Goal: Task Accomplishment & Management: Manage account settings

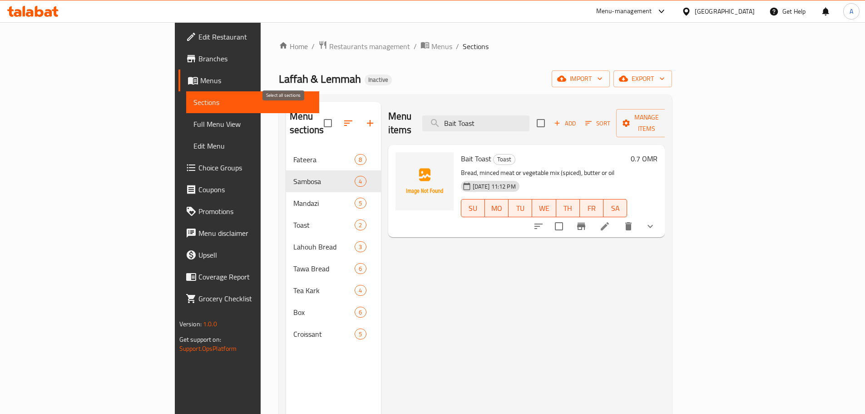
click at [318, 115] on input "checkbox" at bounding box center [327, 123] width 19 height 19
checkbox input "true"
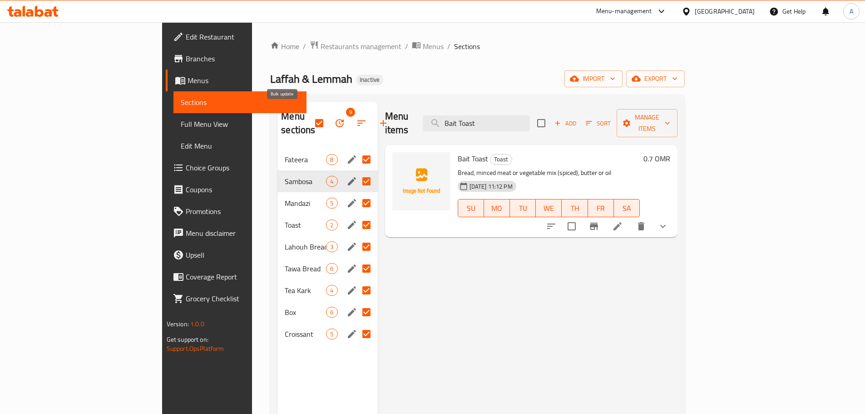
click at [351, 116] on button "button" at bounding box center [362, 123] width 22 height 22
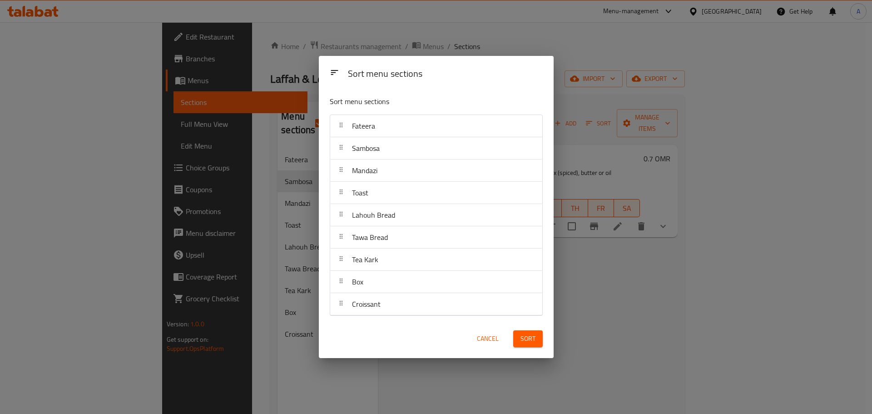
click at [291, 114] on div "Sort menu sections Sort menu sections Fateera Sambosa Mandazi Toast Lahouh Brea…" at bounding box center [436, 207] width 872 height 414
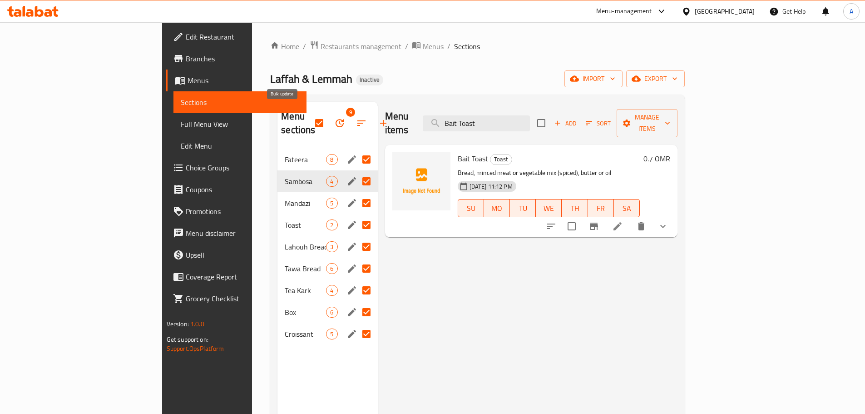
click at [334, 120] on icon "button" at bounding box center [339, 123] width 11 height 11
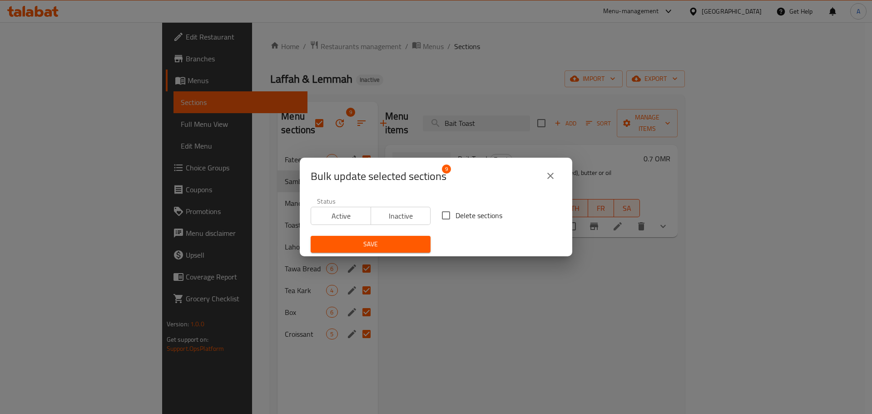
click at [445, 216] on input "Delete sections" at bounding box center [445, 215] width 19 height 19
checkbox input "true"
click at [395, 244] on span "Save" at bounding box center [370, 243] width 105 height 11
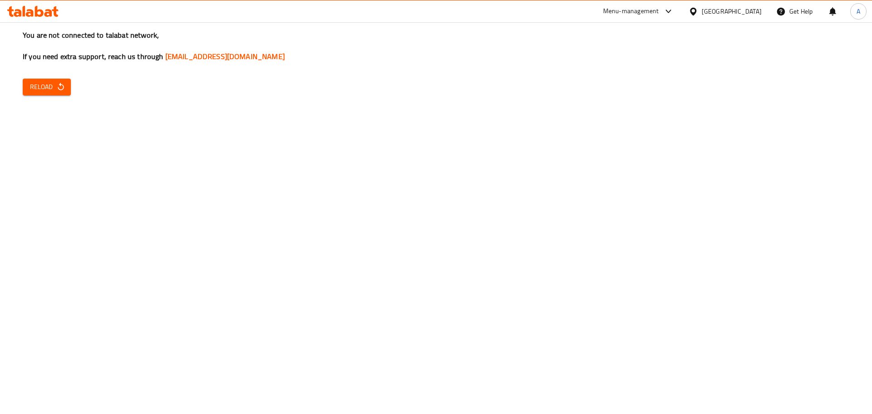
click at [744, 118] on div "You are not connected to talabat network, If you need extra support, reach us t…" at bounding box center [436, 207] width 872 height 414
click at [59, 90] on icon "button" at bounding box center [60, 86] width 9 height 9
click at [49, 73] on div "You are not connected to talabat network, If you need extra support, reach us t…" at bounding box center [436, 207] width 872 height 414
click at [47, 82] on span "Reload" at bounding box center [47, 86] width 34 height 11
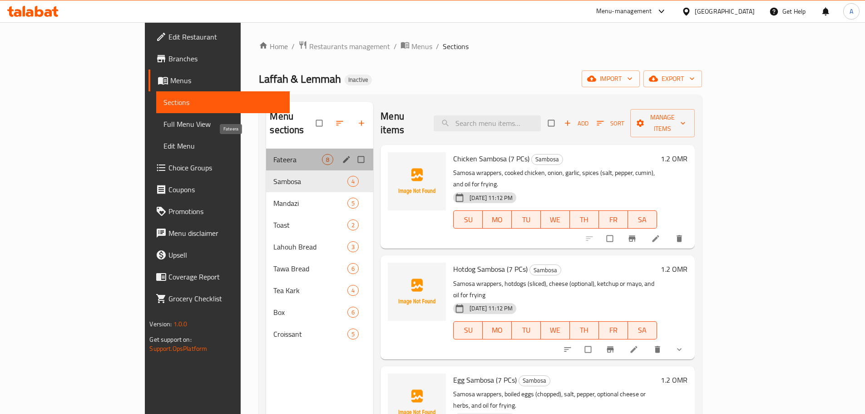
click at [273, 154] on span "Fateera" at bounding box center [297, 159] width 49 height 11
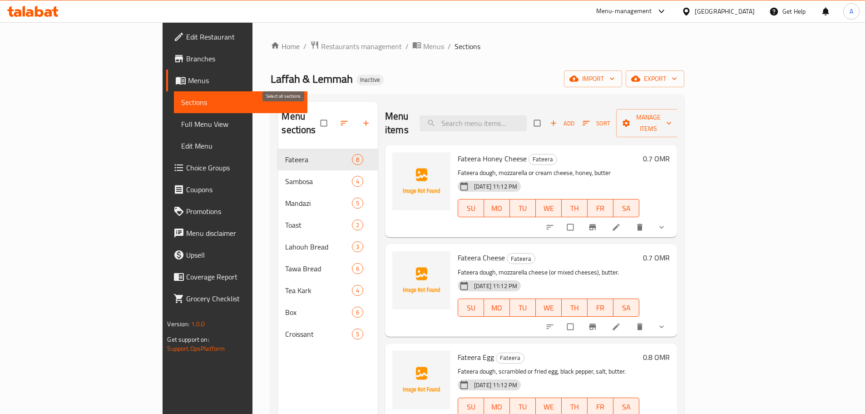
click at [315, 115] on input "checkbox" at bounding box center [324, 122] width 19 height 17
checkbox input "true"
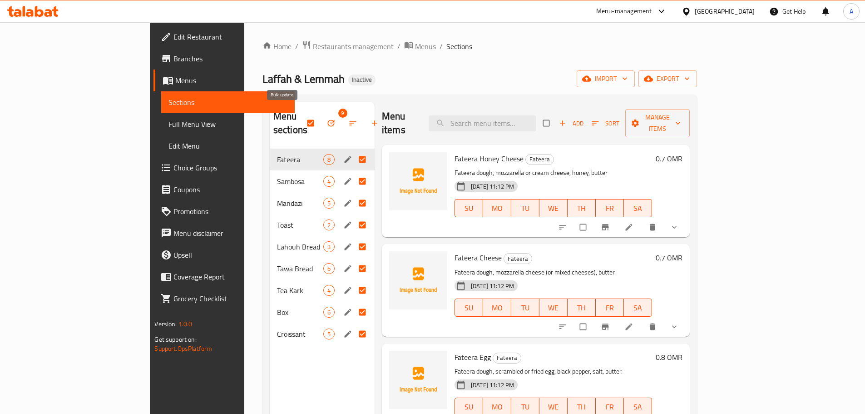
click at [327, 120] on icon "button" at bounding box center [330, 123] width 7 height 7
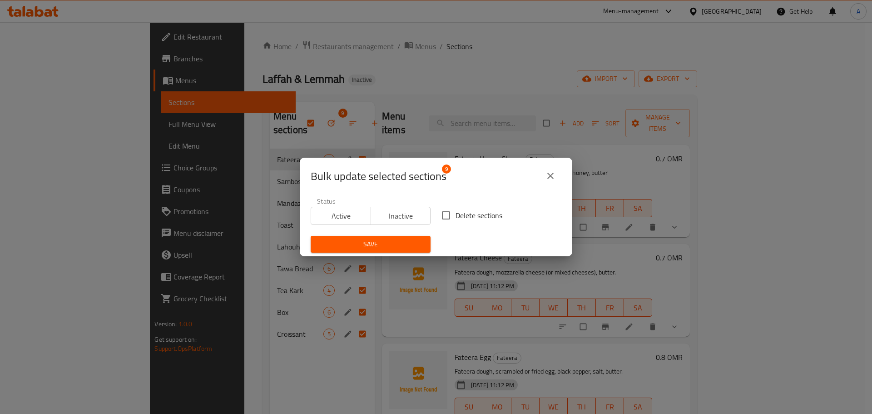
click at [462, 213] on span "Delete sections" at bounding box center [478, 215] width 47 height 11
click at [455, 213] on input "Delete sections" at bounding box center [445, 215] width 19 height 19
checkbox input "true"
click at [384, 238] on span "Save" at bounding box center [370, 243] width 105 height 11
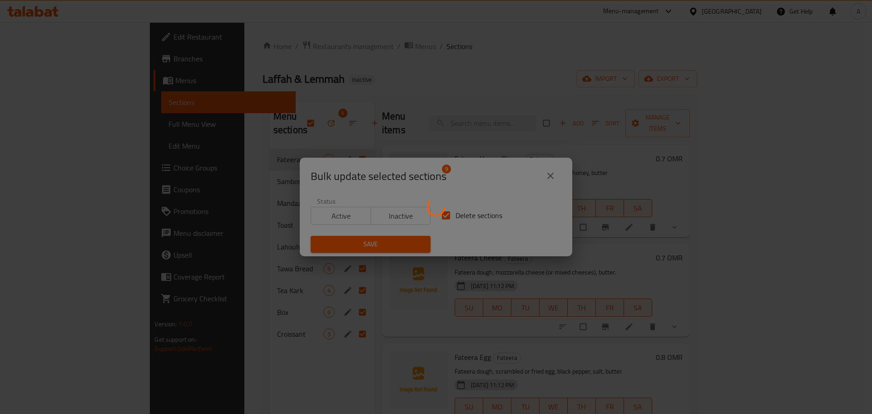
checkbox input "false"
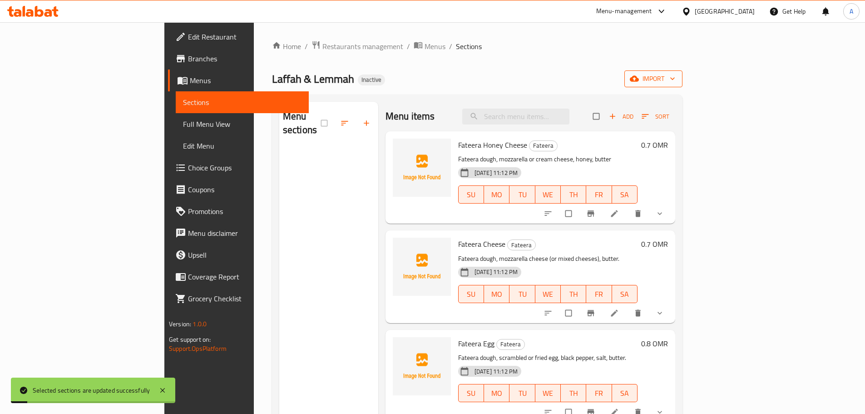
click at [675, 84] on span "import" at bounding box center [654, 78] width 44 height 11
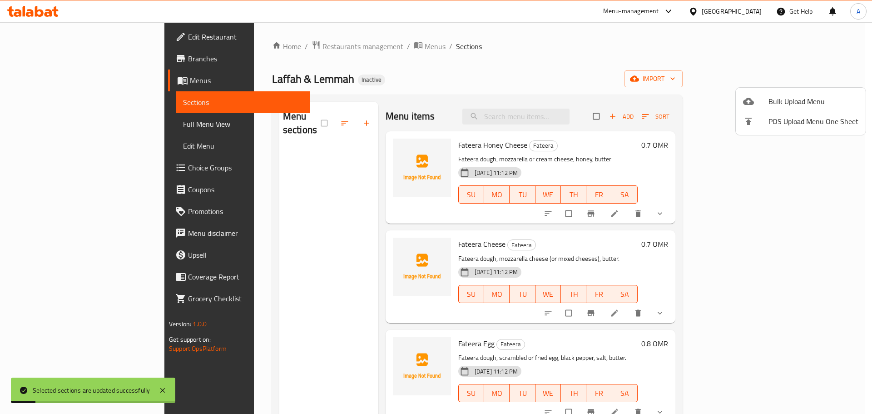
click at [799, 101] on span "Bulk Upload Menu" at bounding box center [813, 101] width 90 height 11
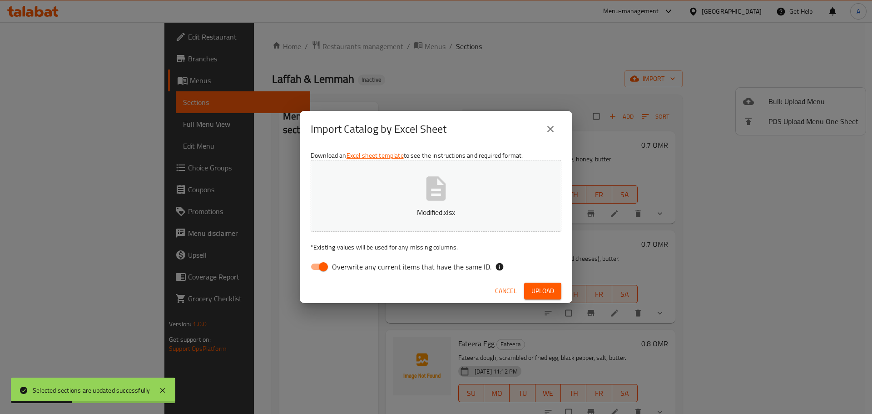
drag, startPoint x: 446, startPoint y: 263, endPoint x: 445, endPoint y: 270, distance: 6.9
click at [446, 264] on span "Overwrite any current items that have the same ID." at bounding box center [411, 266] width 159 height 11
click at [349, 264] on input "Overwrite any current items that have the same ID." at bounding box center [323, 266] width 52 height 17
checkbox input "false"
click at [544, 289] on span "Upload" at bounding box center [542, 290] width 23 height 11
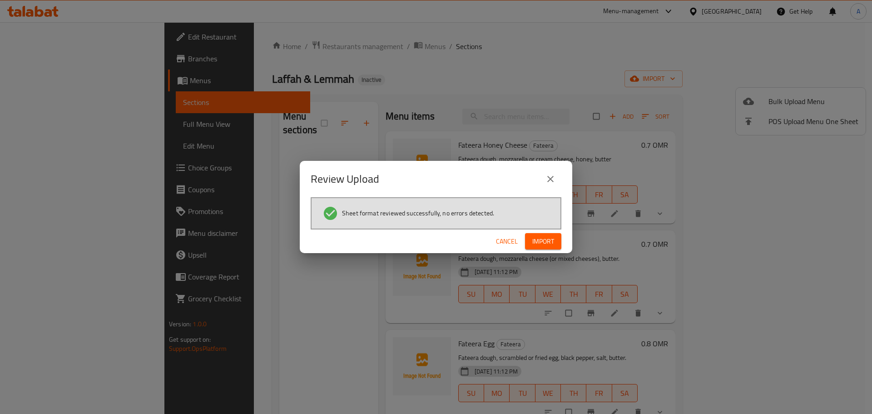
click at [548, 246] on span "Import" at bounding box center [543, 241] width 22 height 11
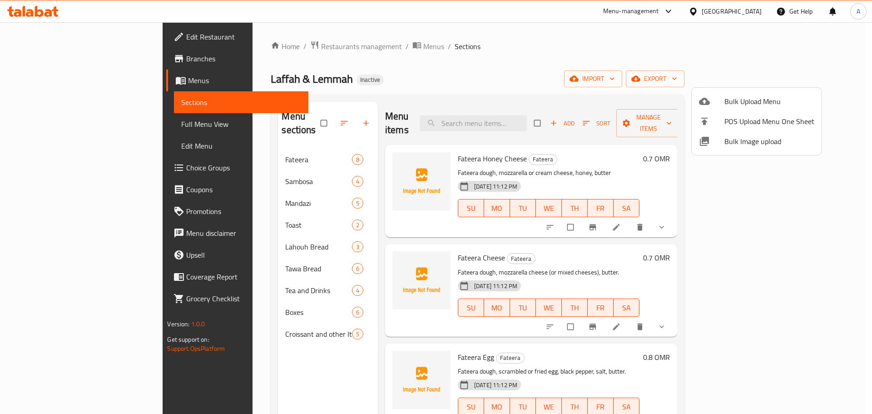
click at [267, 324] on div at bounding box center [436, 207] width 872 height 414
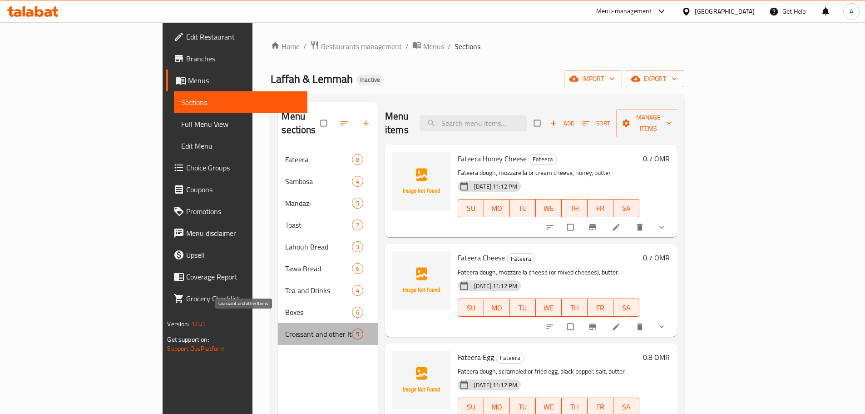
click at [285, 328] on span "Croissant and other Items" at bounding box center [318, 333] width 66 height 11
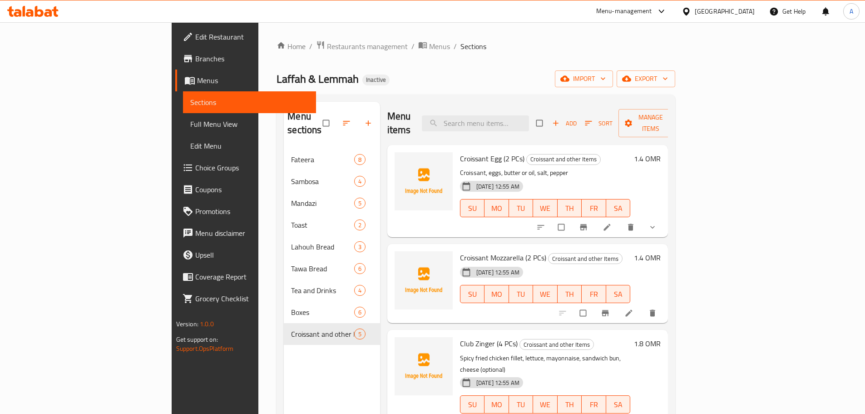
click at [311, 350] on div "Menu sections Fateera 8 Sambosa 4 Mandazi 5 Toast 2 Lahouh Bread 3 Tawa Bread 6…" at bounding box center [332, 309] width 96 height 414
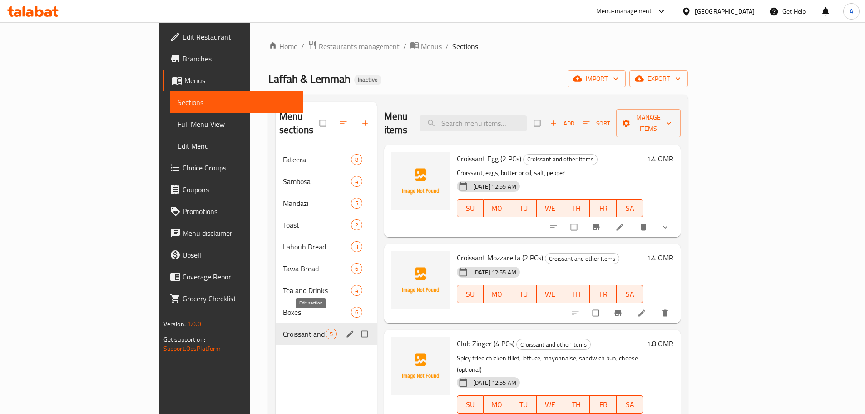
click at [346, 330] on icon "edit" at bounding box center [349, 333] width 7 height 7
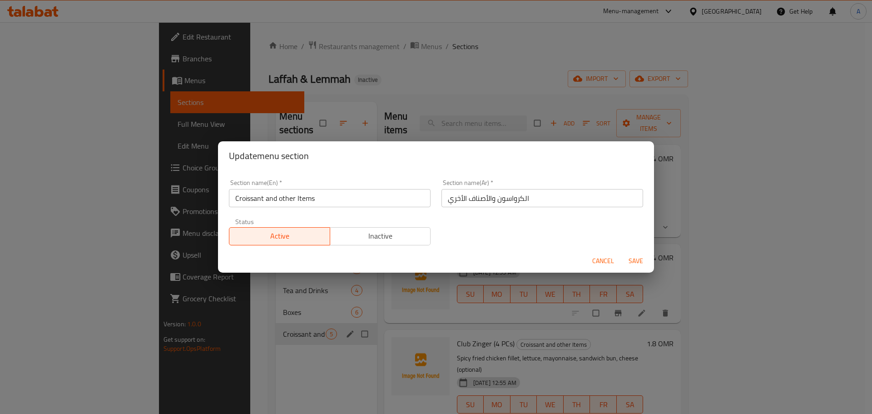
click at [336, 198] on input "Croissant and other Items" at bounding box center [330, 198] width 202 height 18
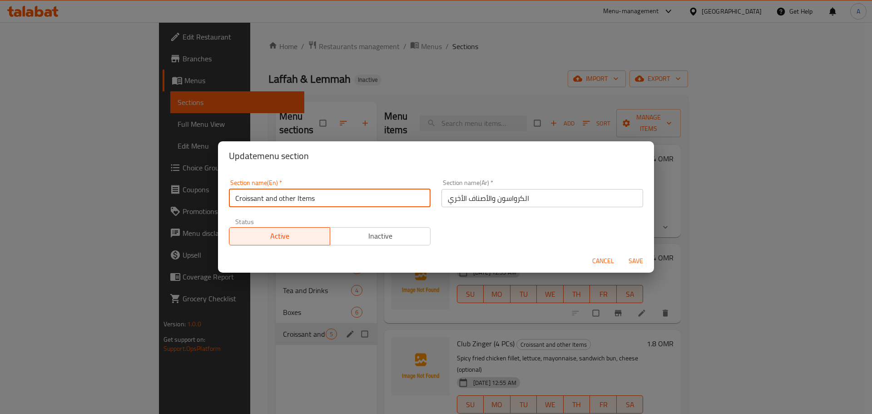
click at [336, 198] on input "Croissant and other Items" at bounding box center [330, 198] width 202 height 18
click at [597, 257] on span "Cancel" at bounding box center [603, 260] width 22 height 11
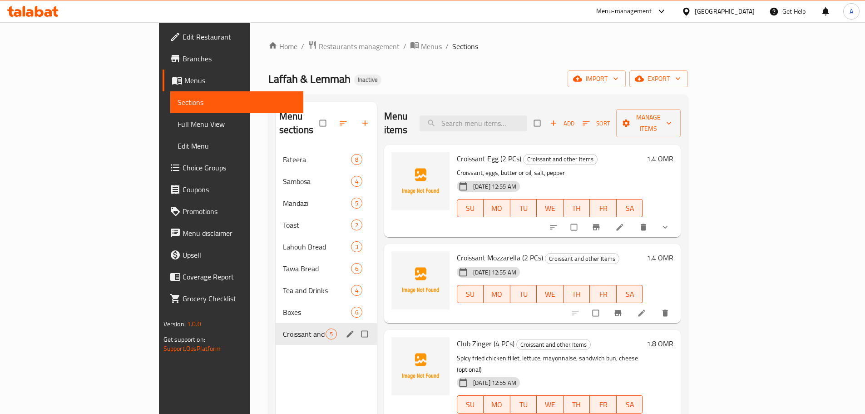
drag, startPoint x: 680, startPoint y: 144, endPoint x: 566, endPoint y: 164, distance: 115.8
click at [643, 152] on h6 "Croissant Egg (2 PCs) Croissant and other Items" at bounding box center [550, 158] width 187 height 13
click at [344, 284] on button "edit" at bounding box center [351, 290] width 14 height 12
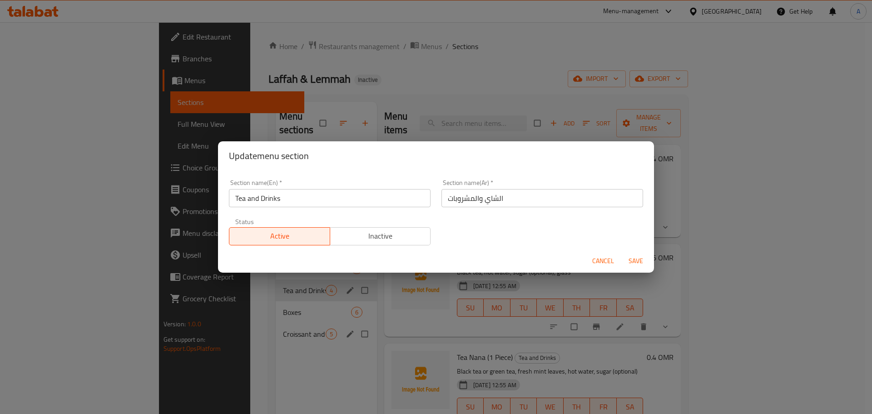
click at [322, 205] on input "Tea and Drinks" at bounding box center [330, 198] width 202 height 18
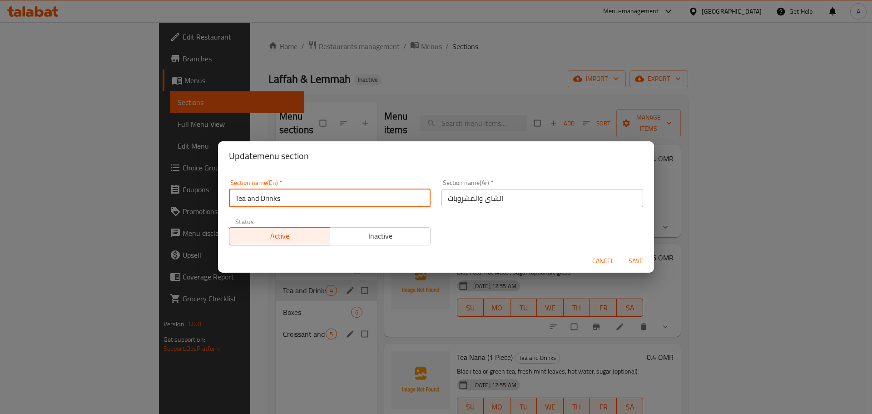
click at [322, 205] on input "Tea and Drinks" at bounding box center [330, 198] width 202 height 18
click at [596, 250] on div "Cancel Save" at bounding box center [436, 261] width 436 height 24
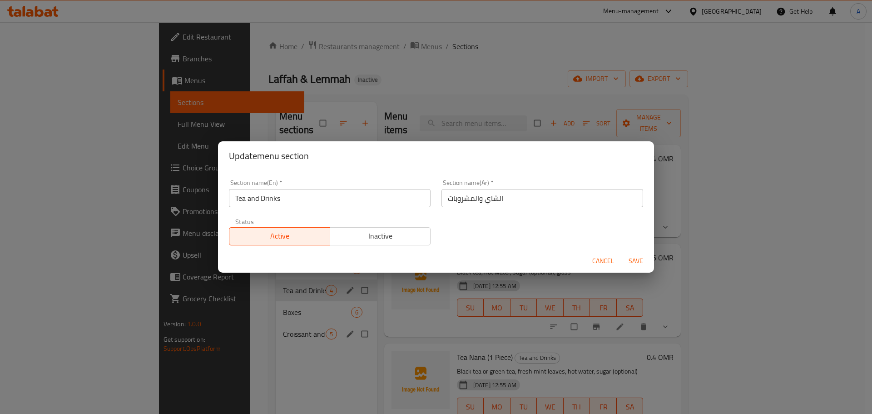
click at [597, 256] on span "Cancel" at bounding box center [603, 260] width 22 height 11
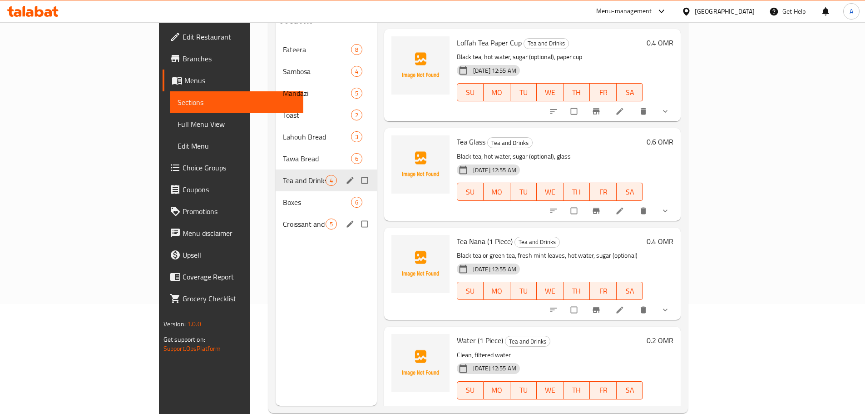
scroll to position [127, 0]
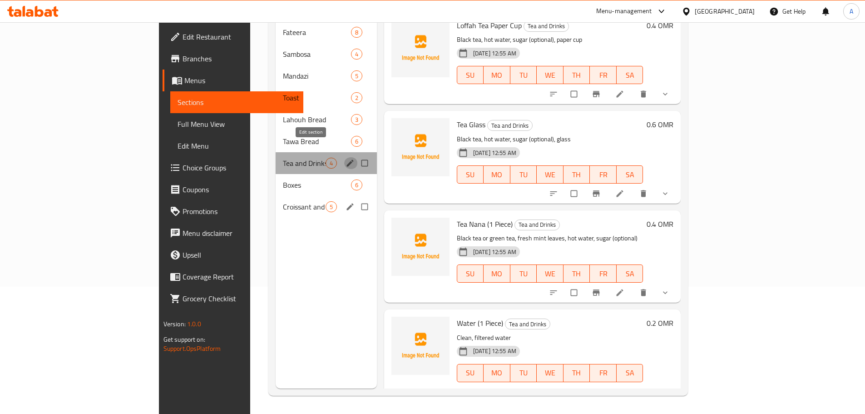
click at [346, 158] on icon "edit" at bounding box center [350, 162] width 9 height 9
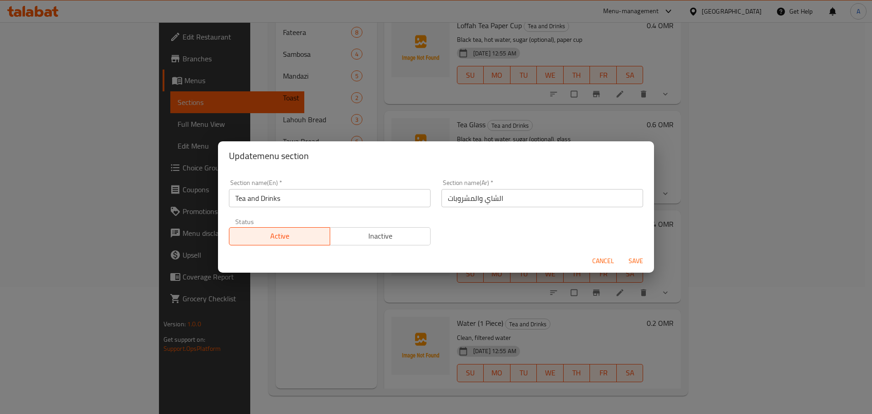
click at [242, 198] on input "Tea and Drinks" at bounding box center [330, 198] width 202 height 18
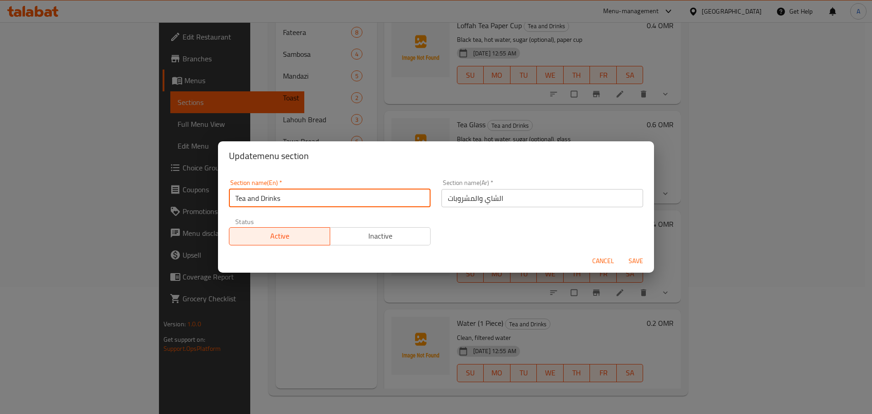
click at [242, 198] on input "Tea and Drinks" at bounding box center [330, 198] width 202 height 18
paste input "EA KARK"
click at [284, 199] on input "TEA KARK and Drinks" at bounding box center [330, 198] width 202 height 18
click at [283, 202] on input "TEA KARK and Drinks" at bounding box center [330, 198] width 202 height 18
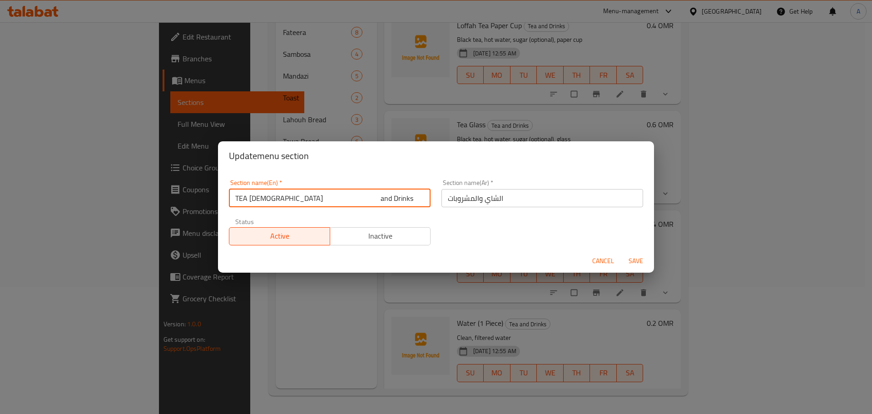
drag, startPoint x: 296, startPoint y: 198, endPoint x: 210, endPoint y: 198, distance: 86.3
click at [210, 198] on div "Update menu section Section name(En)   * TEA KARK and Drinks Section name(En) *…" at bounding box center [436, 207] width 872 height 414
type input "Tea Kark and Drinks"
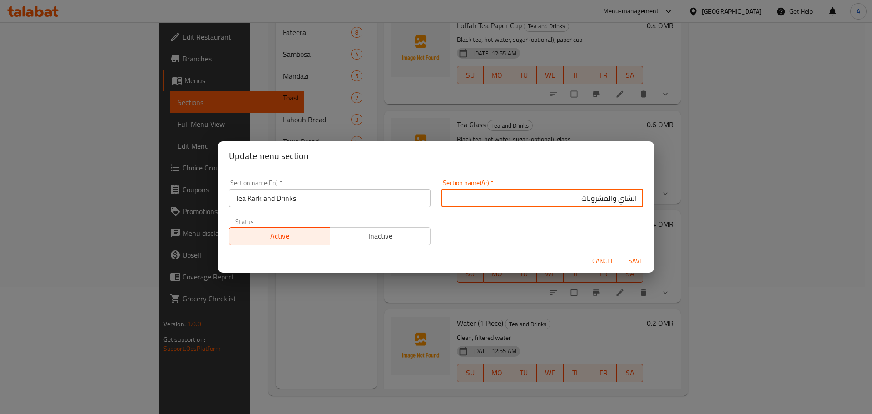
click at [635, 194] on input "الشاي والمشروبات" at bounding box center [542, 198] width 202 height 18
drag, startPoint x: 627, startPoint y: 198, endPoint x: 634, endPoint y: 197, distance: 7.3
click at [634, 197] on input "الشاي والمشروبات" at bounding box center [542, 198] width 202 height 18
click at [613, 200] on input "شاي والمشروبات" at bounding box center [542, 198] width 202 height 18
drag, startPoint x: 587, startPoint y: 198, endPoint x: 524, endPoint y: 201, distance: 62.2
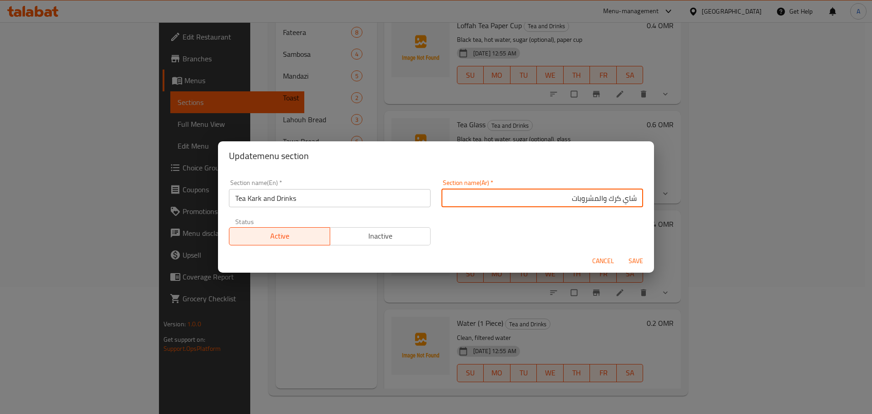
click at [524, 201] on input "شاي كرك والمشروبات" at bounding box center [542, 198] width 202 height 18
type input "شاي كرك والمياه"
click at [291, 202] on input "Tea Kark and Drinks" at bounding box center [330, 198] width 202 height 18
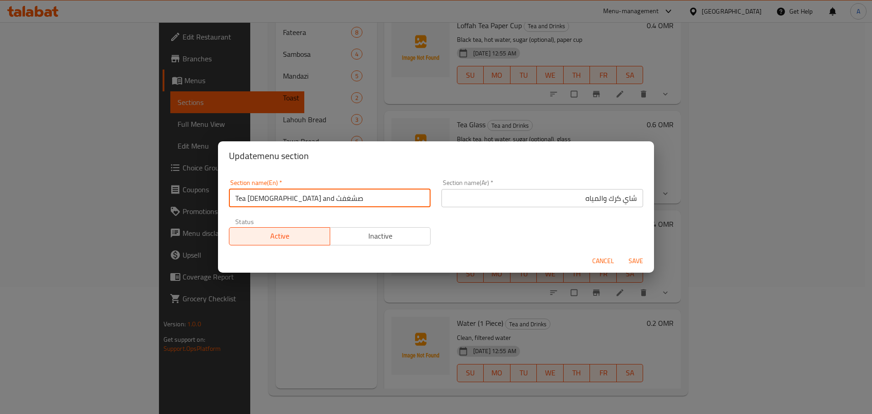
click at [291, 201] on input "Tea Kark and صشغفث" at bounding box center [330, 198] width 202 height 18
type input "Tea Kark and water"
click at [621, 252] on button "Save" at bounding box center [635, 260] width 29 height 17
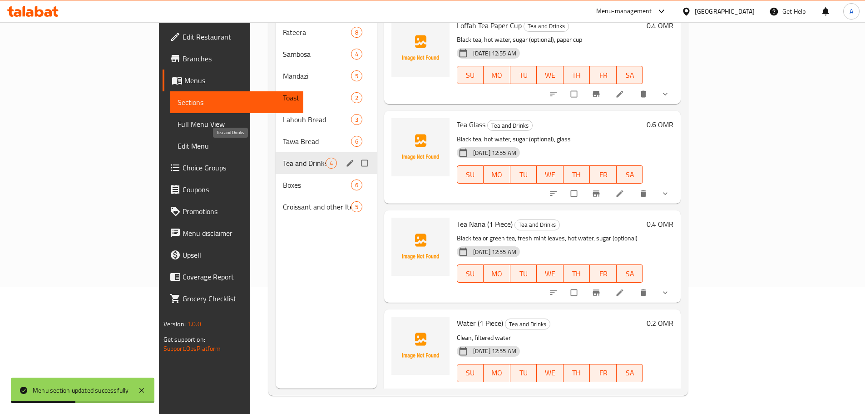
click at [283, 158] on span "Tea and Drinks" at bounding box center [304, 163] width 43 height 11
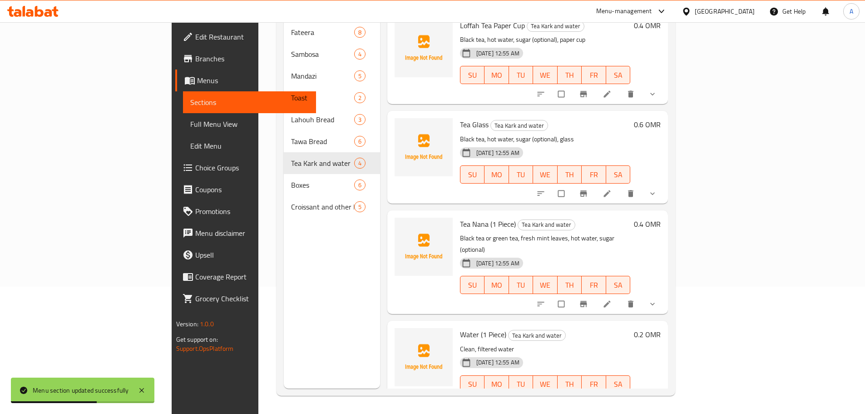
click at [284, 268] on div "Menu sections Fateera 8 Sambosa 4 Mandazi 5 Toast 2 Lahouh Bread 3 Tawa Bread 6…" at bounding box center [332, 182] width 96 height 414
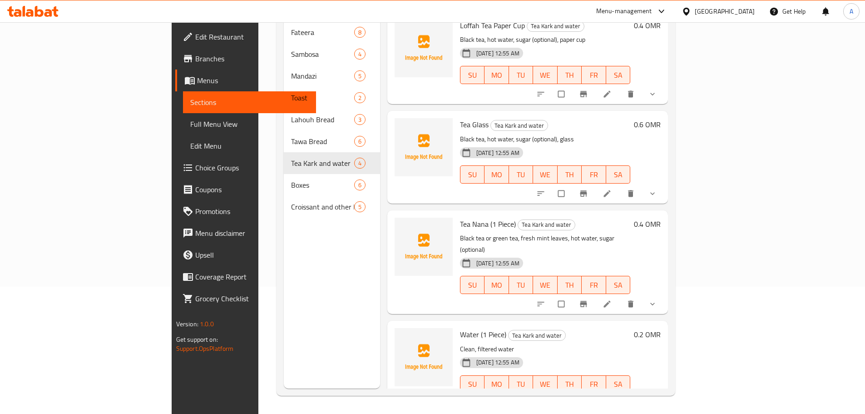
click at [195, 165] on span "Choice Groups" at bounding box center [252, 167] width 114 height 11
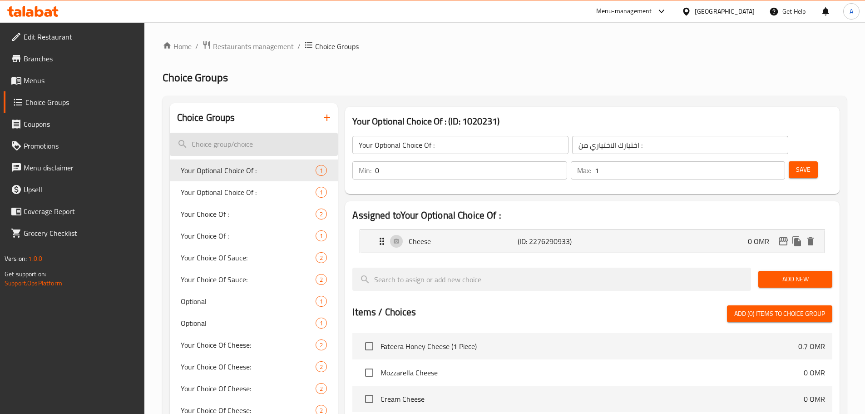
click at [251, 138] on input "search" at bounding box center [254, 144] width 168 height 23
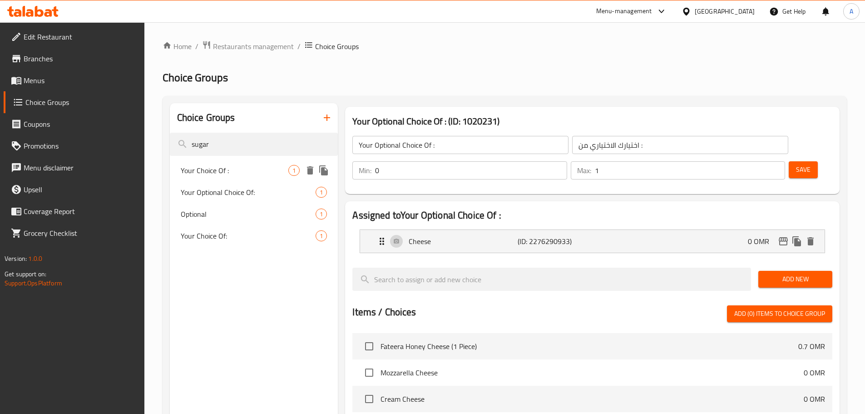
type input "sugar"
click at [243, 166] on span "Your Choice Of :" at bounding box center [235, 170] width 108 height 11
type input "Your Choice Of :"
type input "اختيارك من :"
click at [452, 236] on p "Sugar" at bounding box center [463, 241] width 109 height 11
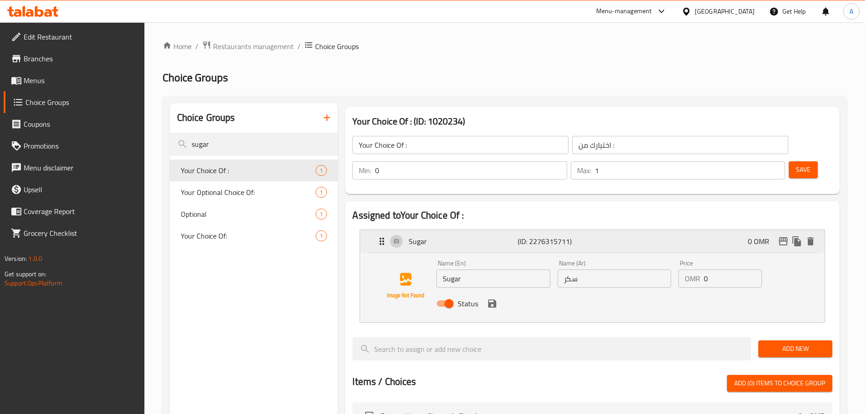
click at [452, 236] on p "Sugar" at bounding box center [463, 241] width 109 height 11
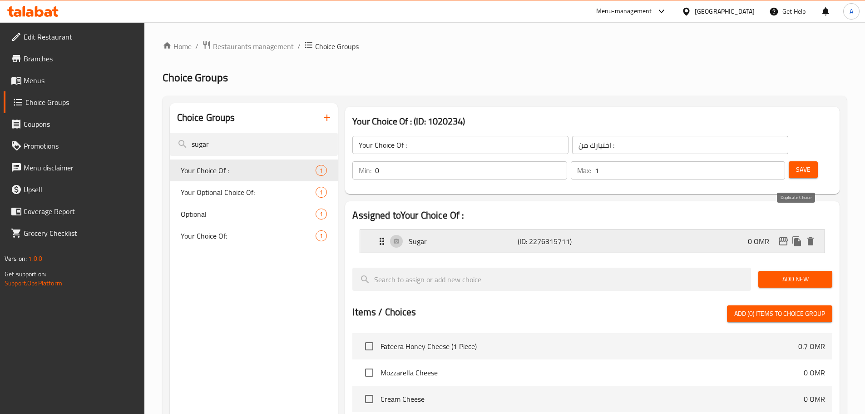
click at [796, 236] on icon "duplicate" at bounding box center [796, 241] width 9 height 10
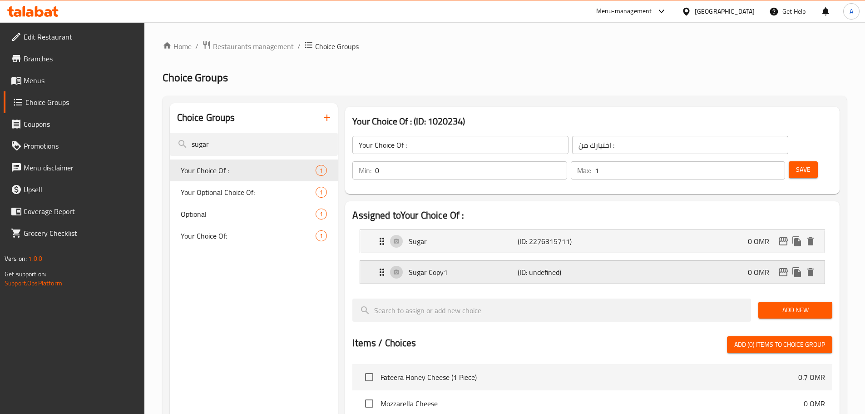
click at [491, 267] on p "Sugar Copy1" at bounding box center [463, 272] width 109 height 11
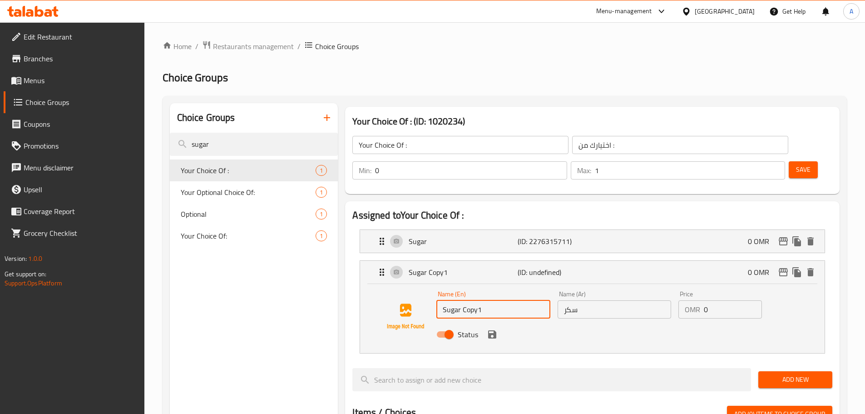
click at [483, 300] on input "Sugar Copy1" at bounding box center [493, 309] width 114 height 18
type input "Without Sugar"
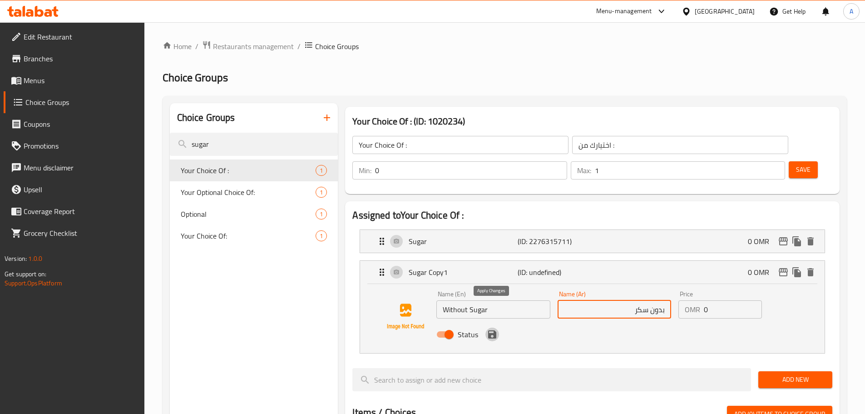
click at [495, 330] on icon "save" at bounding box center [492, 334] width 8 height 8
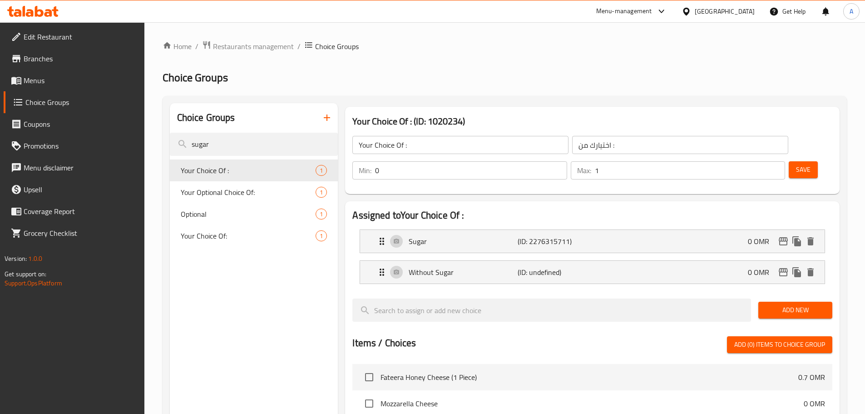
type input "بدون سكر"
click at [800, 161] on button "Save" at bounding box center [803, 169] width 29 height 17
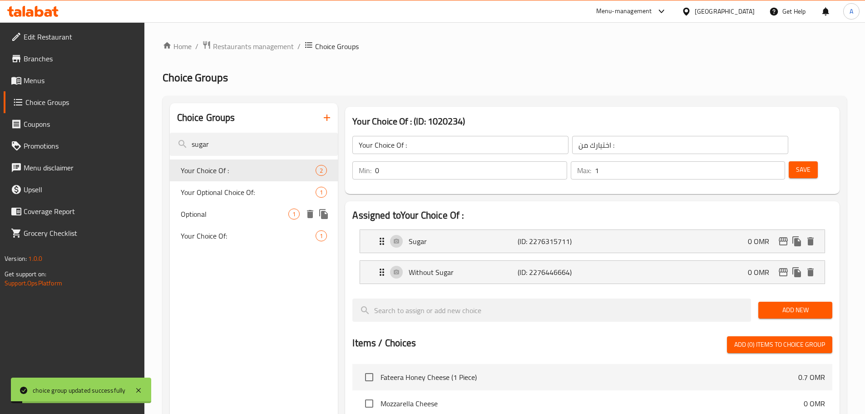
click at [230, 216] on span "Optional" at bounding box center [235, 213] width 108 height 11
type input "Optional"
type input "إختياري:"
type input "0"
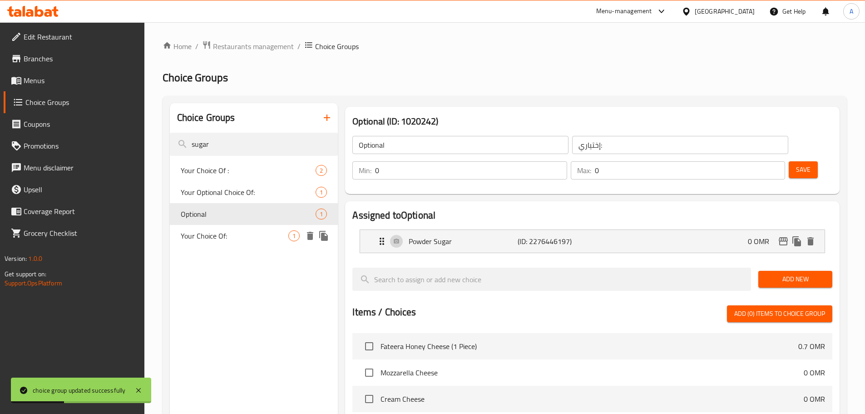
click at [239, 231] on span "Your Choice Of:" at bounding box center [235, 235] width 108 height 11
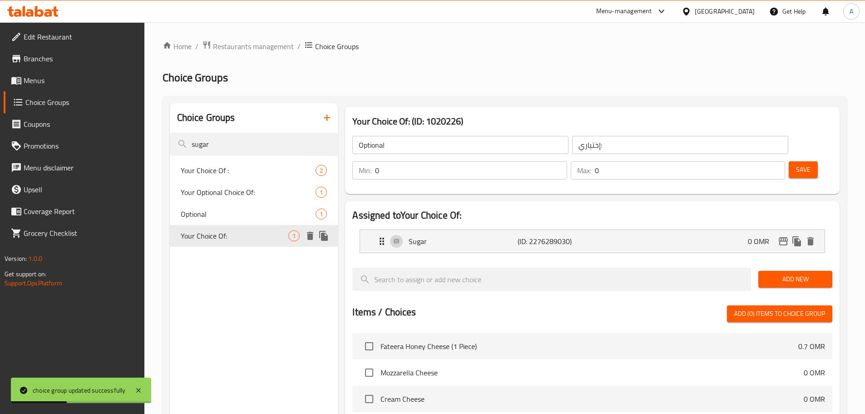
type input "Your Choice Of:"
type input "اختيارك من:"
type input "1"
click at [799, 236] on icon "duplicate" at bounding box center [796, 241] width 9 height 10
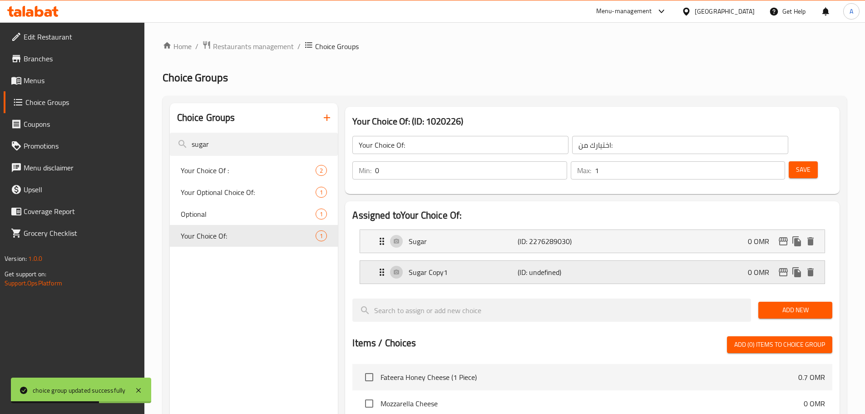
click at [488, 261] on div "Sugar Copy1 (ID: undefined) 0 OMR" at bounding box center [594, 272] width 437 height 23
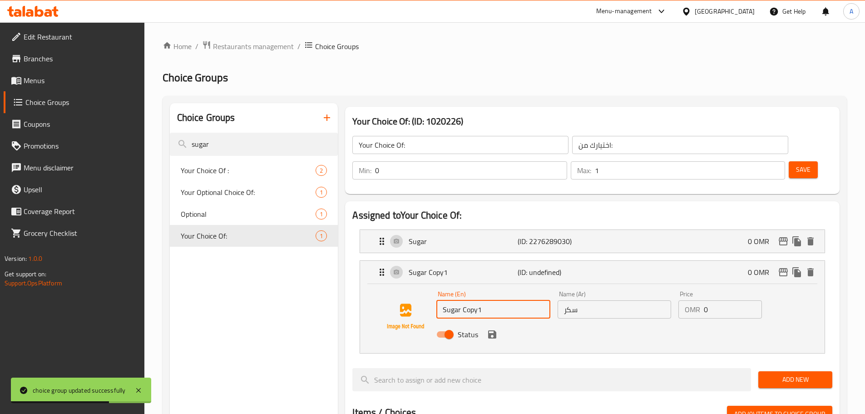
click at [468, 300] on input "Sugar Copy1" at bounding box center [493, 309] width 114 height 18
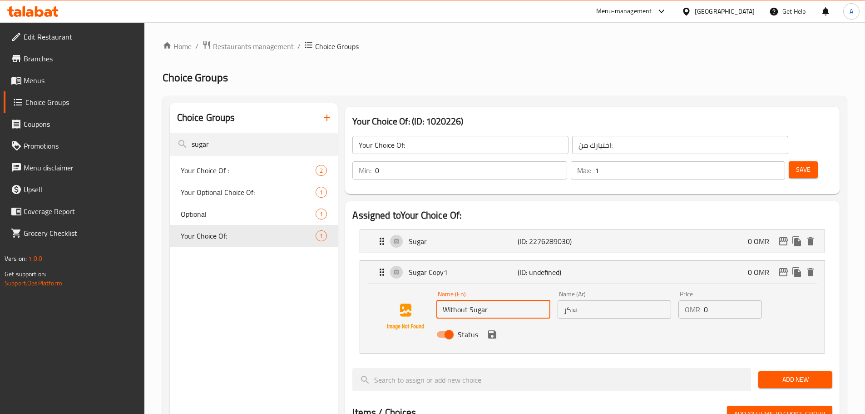
type input "Without Sugar"
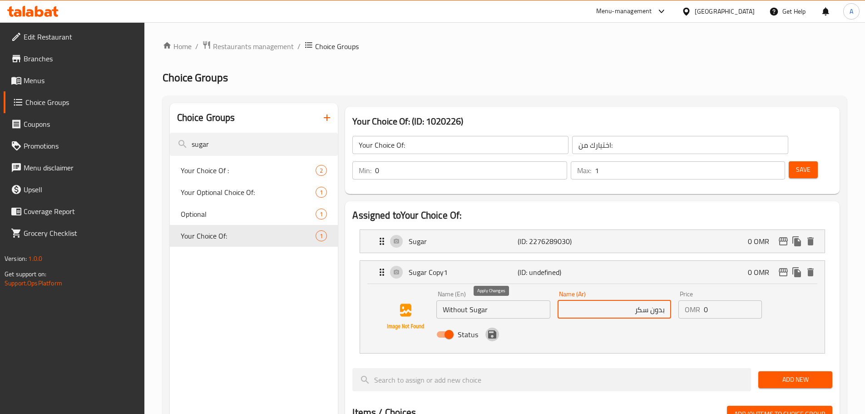
click at [489, 330] on icon "save" at bounding box center [492, 334] width 8 height 8
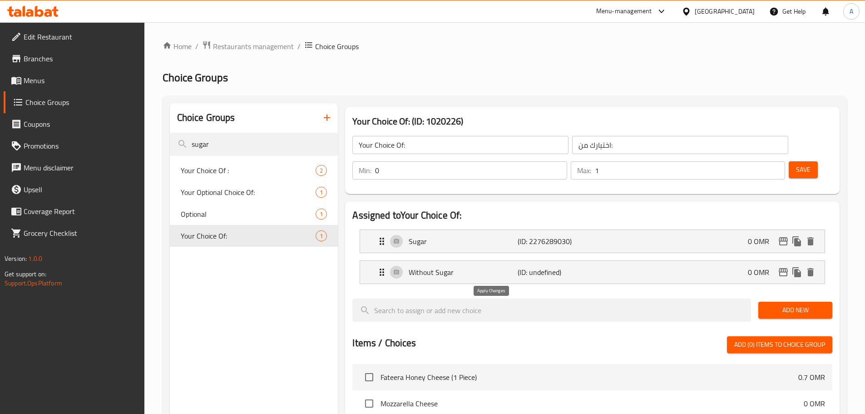
type input "بدون سكر"
click at [468, 261] on div "Without Sugar (ID: undefined) 0 OMR" at bounding box center [594, 272] width 437 height 23
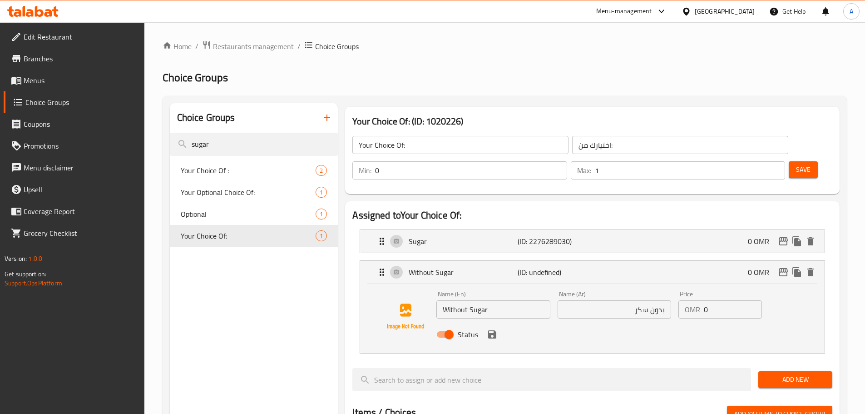
click at [480, 300] on input "Without Sugar" at bounding box center [493, 309] width 114 height 18
click at [489, 330] on icon "save" at bounding box center [492, 334] width 8 height 8
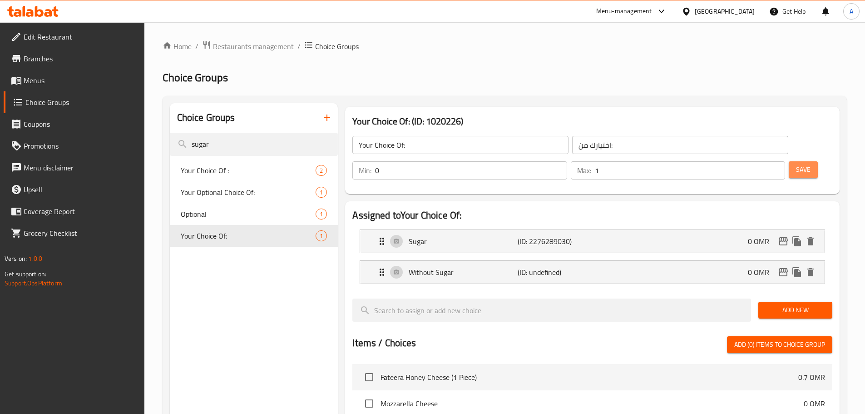
click at [796, 164] on span "Save" at bounding box center [803, 169] width 15 height 11
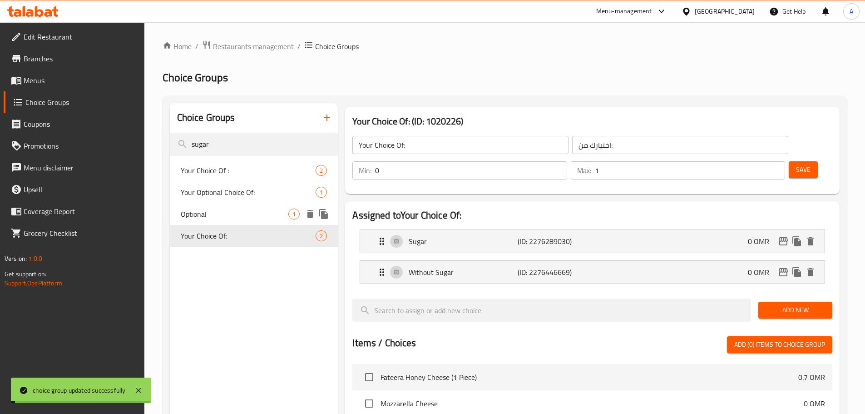
click at [210, 215] on span "Optional" at bounding box center [235, 213] width 108 height 11
type input "Optional"
type input "إختياري:"
type input "0"
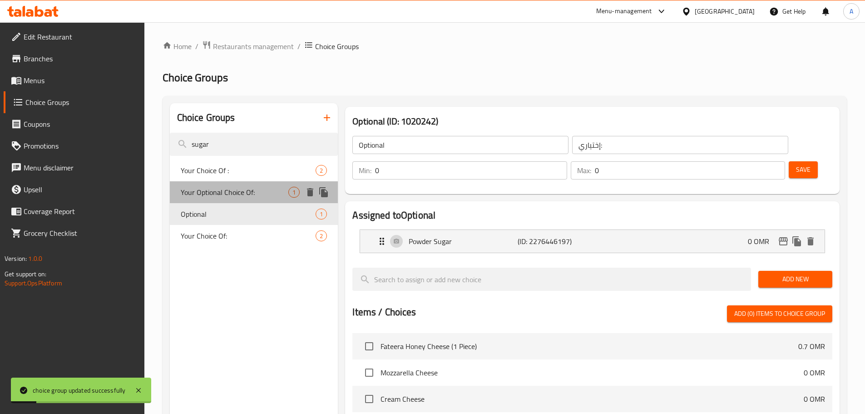
click at [202, 194] on span "Your Optional Choice Of:" at bounding box center [235, 192] width 108 height 11
type input "Your Optional Choice Of:"
type input "اختيارك الاختياري من:"
type input "1"
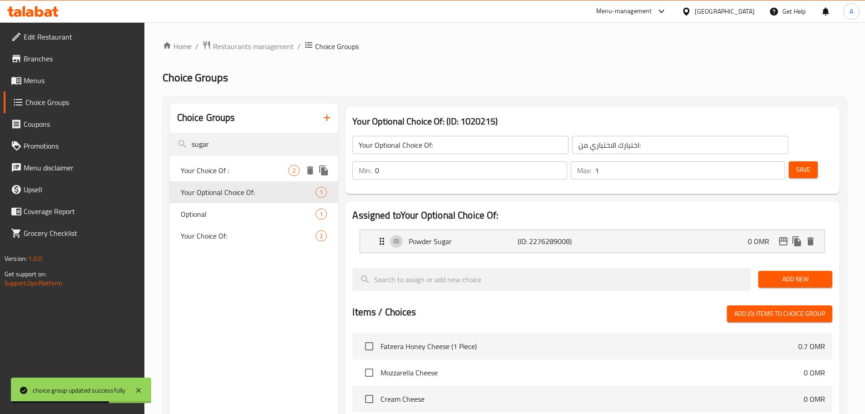
click at [230, 174] on span "Your Choice Of :" at bounding box center [235, 170] width 108 height 11
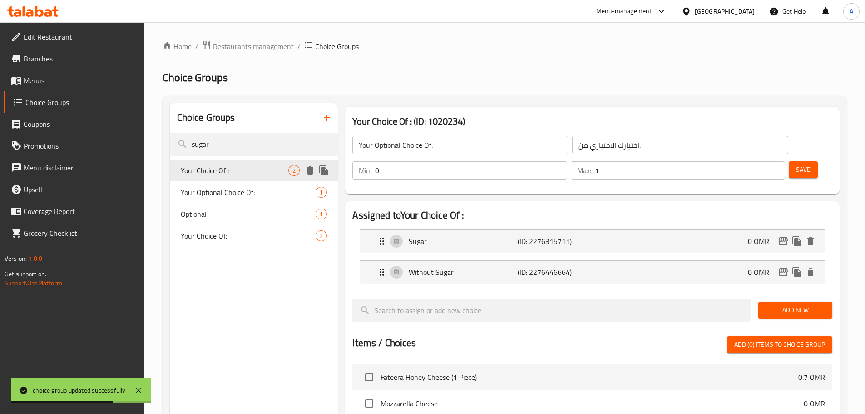
type input "Your Choice Of :"
type input "اختيارك من :"
click at [406, 148] on input "Your Choice Of :" at bounding box center [460, 145] width 216 height 18
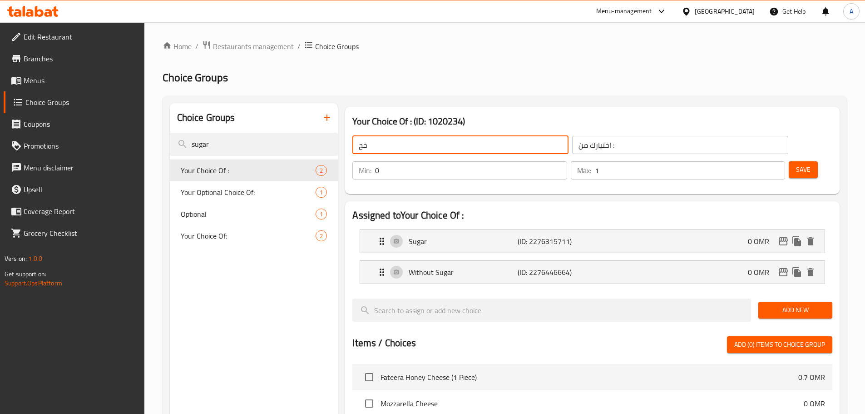
type input "خ"
type input "Optional Sugar:"
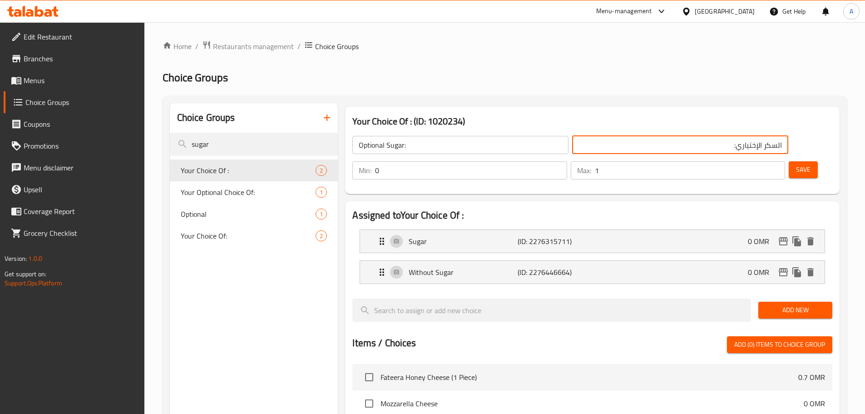
type input "السكر الإختياري:"
click at [472, 113] on div "Your Choice Of : (ID: 1020234) Optional Sugar: ​ السكر الإختياري: ​ Min: 0 ​ Ma…" at bounding box center [592, 150] width 494 height 87
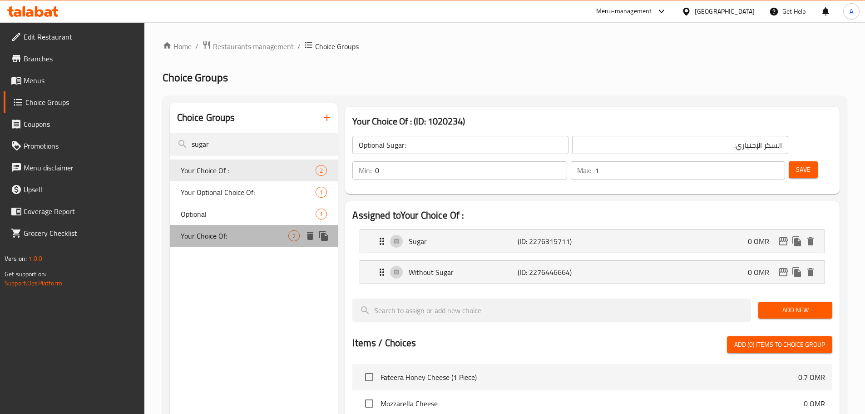
click at [193, 240] on span "Your Choice Of:" at bounding box center [235, 235] width 108 height 11
type input "Your Choice Of:"
type input "اختيارك من:"
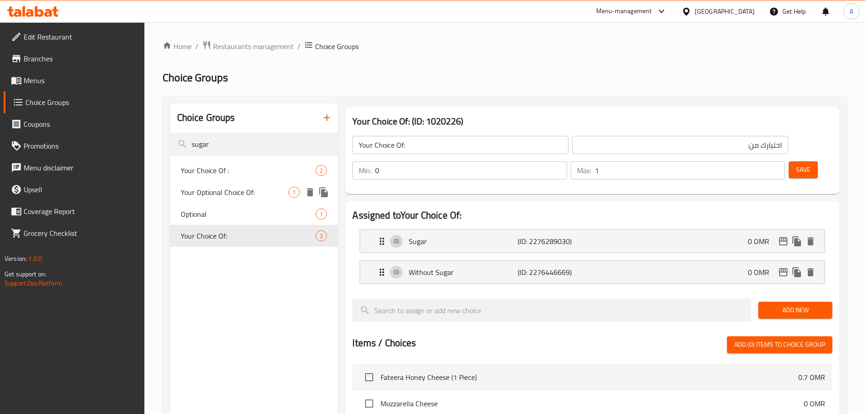
click at [228, 193] on span "Your Optional Choice Of:" at bounding box center [235, 192] width 108 height 11
type input "Your Optional Choice Of:"
type input "اختيارك الاختياري من:"
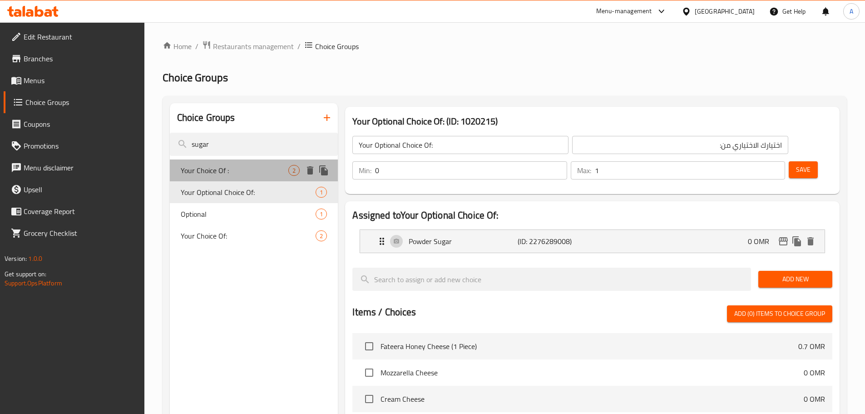
click at [243, 169] on span "Your Choice Of :" at bounding box center [235, 170] width 108 height 11
type input "Your Choice Of :"
type input "اختيارك من :"
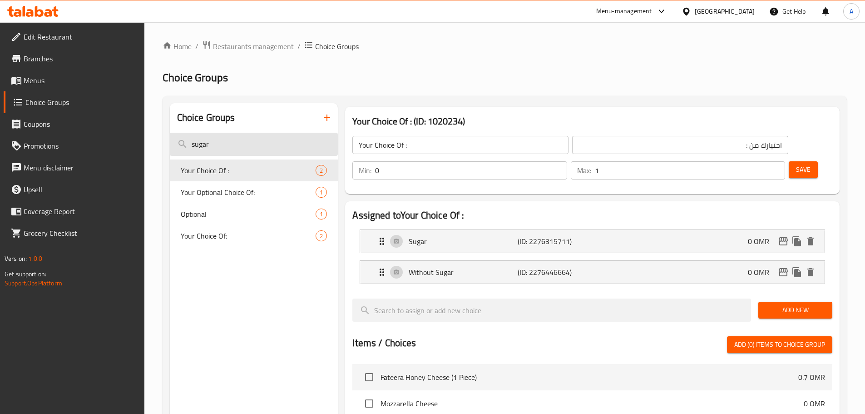
click at [252, 143] on input "sugar" at bounding box center [254, 144] width 168 height 23
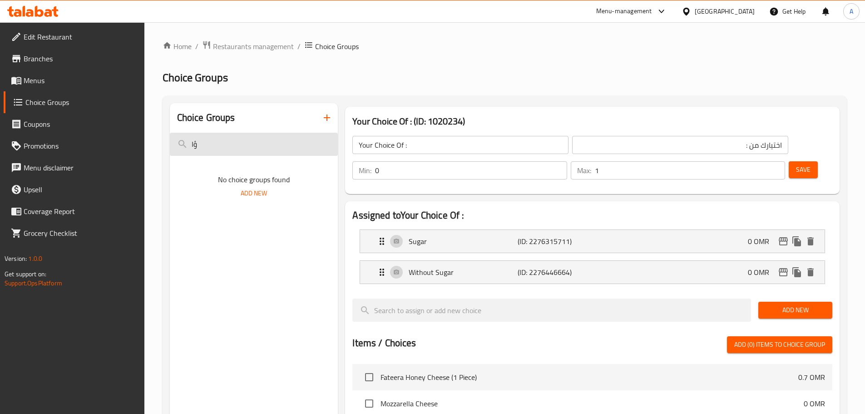
type input "ؤ"
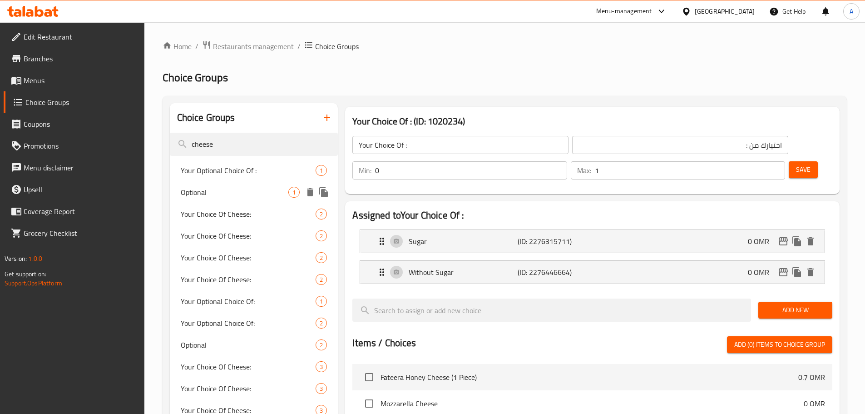
type input "cheese"
click at [241, 188] on span "Optional" at bounding box center [235, 192] width 108 height 11
type input "Optional"
type input "إختياري:"
type input "0"
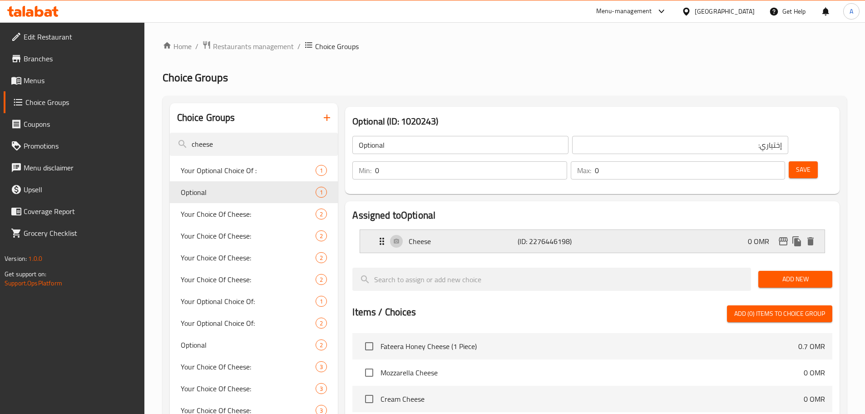
click at [801, 236] on icon "duplicate" at bounding box center [796, 241] width 9 height 10
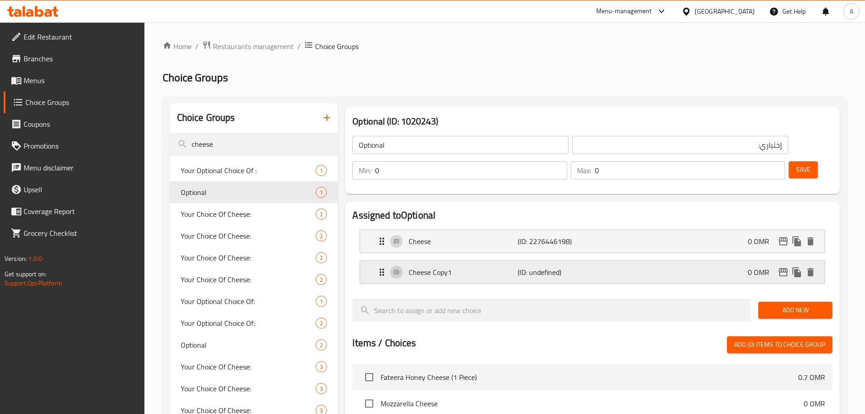
click at [487, 267] on p "Cheese Copy1" at bounding box center [463, 272] width 109 height 11
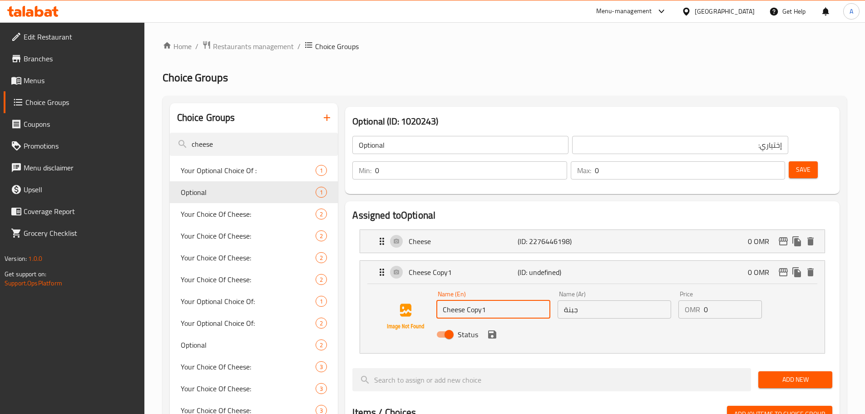
click at [488, 300] on input "Cheese Copy1" at bounding box center [493, 309] width 114 height 18
click at [478, 300] on input "Cheese Copy1" at bounding box center [493, 309] width 114 height 18
click at [445, 300] on input "Cheese" at bounding box center [493, 309] width 114 height 18
type input "Without Cheese"
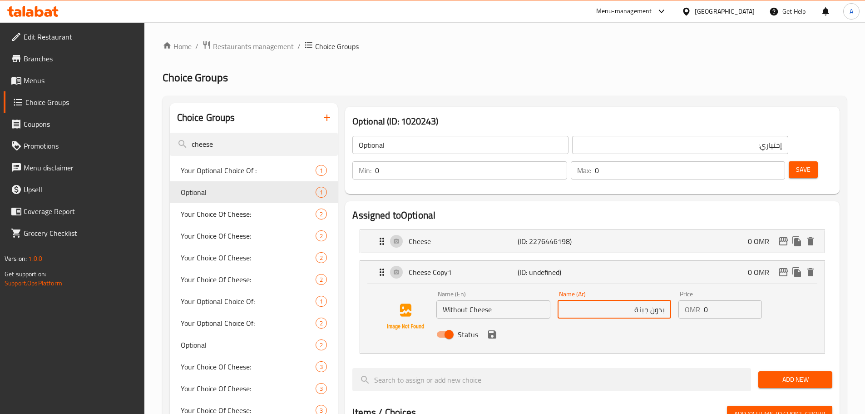
click at [491, 330] on icon "save" at bounding box center [492, 334] width 8 height 8
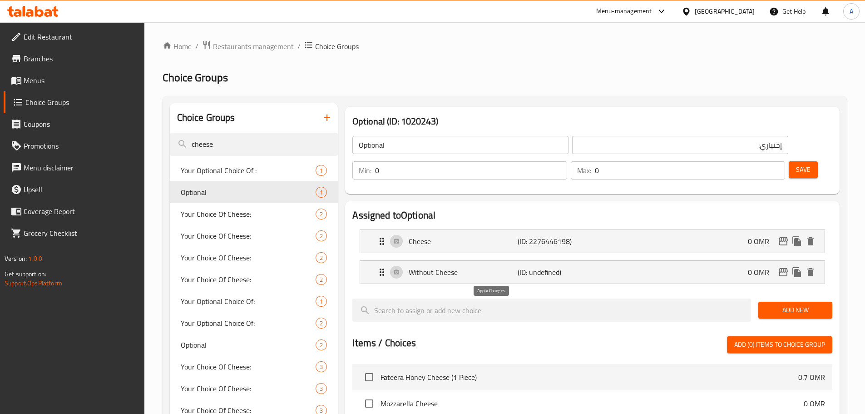
type input "بدون جبنة"
click at [796, 164] on span "Save" at bounding box center [803, 169] width 15 height 11
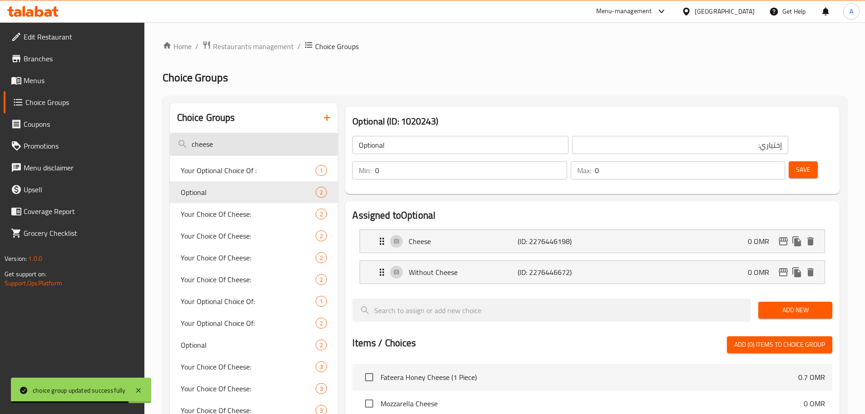
click at [283, 141] on input "cheese" at bounding box center [254, 144] width 168 height 23
click at [261, 139] on input "cheese" at bounding box center [254, 144] width 168 height 23
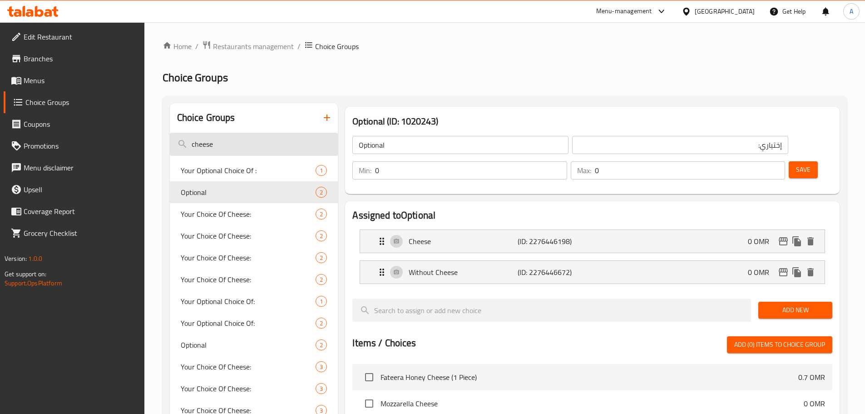
paste input "Local Cheese"
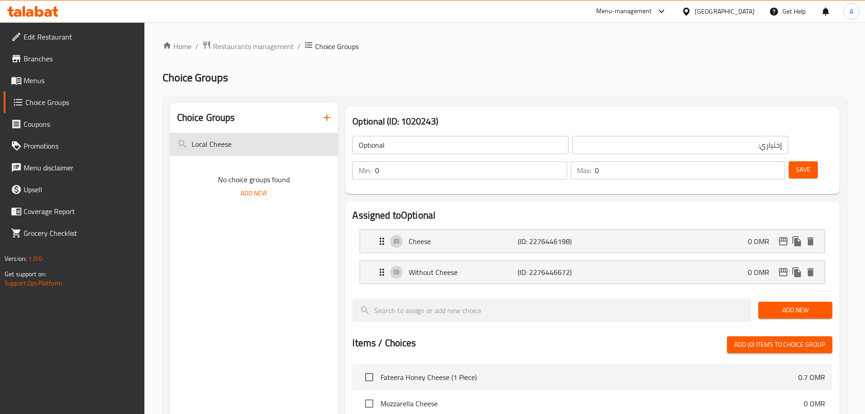
click at [232, 143] on input "Local Cheese" at bounding box center [254, 144] width 168 height 23
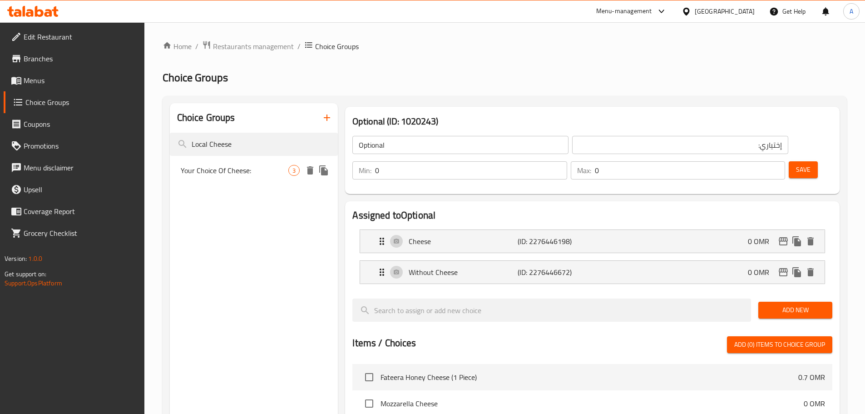
type input "Local Cheese"
click at [251, 173] on span "Your Choice Of Cheese:" at bounding box center [235, 170] width 108 height 11
type input "Your Choice Of Cheese:"
type input "اختيارك من الجبن:"
type input "1"
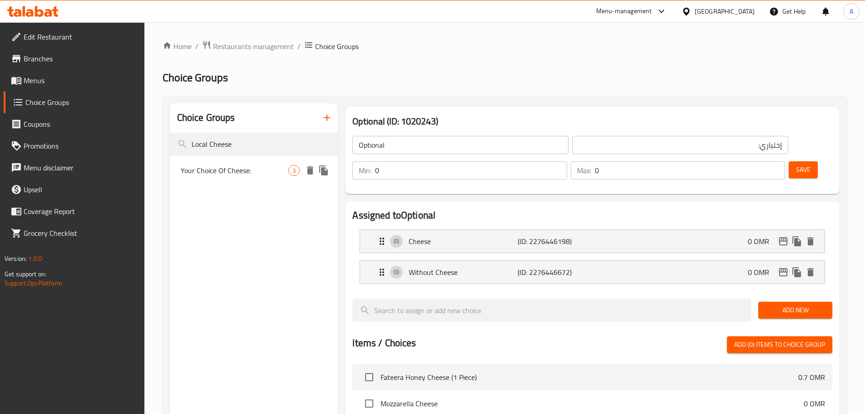
type input "1"
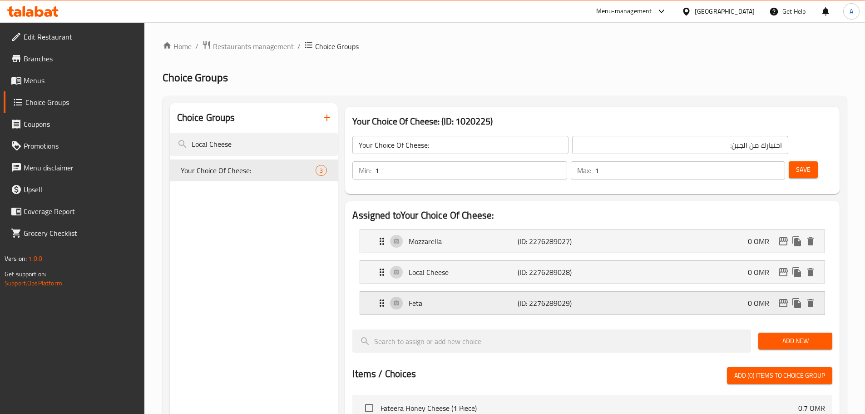
click at [415, 297] on p "Feta" at bounding box center [463, 302] width 109 height 11
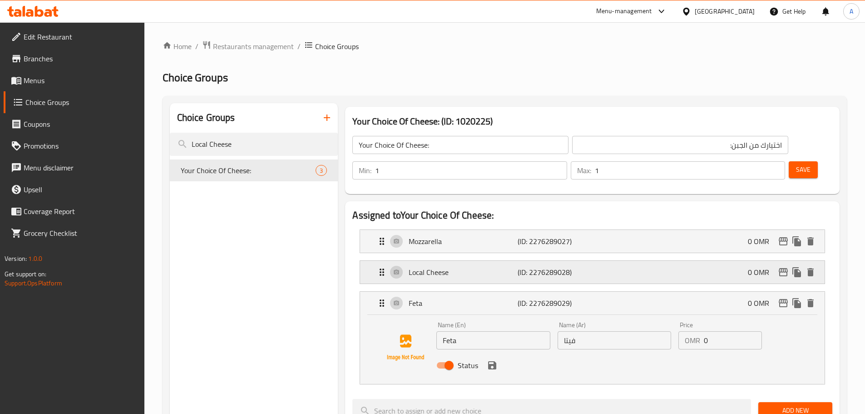
click at [420, 267] on p "Local Cheese" at bounding box center [463, 272] width 109 height 11
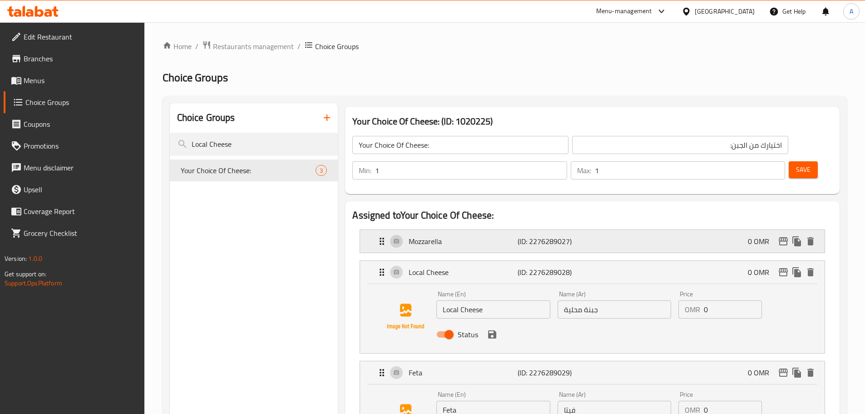
click at [420, 236] on p "Mozzarella" at bounding box center [463, 241] width 109 height 11
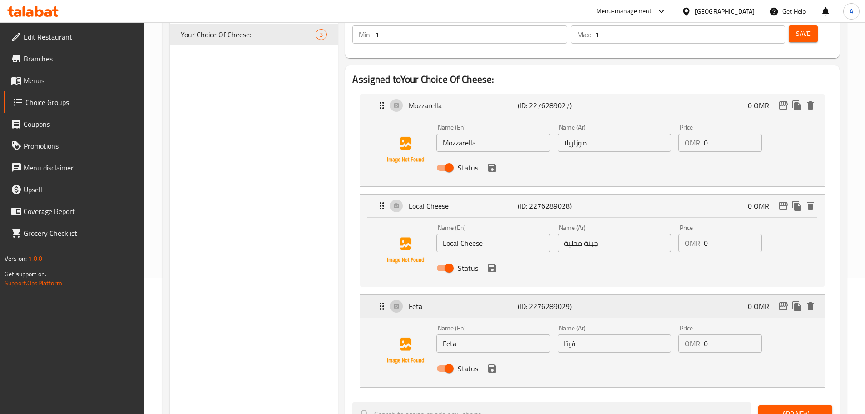
scroll to position [136, 0]
click at [447, 334] on input "Feta" at bounding box center [493, 343] width 114 height 18
paste input "cheddar"
click at [471, 233] on input "Local Cheese" at bounding box center [493, 242] width 114 height 18
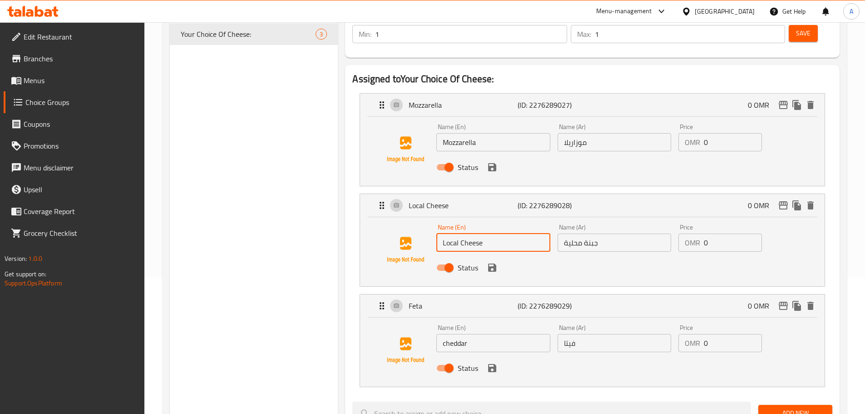
click at [471, 233] on input "Local Cheese" at bounding box center [493, 242] width 114 height 18
click at [471, 334] on input "cheddar" at bounding box center [493, 343] width 114 height 18
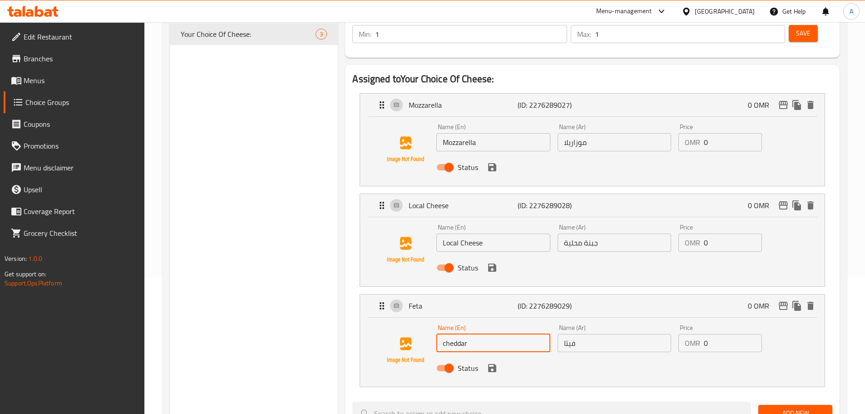
paste input "Cheese"
type input "cheddar Cheese"
click at [472, 233] on input "Local Cheese" at bounding box center [493, 242] width 114 height 18
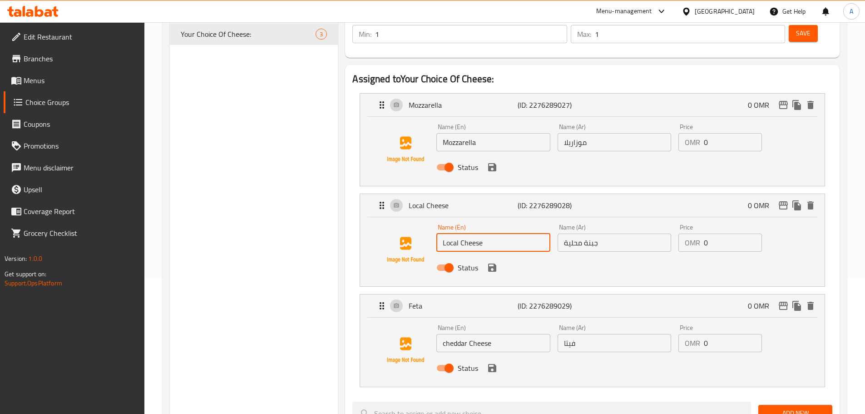
click at [472, 233] on input "Local Cheese" at bounding box center [493, 242] width 114 height 18
click at [480, 133] on input "Mozzarella" at bounding box center [493, 142] width 114 height 18
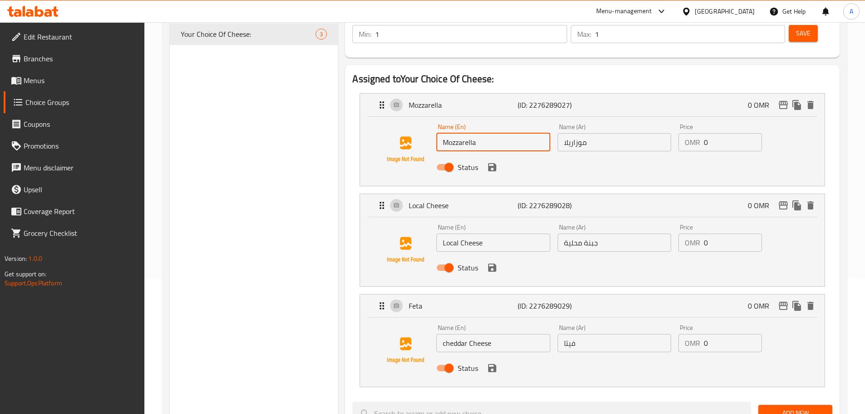
paste input "Cheese"
type input "Mozzarella Cheese"
click at [594, 233] on input "جبنة محلية" at bounding box center [615, 242] width 114 height 18
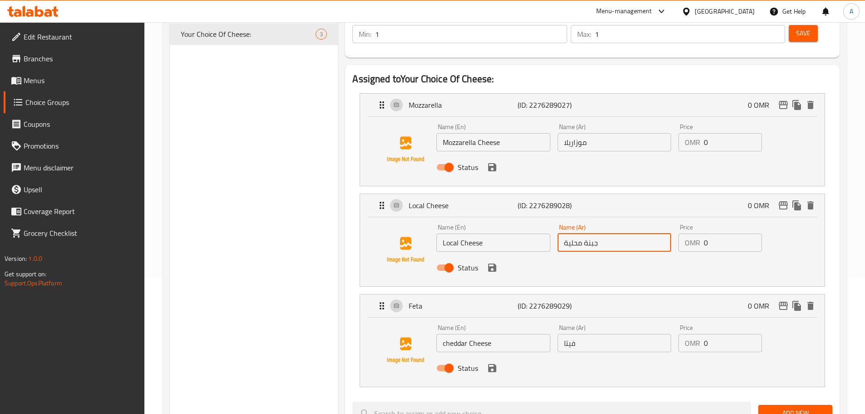
drag, startPoint x: 594, startPoint y: 217, endPoint x: 592, endPoint y: 200, distance: 17.0
click at [594, 233] on input "جبنة محلية" at bounding box center [615, 242] width 114 height 18
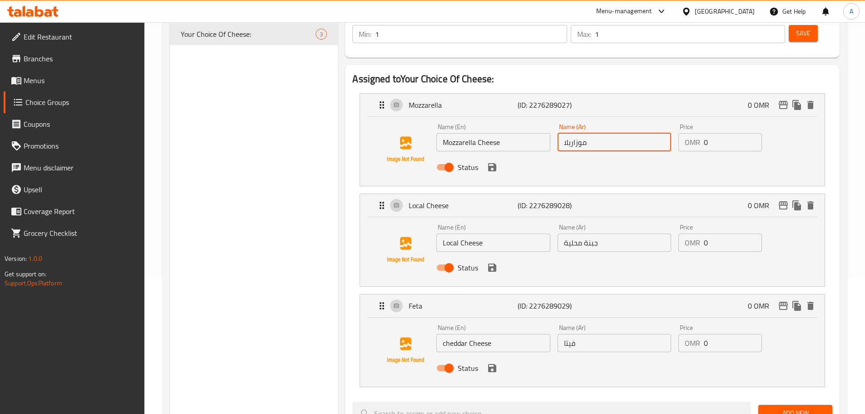
click at [563, 133] on input "موزاريلا" at bounding box center [615, 142] width 114 height 18
paste input "محلية"
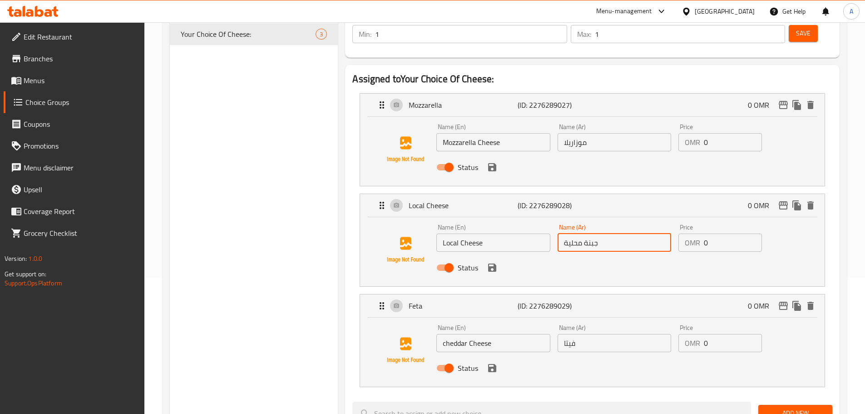
click at [589, 233] on input "جبنة محلية" at bounding box center [615, 242] width 114 height 18
click at [565, 133] on input "موزاريلا" at bounding box center [615, 142] width 114 height 18
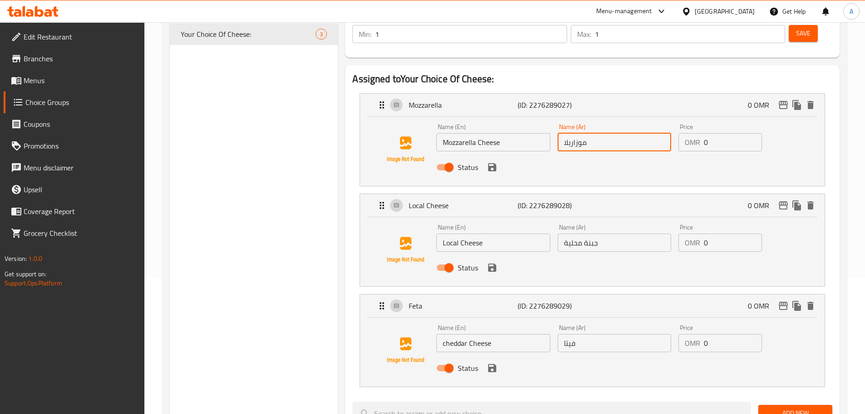
click at [564, 133] on input "موزاريلا" at bounding box center [615, 142] width 114 height 18
paste input "جبنة"
click at [492, 162] on icon "save" at bounding box center [492, 167] width 11 height 11
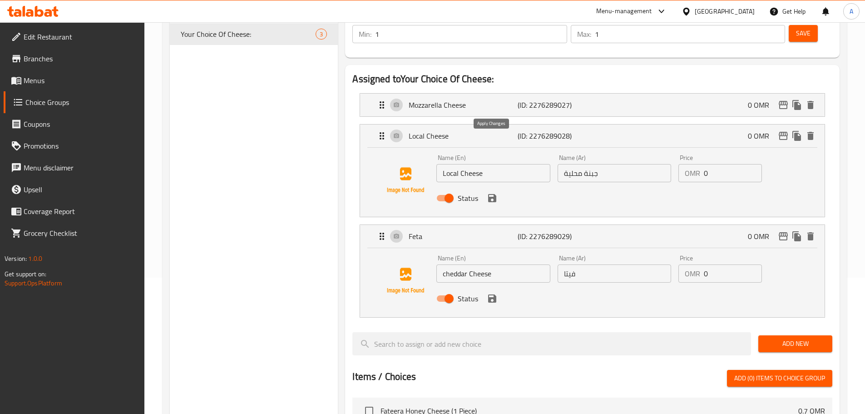
type input "جبنة موزاريلا"
click at [488, 193] on icon "save" at bounding box center [492, 198] width 11 height 11
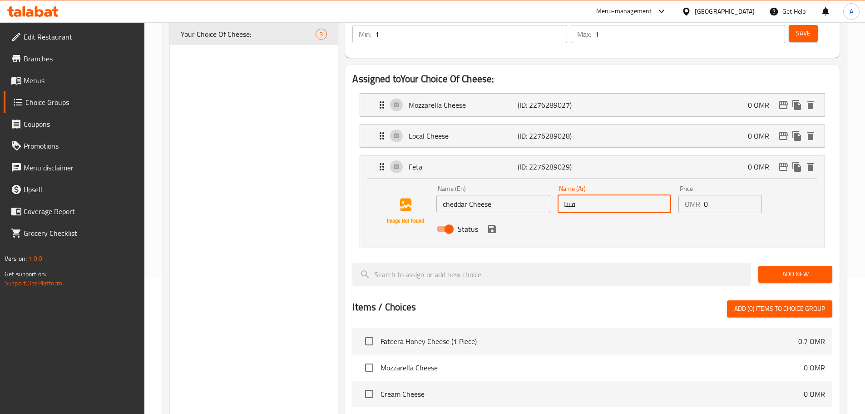
click at [584, 195] on input "فيتا" at bounding box center [615, 204] width 114 height 18
paste input "جبنة"
click at [494, 225] on icon "save" at bounding box center [492, 229] width 8 height 8
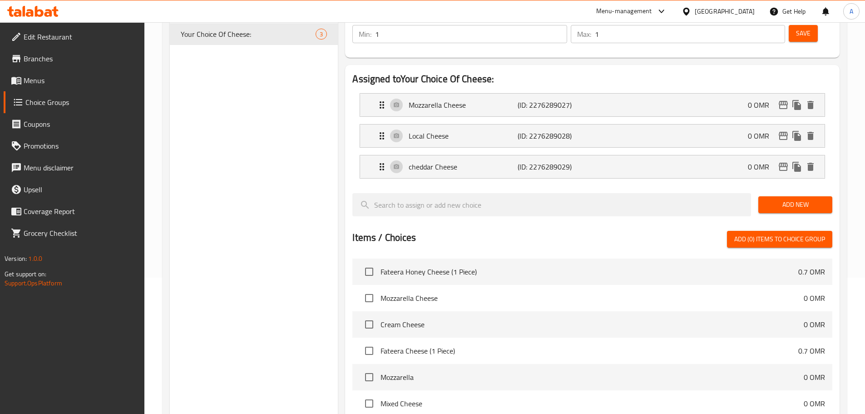
type input "جبنة شيدر"
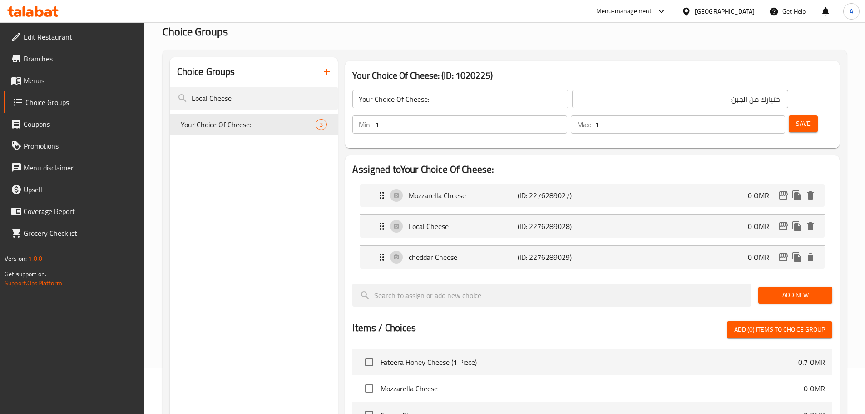
scroll to position [45, 0]
click at [796, 119] on span "Save" at bounding box center [803, 124] width 15 height 11
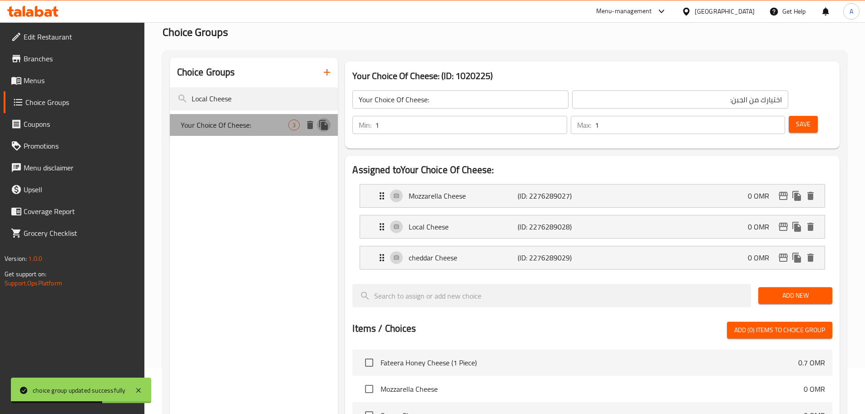
click at [326, 128] on icon "duplicate" at bounding box center [323, 125] width 9 height 10
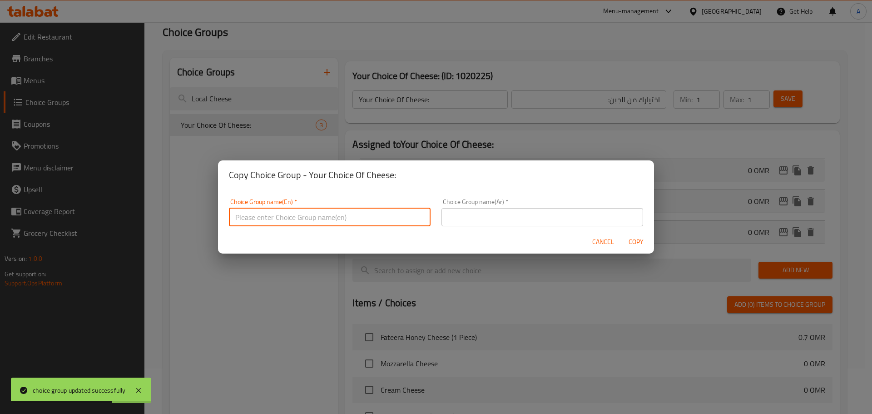
click at [367, 214] on input "text" at bounding box center [330, 217] width 202 height 18
click at [633, 238] on button "Copy" at bounding box center [635, 241] width 29 height 17
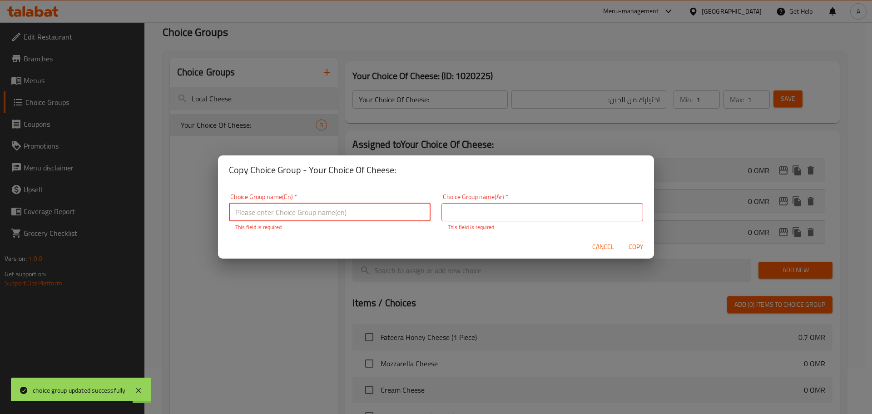
click at [604, 243] on span "Cancel" at bounding box center [603, 246] width 22 height 11
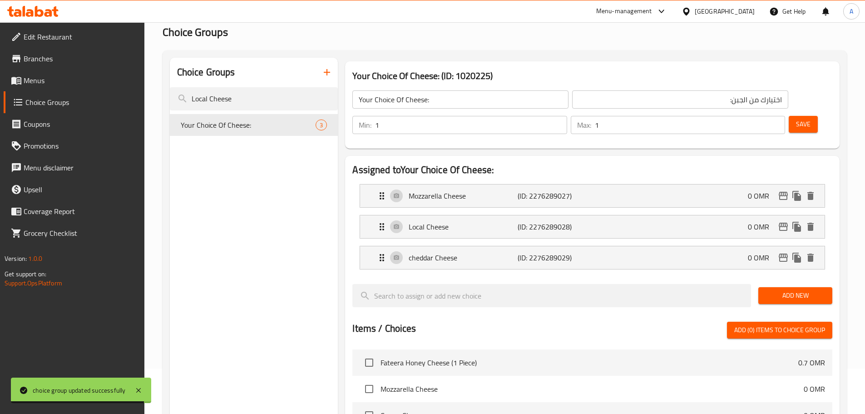
click at [434, 104] on input "Your Choice Of Cheese:" at bounding box center [460, 99] width 216 height 18
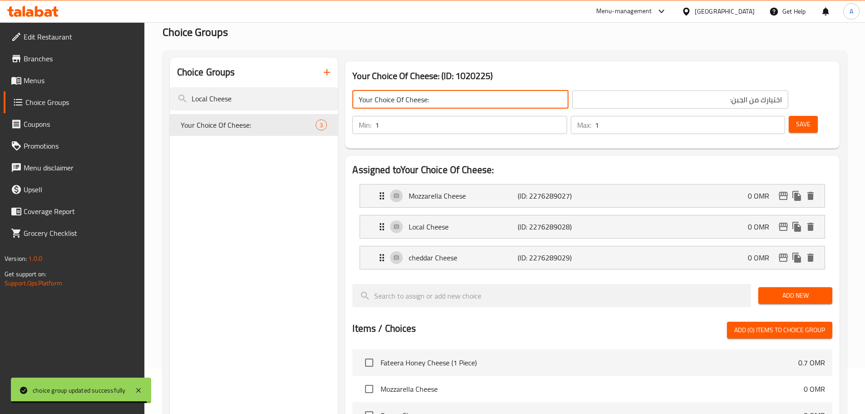
click at [434, 104] on input "Your Choice Of Cheese:" at bounding box center [460, 99] width 216 height 18
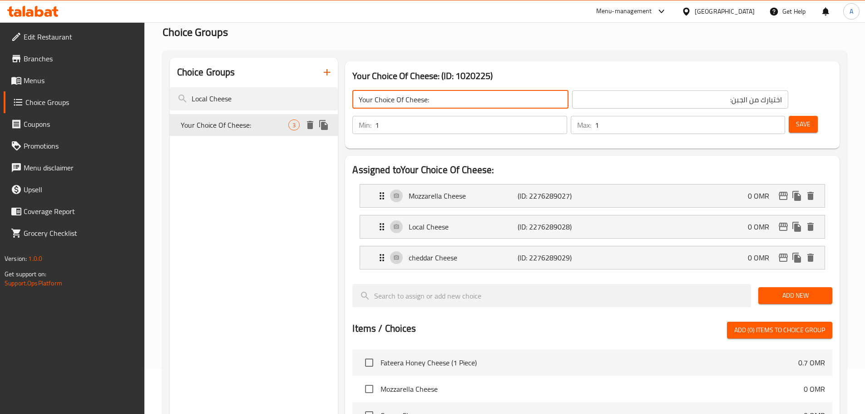
click at [324, 126] on icon "duplicate" at bounding box center [323, 125] width 9 height 10
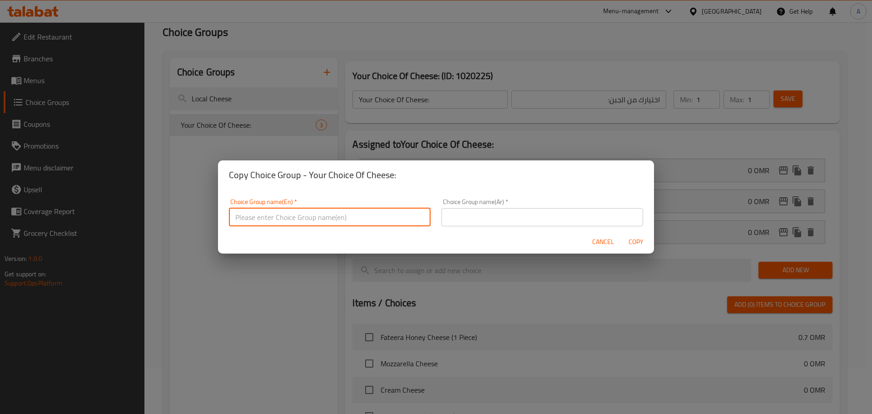
click at [399, 211] on input "text" at bounding box center [330, 217] width 202 height 18
paste input "Your Choice Of Cheese:"
type input "Your Choice Of Cheese:1"
click at [437, 216] on div "Choice Group name(Ar)   * Choice Group name(Ar) *" at bounding box center [542, 212] width 212 height 39
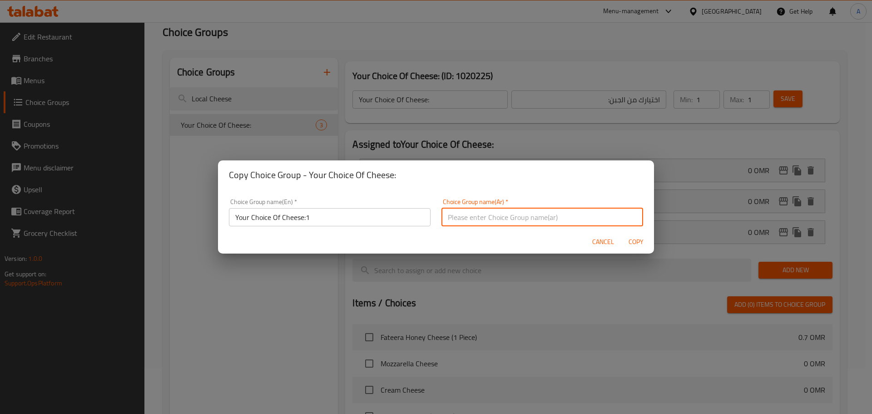
click at [454, 216] on input "text" at bounding box center [542, 217] width 202 height 18
type input "إختيارك من الجبن:"
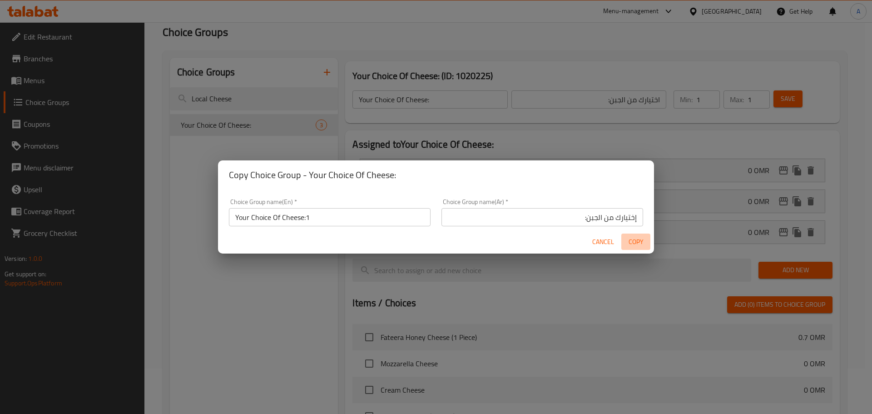
click at [635, 239] on span "Copy" at bounding box center [636, 241] width 22 height 11
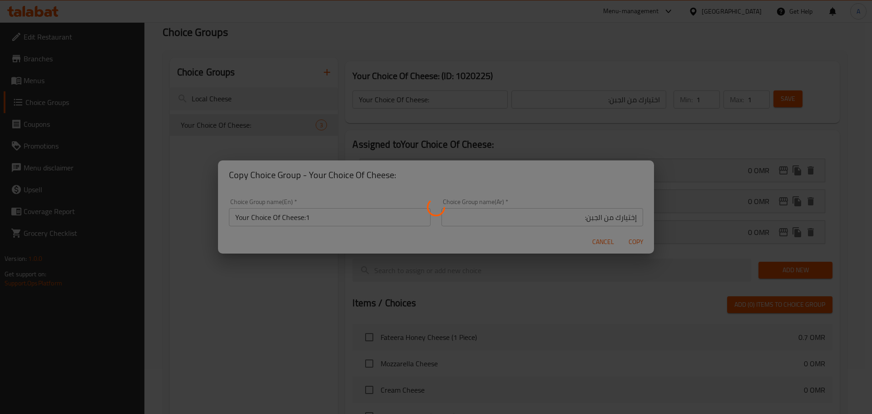
type input "Your Choice Of Cheese:1"
type input "إختيارك من الجبن:"
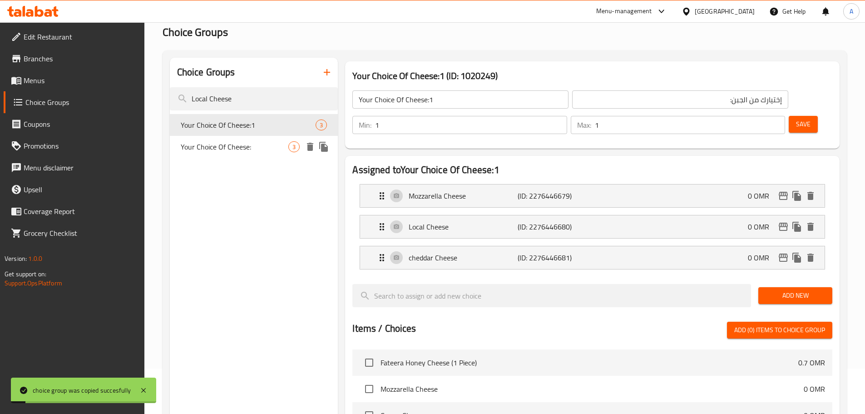
click at [253, 129] on span "Your Choice Of Cheese:1" at bounding box center [248, 124] width 135 height 11
click at [442, 252] on p "cheddar Cheese" at bounding box center [463, 257] width 109 height 11
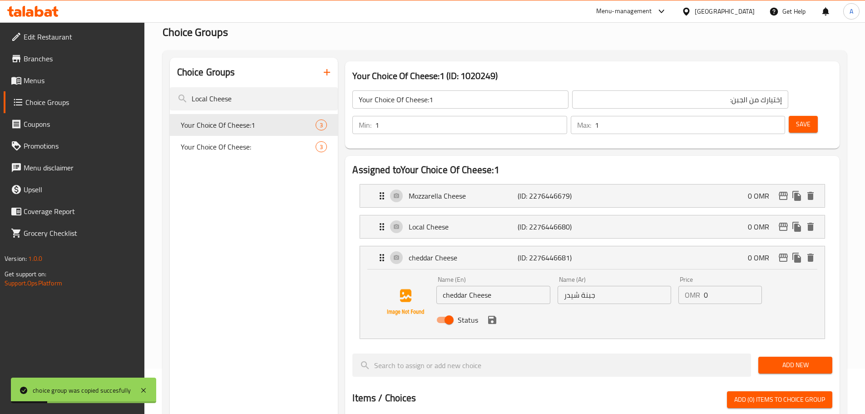
click at [450, 286] on input "cheddar Cheese" at bounding box center [493, 295] width 114 height 18
drag, startPoint x: 459, startPoint y: 272, endPoint x: 432, endPoint y: 268, distance: 27.4
click at [432, 271] on div "Name (En) بثفشCheese Name (En) Name (Ar) جبنة شيدر Name (Ar) Price OMR 0 Price …" at bounding box center [592, 302] width 435 height 62
click at [453, 286] on input "بثفشCheese" at bounding box center [493, 295] width 114 height 18
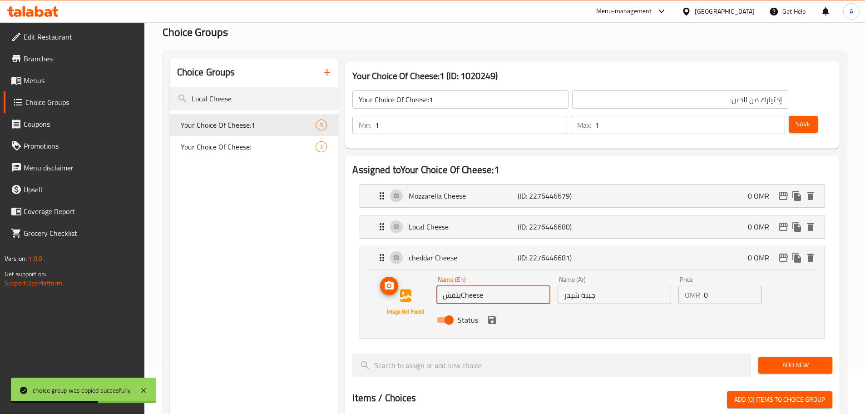
drag, startPoint x: 461, startPoint y: 271, endPoint x: 430, endPoint y: 271, distance: 31.3
click at [430, 271] on div "Name (En) بثفشCheese Name (En) Name (Ar) جبنة شيدر Name (Ar) Price OMR 0 Price …" at bounding box center [592, 302] width 435 height 62
type input "Feta Cheese"
click at [571, 286] on input "جبنة شيدر" at bounding box center [615, 295] width 114 height 18
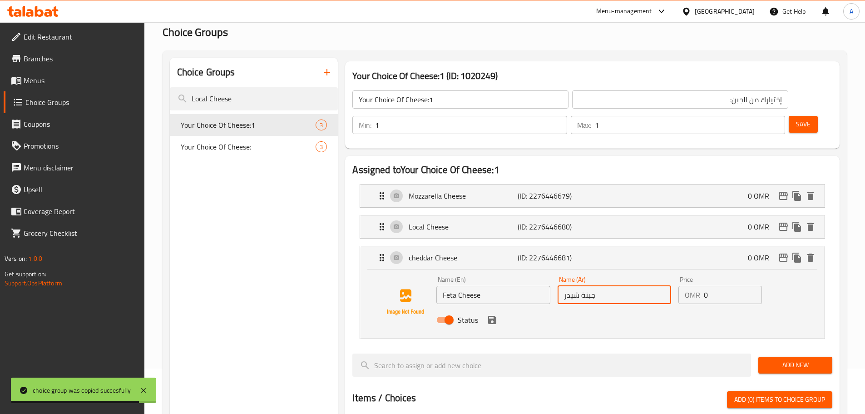
click at [571, 286] on input "جبنة شيدر" at bounding box center [615, 295] width 114 height 18
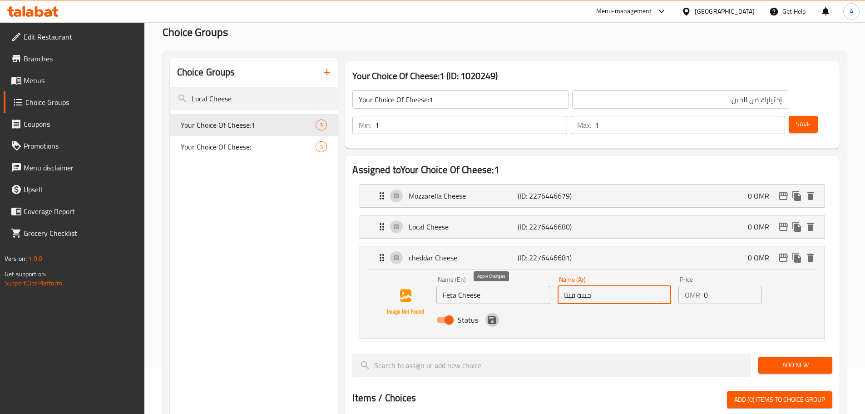
click at [492, 314] on icon "save" at bounding box center [492, 319] width 11 height 11
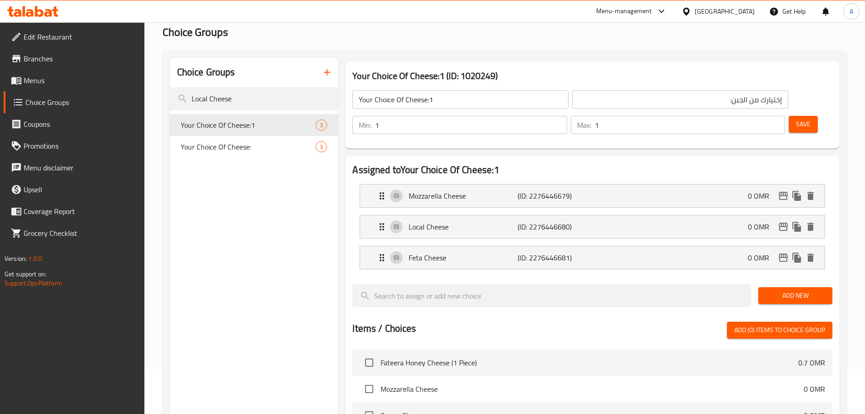
type input "جبنة فيتا"
click at [796, 119] on span "Save" at bounding box center [803, 124] width 15 height 11
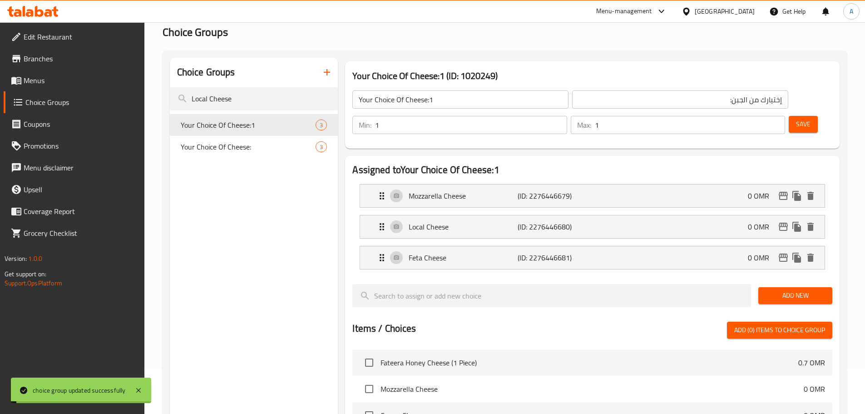
click at [432, 97] on input "Your Choice Of Cheese:1" at bounding box center [460, 99] width 216 height 18
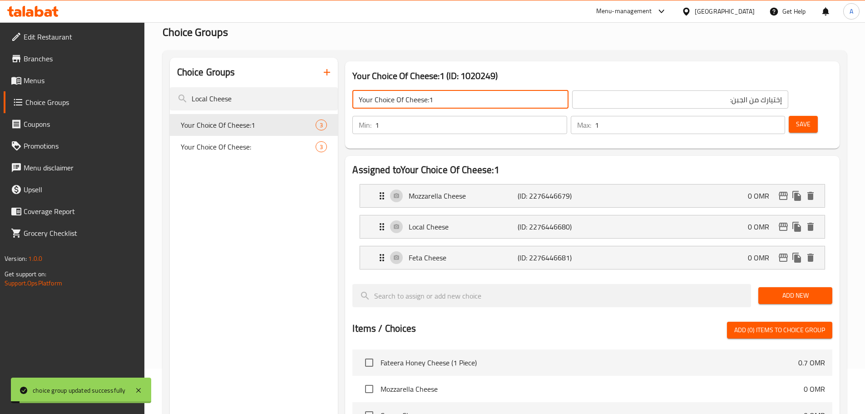
click at [432, 97] on input "Your Choice Of Cheese:1" at bounding box center [460, 99] width 216 height 18
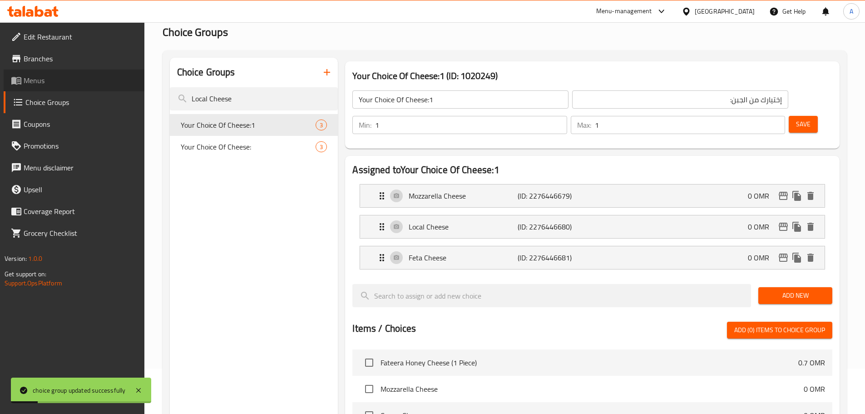
click at [93, 84] on span "Menus" at bounding box center [81, 80] width 114 height 11
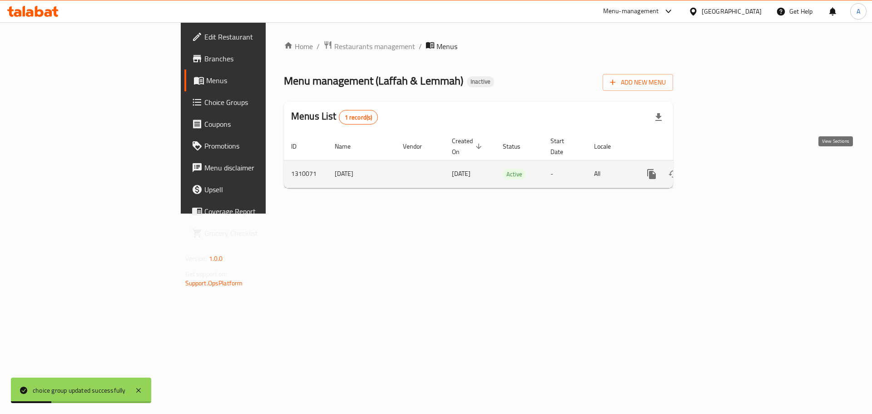
click at [728, 163] on link "enhanced table" at bounding box center [717, 174] width 22 height 22
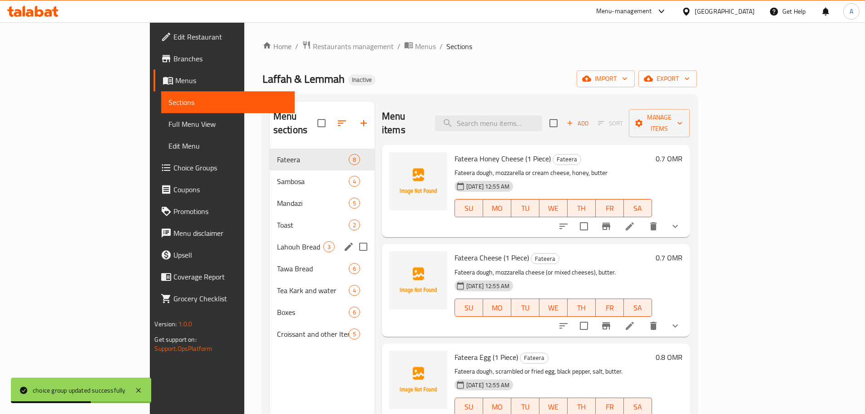
click at [277, 241] on span "Lahouh Bread" at bounding box center [300, 246] width 46 height 11
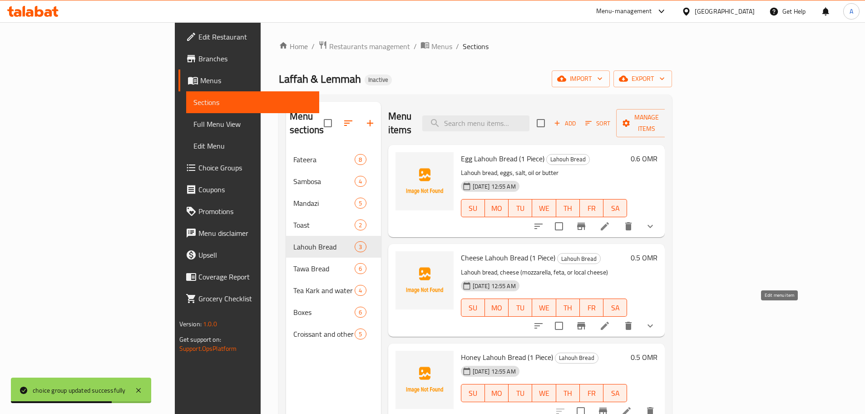
click at [610, 320] on icon at bounding box center [604, 325] width 11 height 11
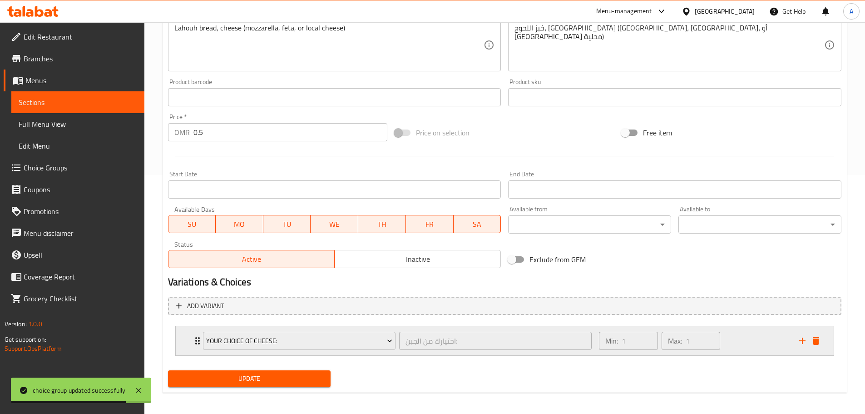
scroll to position [243, 0]
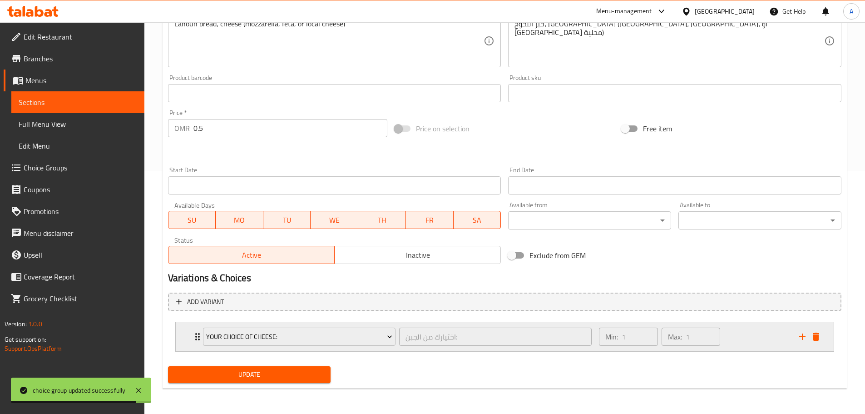
click at [761, 346] on div "Min: 1 ​ Max: 1 ​" at bounding box center [693, 336] width 200 height 29
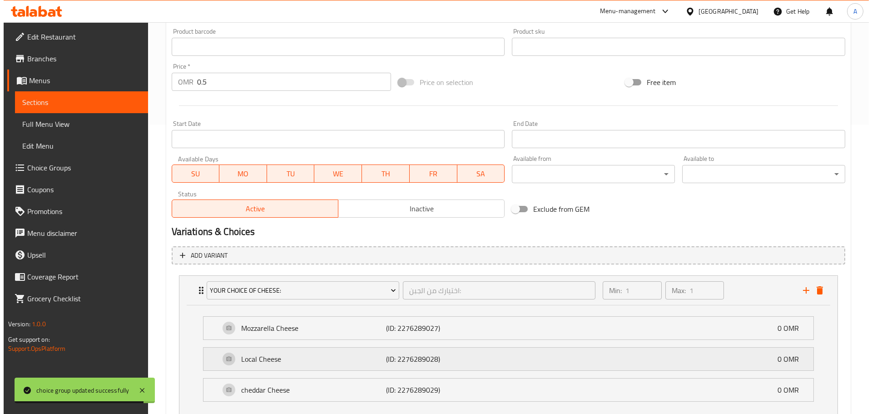
scroll to position [334, 0]
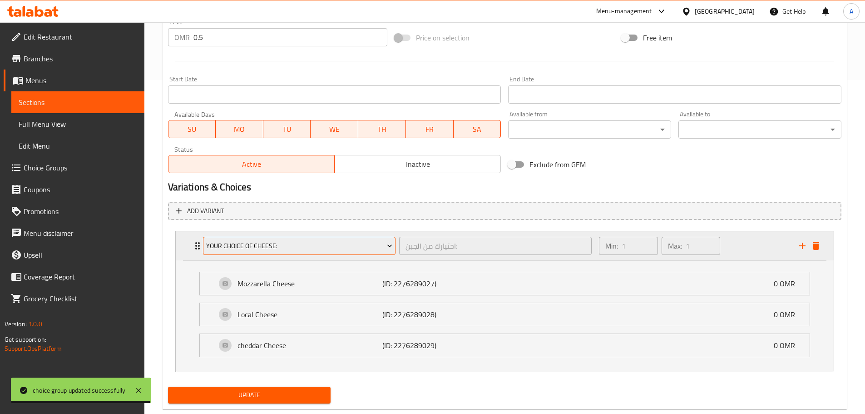
click at [350, 239] on button "Your Choice Of Cheese:" at bounding box center [299, 246] width 193 height 18
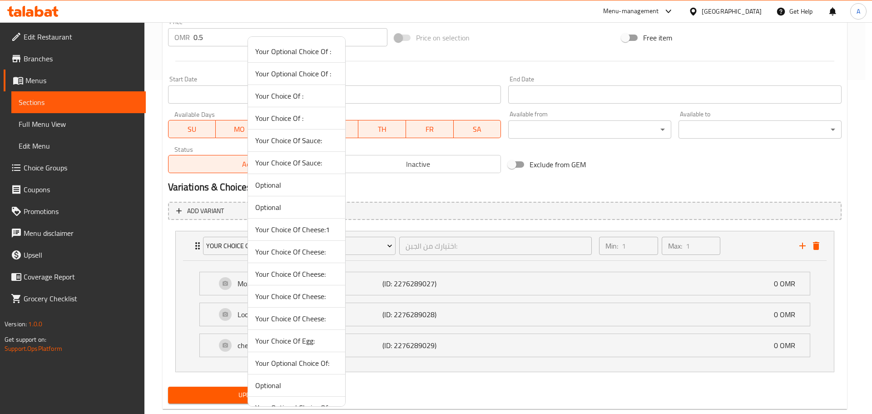
click at [320, 232] on span "Your Choice Of Cheese:1" at bounding box center [296, 229] width 83 height 11
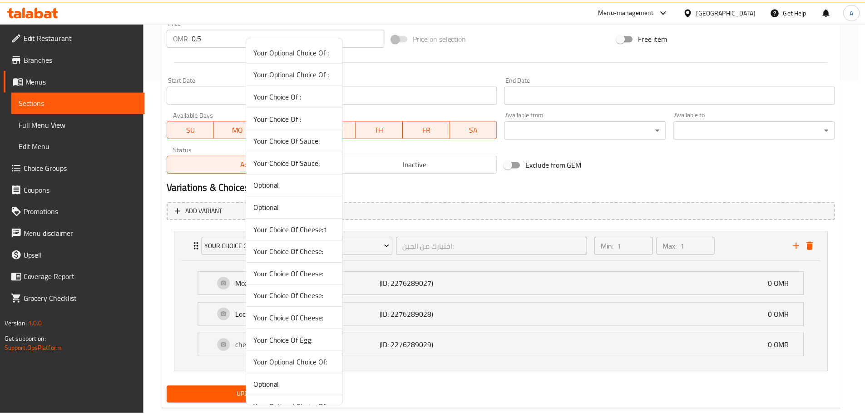
scroll to position [243, 0]
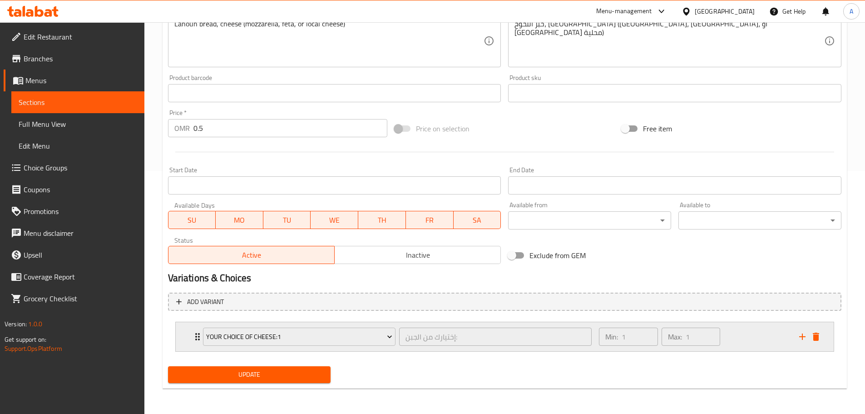
click at [741, 336] on div "Min: 1 ​ Max: 1 ​" at bounding box center [693, 336] width 200 height 29
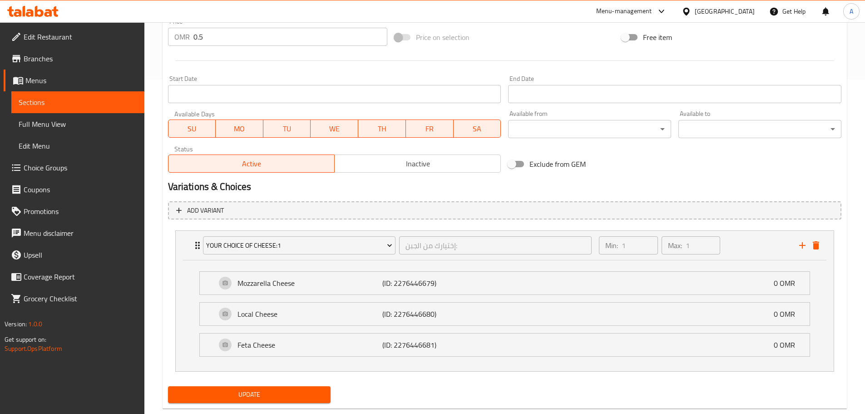
scroll to position [342, 0]
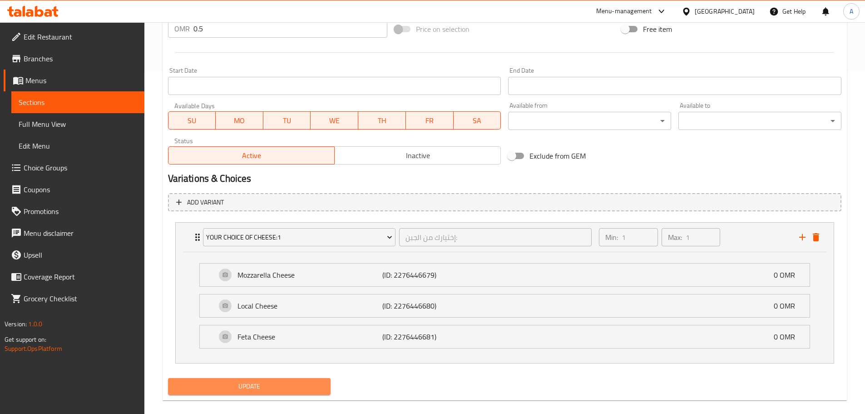
click at [306, 381] on span "Update" at bounding box center [249, 385] width 148 height 11
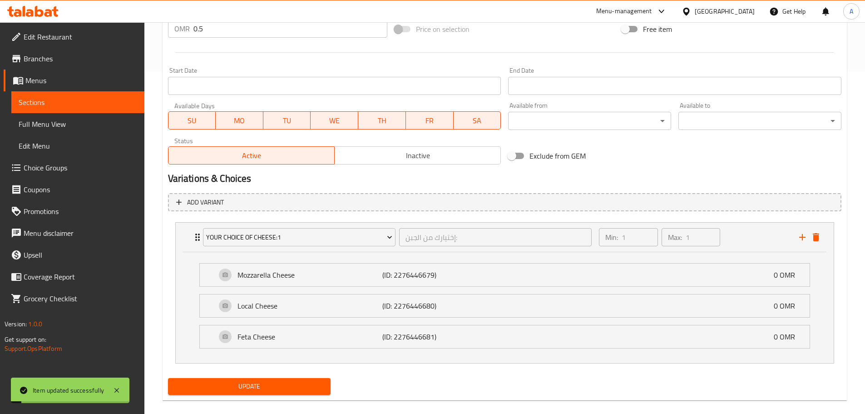
click at [49, 163] on span "Choice Groups" at bounding box center [81, 167] width 114 height 11
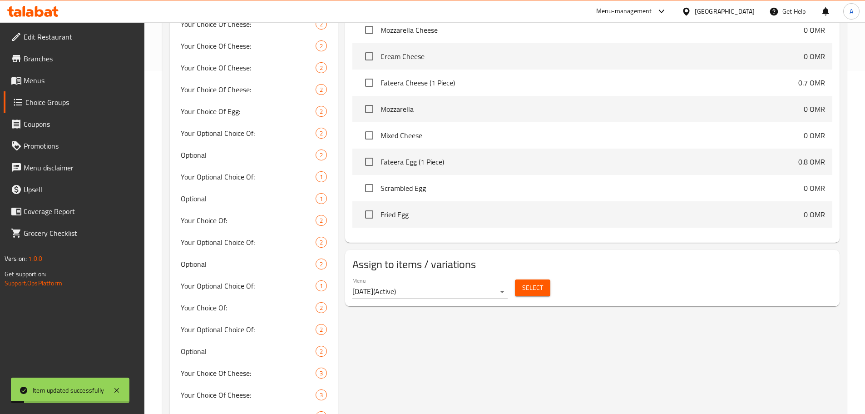
scroll to position [128, 0]
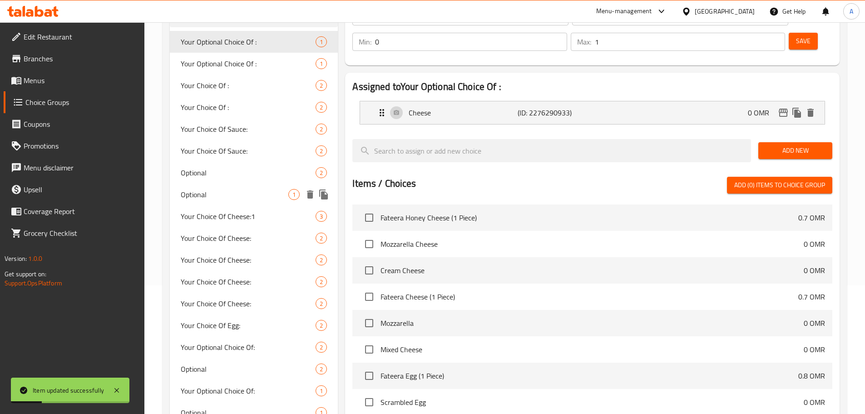
click at [237, 208] on div "Your Choice Of Cheese:1 3" at bounding box center [254, 216] width 168 height 22
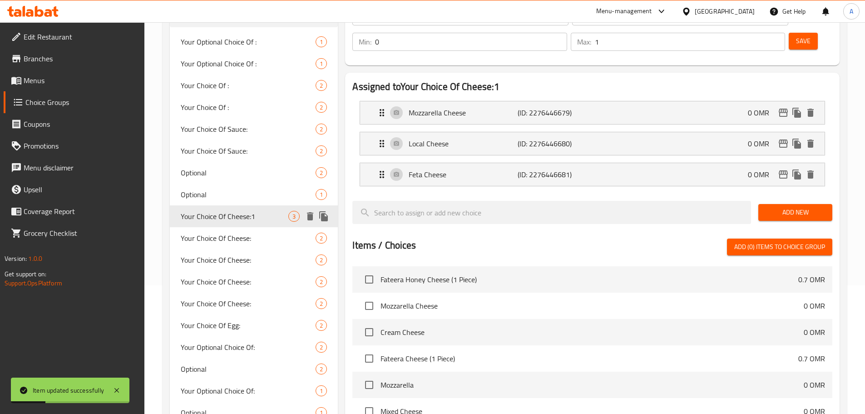
type input "Your Choice Of Cheese:1"
type input "إختيارك من الجبن:"
type input "1"
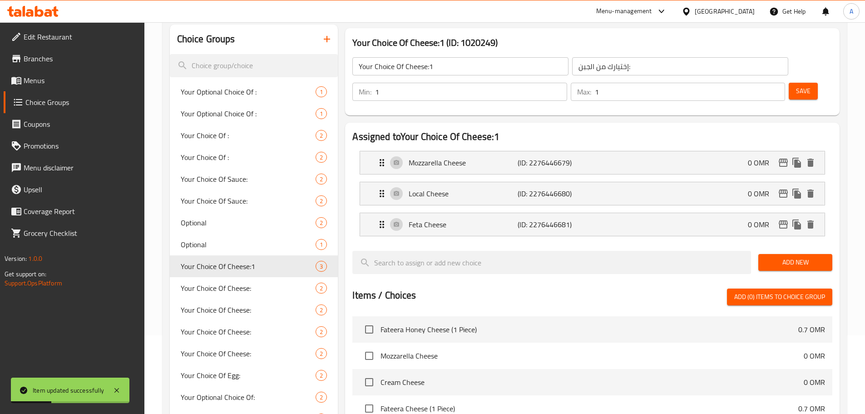
scroll to position [0, 0]
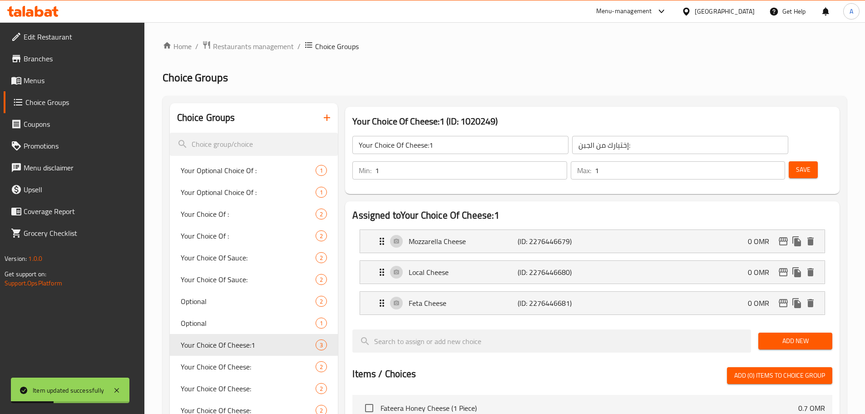
click at [468, 154] on div "Your Choice Of Cheese:1 ​" at bounding box center [461, 145] width 220 height 22
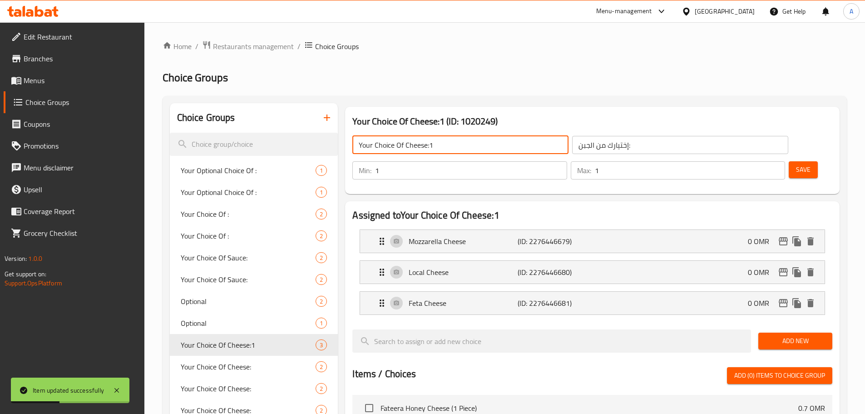
click at [468, 146] on input "Your Choice Of Cheese:1" at bounding box center [460, 145] width 216 height 18
type input "Your Choice Of Cheese:"
click at [796, 164] on span "Save" at bounding box center [803, 169] width 15 height 11
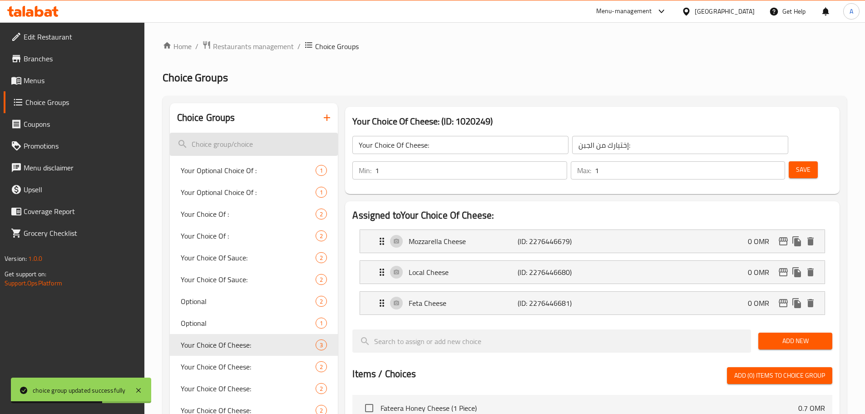
click at [281, 148] on input "search" at bounding box center [254, 144] width 168 height 23
paste input "Cardamom"
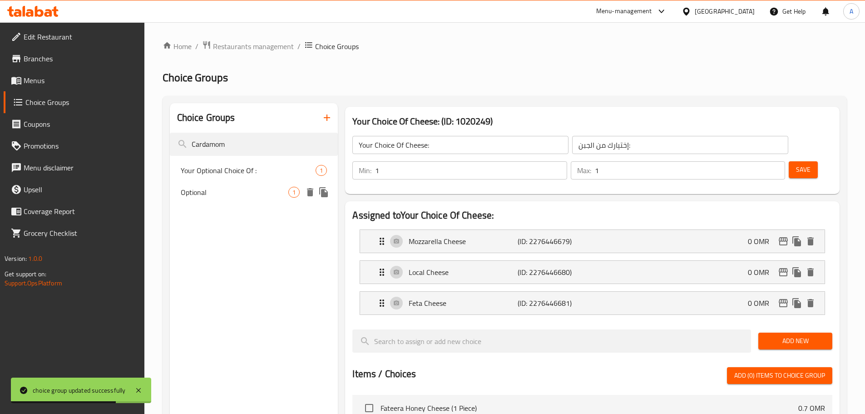
type input "Cardamom"
click at [250, 190] on span "Optional" at bounding box center [235, 192] width 108 height 11
type input "Optional"
type input "إختياري:"
type input "0"
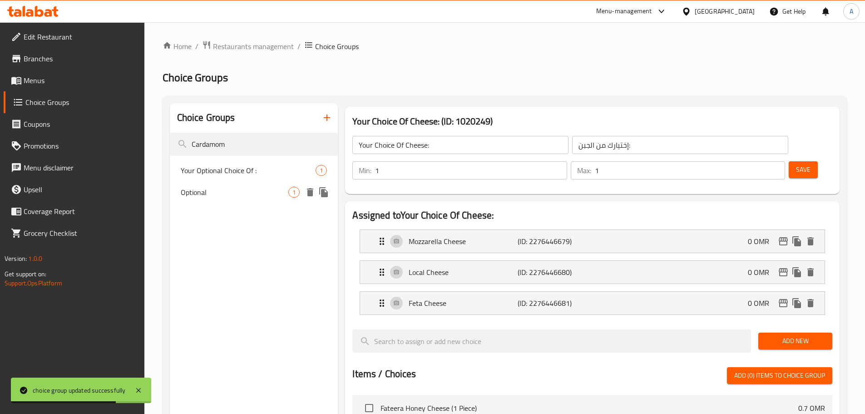
type input "0"
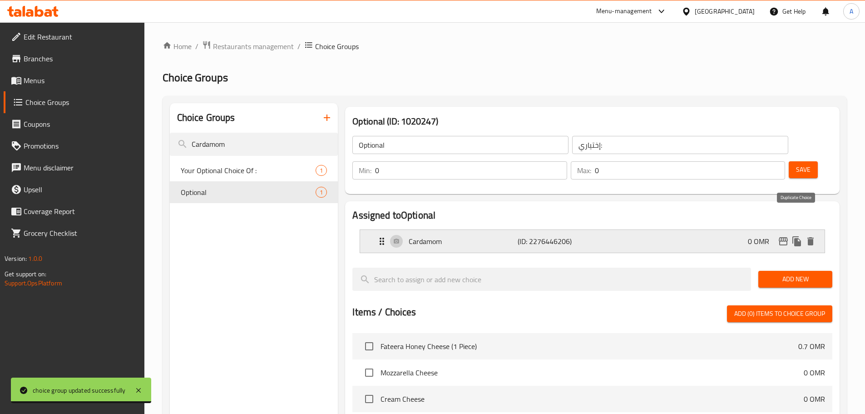
click at [790, 234] on button "duplicate" at bounding box center [797, 241] width 14 height 14
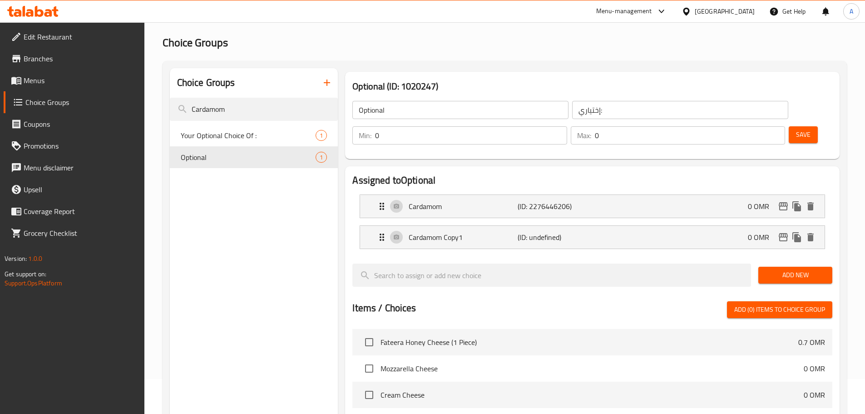
scroll to position [45, 0]
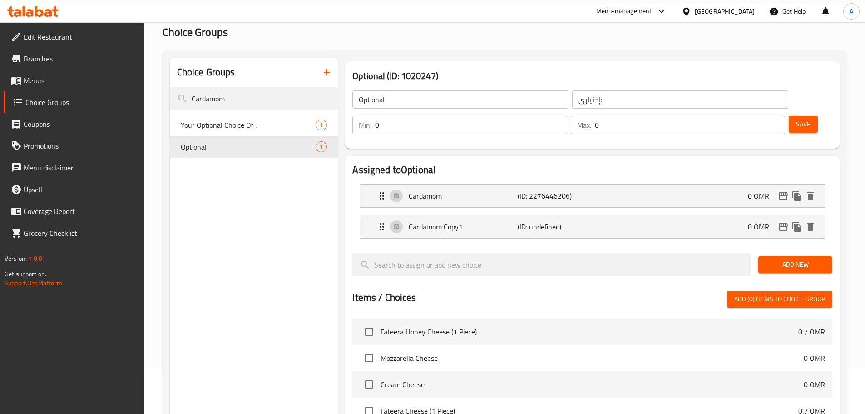
click at [464, 217] on nav "Cardamom (ID: 2276446206) 0 OMR Name (En) Cardamom Name (En) Name (Ar) هيل Name…" at bounding box center [592, 211] width 480 height 69
click at [462, 215] on div "Cardamom Copy1 (ID: undefined) 0 OMR" at bounding box center [594, 226] width 437 height 23
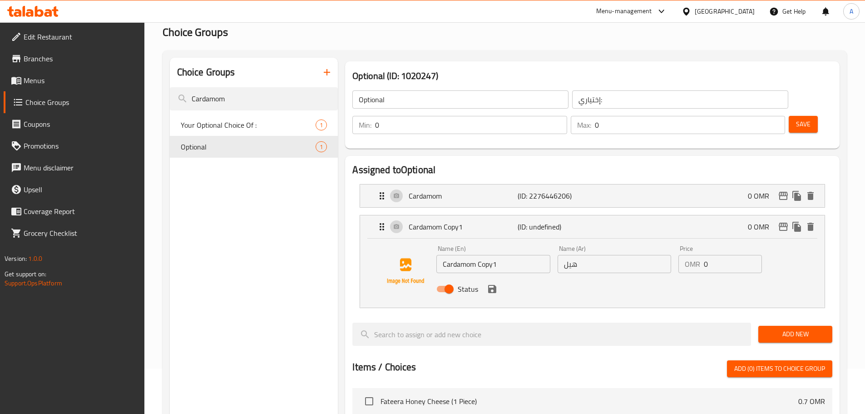
click at [482, 255] on input "Cardamom Copy1" at bounding box center [493, 264] width 114 height 18
click at [441, 255] on input "Cardamom" at bounding box center [493, 264] width 114 height 18
type input "Without Cardamom"
click at [643, 255] on input "بدون هيل" at bounding box center [615, 264] width 114 height 18
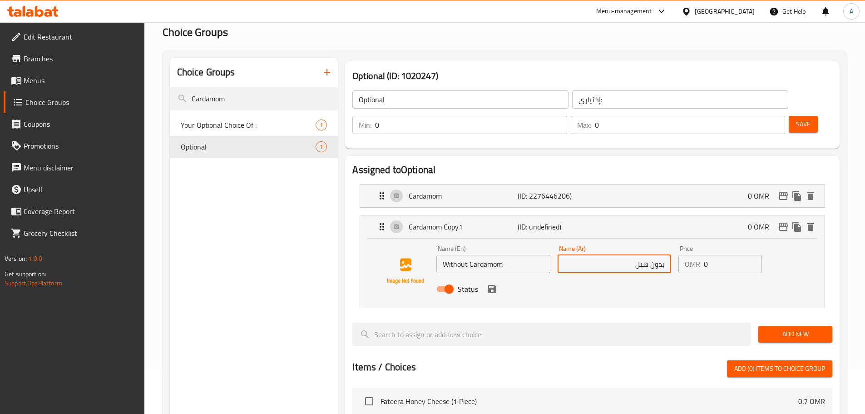
click at [643, 255] on input "بدون هيل" at bounding box center [615, 264] width 114 height 18
click at [490, 285] on icon "save" at bounding box center [492, 289] width 8 height 8
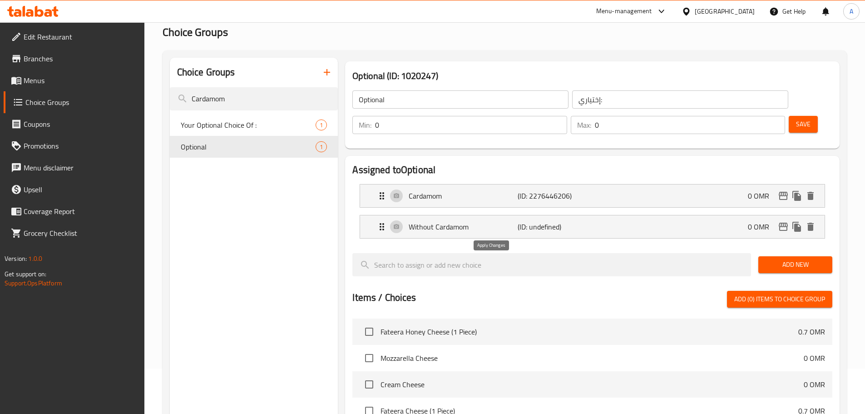
type input "بدون هيل"
click at [796, 116] on button "Save" at bounding box center [803, 124] width 29 height 17
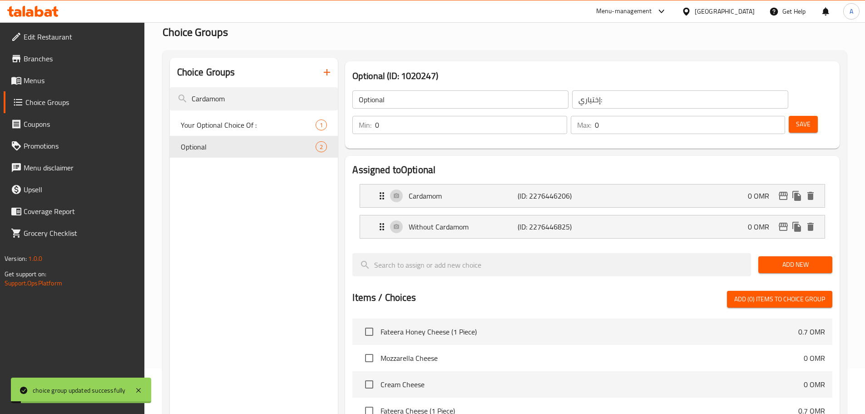
click at [405, 99] on input "Optional" at bounding box center [460, 99] width 216 height 18
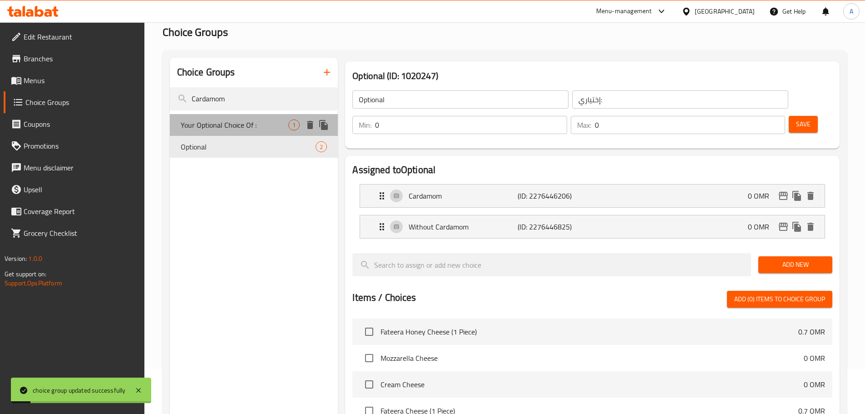
click at [260, 118] on div "Your Optional Choice Of : 1" at bounding box center [254, 125] width 168 height 22
type input "Your Optional Choice Of :"
type input "اختيارك الاختياري من :"
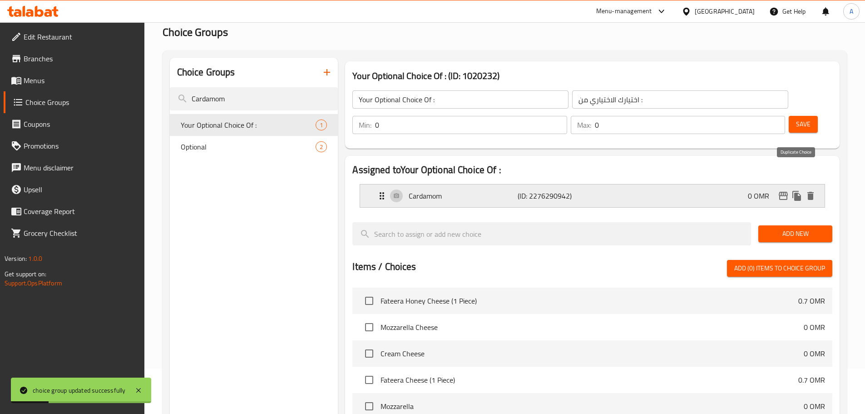
click at [799, 191] on icon "duplicate" at bounding box center [796, 196] width 9 height 10
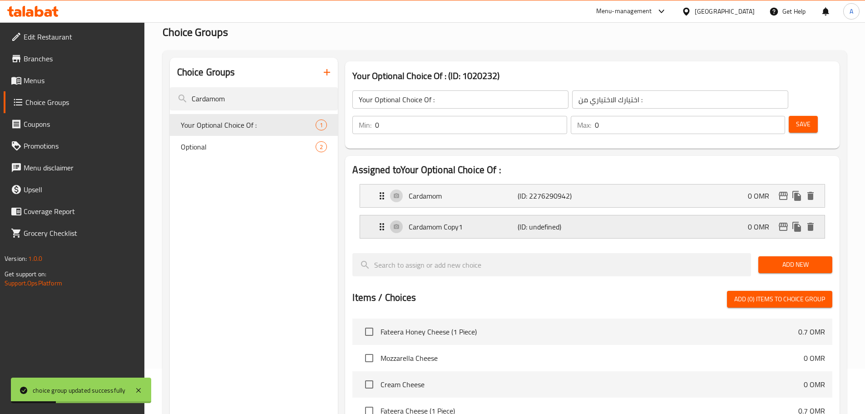
click at [476, 221] on p "Cardamom Copy1" at bounding box center [463, 226] width 109 height 11
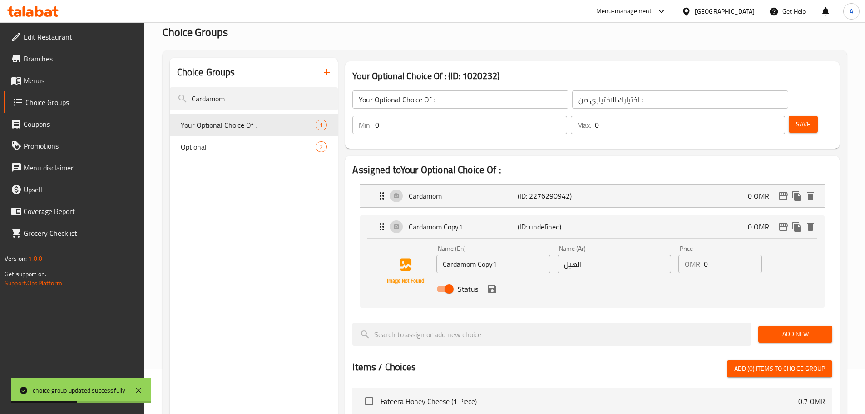
click at [586, 255] on input "الهيل" at bounding box center [615, 264] width 114 height 18
paste input "دون"
type input "بدون هيل"
click at [498, 255] on input "Cardamom Copy1" at bounding box center [493, 264] width 114 height 18
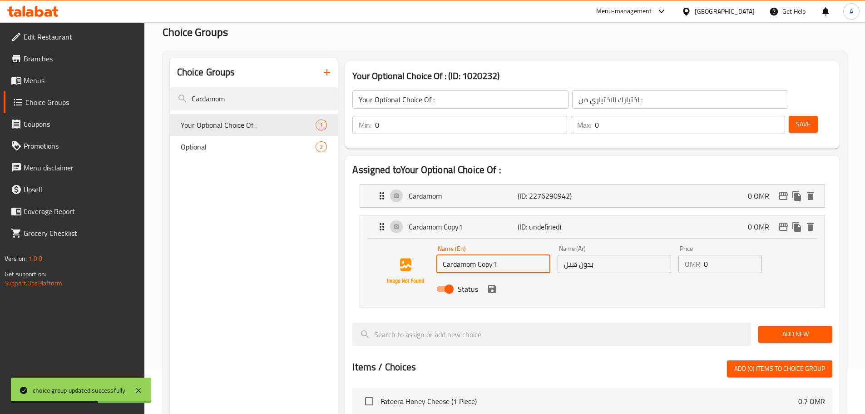
click at [491, 255] on input "Cardamom Copy1" at bounding box center [493, 264] width 114 height 18
click at [435, 242] on div "Name (En) Cardamom Name (En)" at bounding box center [493, 259] width 121 height 35
click at [440, 255] on input "Cardamom" at bounding box center [493, 264] width 114 height 18
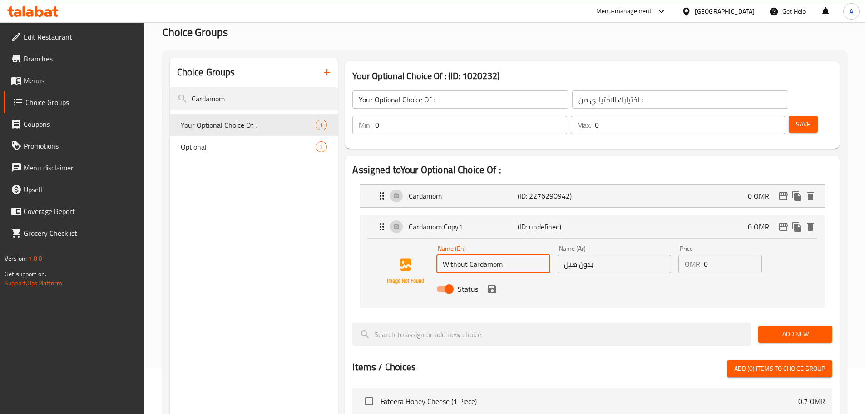
click at [488, 285] on icon "save" at bounding box center [492, 289] width 8 height 8
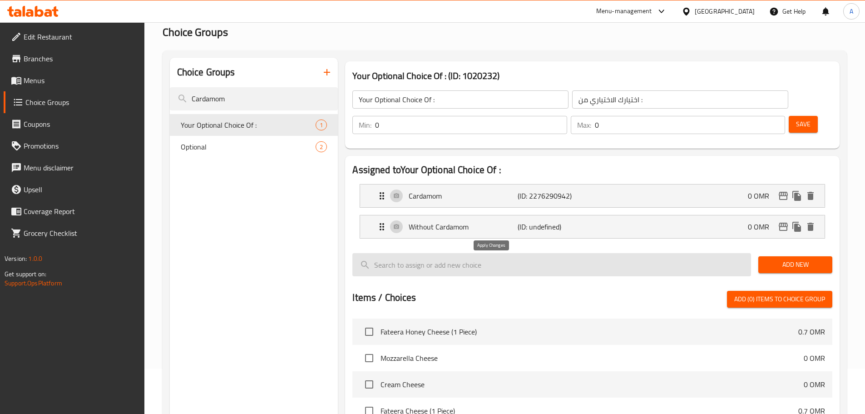
type input "Without Cardamom"
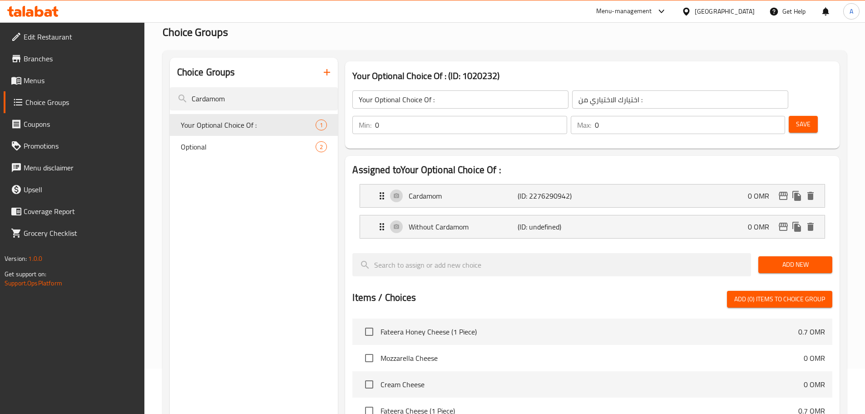
click at [800, 116] on button "Save" at bounding box center [803, 124] width 29 height 17
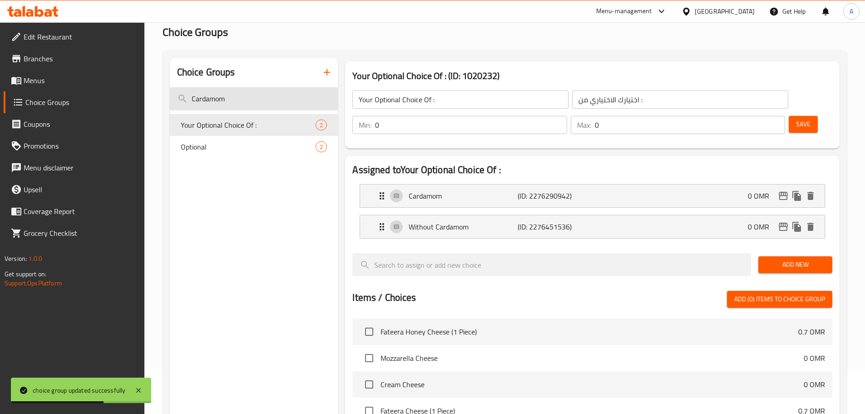
click at [246, 101] on input "Cardamom" at bounding box center [254, 98] width 168 height 23
paste input "Powder Sugar"
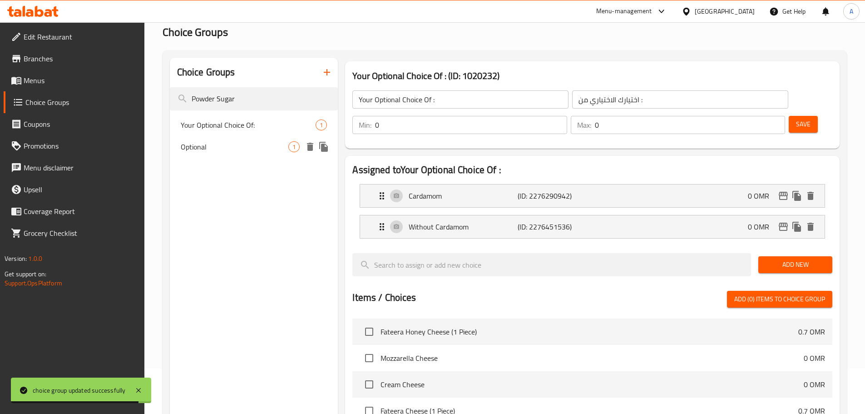
type input "Powder Sugar"
click at [226, 150] on span "Optional" at bounding box center [235, 146] width 108 height 11
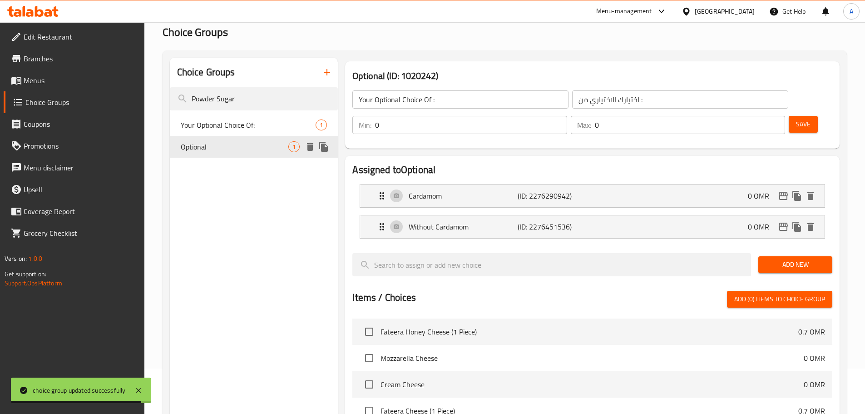
type input "Optional"
type input "إختياري:"
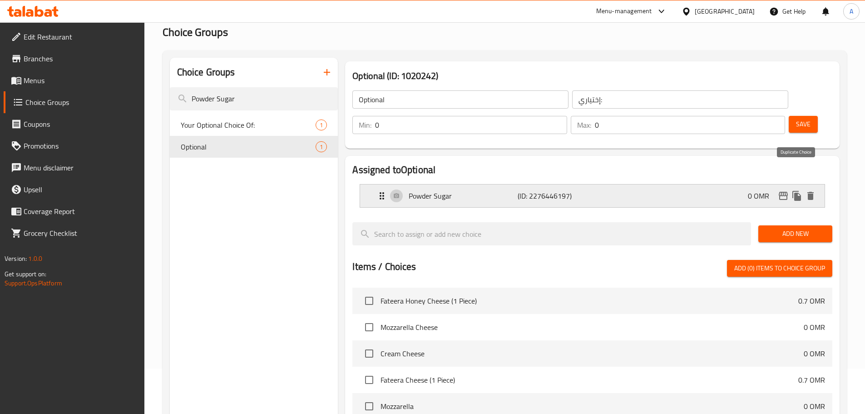
click at [795, 191] on icon "duplicate" at bounding box center [796, 196] width 9 height 10
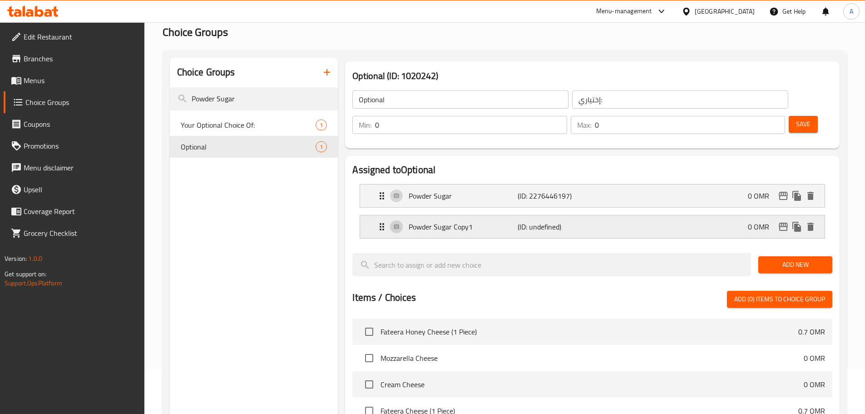
click at [489, 221] on p "Powder Sugar Copy1" at bounding box center [463, 226] width 109 height 11
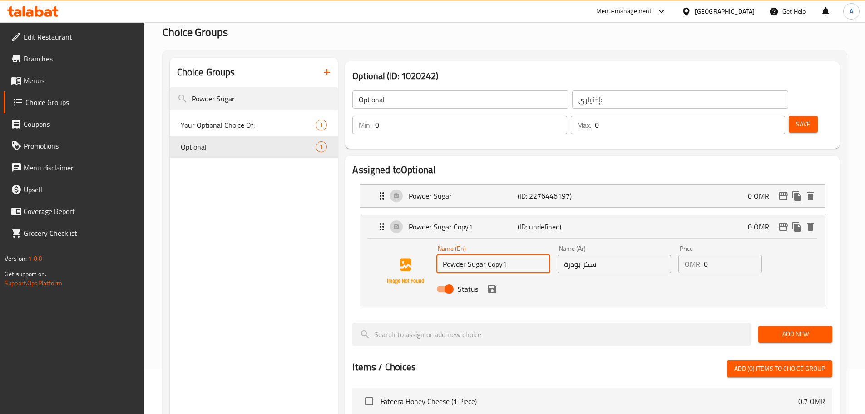
click at [487, 255] on input "Powder Sugar Copy1" at bounding box center [493, 264] width 114 height 18
drag, startPoint x: 444, startPoint y: 239, endPoint x: 449, endPoint y: 257, distance: 18.1
click at [444, 255] on input "Powder Sugar" at bounding box center [493, 264] width 114 height 18
type input "Without Powder Sugar"
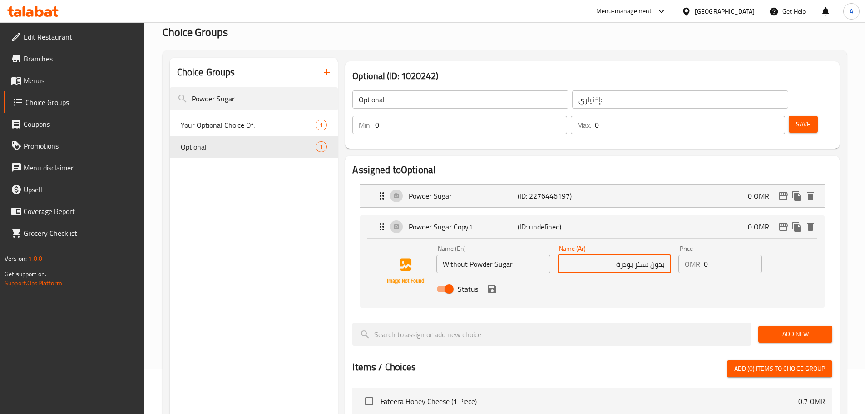
click at [598, 255] on input "بدون سكر بودرة" at bounding box center [615, 264] width 114 height 18
click at [494, 285] on icon "save" at bounding box center [492, 289] width 8 height 8
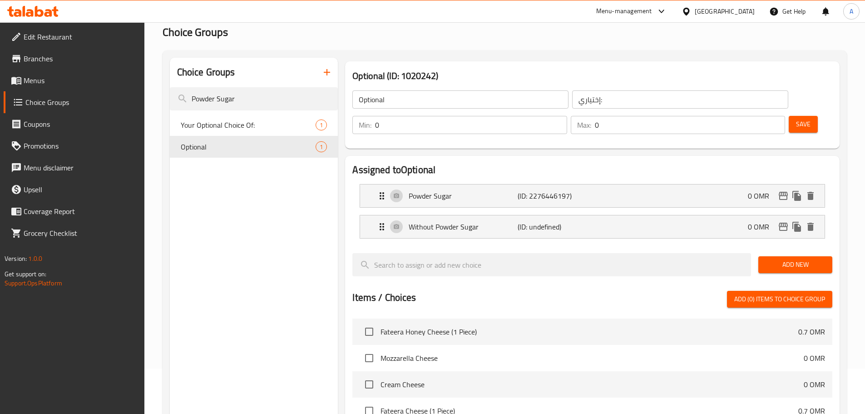
type input "بدون سكر بودرة"
click at [789, 116] on button "Save" at bounding box center [803, 124] width 29 height 17
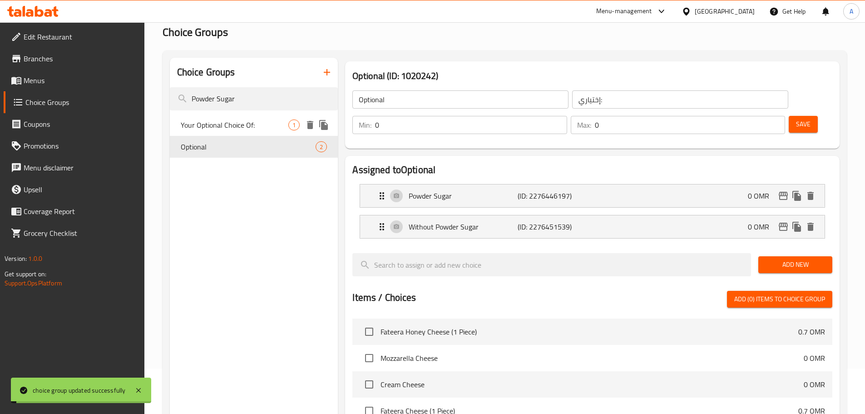
click at [243, 126] on span "Your Optional Choice Of:" at bounding box center [235, 124] width 108 height 11
type input "Your Optional Choice Of:"
type input "اختيارك الاختياري من:"
type input "1"
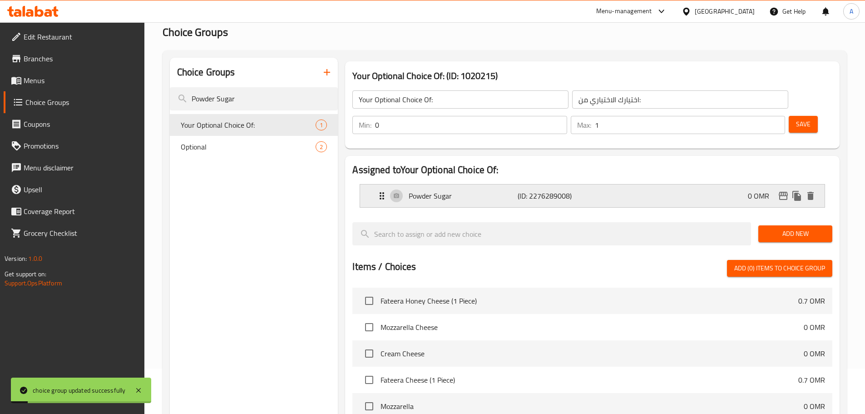
click at [435, 190] on p "Powder Sugar" at bounding box center [463, 195] width 109 height 11
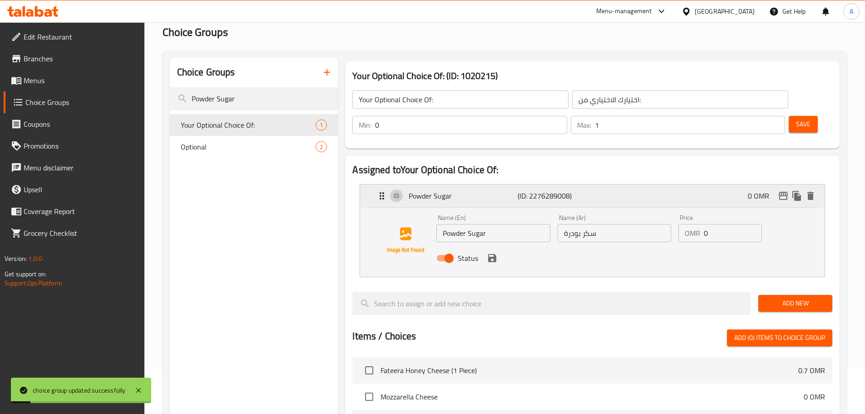
click at [494, 190] on p "Powder Sugar" at bounding box center [463, 195] width 109 height 11
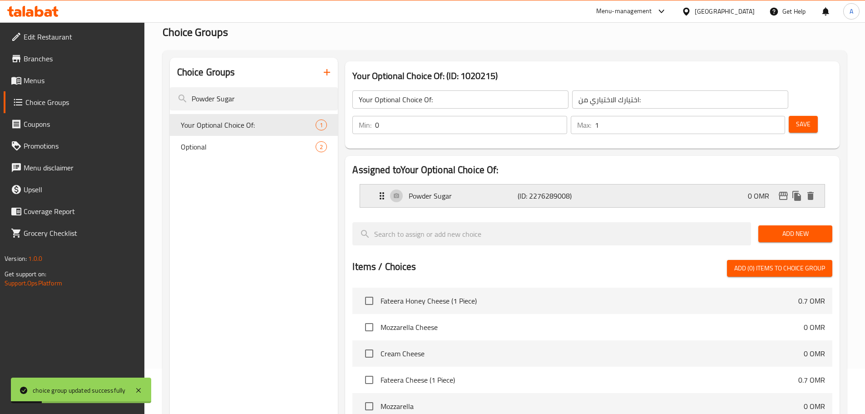
click at [794, 190] on icon "duplicate" at bounding box center [796, 195] width 11 height 11
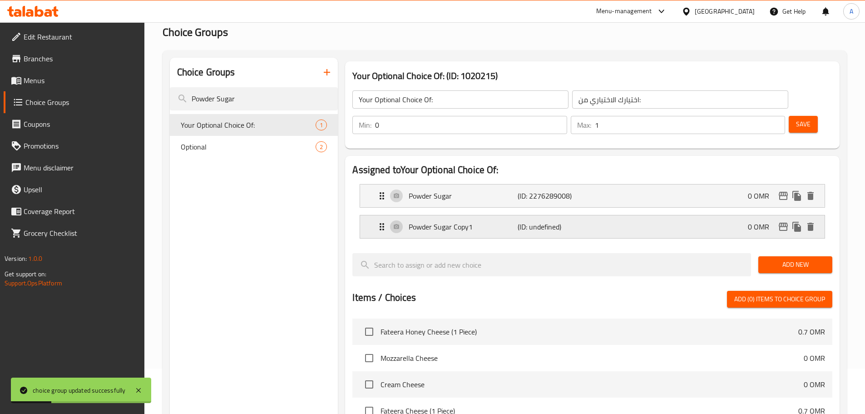
click at [480, 215] on div "Powder Sugar Copy1 (ID: undefined) 0 OMR" at bounding box center [594, 226] width 437 height 23
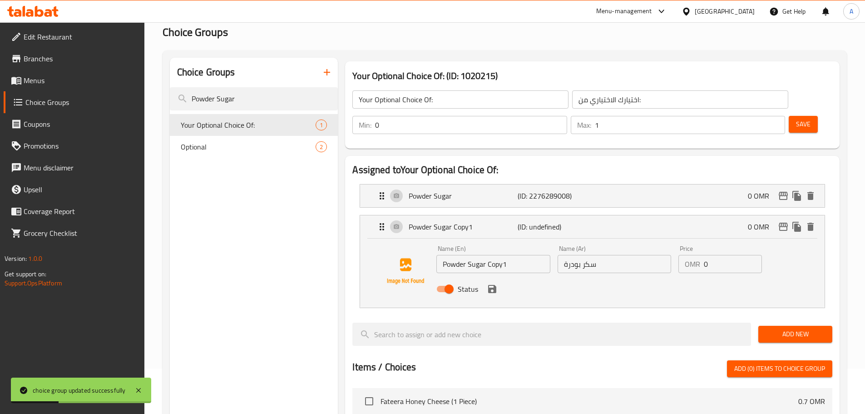
click at [501, 255] on input "Powder Sugar Copy1" at bounding box center [493, 264] width 114 height 18
type input "Powder Sugar"
click at [613, 255] on input "سكر بودرة" at bounding box center [615, 264] width 114 height 18
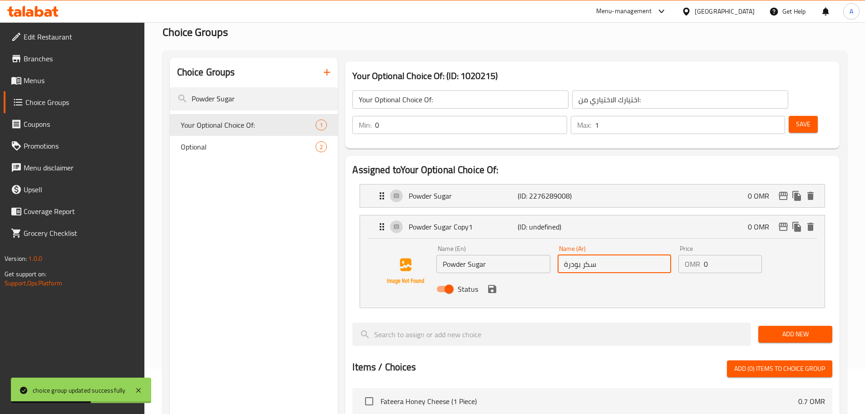
click at [613, 255] on input "سكر بودرة" at bounding box center [615, 264] width 114 height 18
paste input "بدون"
type input "بدون سكر بودرة"
click at [442, 255] on input "Powder Sugar" at bounding box center [493, 264] width 114 height 18
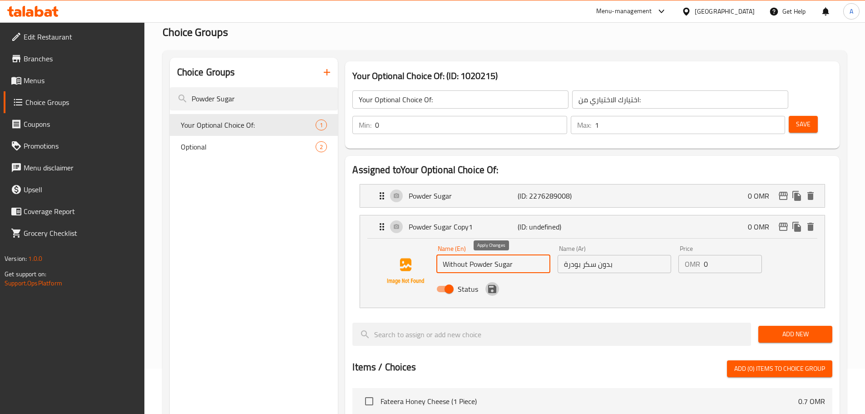
click at [496, 285] on icon "save" at bounding box center [492, 289] width 8 height 8
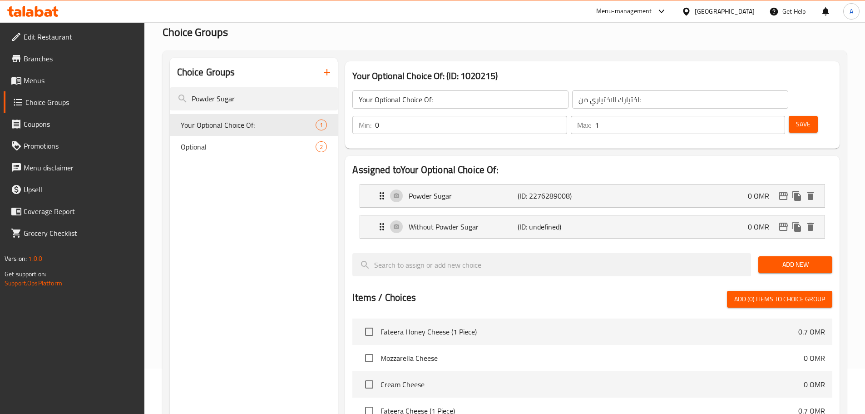
type input "Without Powder Sugar"
click at [798, 116] on button "Save" at bounding box center [803, 124] width 29 height 17
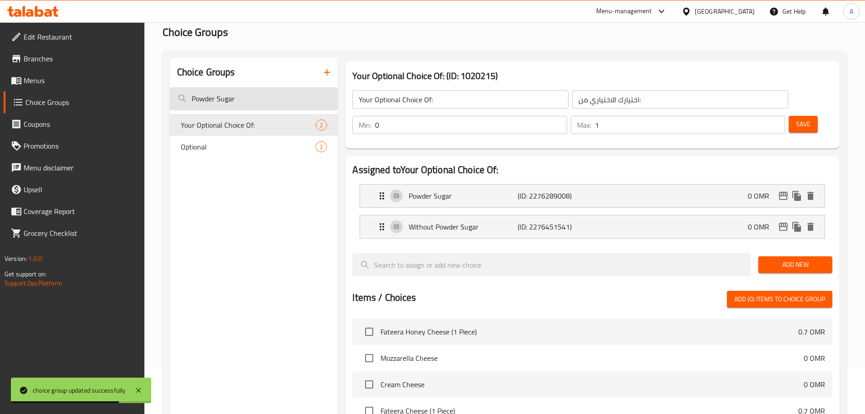
click at [287, 94] on input "Powder Sugar" at bounding box center [254, 98] width 168 height 23
paste input "Onion"
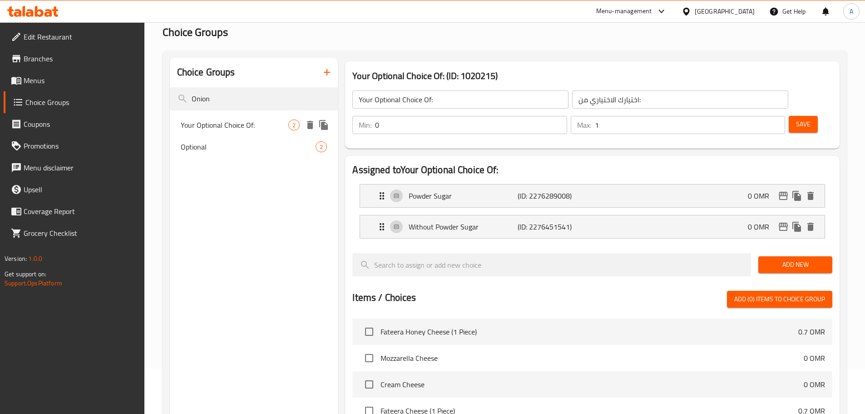
type input "Onion"
click at [231, 132] on div "Your Optional Choice Of: 2" at bounding box center [254, 125] width 168 height 22
type input "0"
click at [230, 138] on div "Optional 2" at bounding box center [254, 147] width 168 height 22
type input "Optional"
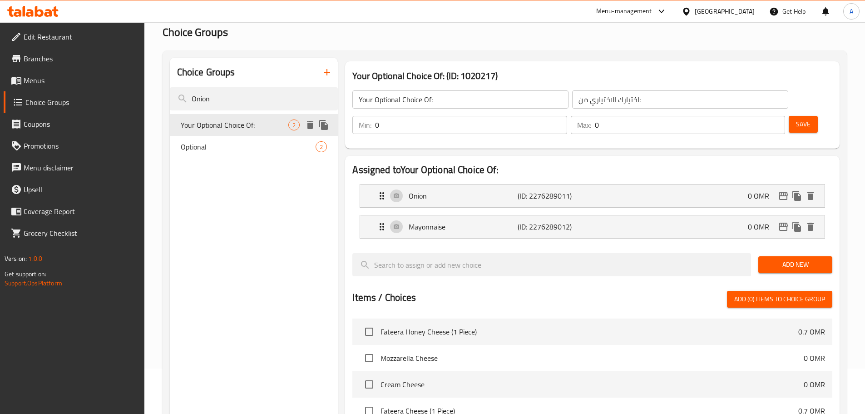
type input "إختياري:"
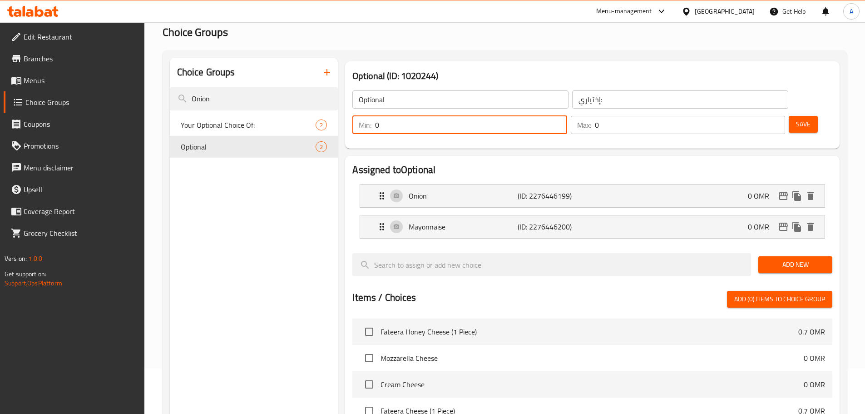
drag, startPoint x: 701, startPoint y: 100, endPoint x: 694, endPoint y: 100, distance: 7.3
click at [567, 116] on div "Min: 0 ​" at bounding box center [459, 125] width 214 height 18
click at [692, 123] on div "Optional (ID: 1020244) Optional ​ إختياري: ​ Min: 0 ​ Max: 0 ​ Save" at bounding box center [592, 105] width 502 height 94
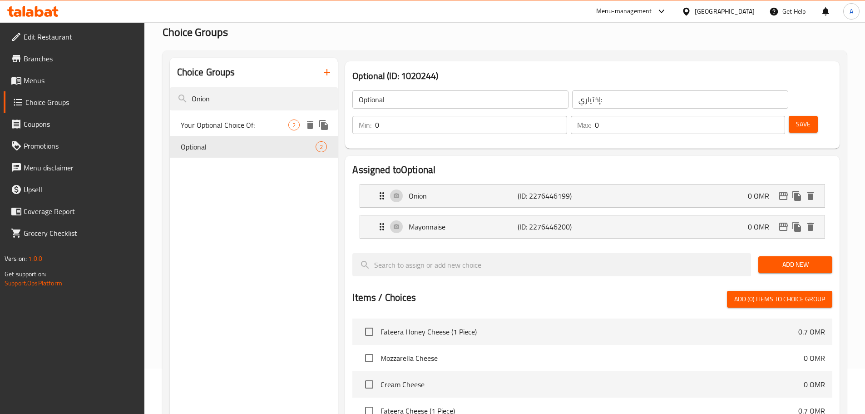
click at [250, 127] on span "Your Optional Choice Of:" at bounding box center [235, 124] width 108 height 11
type input "Your Optional Choice Of:"
type input "اختيارك الاختياري من:"
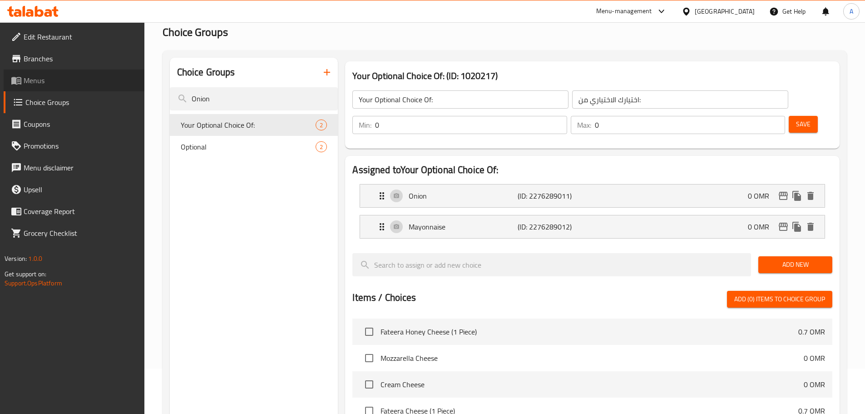
click at [93, 73] on link "Menus" at bounding box center [74, 80] width 141 height 22
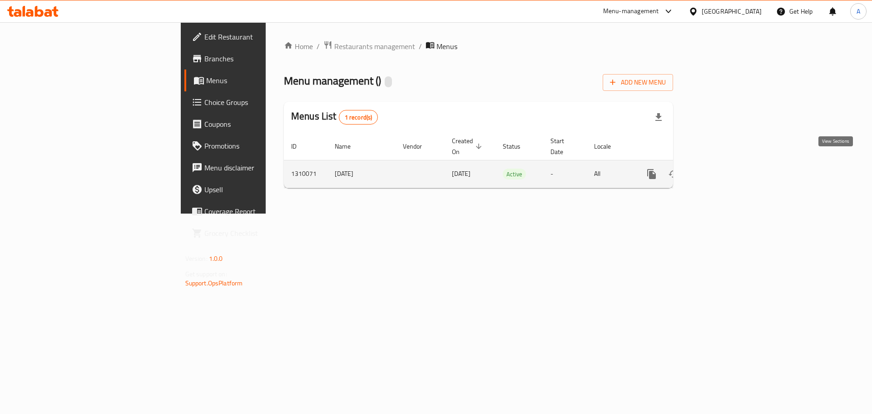
click at [728, 170] on link "enhanced table" at bounding box center [717, 174] width 22 height 22
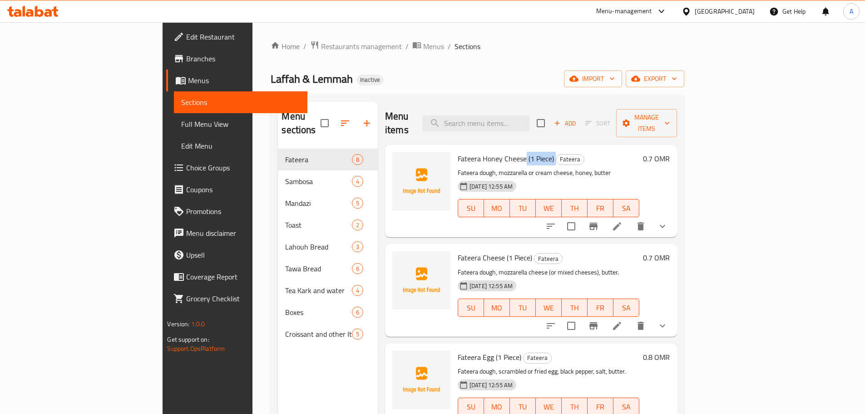
drag, startPoint x: 485, startPoint y: 144, endPoint x: 514, endPoint y: 144, distance: 29.5
click at [514, 152] on h6 "Fateera Honey Cheese (1 Piece) Fateera" at bounding box center [549, 158] width 182 height 13
copy h6 "(1 Piece)"
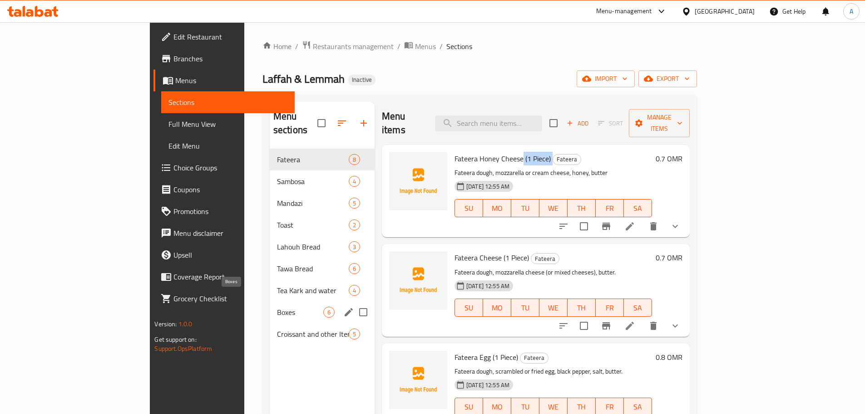
click at [270, 301] on div "Boxes 6" at bounding box center [322, 312] width 105 height 22
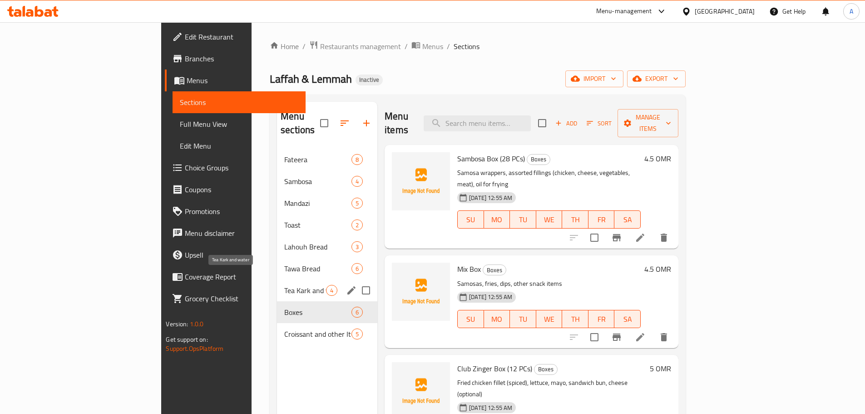
click at [284, 285] on span "Tea Kark and water" at bounding box center [305, 290] width 42 height 11
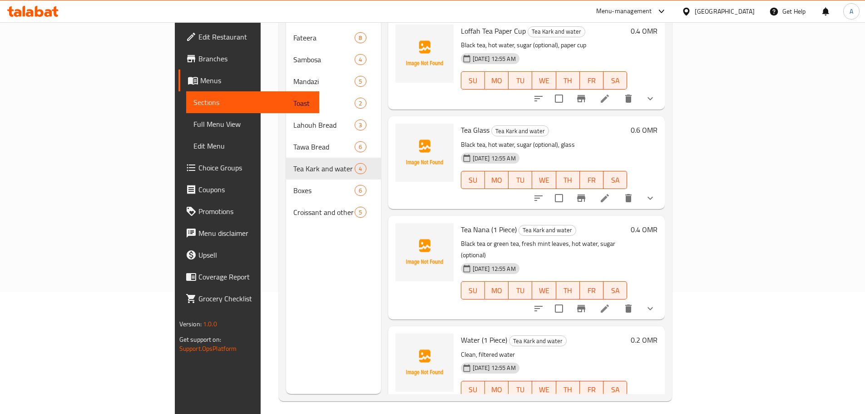
scroll to position [127, 0]
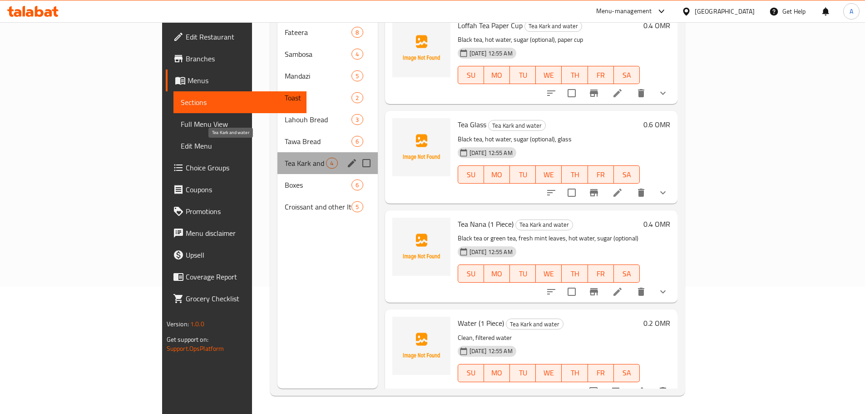
click at [285, 158] on span "Tea Kark and water" at bounding box center [305, 163] width 41 height 11
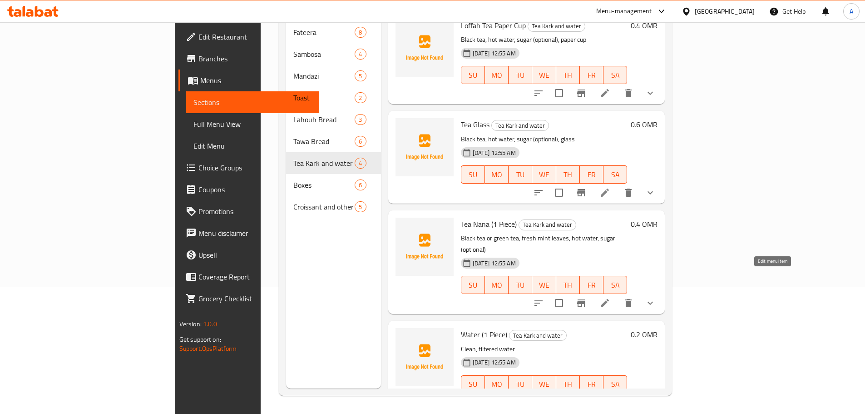
click at [609, 299] on icon at bounding box center [605, 303] width 8 height 8
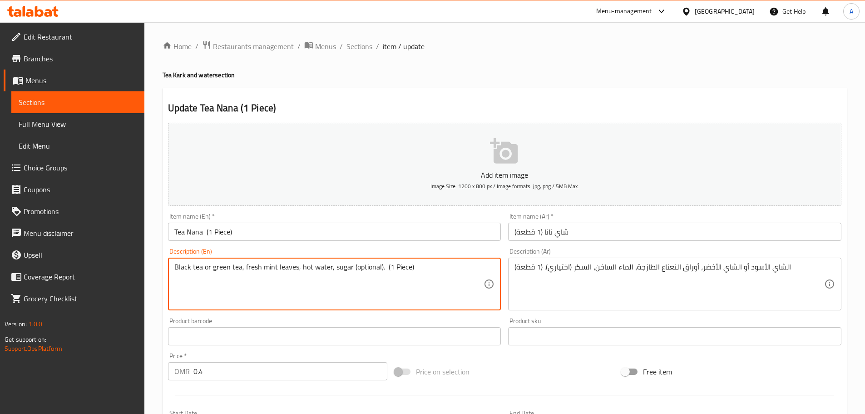
drag, startPoint x: 383, startPoint y: 265, endPoint x: 446, endPoint y: 266, distance: 62.7
type textarea "Black tea or green tea, fresh mint leaves, hot water, sugar (optional)."
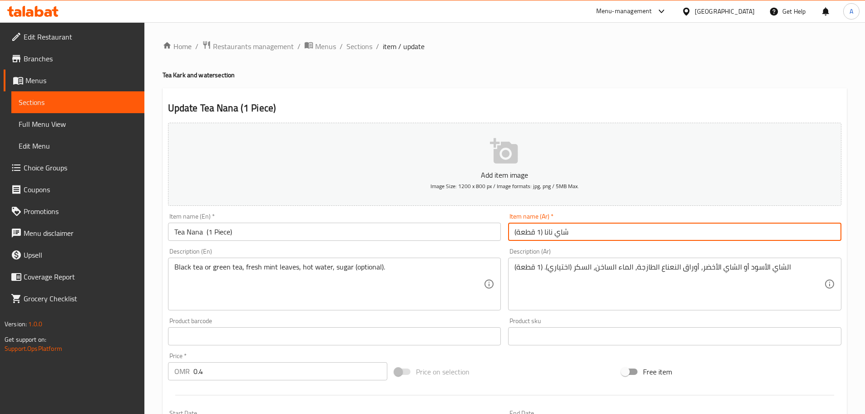
drag, startPoint x: 543, startPoint y: 232, endPoint x: 494, endPoint y: 232, distance: 49.0
click at [494, 232] on div "Add item image Image Size: 1200 x 800 px / Image formats: jpg, png / 5MB Max. I…" at bounding box center [504, 314] width 681 height 391
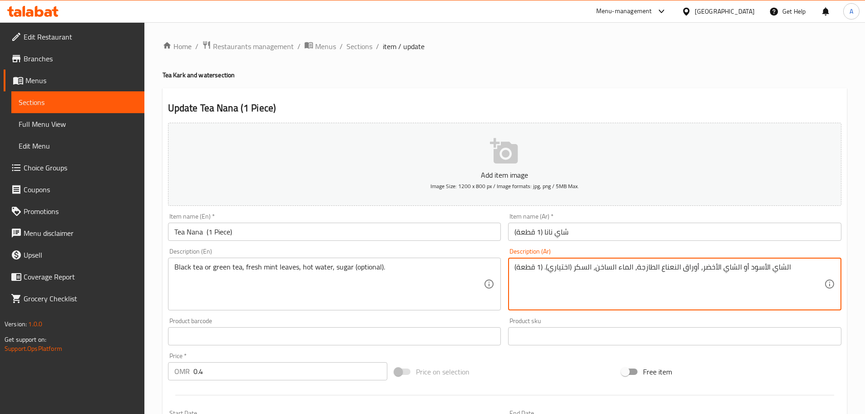
drag, startPoint x: 544, startPoint y: 265, endPoint x: 511, endPoint y: 267, distance: 32.7
click at [511, 267] on div "الشاي الأسود أو الشاي الأخضر، أوراق النعناع الطازجة، الماء الساخن، السكر (اختيا…" at bounding box center [674, 283] width 333 height 53
type textarea "الشاي الأسود أو الشاي الأخضر، أوراق النعناع الطازجة، الماء الساخن، السكر (اختيا…"
click at [477, 239] on input "Tea Nana (1 Piece)" at bounding box center [334, 231] width 333 height 18
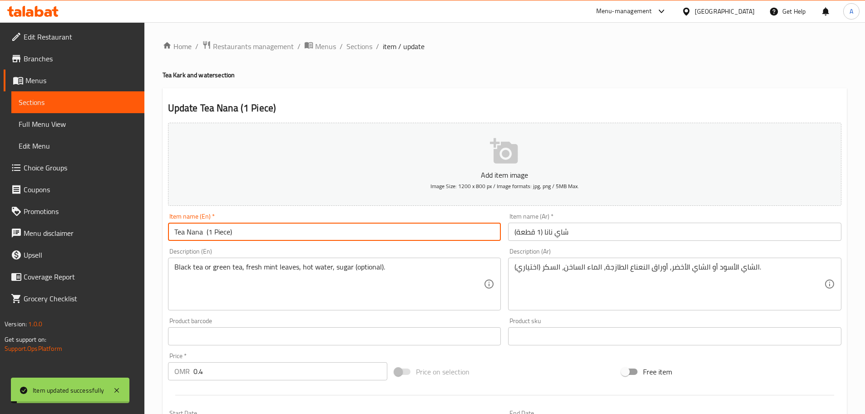
click at [359, 48] on span "Sections" at bounding box center [359, 46] width 26 height 11
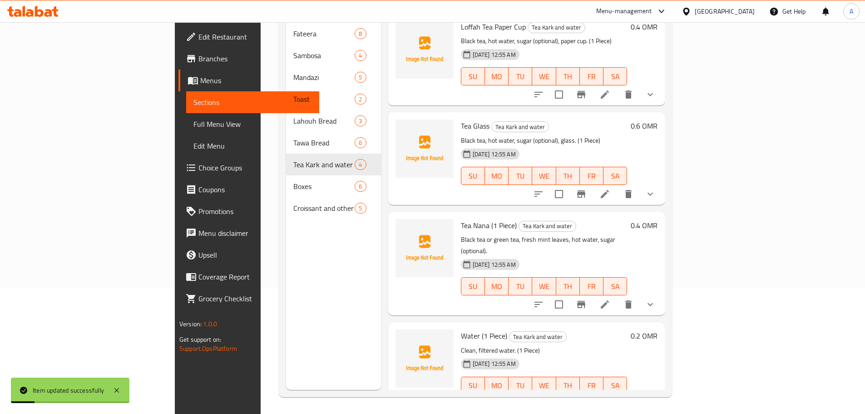
scroll to position [127, 0]
click at [631, 398] on icon at bounding box center [626, 402] width 8 height 8
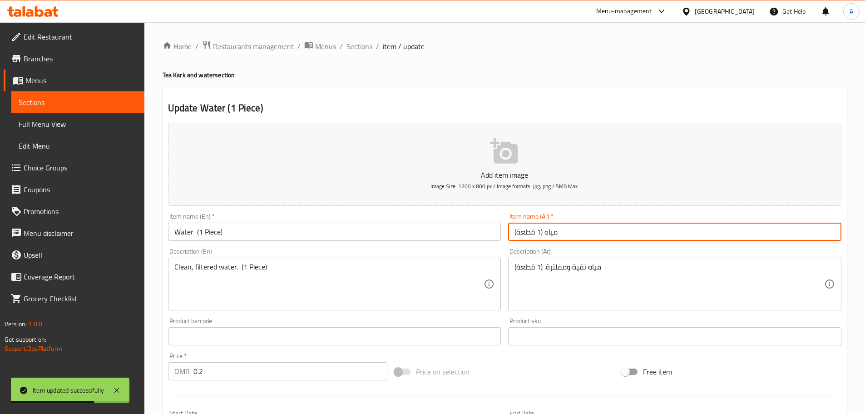
drag, startPoint x: 543, startPoint y: 232, endPoint x: 499, endPoint y: 232, distance: 43.1
click at [500, 232] on div "Add item image Image Size: 1200 x 800 px / Image formats: jpg, png / 5MB Max. I…" at bounding box center [504, 314] width 681 height 391
type input "مياه"
drag, startPoint x: 194, startPoint y: 232, endPoint x: 282, endPoint y: 232, distance: 87.6
click at [281, 232] on input "Water (1 Piece)" at bounding box center [334, 231] width 333 height 18
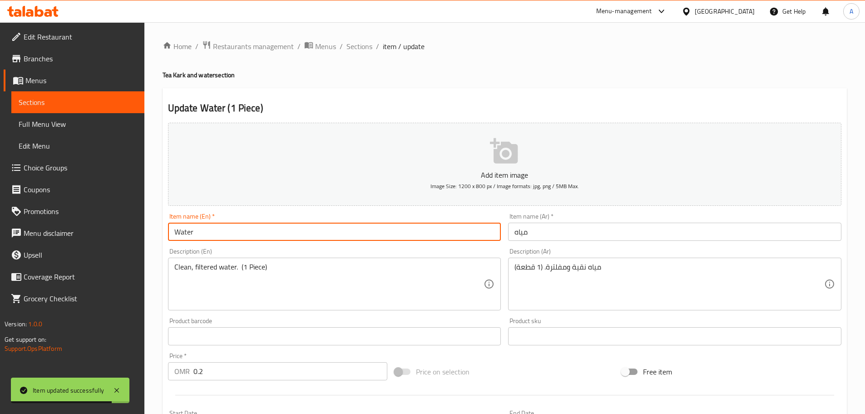
type input "Water"
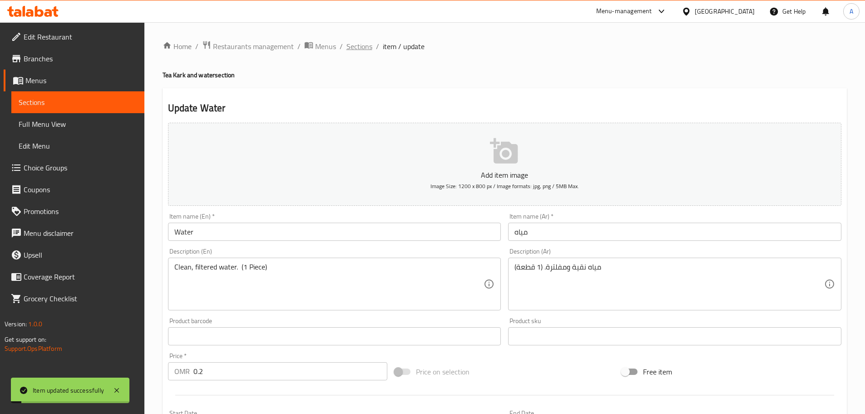
click at [363, 49] on span "Sections" at bounding box center [359, 46] width 26 height 11
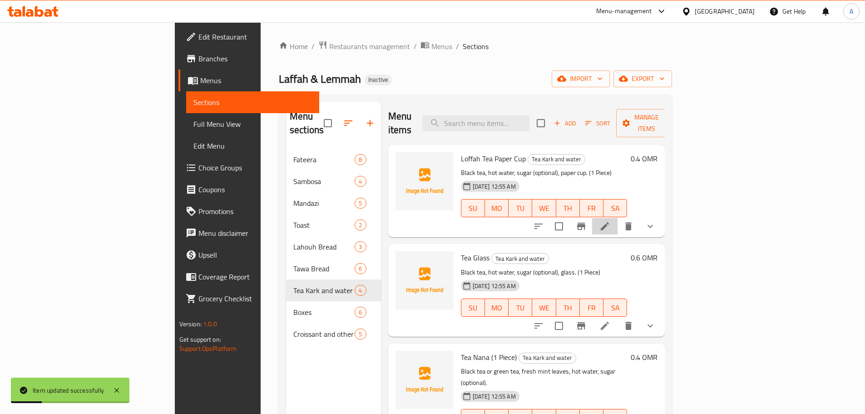
click at [617, 218] on li at bounding box center [604, 226] width 25 height 16
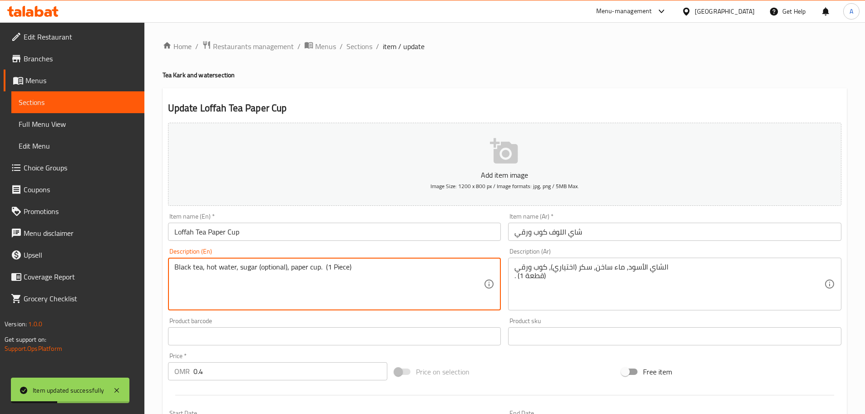
drag, startPoint x: 321, startPoint y: 268, endPoint x: 387, endPoint y: 268, distance: 66.3
type textarea "Black tea, hot water, sugar (optional), paper cup."
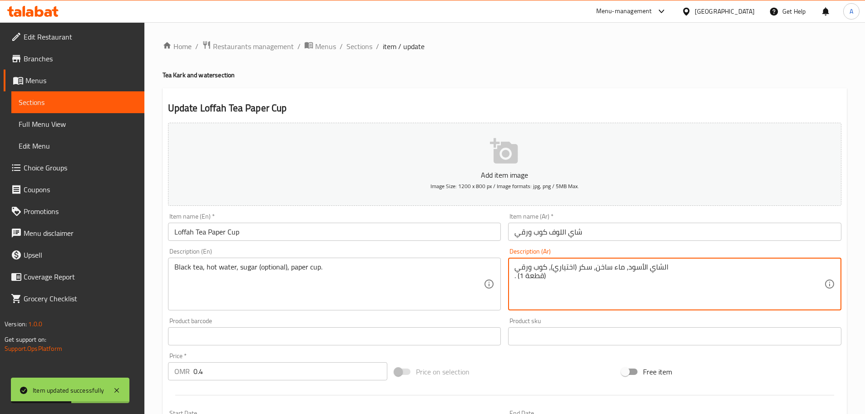
drag, startPoint x: 552, startPoint y: 276, endPoint x: 494, endPoint y: 278, distance: 58.2
type textarea "الشاي الأسود، ماء ساخن، سكر (اختياري)، كوب ورقي"
click at [541, 233] on input "شاي اللوف كوب ورقي" at bounding box center [674, 231] width 333 height 18
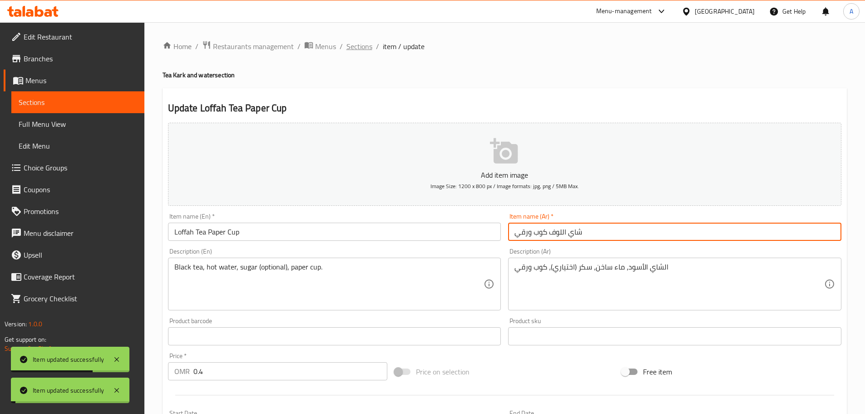
click at [351, 43] on span "Sections" at bounding box center [359, 46] width 26 height 11
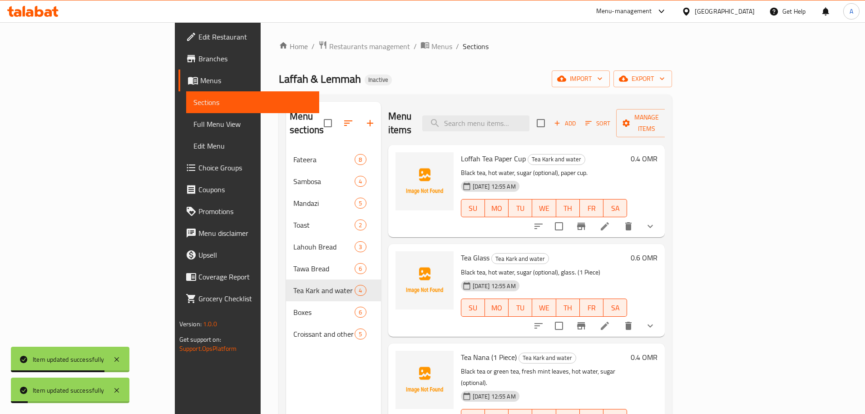
click at [609, 321] on icon at bounding box center [605, 325] width 8 height 8
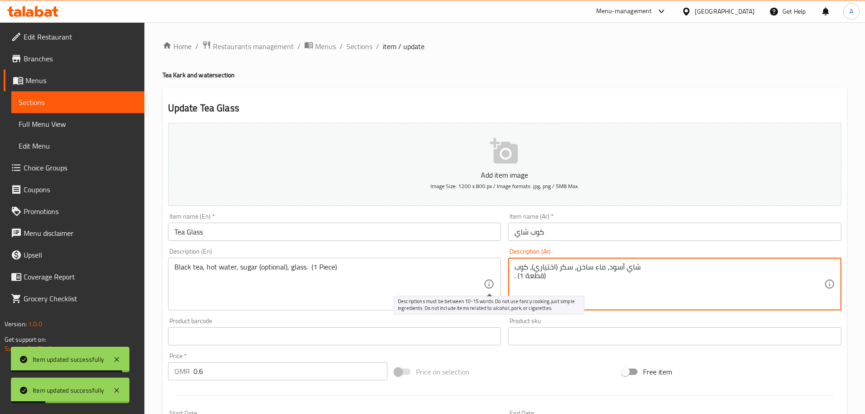
drag, startPoint x: 549, startPoint y: 280, endPoint x: 494, endPoint y: 280, distance: 54.5
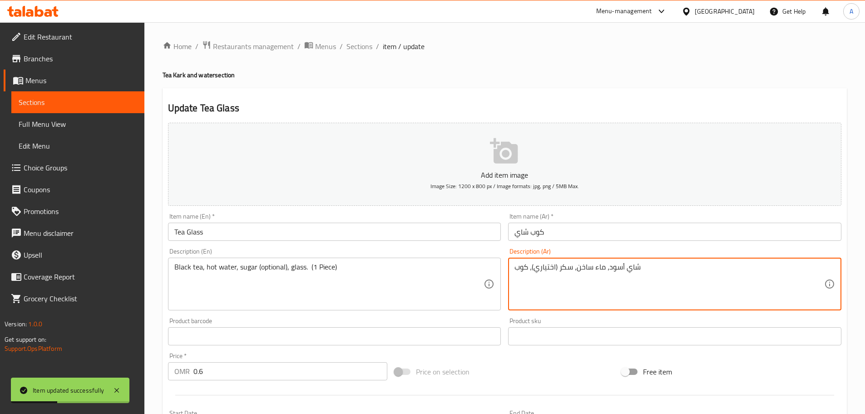
type textarea "شاي أسود، ماء ساخن، سكر (اختياري)، كوب"
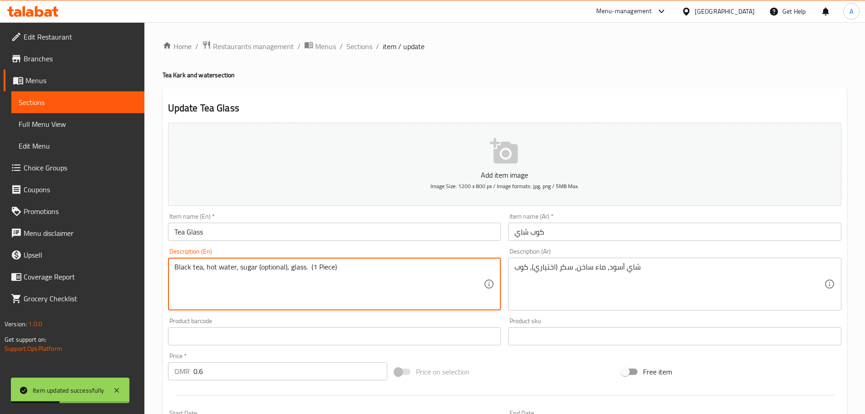
drag, startPoint x: 308, startPoint y: 269, endPoint x: 396, endPoint y: 269, distance: 88.5
type textarea "Black tea, hot water, sugar (optional), glass."
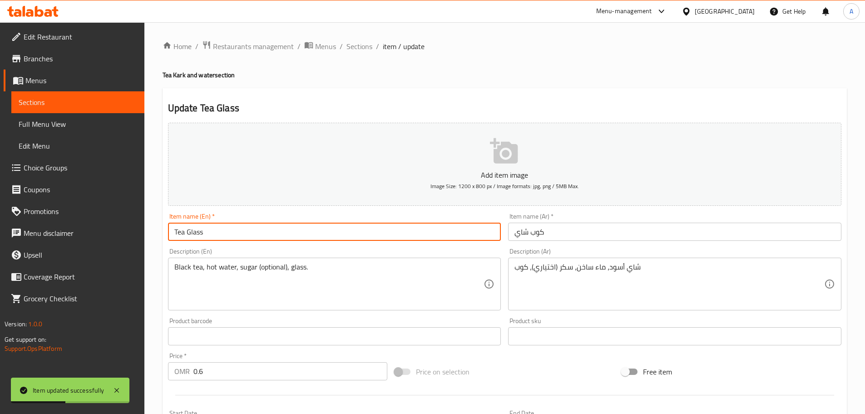
click at [382, 238] on input "Tea Glass" at bounding box center [334, 231] width 333 height 18
click at [358, 46] on span "Sections" at bounding box center [359, 46] width 26 height 11
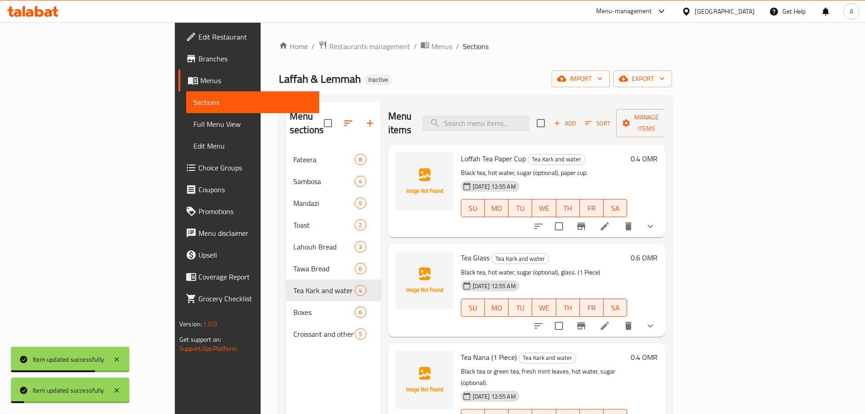
click at [461, 152] on span "Loffah Tea Paper Cup" at bounding box center [493, 159] width 65 height 14
copy h6 "Loffah Tea Paper Cup"
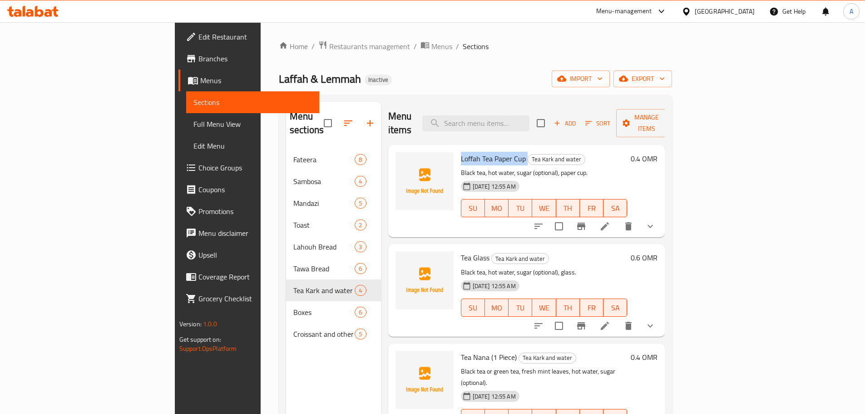
click at [491, 78] on div "Laffah & Lemmah Inactive import export" at bounding box center [475, 78] width 393 height 17
click at [527, 118] on input "search" at bounding box center [475, 123] width 107 height 16
paste input "chedd"
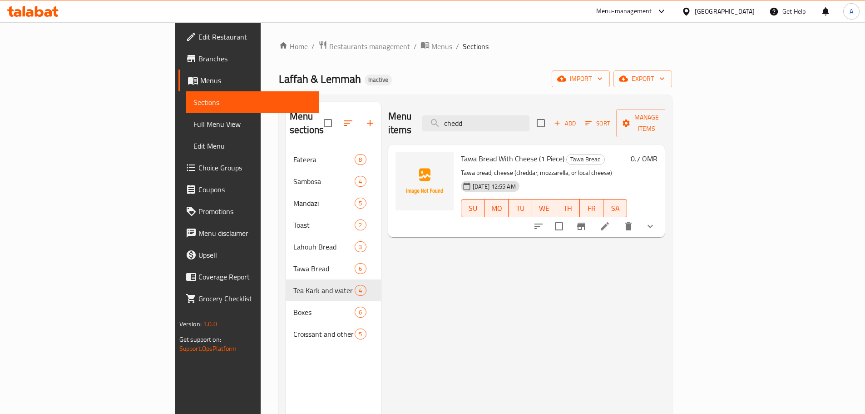
click at [461, 152] on span "Tawa Bread With Cheese (1 Piece)" at bounding box center [513, 159] width 104 height 14
copy h6 "Tawa Bread With Cheese (1 Piece)"
click at [522, 117] on input "chedd" at bounding box center [475, 123] width 107 height 16
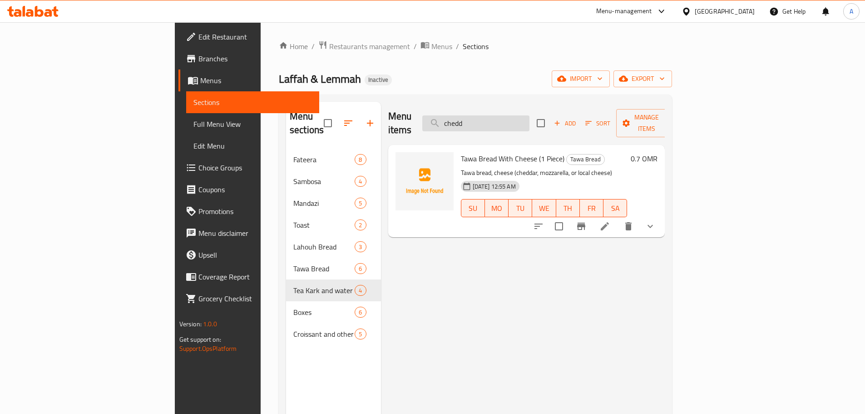
click at [522, 117] on input "chedd" at bounding box center [475, 123] width 107 height 16
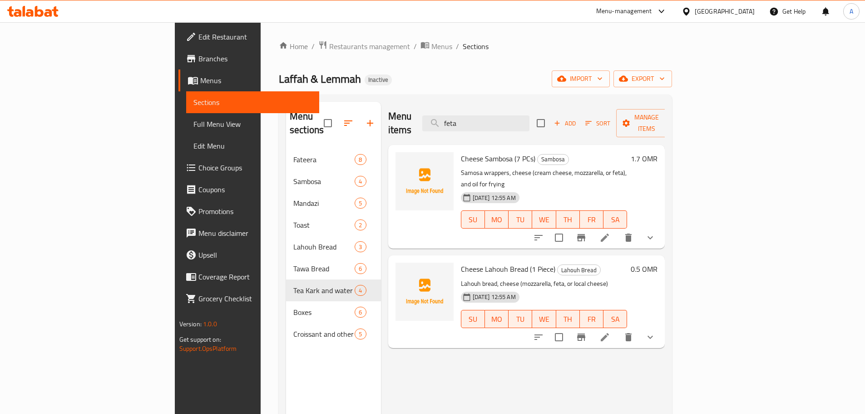
click at [480, 152] on span "Cheese Sambosa (7 PCs)" at bounding box center [498, 159] width 74 height 14
copy h6 "Cheese Sambosa (7 PCs)"
click at [480, 259] on div "Cheese Lahouh Bread (1 Piece) Lahouh Bread Lahouh bread, cheese (mozzarella, fe…" at bounding box center [544, 301] width 174 height 85
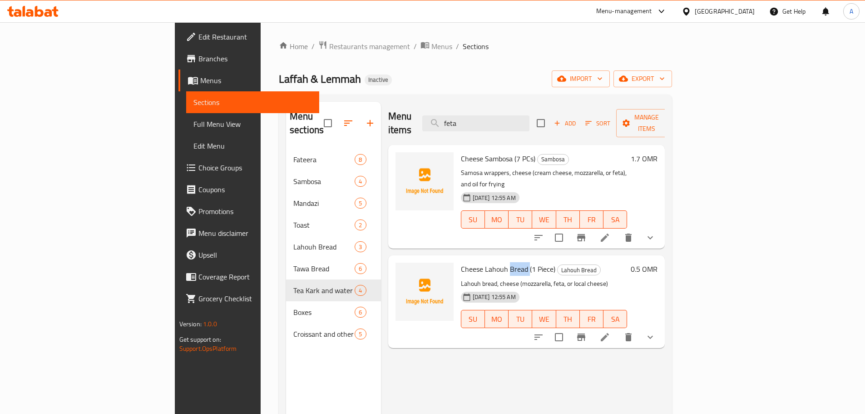
click at [480, 259] on div "Cheese Lahouh Bread (1 Piece) Lahouh Bread Lahouh bread, cheese (mozzarella, fe…" at bounding box center [544, 301] width 174 height 85
copy h6 "Cheese Lahouh Bread (1 Piece)"
click at [656, 331] on icon "show more" at bounding box center [650, 336] width 11 height 11
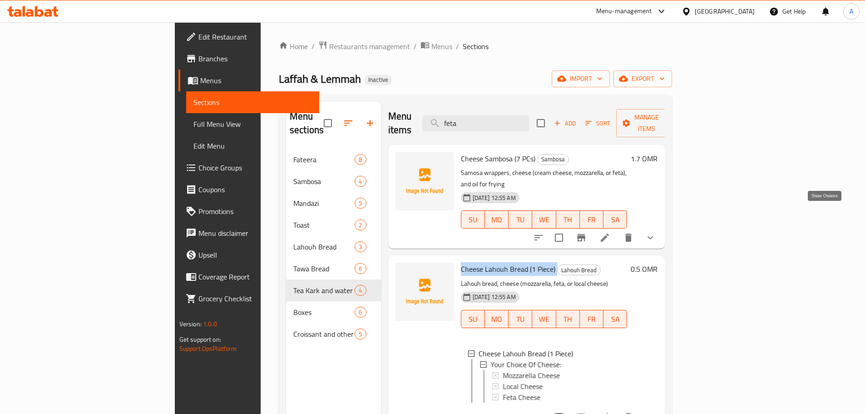
click at [656, 232] on icon "show more" at bounding box center [650, 237] width 11 height 11
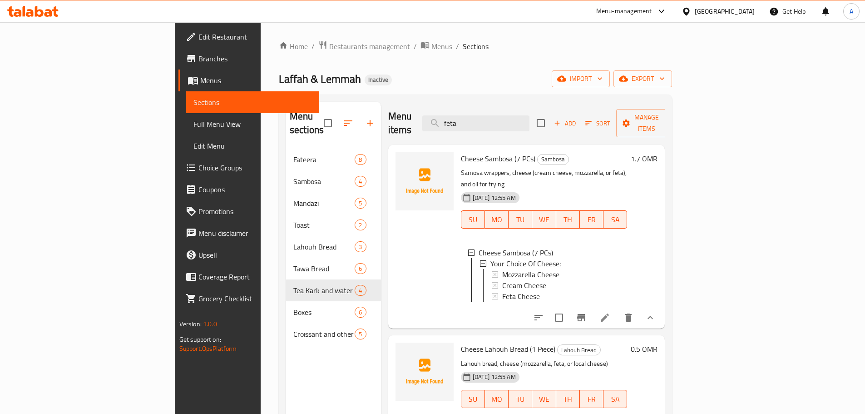
click at [470, 152] on span "Cheese Sambosa (7 PCs)" at bounding box center [498, 159] width 74 height 14
copy h6 "Cheese Sambosa (7 PCs)"
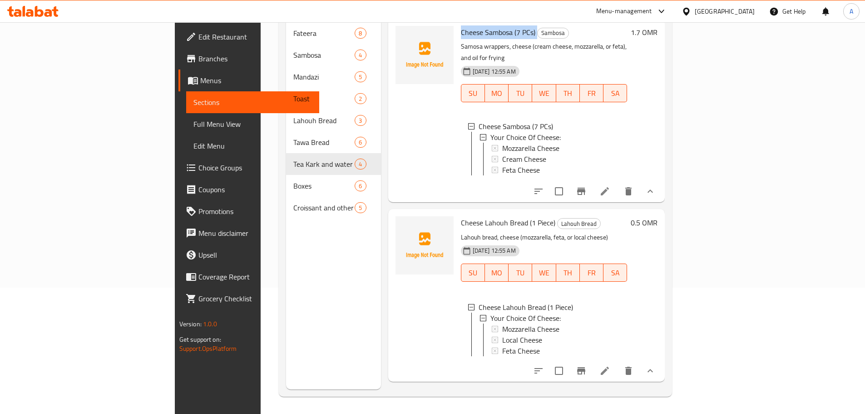
scroll to position [127, 0]
click at [469, 215] on span "Cheese Lahouh Bread (1 Piece)" at bounding box center [508, 222] width 94 height 14
copy h6 "Cheese Lahouh Bread (1 Piece)"
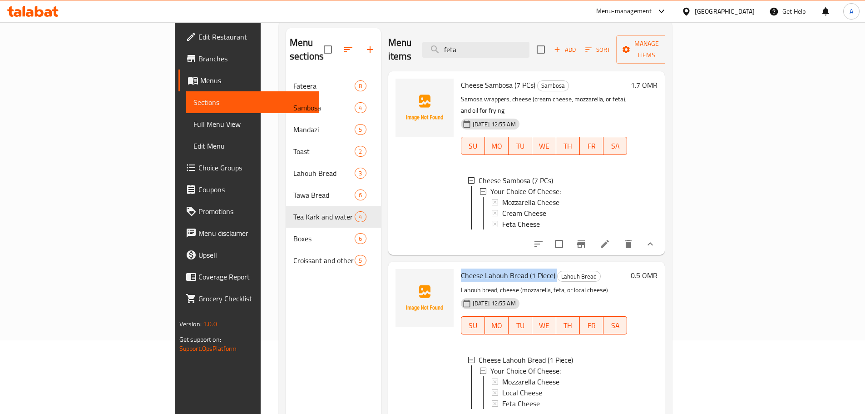
scroll to position [0, 0]
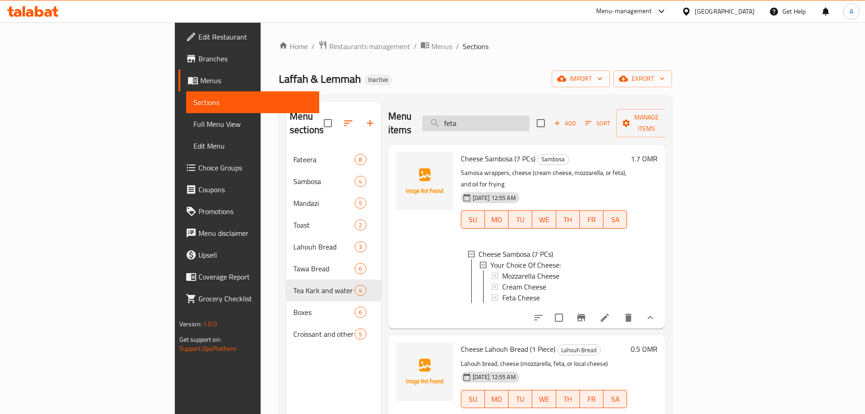
click at [518, 118] on input "feta" at bounding box center [475, 123] width 107 height 16
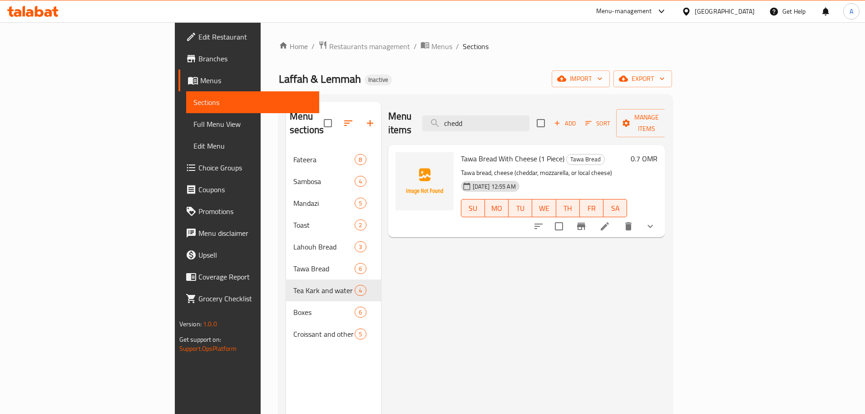
type input "chedd"
click at [511, 167] on p "Tawa bread, cheese (cheddar, mozzarella, or local cheese)" at bounding box center [544, 172] width 167 height 11
click at [656, 221] on icon "show more" at bounding box center [650, 226] width 11 height 11
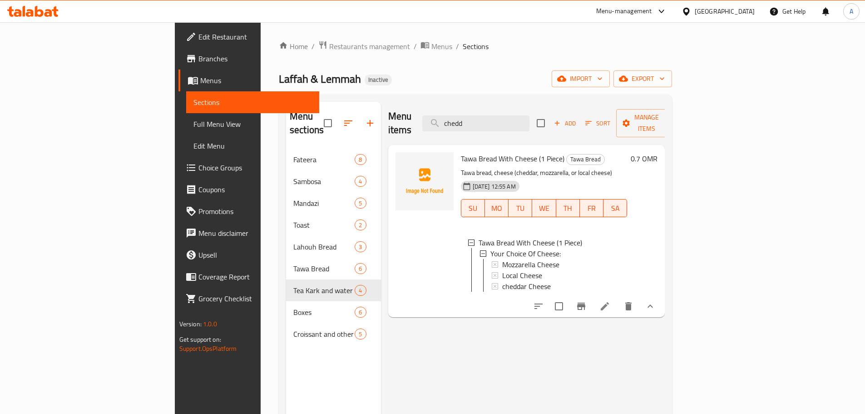
click at [502, 152] on span "Tawa Bread With Cheese (1 Piece)" at bounding box center [513, 159] width 104 height 14
copy h6 "Tawa Bread With Cheese (1 Piece)"
click at [198, 164] on span "Choice Groups" at bounding box center [255, 167] width 114 height 11
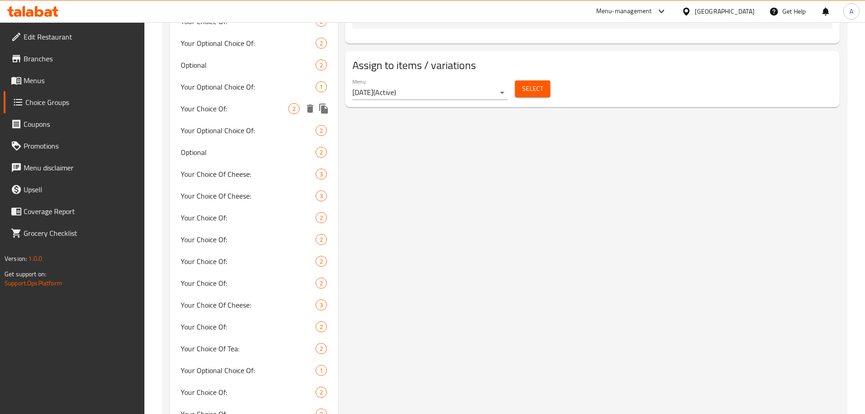
scroll to position [581, 0]
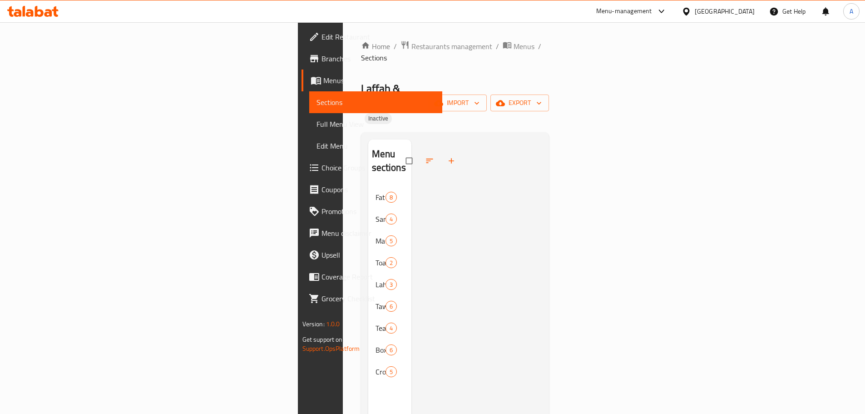
click at [309, 114] on link "Full Menu View" at bounding box center [375, 124] width 133 height 22
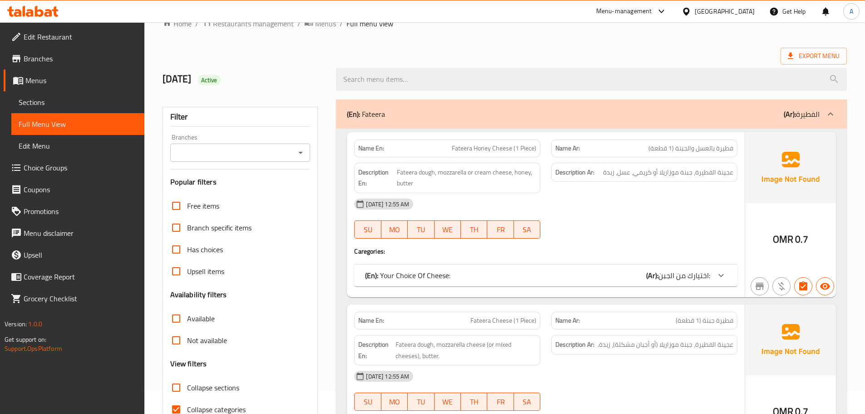
scroll to position [45, 0]
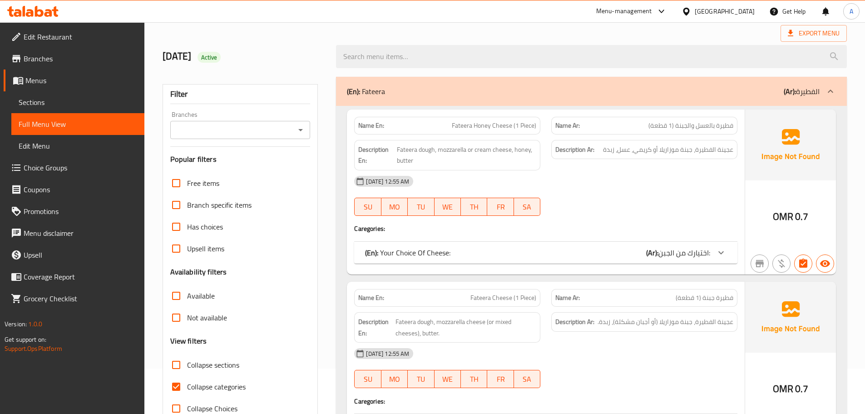
drag, startPoint x: 781, startPoint y: 217, endPoint x: 763, endPoint y: 214, distance: 18.5
click at [781, 217] on span "OMR" at bounding box center [783, 216] width 20 height 18
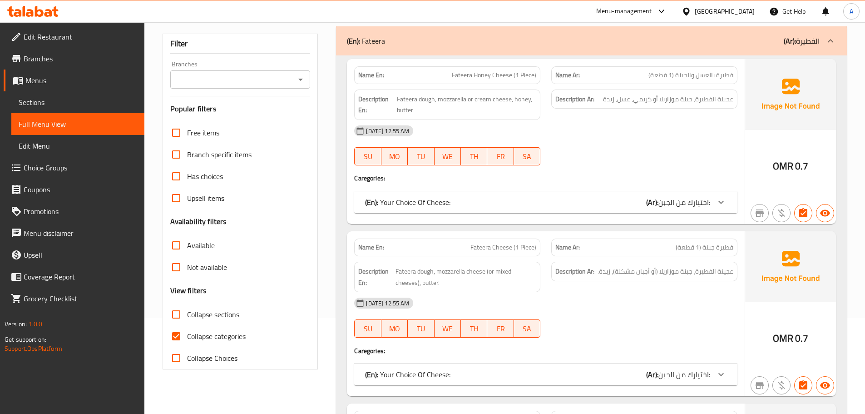
scroll to position [136, 0]
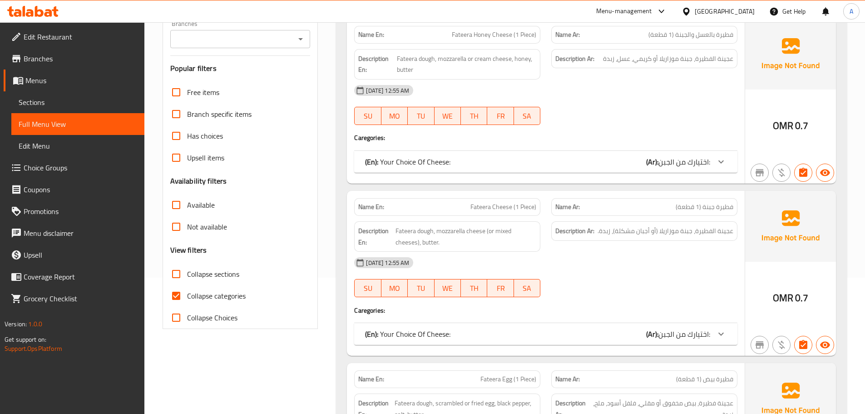
click at [177, 273] on input "Collapse sections" at bounding box center [176, 274] width 22 height 22
checkbox input "true"
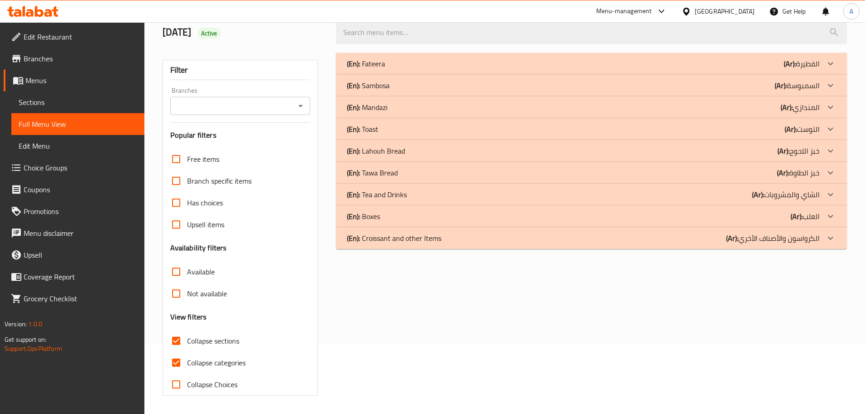
scroll to position [69, 0]
click at [408, 242] on p "(En): Croissant and other Items" at bounding box center [394, 237] width 94 height 11
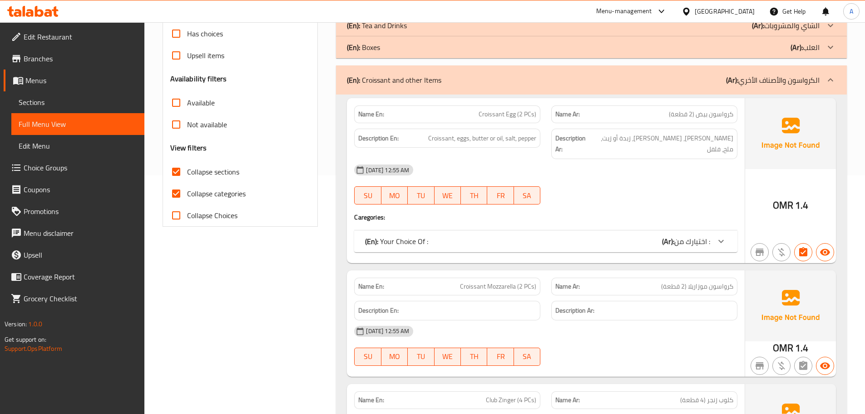
scroll to position [251, 0]
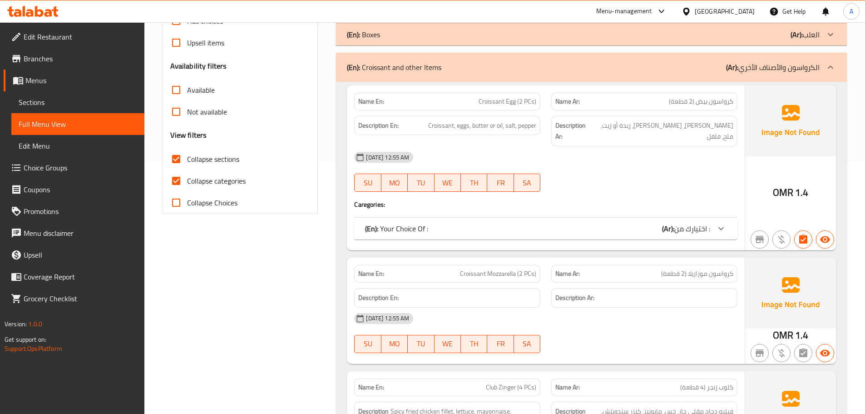
click at [683, 227] on div "(En): Your Choice Of : (Ar): اختيارك من :" at bounding box center [545, 228] width 383 height 22
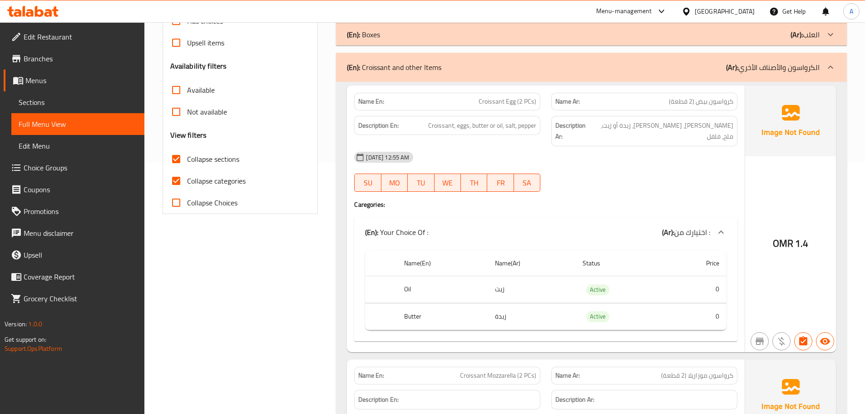
click at [686, 225] on span "اختيارك من :" at bounding box center [692, 232] width 36 height 14
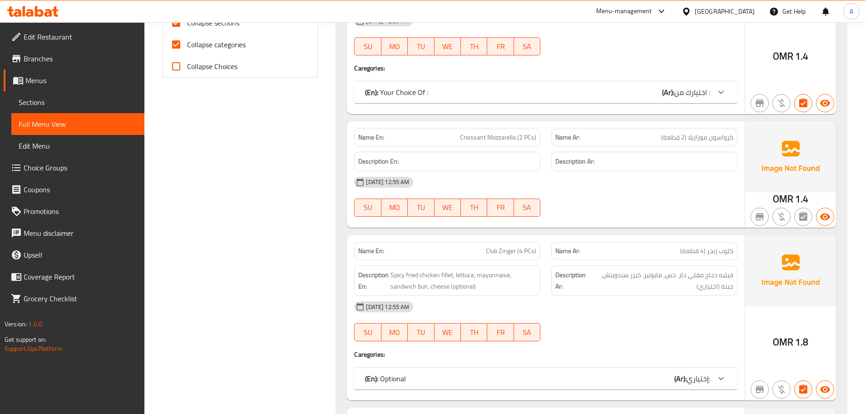
scroll to position [433, 0]
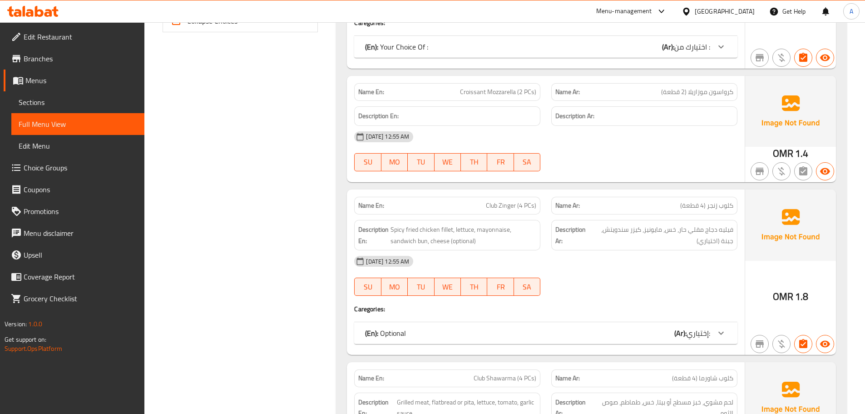
click at [692, 326] on span "إختياري:" at bounding box center [699, 333] width 24 height 14
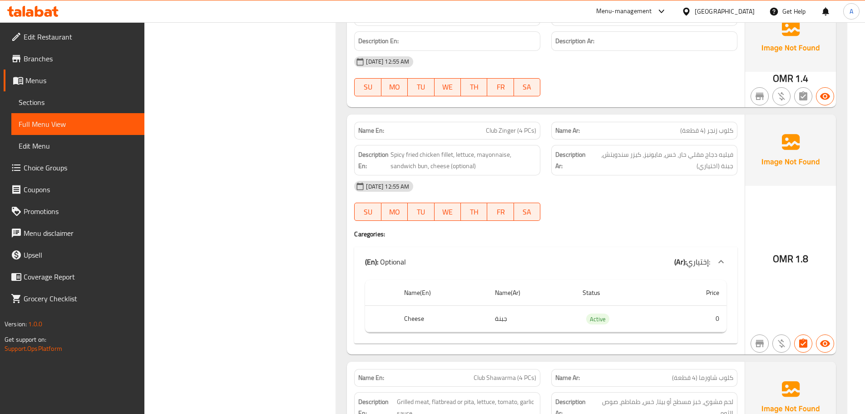
scroll to position [524, 0]
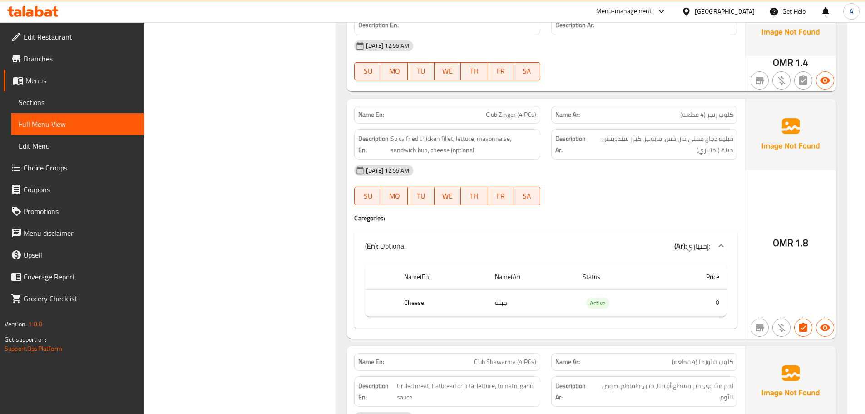
click at [691, 239] on span "إختياري:" at bounding box center [699, 246] width 24 height 14
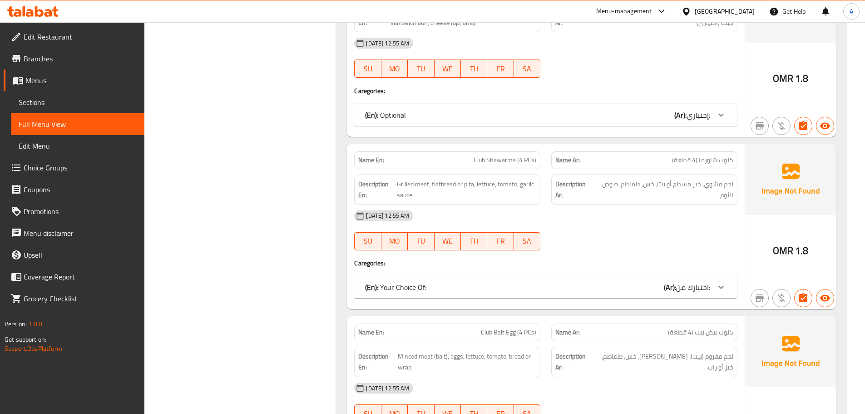
scroll to position [705, 0]
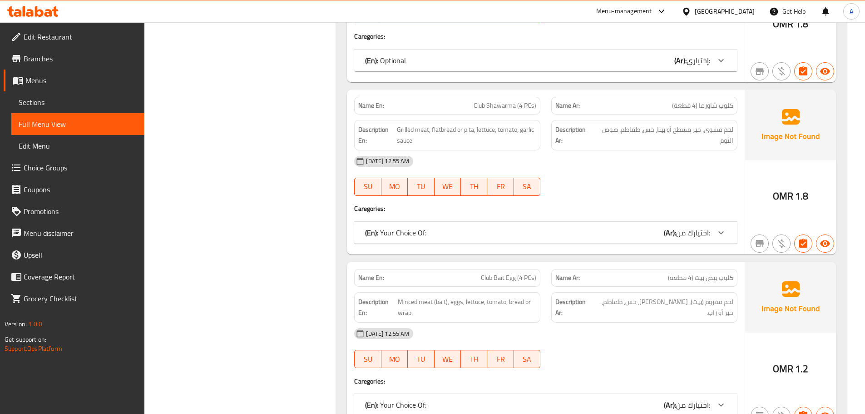
click at [687, 226] on span "اختيارك من:" at bounding box center [693, 233] width 34 height 14
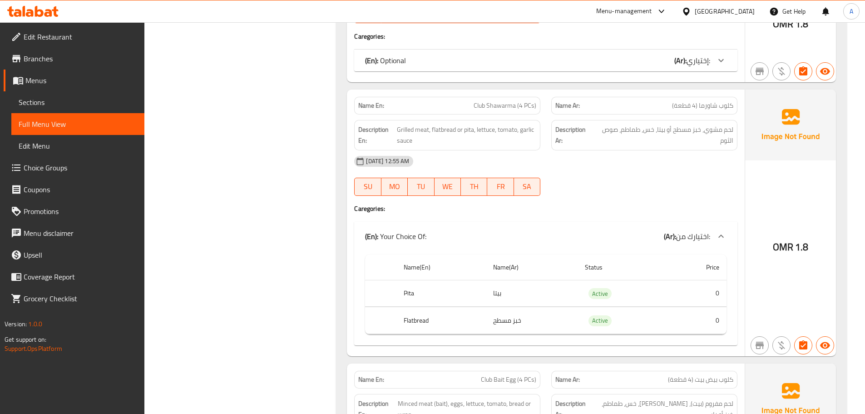
scroll to position [751, 0]
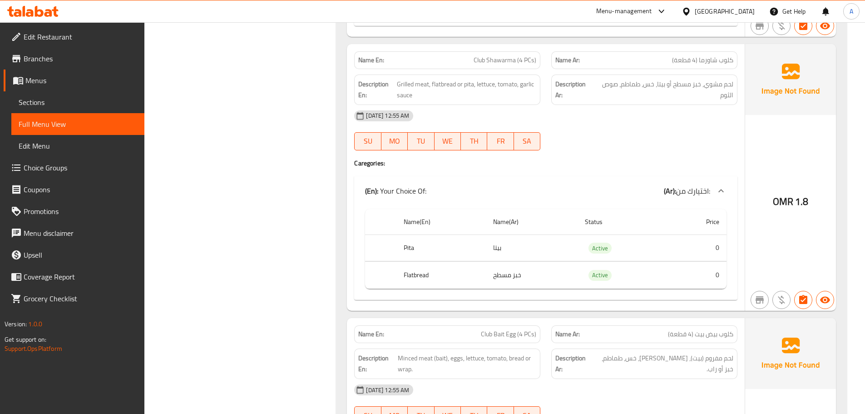
click at [417, 185] on p "(En): Your Choice Of:" at bounding box center [395, 190] width 61 height 11
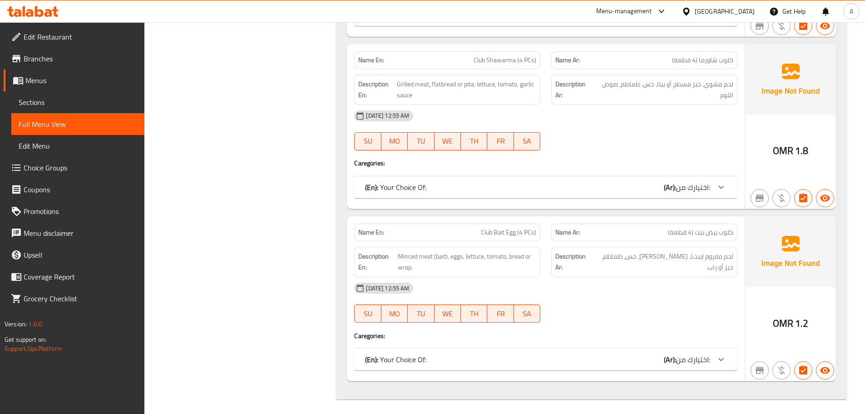
scroll to position [743, 0]
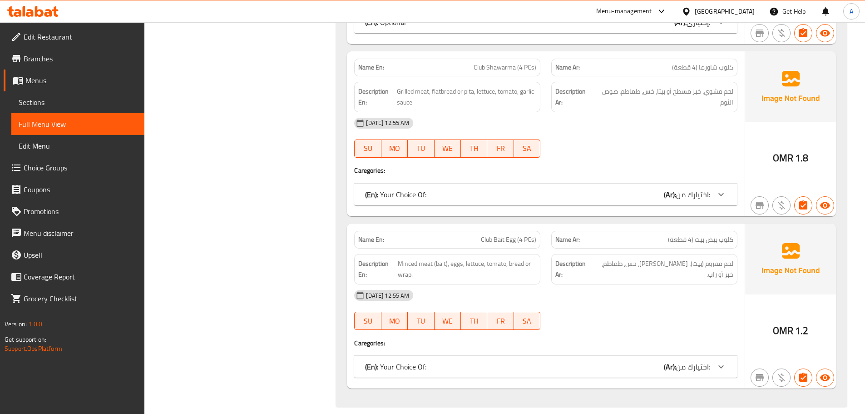
click at [437, 361] on div "(En): Your Choice Of: (Ar): اختيارك من:" at bounding box center [537, 366] width 345 height 11
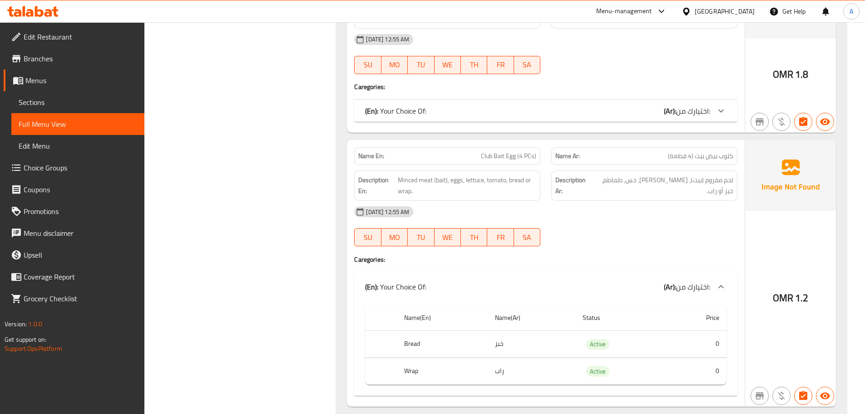
scroll to position [834, 0]
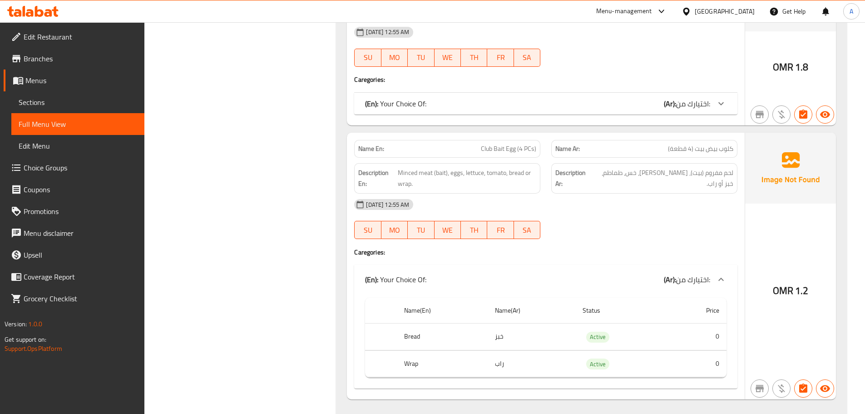
click at [409, 274] on p "(En): Your Choice Of:" at bounding box center [395, 279] width 61 height 11
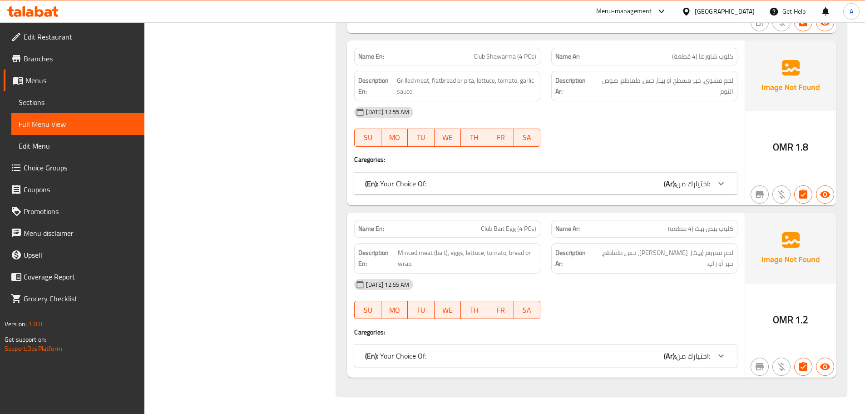
scroll to position [743, 0]
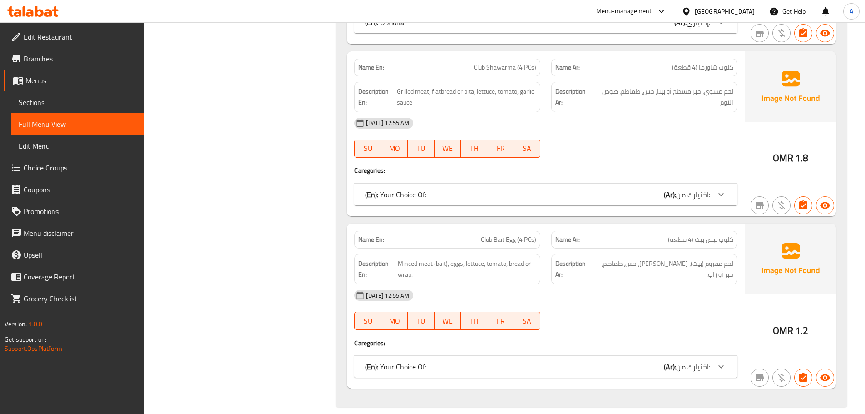
click at [450, 361] on div "(En): Your Choice Of: (Ar): اختيارك من:" at bounding box center [537, 366] width 345 height 11
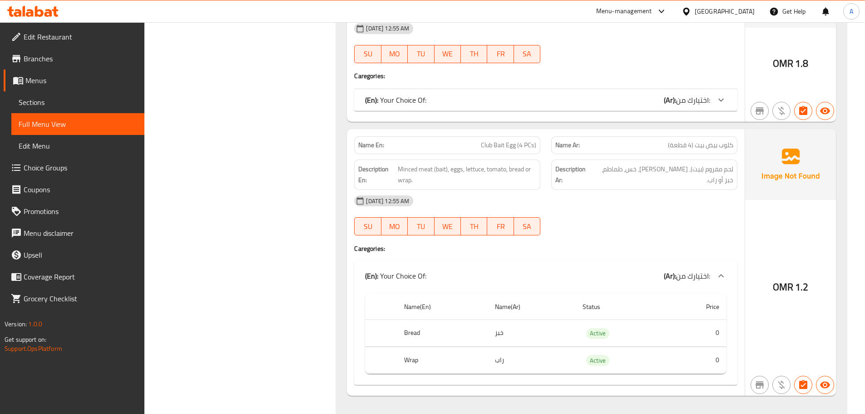
scroll to position [841, 0]
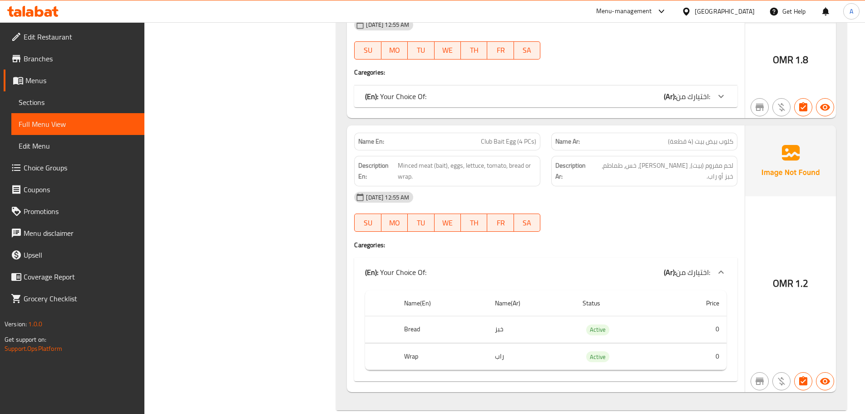
click at [414, 267] on p "(En): Your Choice Of:" at bounding box center [395, 272] width 61 height 11
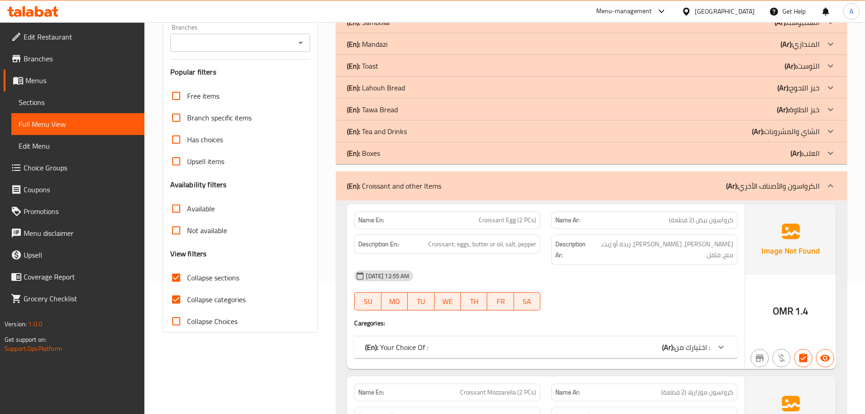
scroll to position [115, 0]
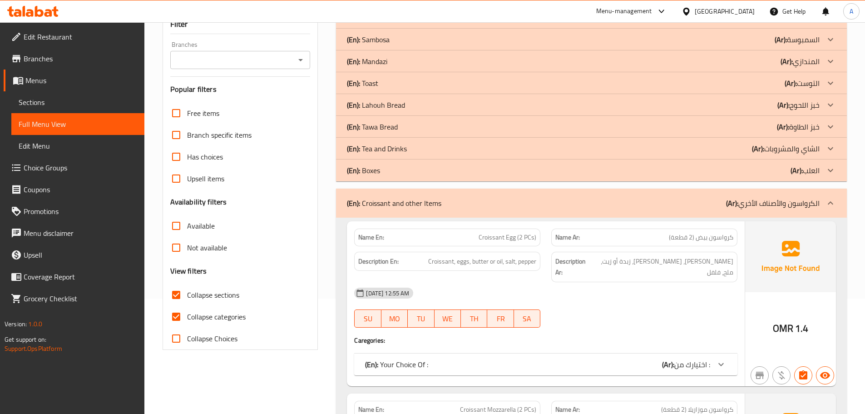
click at [820, 196] on div "(En): Croissant and other Items (Ar): الكرواسون والأصناف الأخري" at bounding box center [591, 202] width 511 height 29
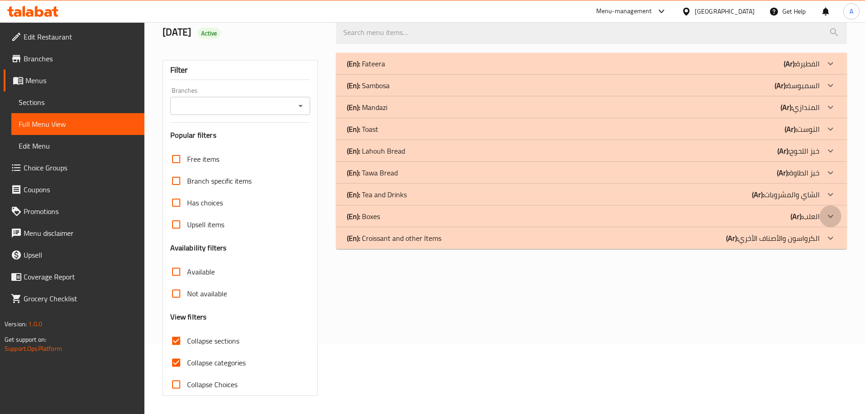
click at [824, 174] on div "(En): Fateera (Ar): الفطيرة Name En: Fateera Honey Cheese (1 Piece) Name Ar: فط…" at bounding box center [591, 151] width 511 height 196
click at [827, 224] on div at bounding box center [831, 216] width 22 height 22
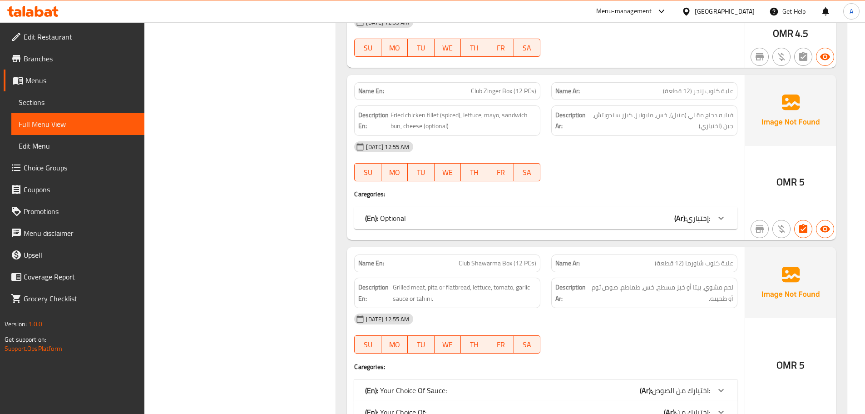
scroll to position [516, 0]
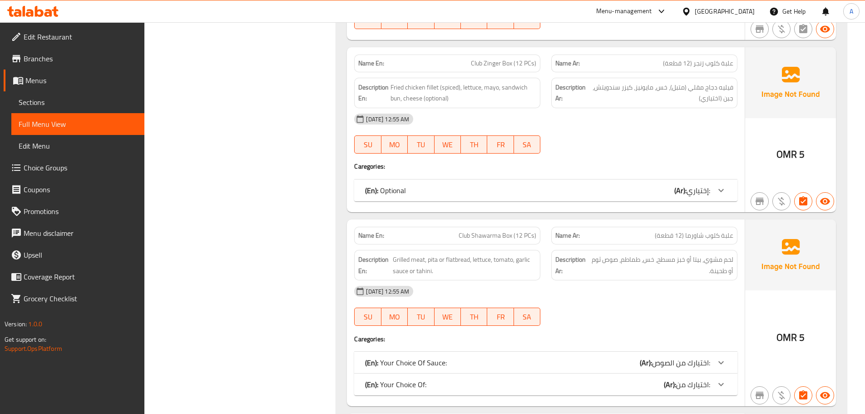
click at [691, 186] on span "إختياري:" at bounding box center [699, 190] width 24 height 14
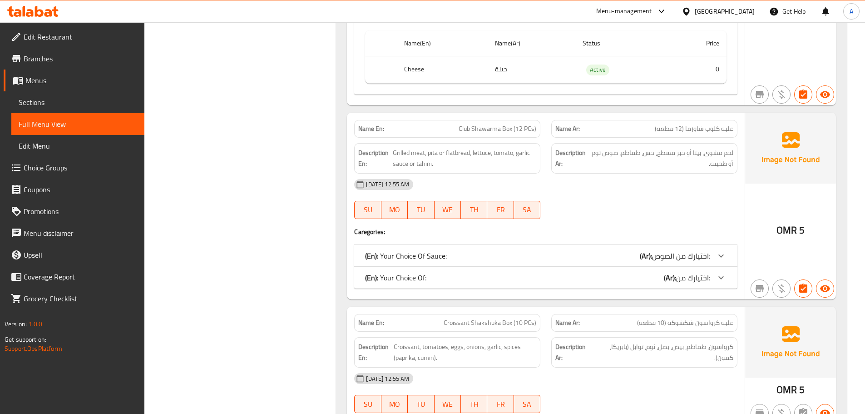
scroll to position [743, 0]
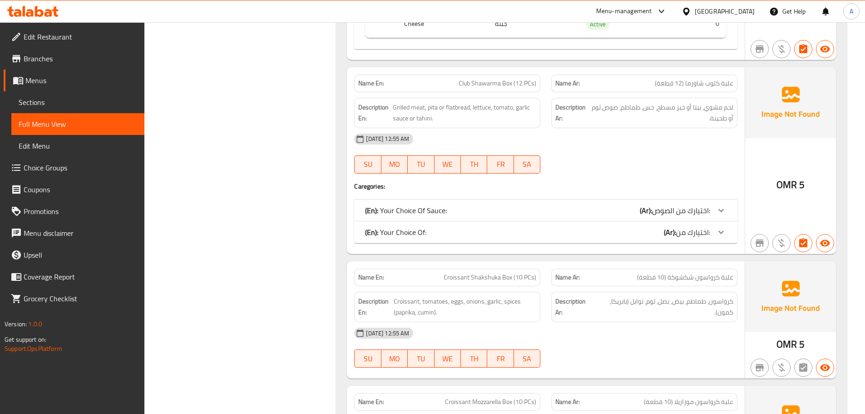
click at [518, 213] on div "(En): Your Choice Of Sauce: (Ar): اختيارك من الصوص:" at bounding box center [537, 210] width 345 height 11
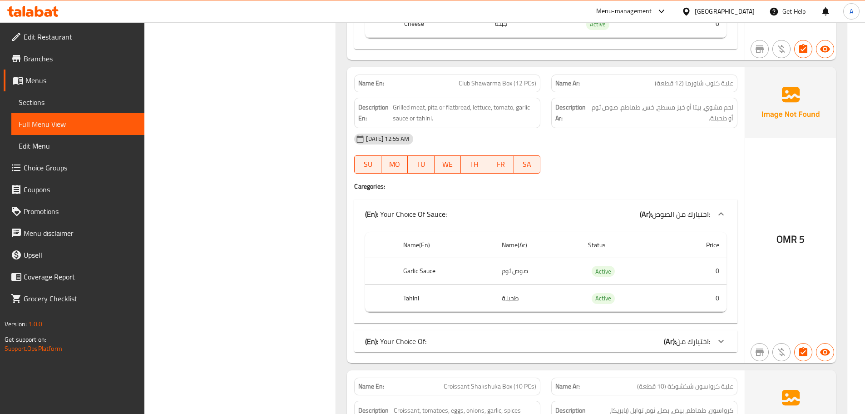
scroll to position [789, 0]
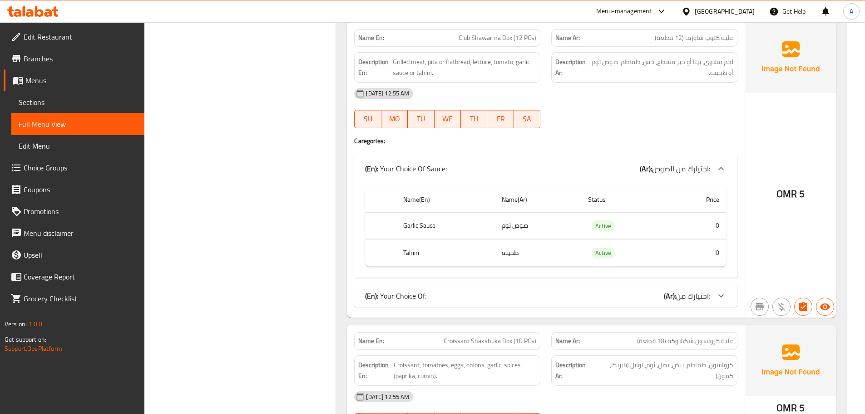
click at [480, 305] on div "(En): Your Choice Of: (Ar): اختيارك من:" at bounding box center [545, 296] width 383 height 22
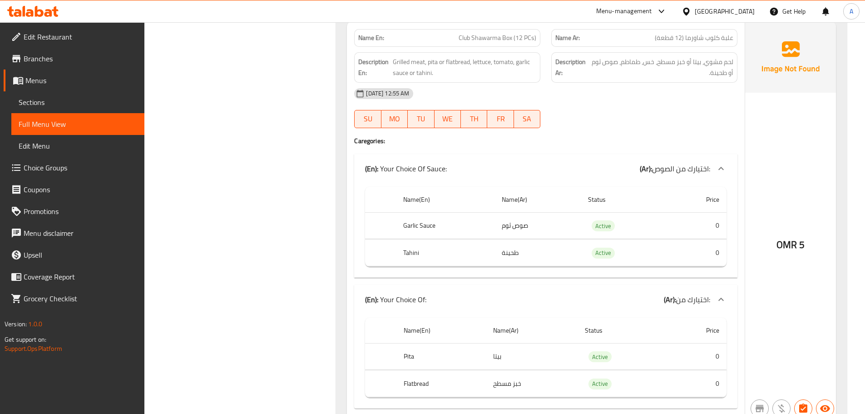
click at [449, 170] on div "(En): Your Choice Of Sauce: (Ar): اختيارك من الصوص:" at bounding box center [537, 168] width 345 height 11
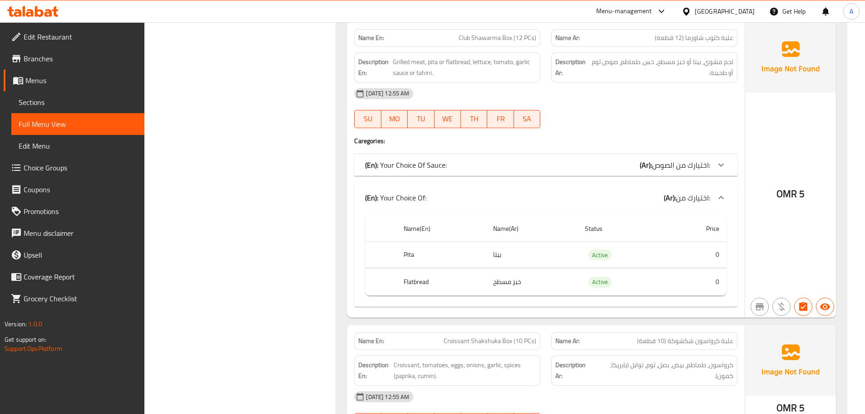
click at [448, 203] on div "(En): Your Choice Of: (Ar): اختيارك من:" at bounding box center [545, 197] width 383 height 29
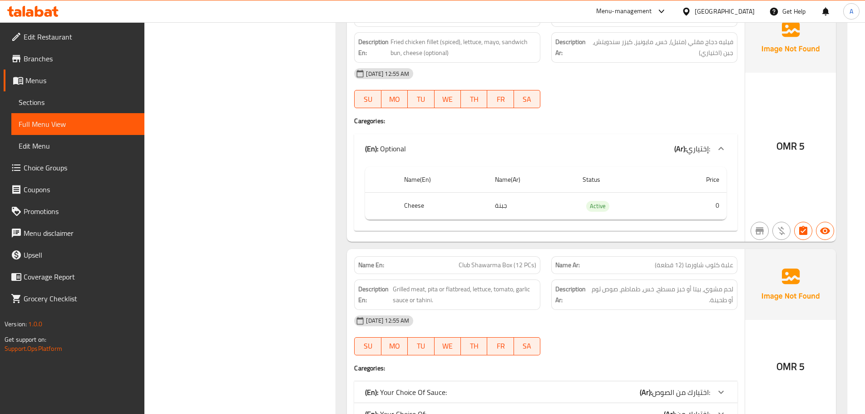
scroll to position [425, 0]
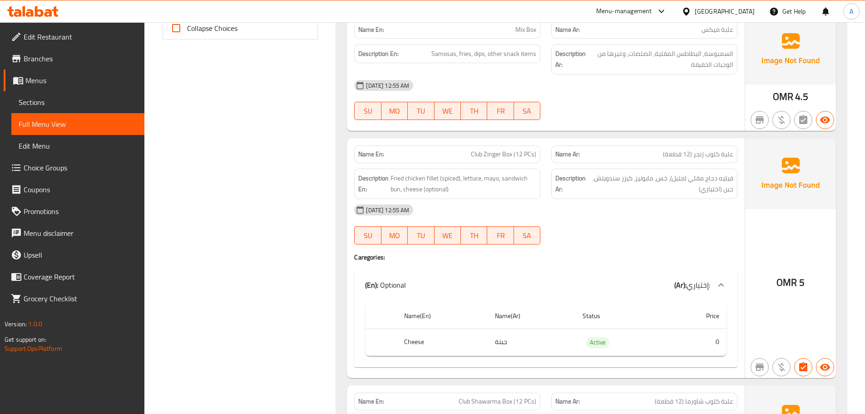
click at [516, 292] on div "(En): Optional (Ar): إختياري:" at bounding box center [545, 284] width 383 height 29
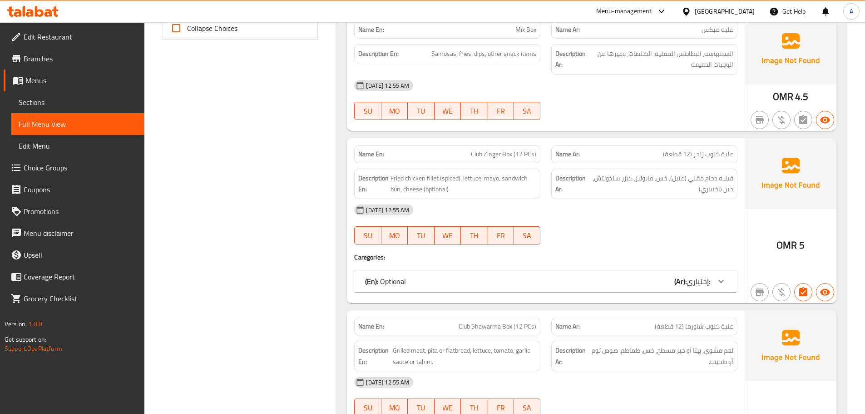
scroll to position [380, 0]
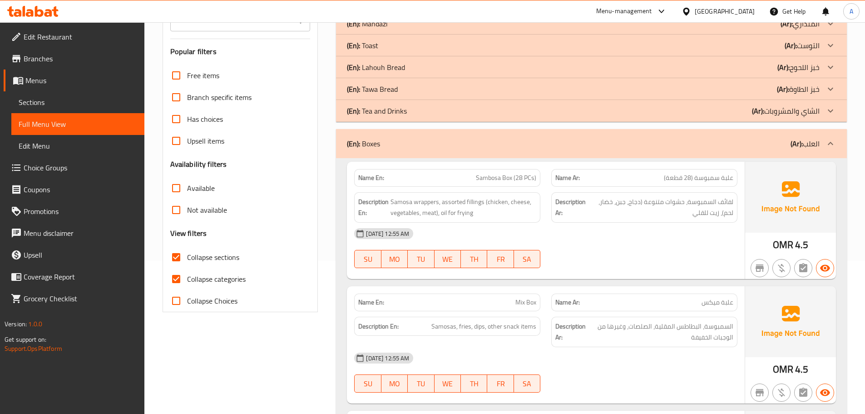
click at [483, 152] on div "(En): Boxes (Ar): العلب" at bounding box center [591, 143] width 511 height 29
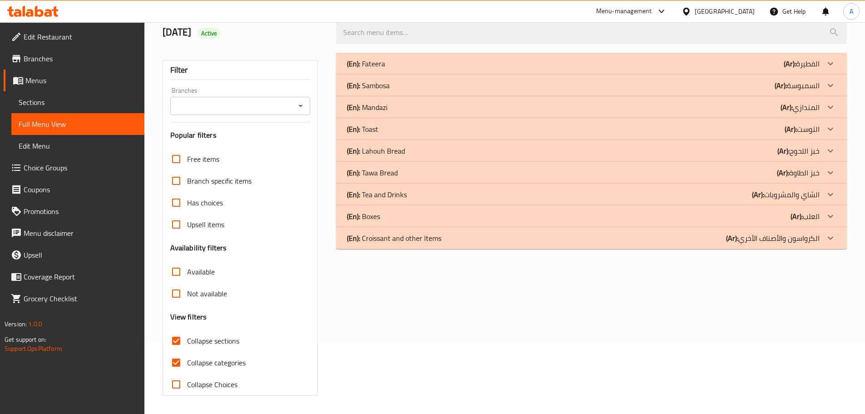
scroll to position [69, 0]
click at [405, 170] on div "(En): Tawa Bread (Ar): خبز الطاوة" at bounding box center [583, 172] width 473 height 11
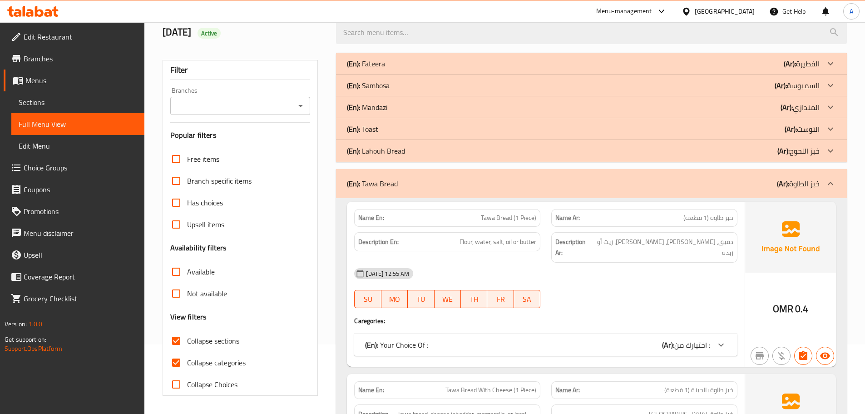
click at [405, 175] on div "(En): Tawa Bread (Ar): خبز الطاوة" at bounding box center [591, 183] width 511 height 29
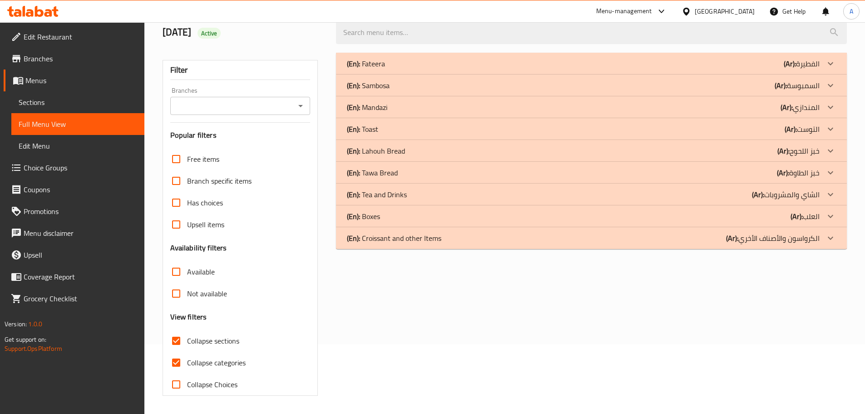
click at [405, 192] on p "(En): Tea and Drinks" at bounding box center [377, 194] width 60 height 11
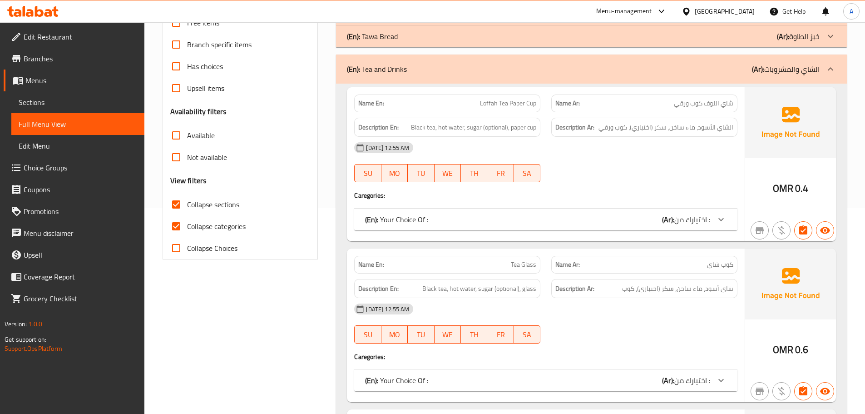
click at [416, 214] on p "(En): Your Choice Of :" at bounding box center [396, 219] width 63 height 11
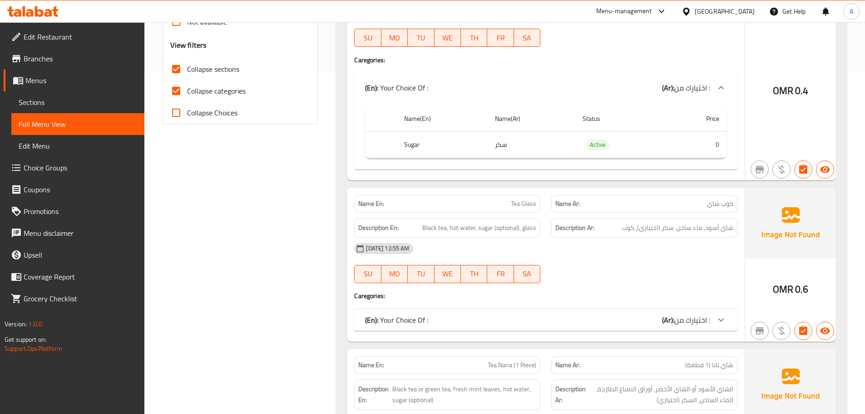
scroll to position [342, 0]
click at [447, 328] on div "(En): Your Choice Of : (Ar): اختيارك من :" at bounding box center [545, 319] width 383 height 22
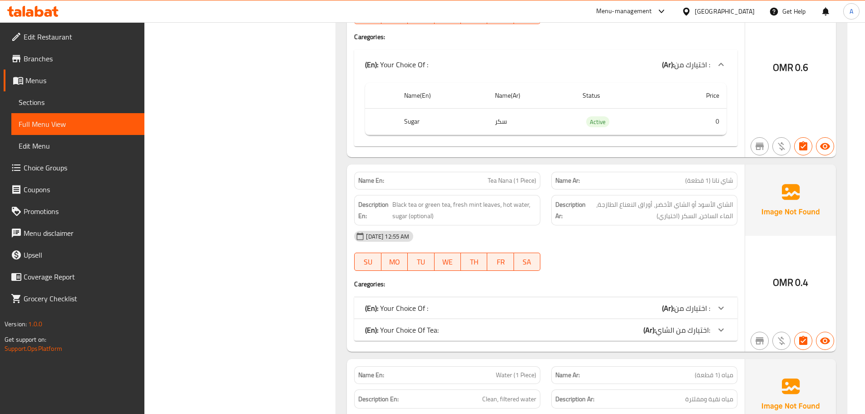
scroll to position [614, 0]
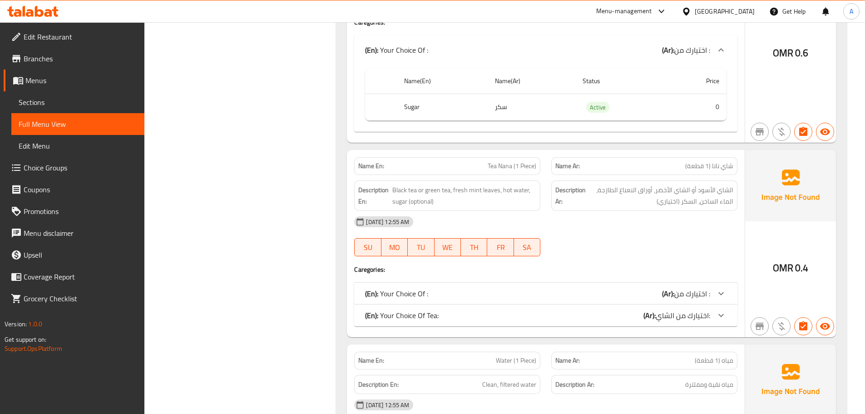
click at [444, 314] on div "(En): Your Choice Of Tea: (Ar): اختيارك من الشاي:" at bounding box center [537, 315] width 345 height 11
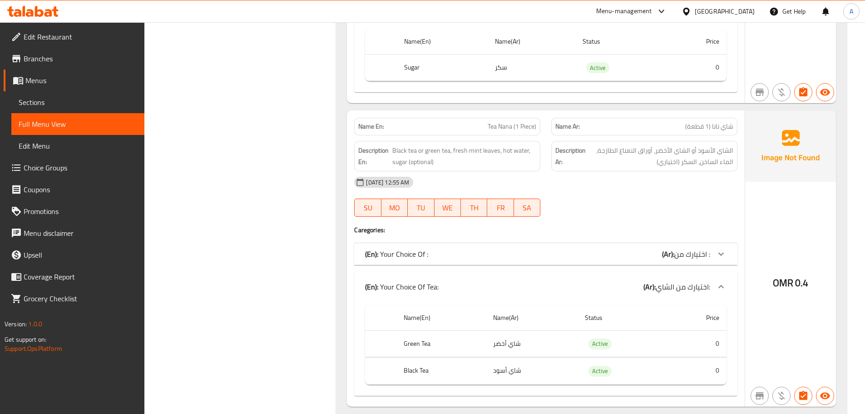
scroll to position [705, 0]
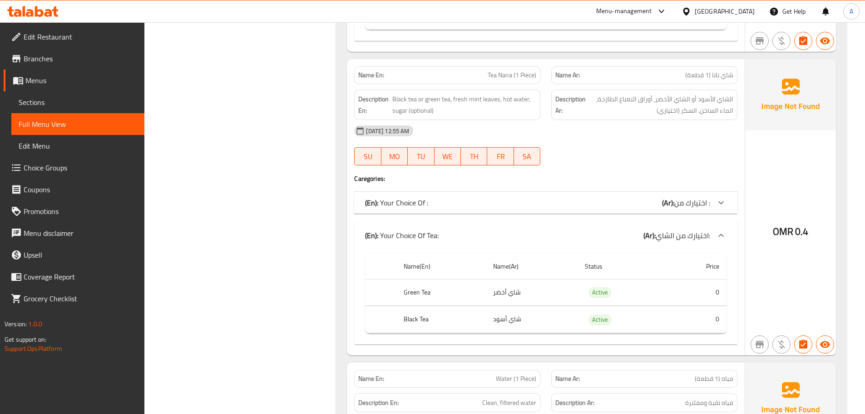
click at [436, 187] on div "Name En: Tea Nana (1 Piece) Name Ar: شاي نانا (1 قطعة) Description En: Black te…" at bounding box center [546, 207] width 398 height 296
click at [434, 195] on div "(En): Your Choice Of : (Ar): اختيارك من :" at bounding box center [545, 203] width 383 height 22
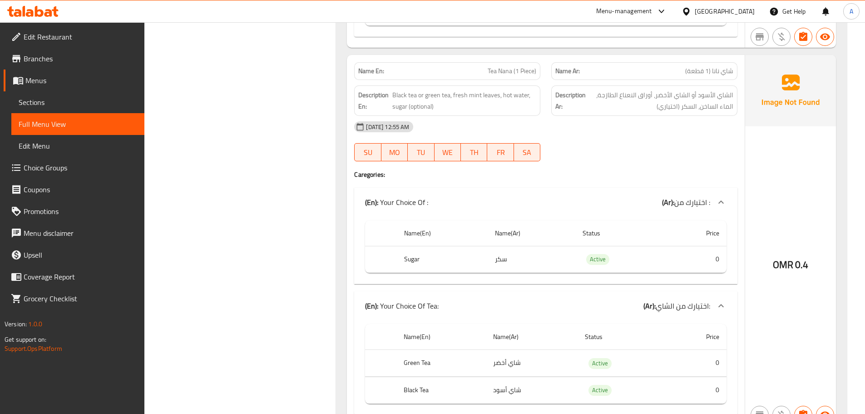
scroll to position [695, 0]
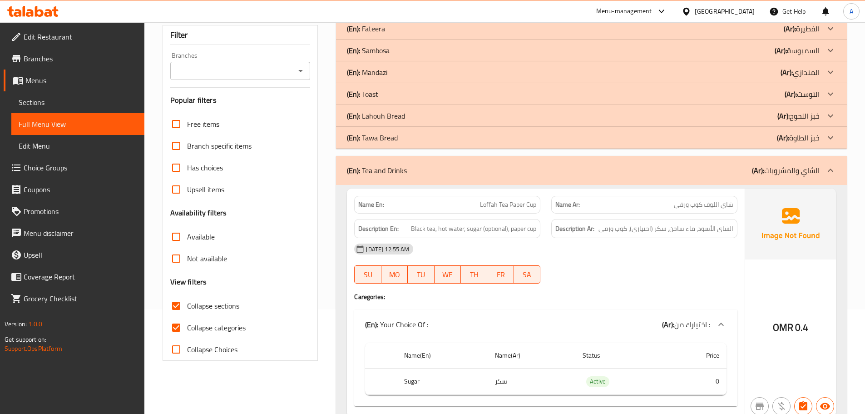
click at [414, 176] on div "(En): Tea and Drinks (Ar): الشاي والمشروبات" at bounding box center [591, 170] width 511 height 29
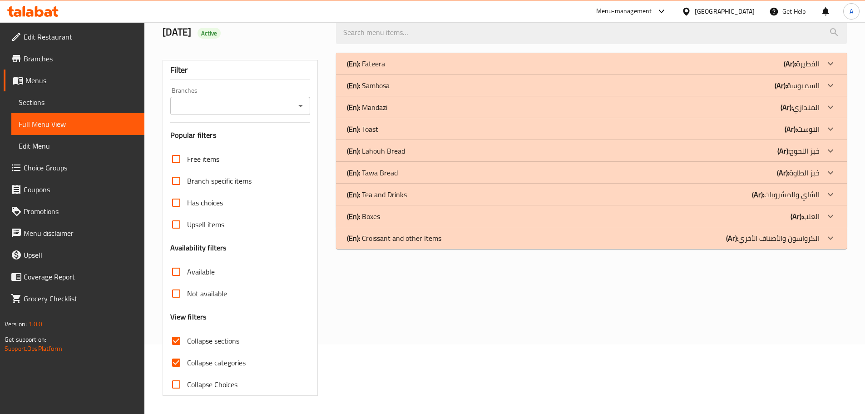
scroll to position [69, 0]
click at [389, 171] on p "(En): Tawa Bread" at bounding box center [372, 172] width 51 height 11
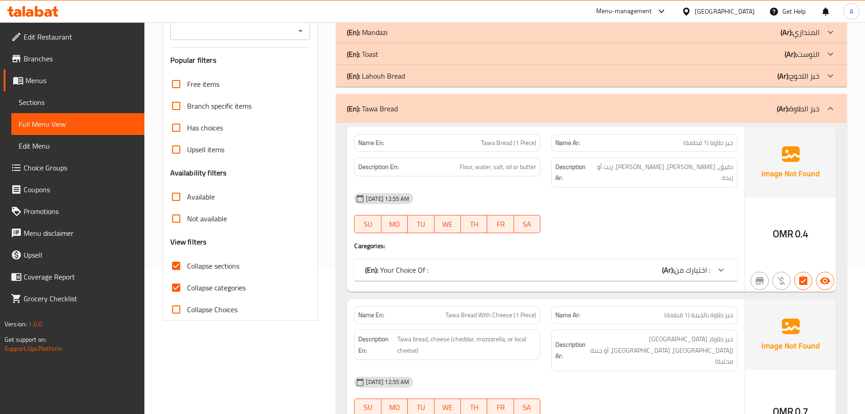
scroll to position [160, 0]
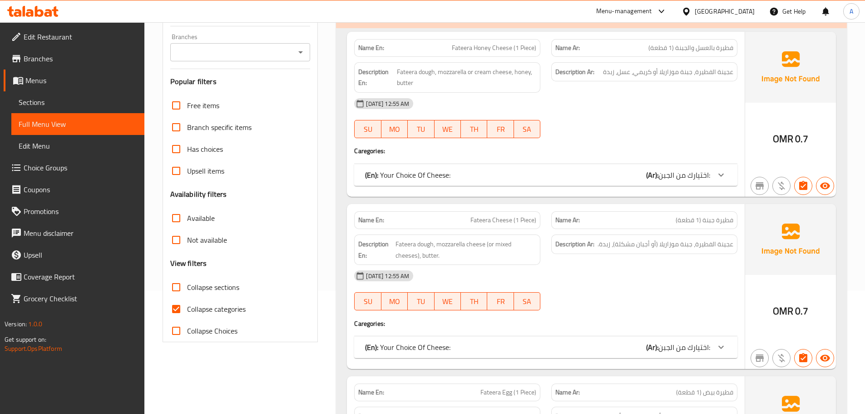
scroll to position [136, 0]
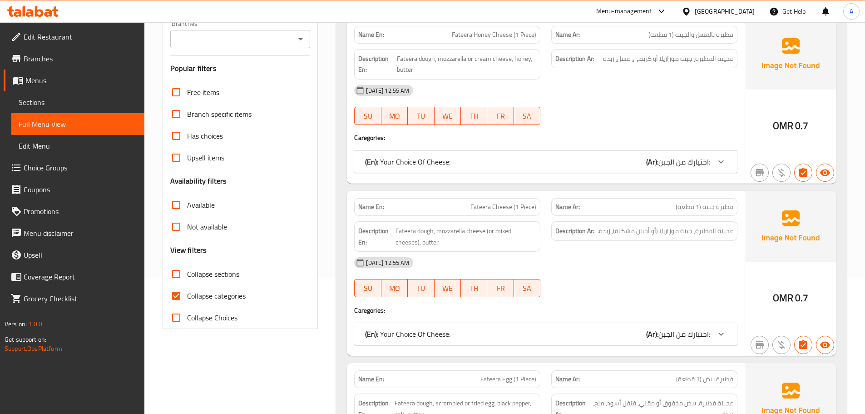
click at [187, 269] on span "Collapse sections" at bounding box center [213, 273] width 52 height 11
click at [187, 269] on input "Collapse sections" at bounding box center [176, 274] width 22 height 22
checkbox input "true"
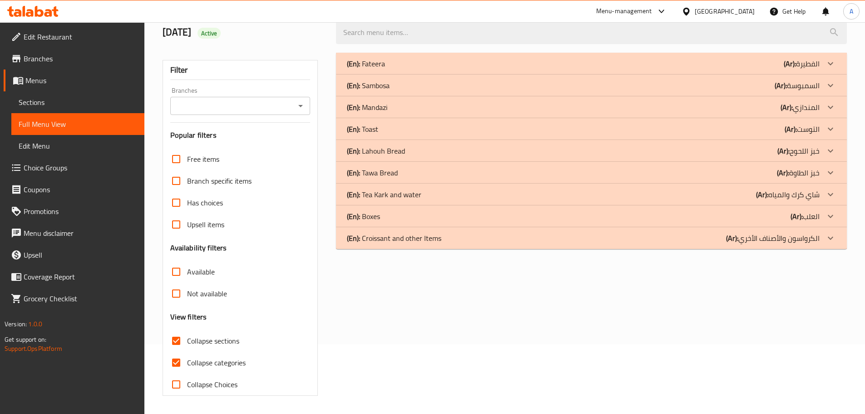
scroll to position [69, 0]
click at [407, 234] on p "(En): Croissant and other Items" at bounding box center [394, 237] width 94 height 11
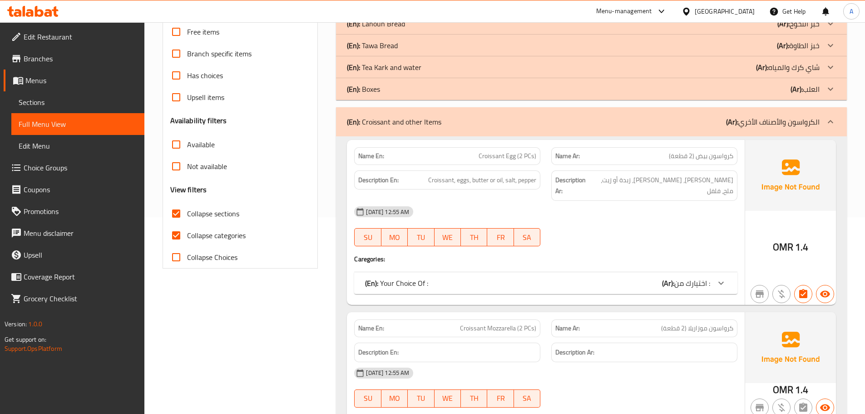
scroll to position [206, 0]
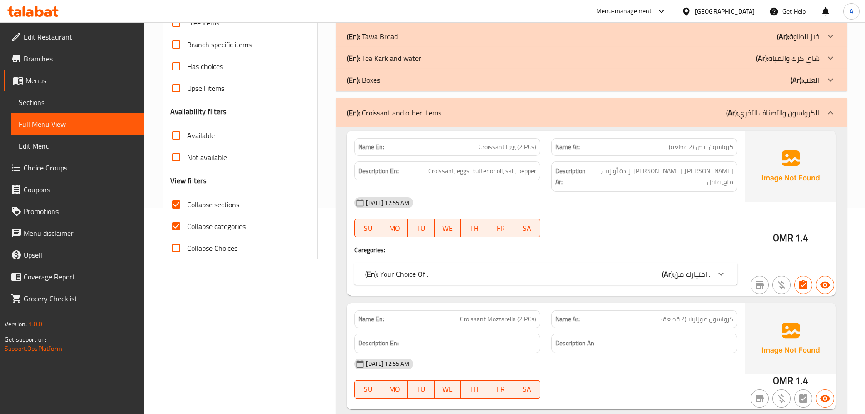
click at [410, 268] on p "(En): Your Choice Of :" at bounding box center [396, 273] width 63 height 11
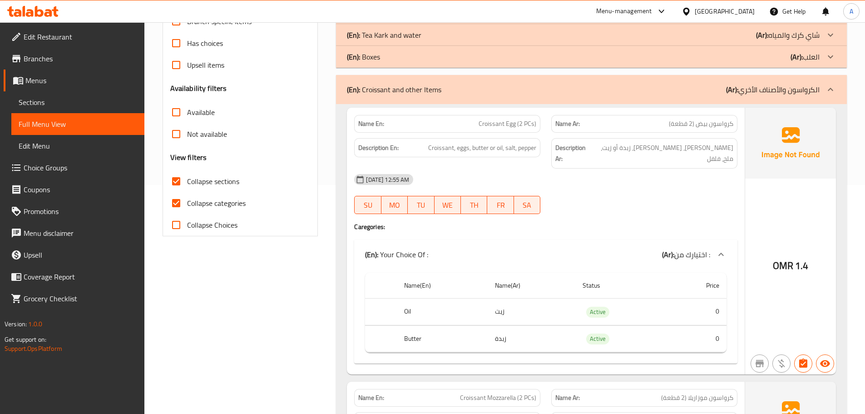
scroll to position [251, 0]
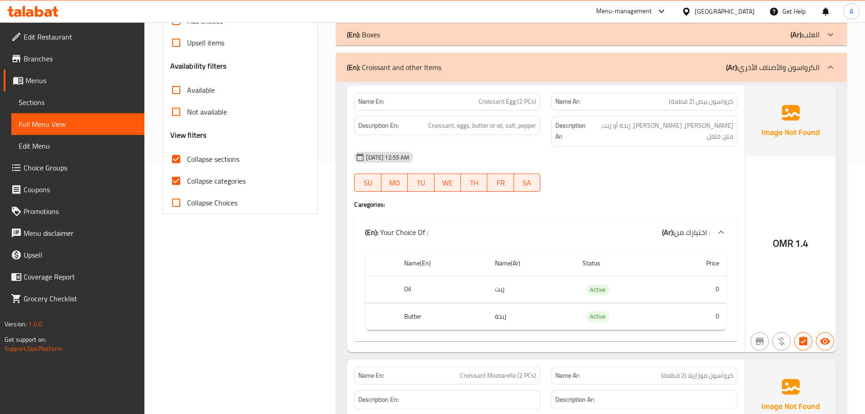
click at [415, 227] on p "(En): Your Choice Of :" at bounding box center [396, 232] width 63 height 11
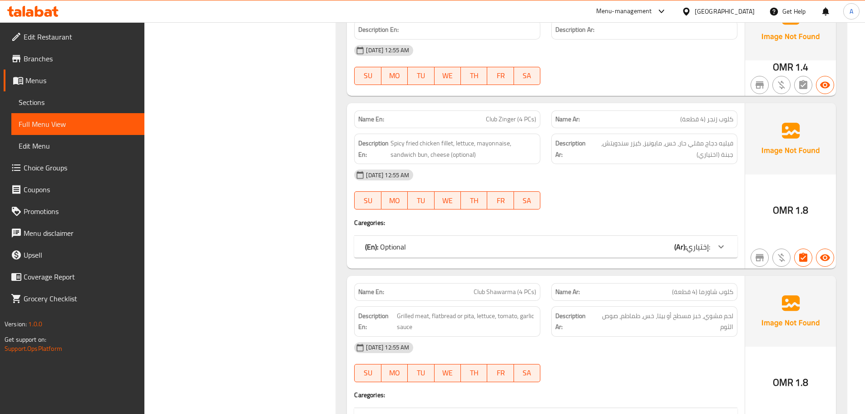
scroll to position [569, 0]
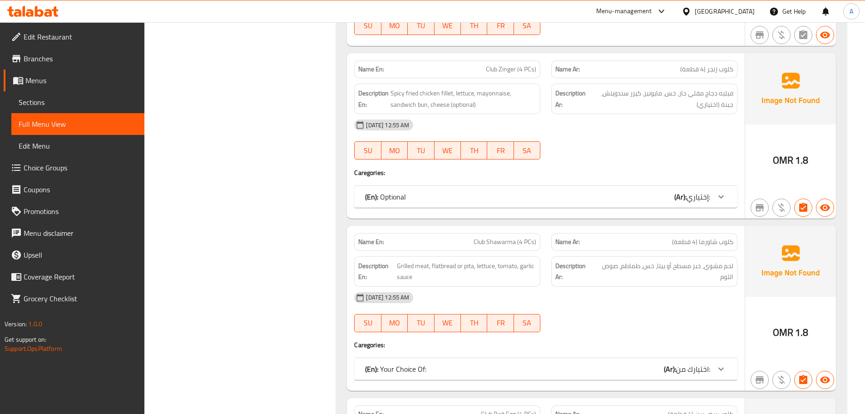
click at [417, 170] on div "Name En: Club Zinger (4 PCs) Name Ar: كلوب زنجر (4 قطعة) Description En: Spicy …" at bounding box center [546, 135] width 398 height 165
click at [417, 186] on div "(En): Optional (Ar): إختياري:" at bounding box center [545, 197] width 383 height 22
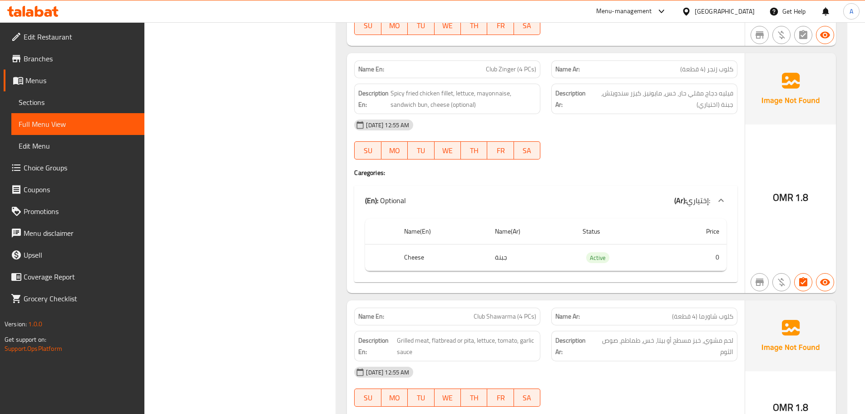
click at [417, 186] on div "(En): Optional (Ar): إختياري:" at bounding box center [545, 200] width 383 height 29
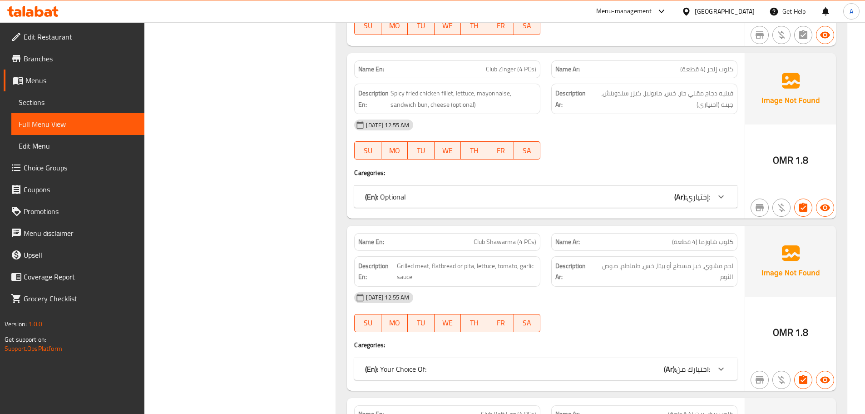
scroll to position [705, 0]
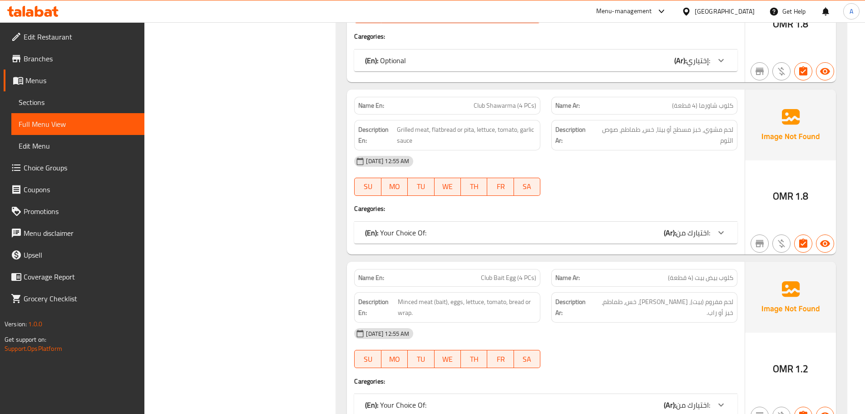
click at [421, 222] on div "(En): Your Choice Of: (Ar): اختيارك من:" at bounding box center [545, 233] width 383 height 22
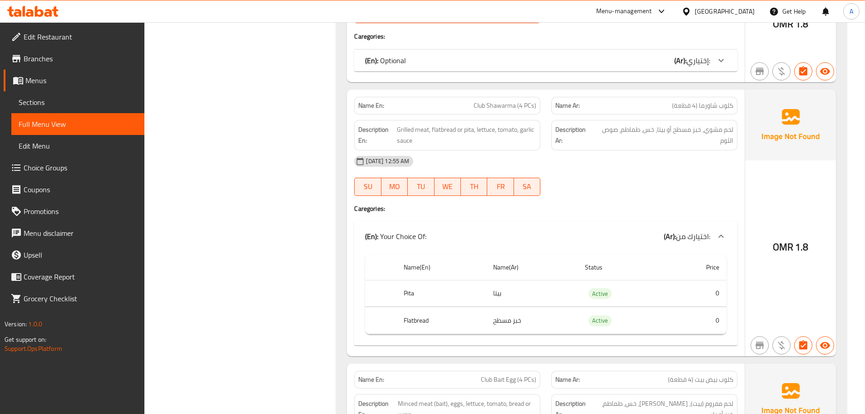
click at [422, 222] on div "(En): Your Choice Of: (Ar): اختيارك من:" at bounding box center [545, 236] width 383 height 29
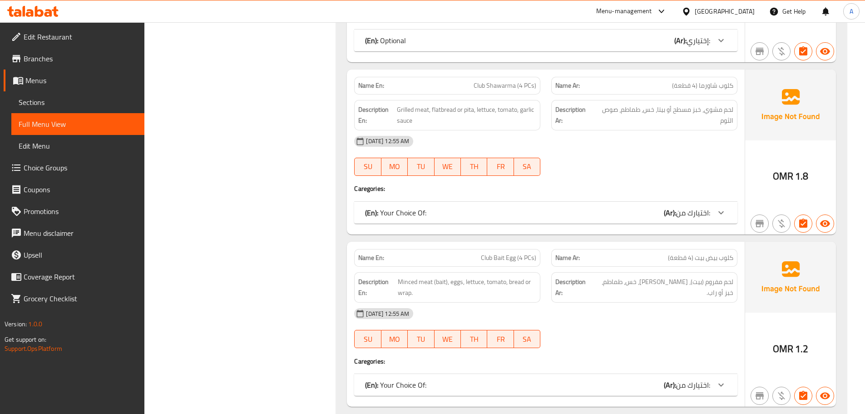
scroll to position [743, 0]
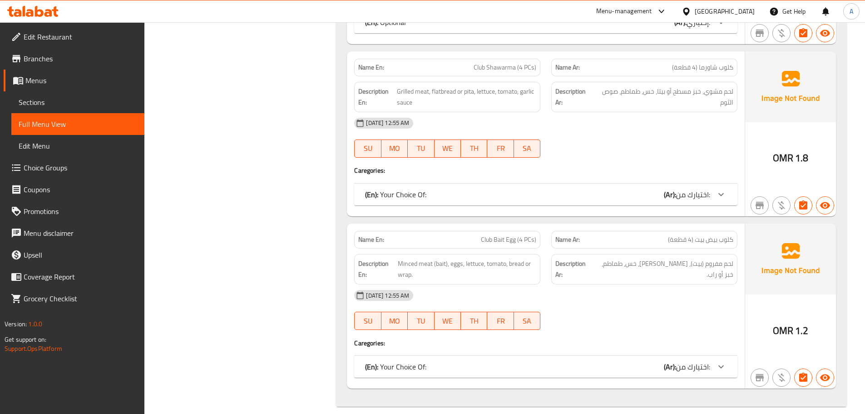
click at [469, 343] on div "Name En: Club Bait Egg (4 PCs) Name Ar: كلوب بيض بيت (4 قطعة) Description En: M…" at bounding box center [546, 305] width 398 height 165
click at [472, 361] on div "(En): Your Choice Of: (Ar): اختيارك من:" at bounding box center [537, 366] width 345 height 11
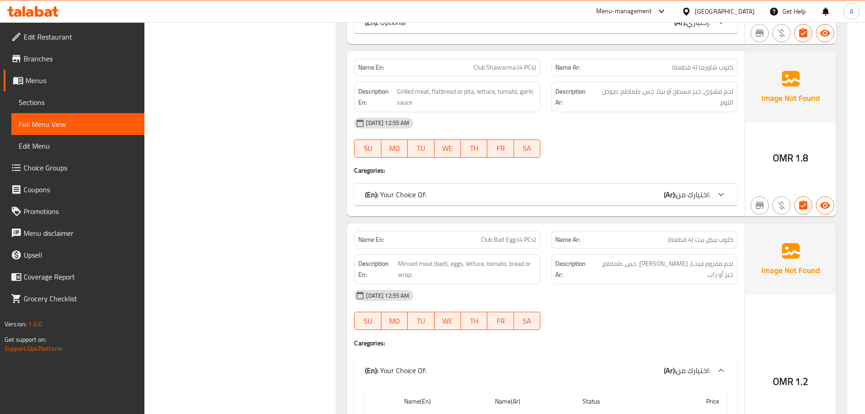
click at [472, 356] on div "(En): Your Choice Of: (Ar): اختيارك من:" at bounding box center [545, 370] width 383 height 29
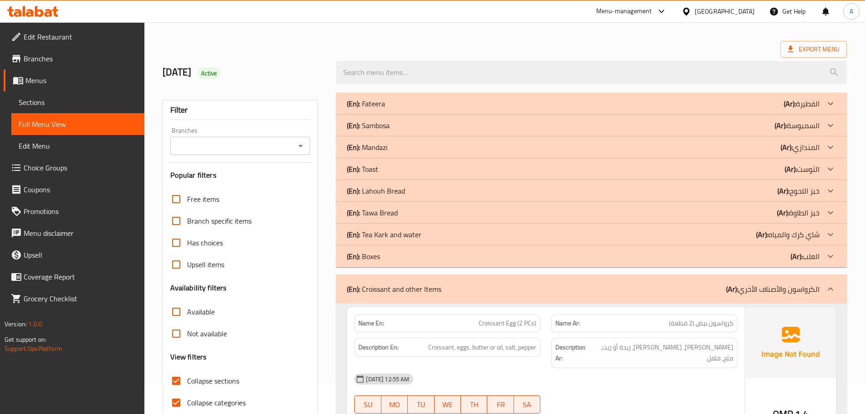
scroll to position [17, 0]
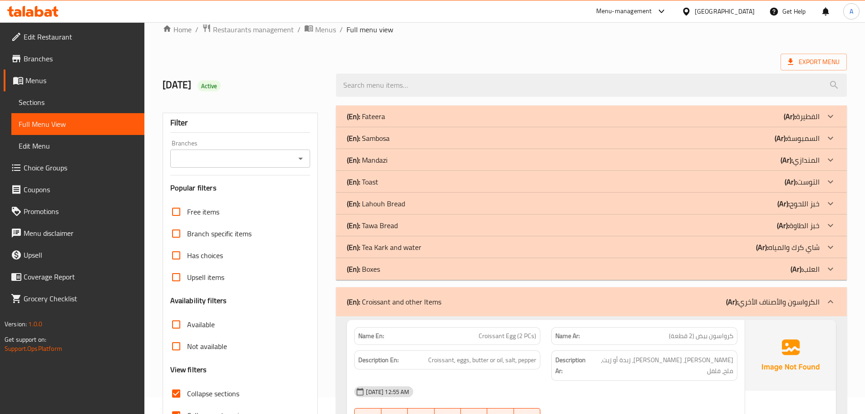
click at [389, 303] on p "(En): Croissant and other Items" at bounding box center [394, 301] width 94 height 11
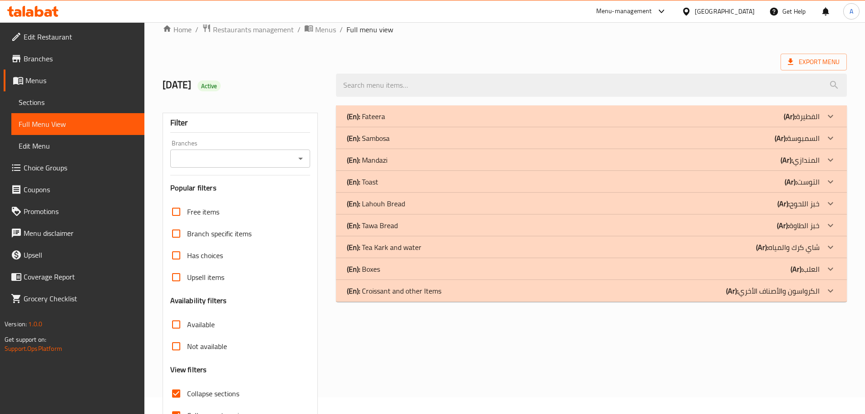
click at [376, 265] on p "(En): Boxes" at bounding box center [363, 268] width 33 height 11
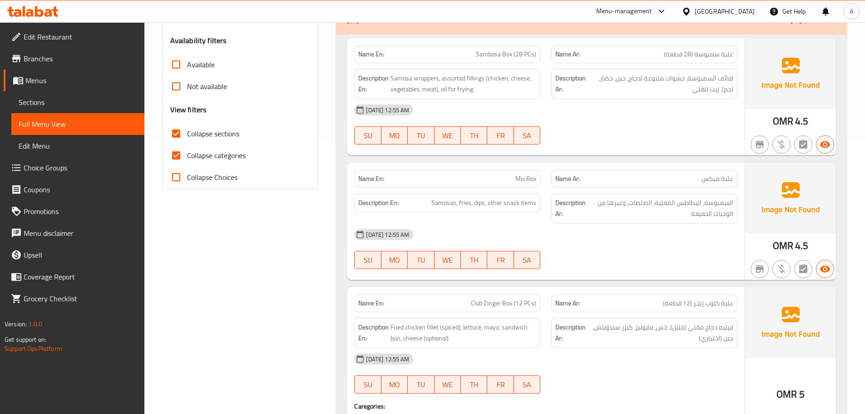
scroll to position [244, 0]
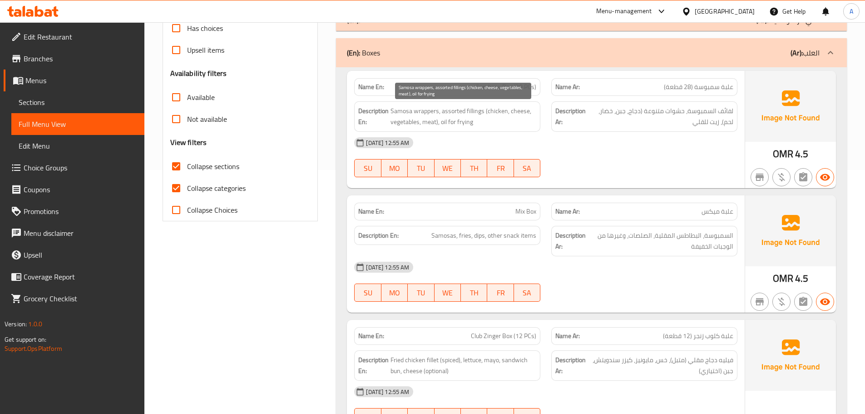
click at [396, 111] on span "Samosa wrappers, assorted fillings (chicken, cheese, vegetables, meat), oil for…" at bounding box center [463, 116] width 146 height 22
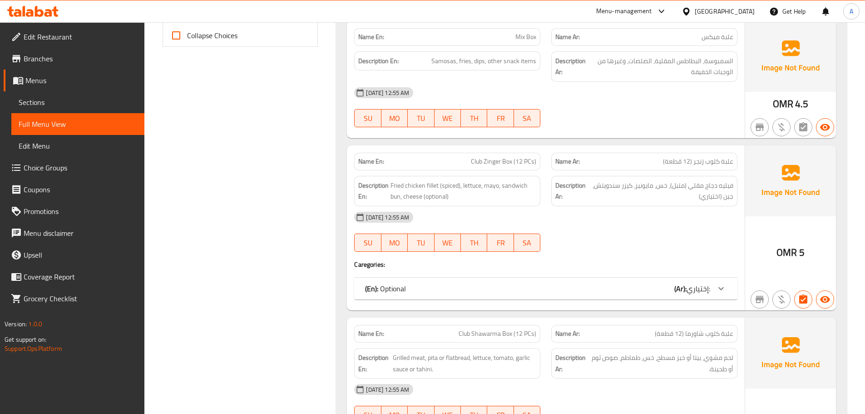
scroll to position [471, 0]
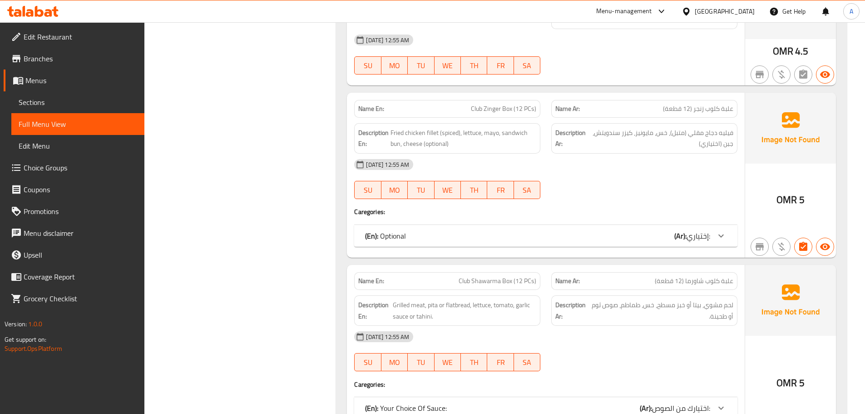
click at [597, 232] on div "(En): Optional (Ar): إختياري:" at bounding box center [537, 235] width 345 height 11
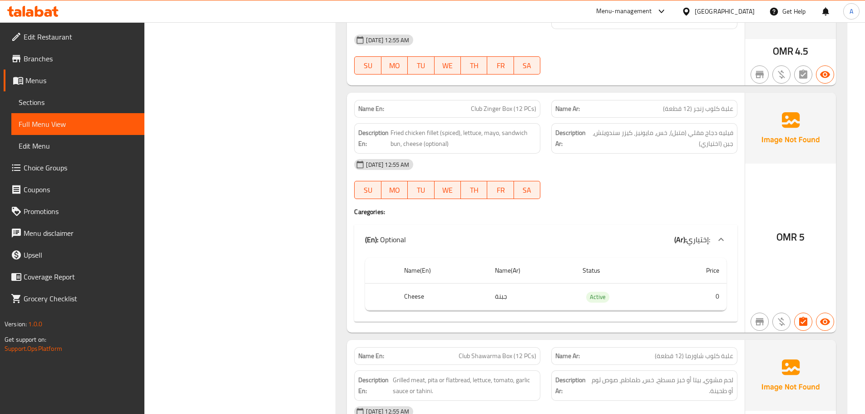
click at [524, 242] on div "(En): Optional (Ar): إختياري:" at bounding box center [537, 239] width 345 height 11
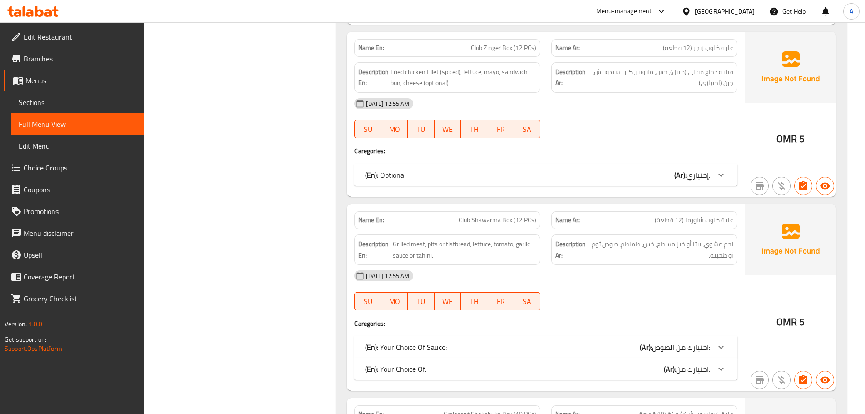
scroll to position [516, 0]
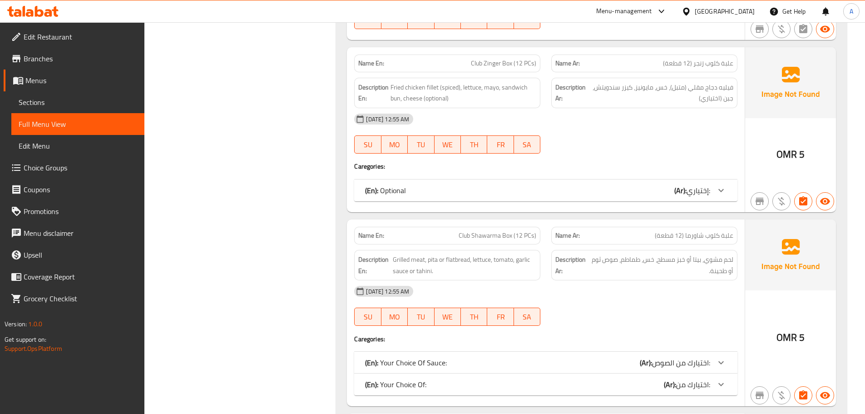
click at [504, 70] on div "Name En: Club Zinger Box (12 PCs)" at bounding box center [447, 63] width 186 height 18
copy span "Club Zinger Box (12 PCs)"
click at [305, 116] on div "Filter Branches Branches Popular filters Free items Branch specific items Has c…" at bounding box center [244, 148] width 174 height 1097
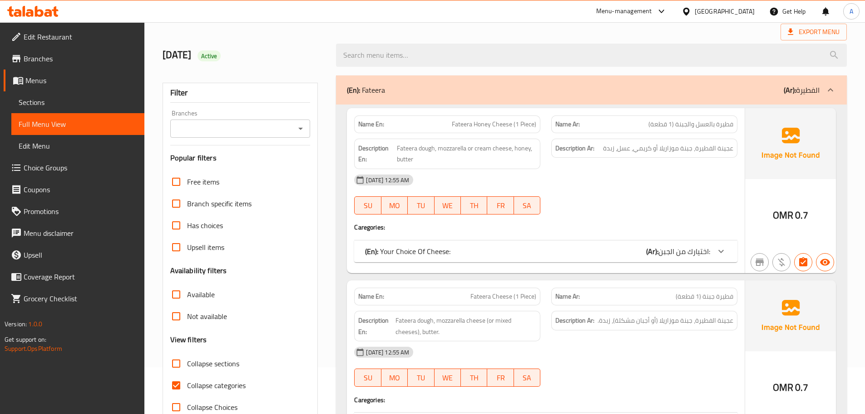
scroll to position [91, 0]
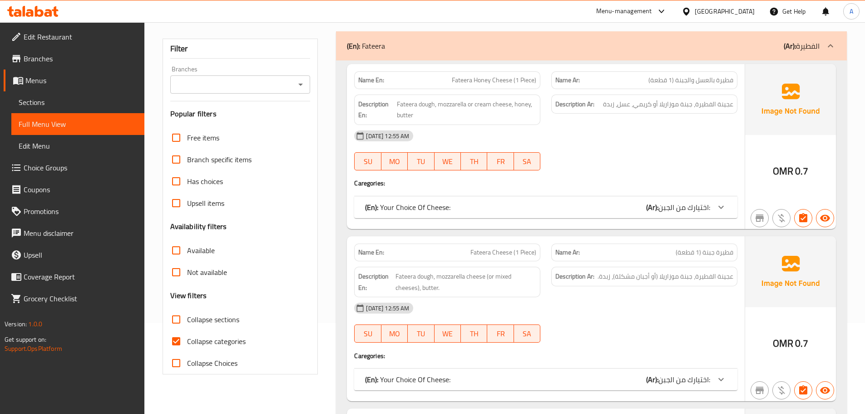
click at [178, 316] on input "Collapse sections" at bounding box center [176, 319] width 22 height 22
checkbox input "true"
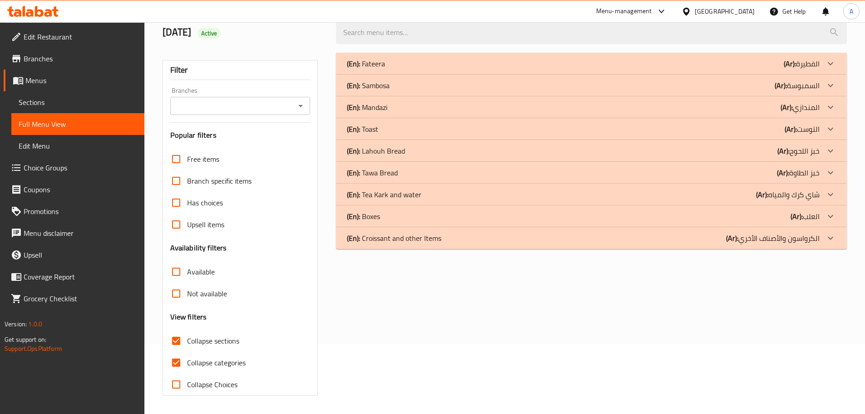
scroll to position [69, 0]
click at [395, 212] on div "(En): Boxes (Ar): العلب" at bounding box center [583, 216] width 473 height 11
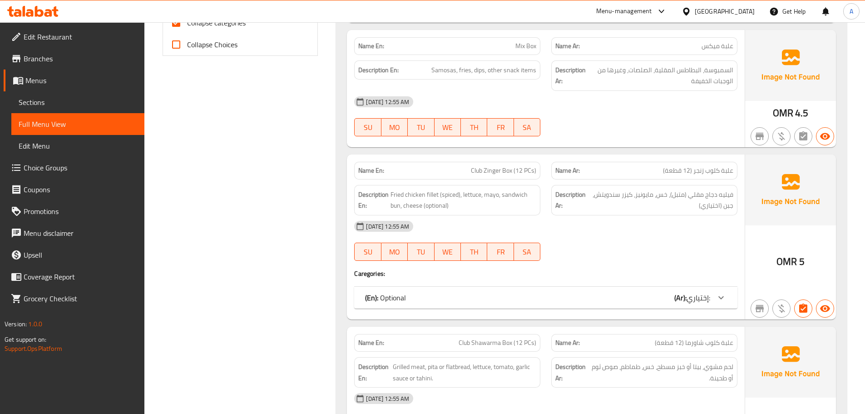
scroll to position [463, 0]
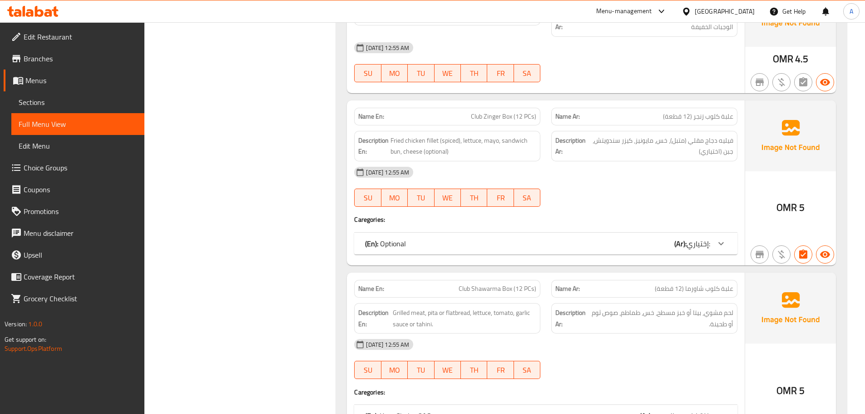
click at [438, 246] on div "(En): Optional (Ar): إختياري:" at bounding box center [537, 243] width 345 height 11
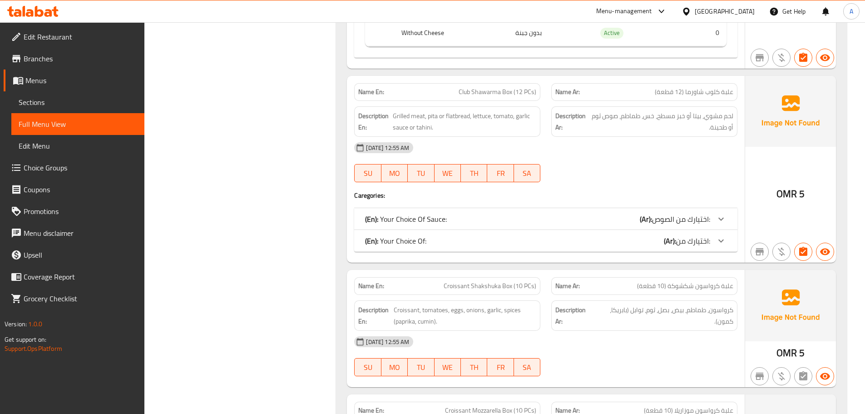
scroll to position [781, 0]
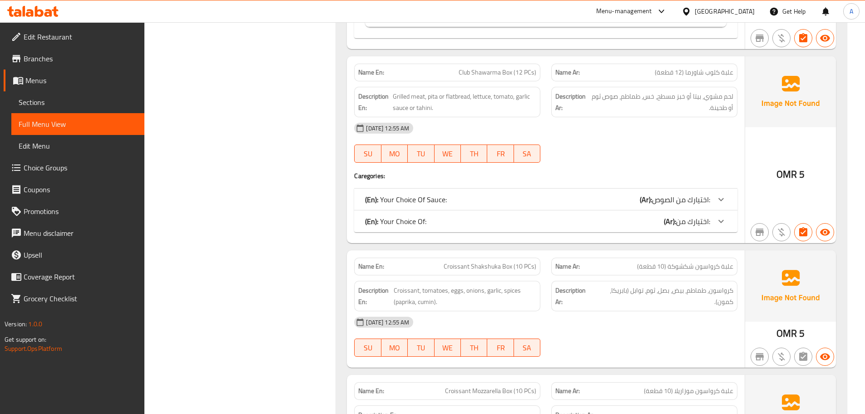
click at [462, 225] on div "(En): Your Choice Of: (Ar): اختيارك من:" at bounding box center [537, 221] width 345 height 11
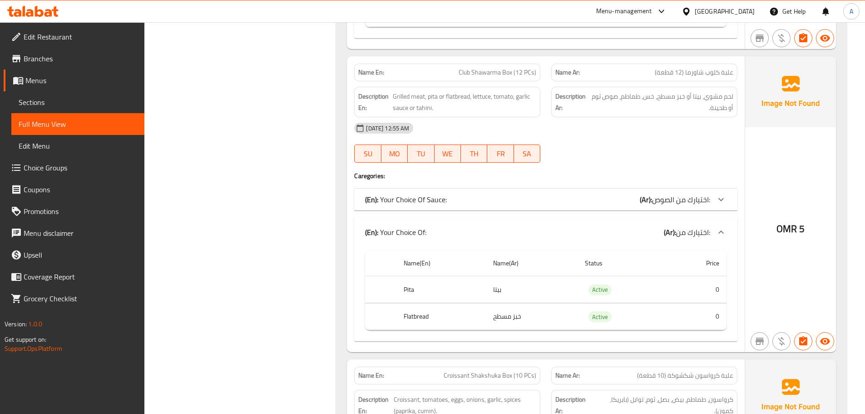
click at [462, 225] on div "(En): Your Choice Of: (Ar): اختيارك من:" at bounding box center [545, 231] width 383 height 29
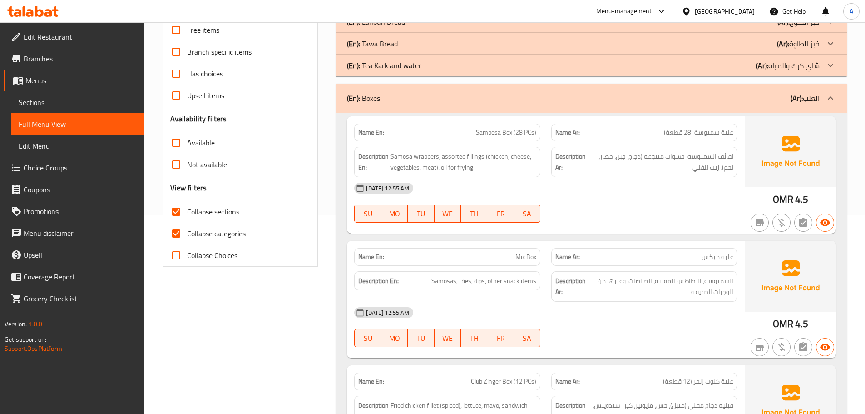
scroll to position [188, 0]
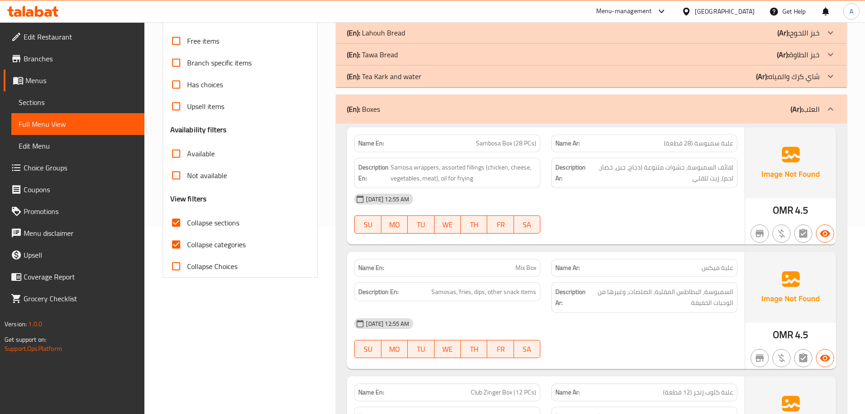
click at [429, 117] on div "(En): Boxes (Ar): العلب" at bounding box center [591, 108] width 511 height 29
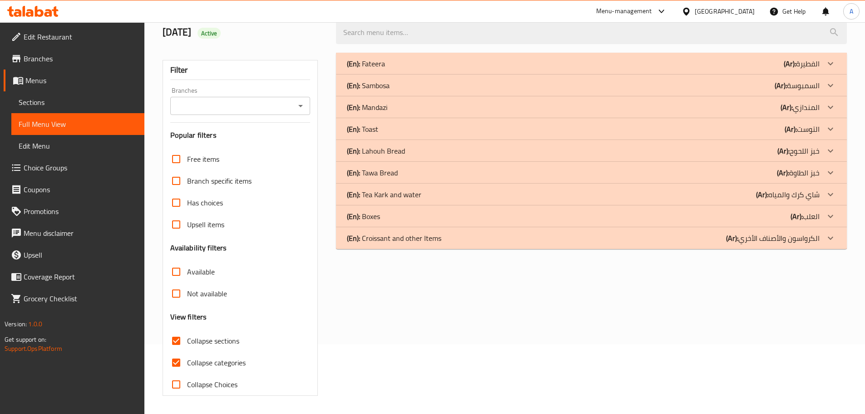
scroll to position [69, 0]
click at [408, 203] on div "(En): Tea Kark and water (Ar): شاي كرك والمياه" at bounding box center [591, 194] width 511 height 22
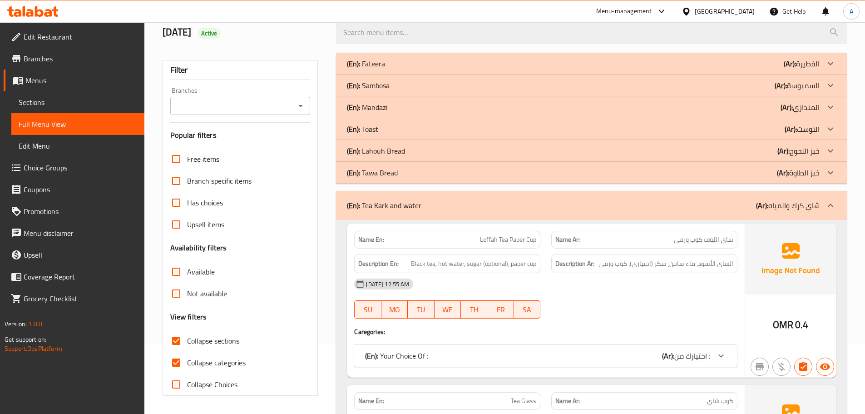
scroll to position [160, 0]
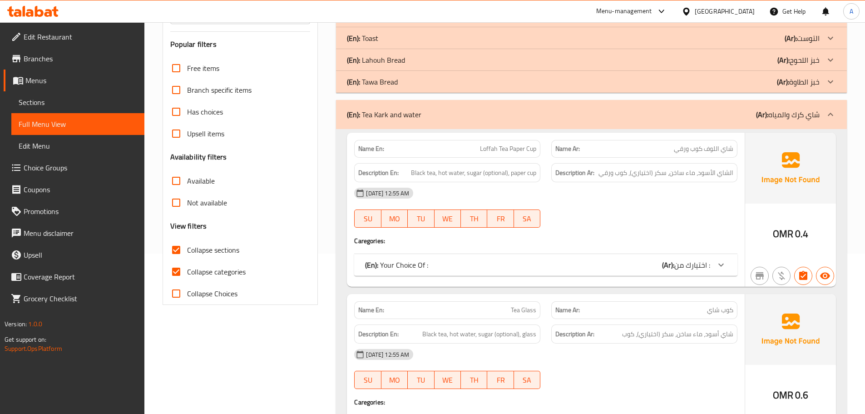
click at [440, 251] on div "Name En: Loffah Tea Paper Cup Name Ar: شاي اللوف كوب ورقي Description En: Black…" at bounding box center [546, 210] width 398 height 154
click at [439, 256] on div "(En): Your Choice Of : (Ar): اختيارك من :" at bounding box center [545, 265] width 383 height 22
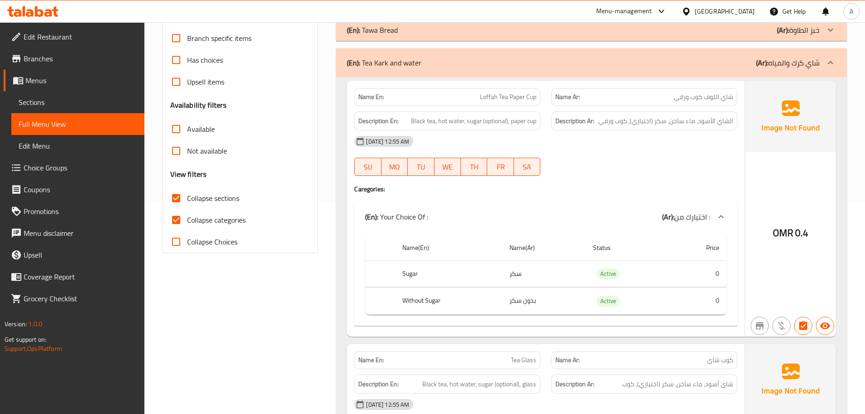
scroll to position [251, 0]
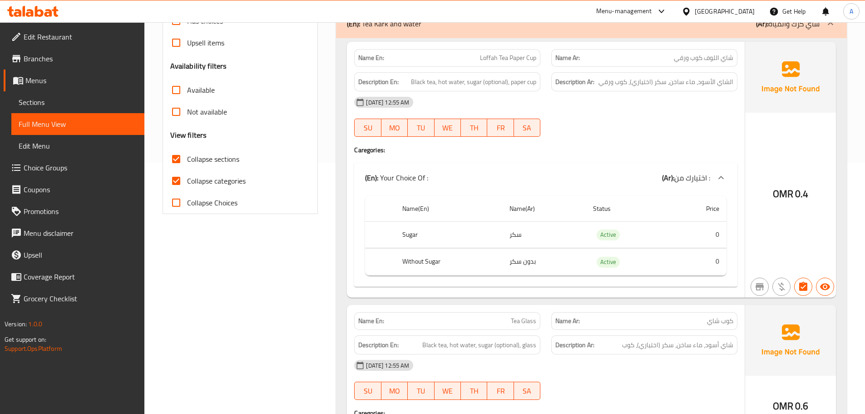
click at [409, 188] on div "(En): Your Choice Of : (Ar): اختيارك من :" at bounding box center [545, 177] width 383 height 29
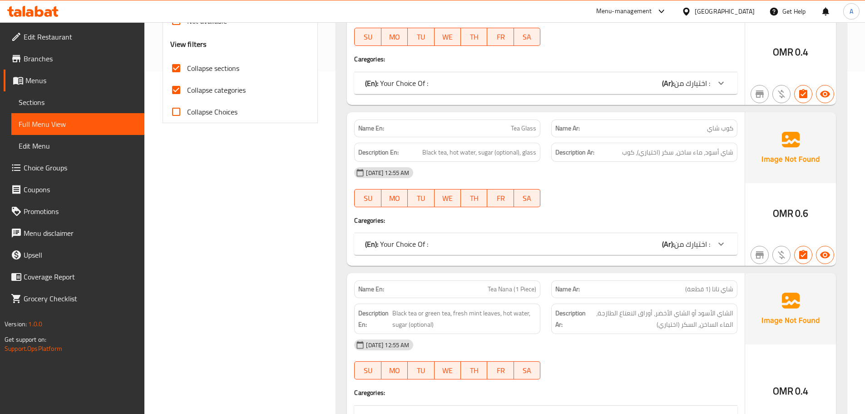
click at [417, 237] on div "(En): Your Choice Of : (Ar): اختيارك من :" at bounding box center [545, 244] width 383 height 22
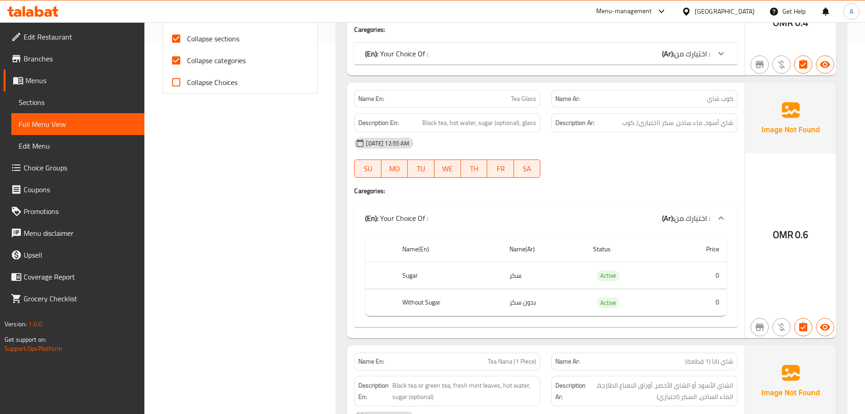
scroll to position [387, 0]
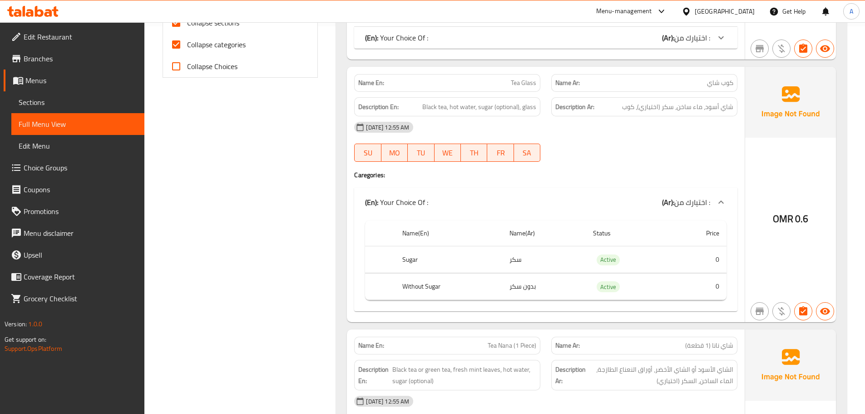
click at [397, 191] on div "(En): Your Choice Of : (Ar): اختيارك من :" at bounding box center [545, 202] width 383 height 29
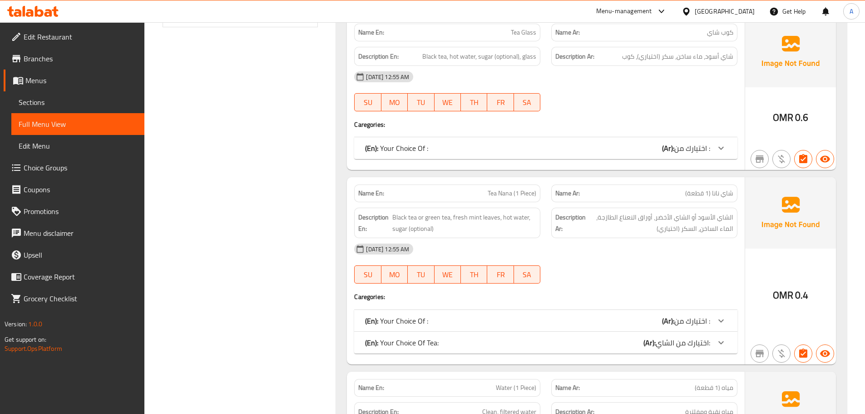
scroll to position [478, 0]
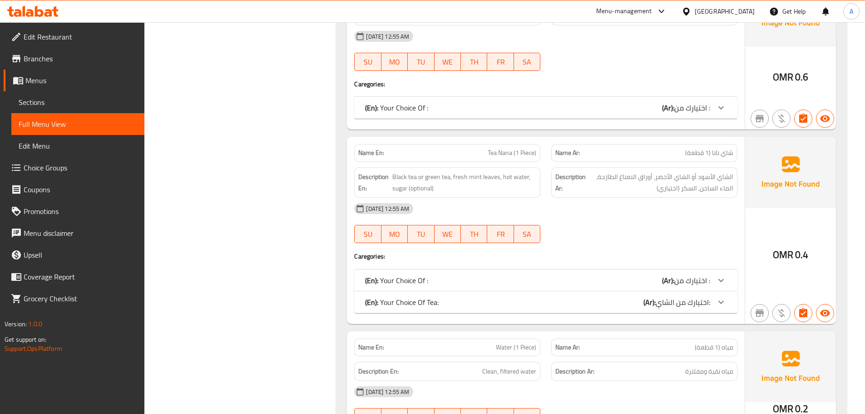
click at [416, 277] on p "(En): Your Choice Of :" at bounding box center [396, 280] width 63 height 11
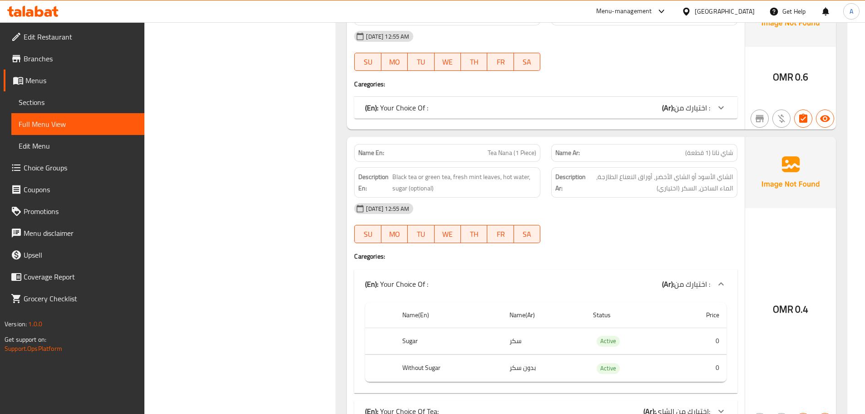
scroll to position [614, 0]
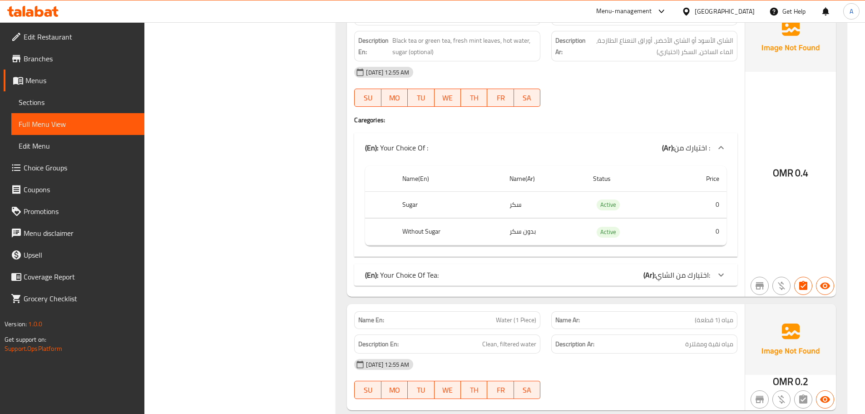
click at [519, 272] on div "(En): Your Choice Of Tea: (Ar): اختيارك من الشاي:" at bounding box center [537, 274] width 345 height 11
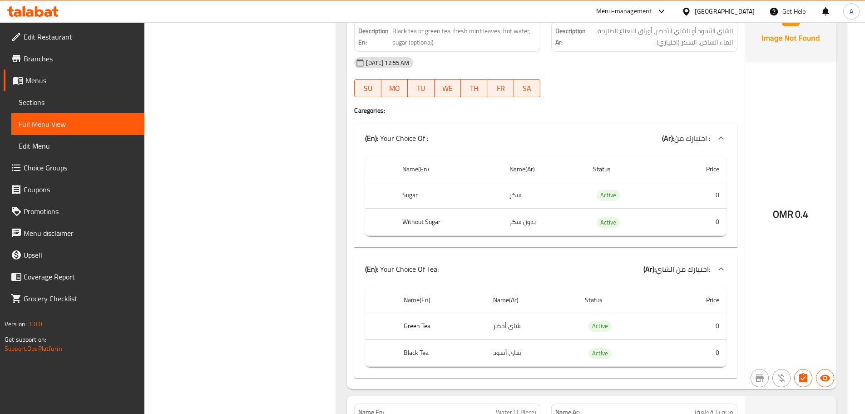
scroll to position [524, 0]
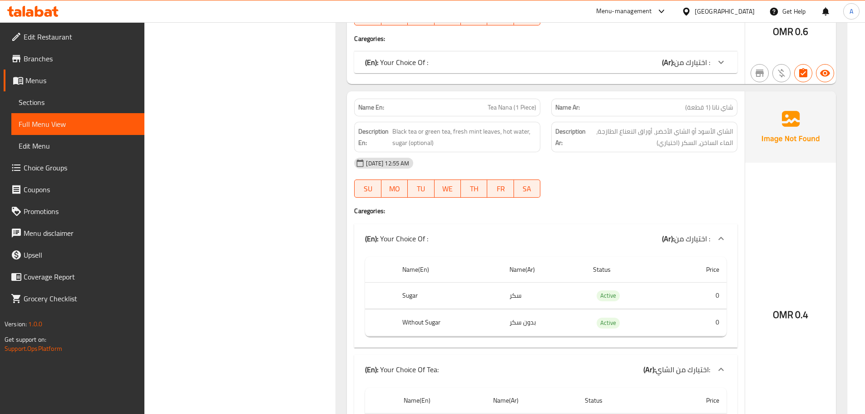
click at [458, 241] on div "(En): Your Choice Of : (Ar): اختيارك من :" at bounding box center [537, 238] width 345 height 11
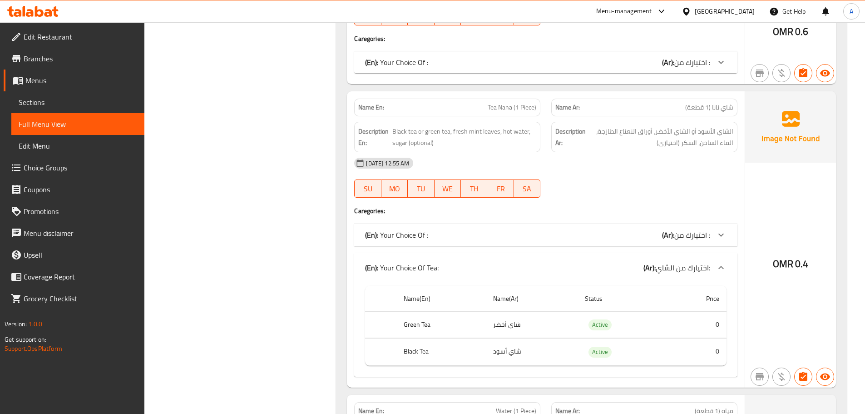
click at [440, 262] on div "(En): Your Choice Of Tea: (Ar): اختيارك من الشاي:" at bounding box center [537, 267] width 345 height 11
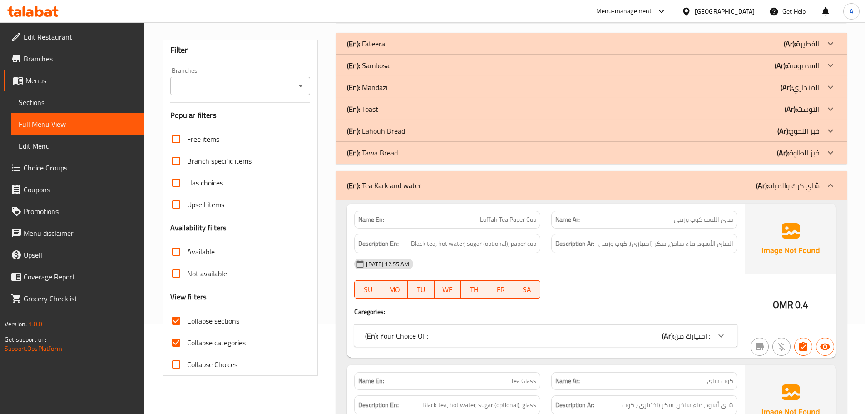
click at [430, 186] on div "(En): Tea Kark and water (Ar): شاي كرك والمياه" at bounding box center [583, 185] width 473 height 11
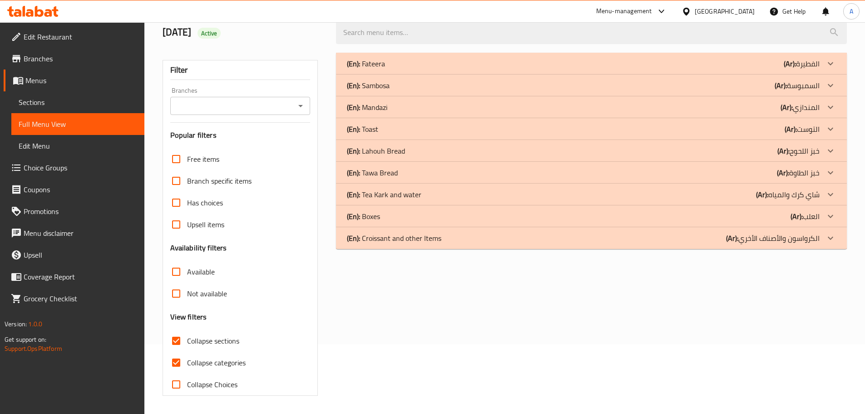
scroll to position [69, 0]
click at [407, 177] on div "(En): Tawa Bread (Ar): خبز الطاوة" at bounding box center [583, 172] width 473 height 11
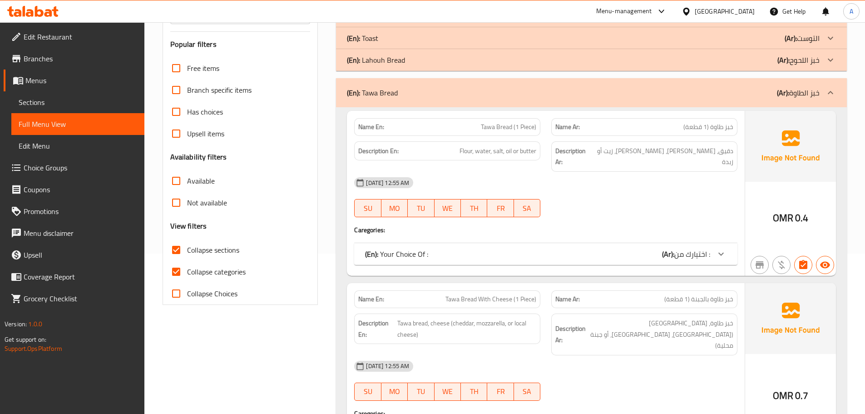
scroll to position [206, 0]
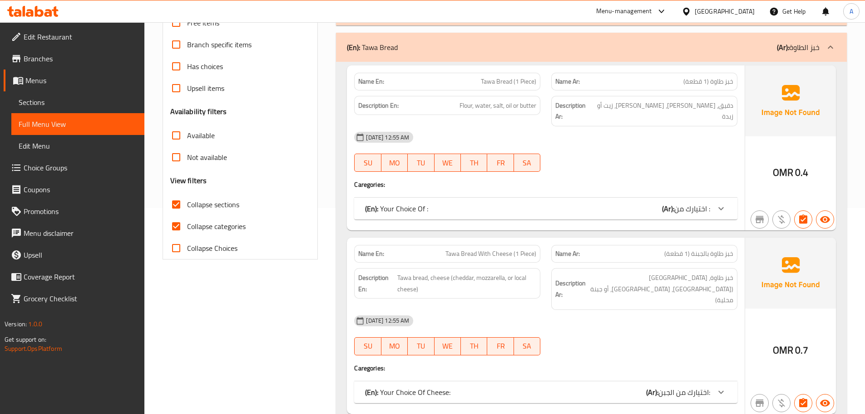
click at [452, 183] on div "Name En: Tawa Bread (1 Piece) Name Ar: خبز طاوة (1 قطعة) Description En: Flour,…" at bounding box center [546, 147] width 398 height 165
click at [450, 203] on div "(En): Your Choice Of : (Ar): اختيارك من :" at bounding box center [537, 208] width 345 height 11
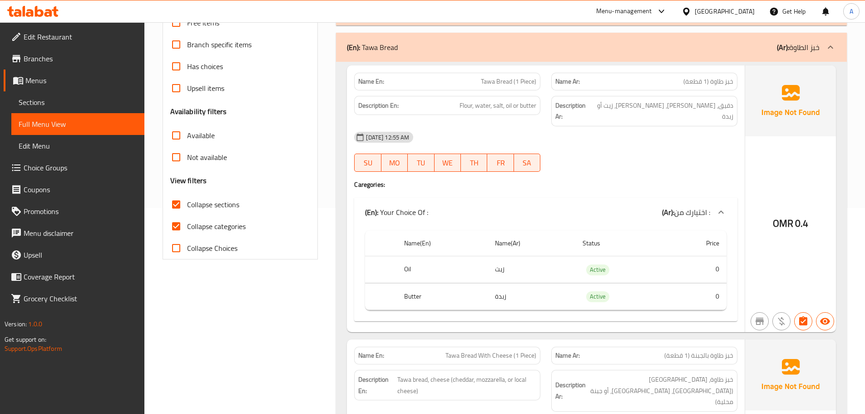
click at [176, 223] on input "Collapse categories" at bounding box center [176, 226] width 22 height 22
checkbox input "false"
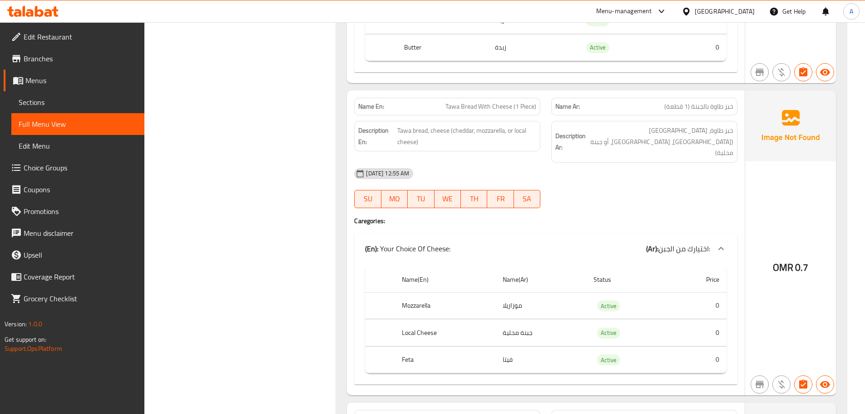
scroll to position [460, 0]
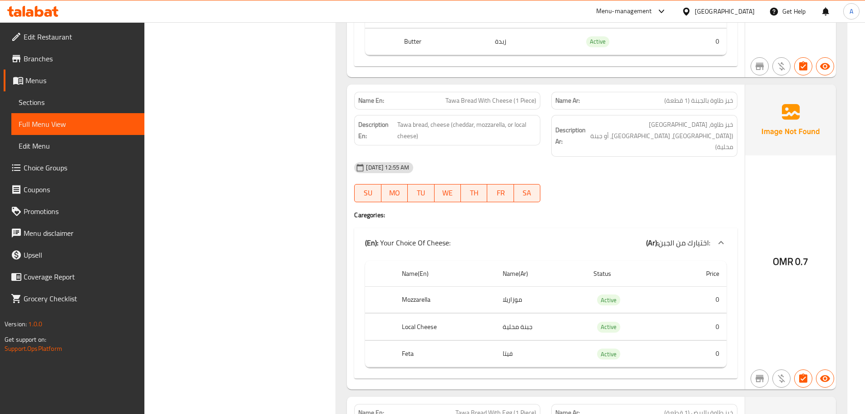
click at [490, 96] on span "Tawa Bread With Cheese (1 Piece)" at bounding box center [490, 101] width 91 height 10
copy span "Tawa Bread With Cheese (1 Piece)"
click at [424, 313] on th "Local Cheese" at bounding box center [445, 326] width 101 height 27
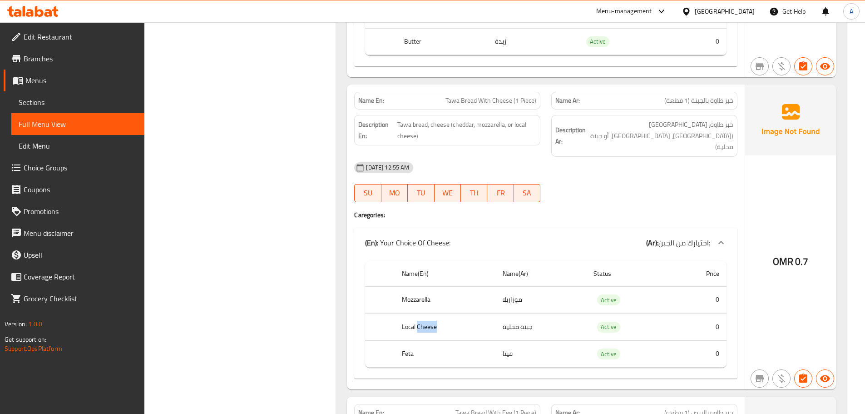
click at [424, 313] on th "Local Cheese" at bounding box center [445, 326] width 101 height 27
copy th "Local Cheese"
click at [453, 119] on span "Tawa bread, cheese (cheddar, mozzarella, or local cheese)" at bounding box center [466, 130] width 139 height 22
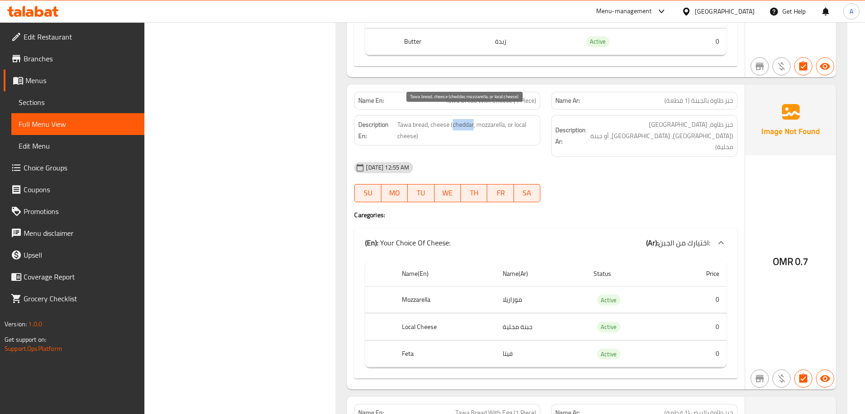
copy span "cheddar"
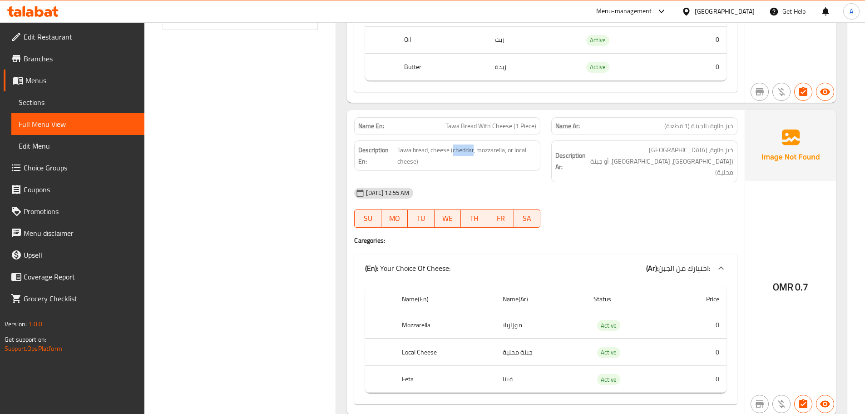
scroll to position [415, 0]
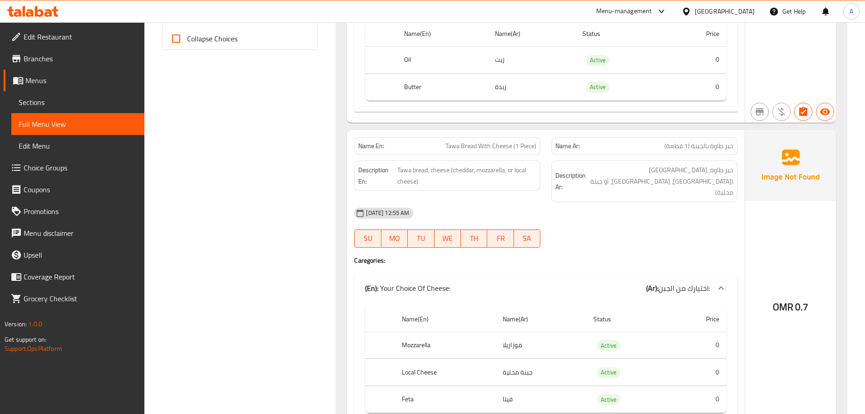
click at [457, 141] on span "Tawa Bread With Cheese (1 Piece)" at bounding box center [490, 146] width 91 height 10
copy span "Tawa Bread With Cheese (1 Piece)"
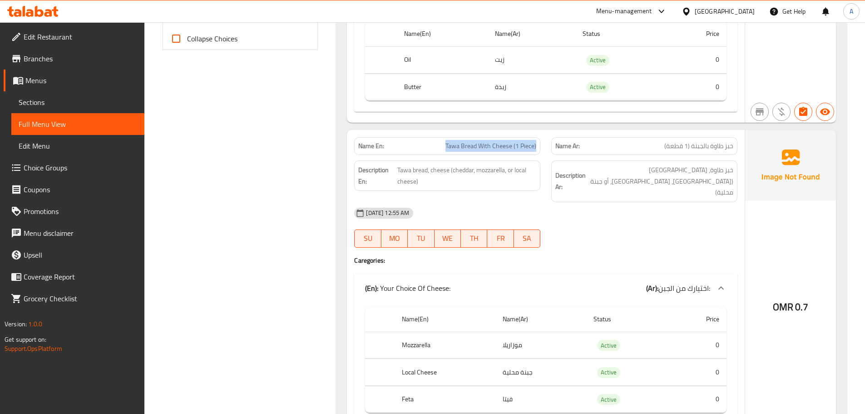
drag, startPoint x: 441, startPoint y: 133, endPoint x: 537, endPoint y: 136, distance: 95.9
click at [537, 137] on div "Name En: Tawa Bread With Cheese (1 Piece)" at bounding box center [447, 146] width 186 height 18
drag, startPoint x: 395, startPoint y: 158, endPoint x: 423, endPoint y: 160, distance: 28.2
click at [423, 164] on h6 "Description En: Tawa bread, cheese (cheddar, mozzarella, or local cheese)" at bounding box center [447, 175] width 178 height 22
click at [428, 164] on span "Tawa bread, cheese (cheddar, mozzarella, or local cheese)" at bounding box center [466, 175] width 139 height 22
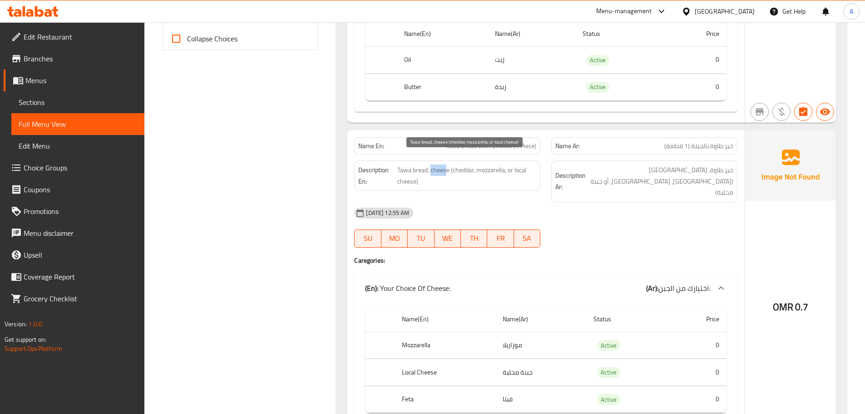
drag, startPoint x: 430, startPoint y: 161, endPoint x: 460, endPoint y: 161, distance: 30.0
click at [448, 164] on span "Tawa bread, cheese (cheddar, mozzarella, or local cheese)" at bounding box center [466, 175] width 139 height 22
click at [460, 164] on span "Tawa bread, cheese (cheddar, mozzarella, or local cheese)" at bounding box center [466, 175] width 139 height 22
click at [481, 164] on span "Tawa bread, cheese (cheddar, mozzarella, or local cheese)" at bounding box center [466, 175] width 139 height 22
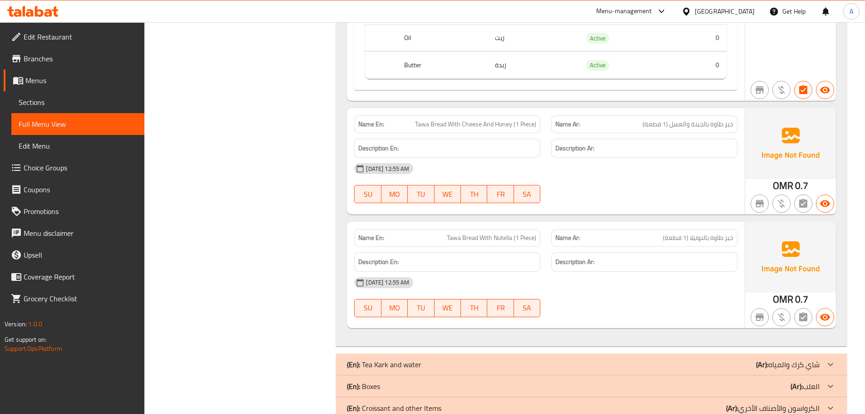
scroll to position [1275, 0]
click at [434, 119] on span "Tawa Bread With Cheese And Honey (1 Piece)" at bounding box center [475, 124] width 121 height 10
copy span "Tawa Bread With Cheese And Honey (1 Piece)"
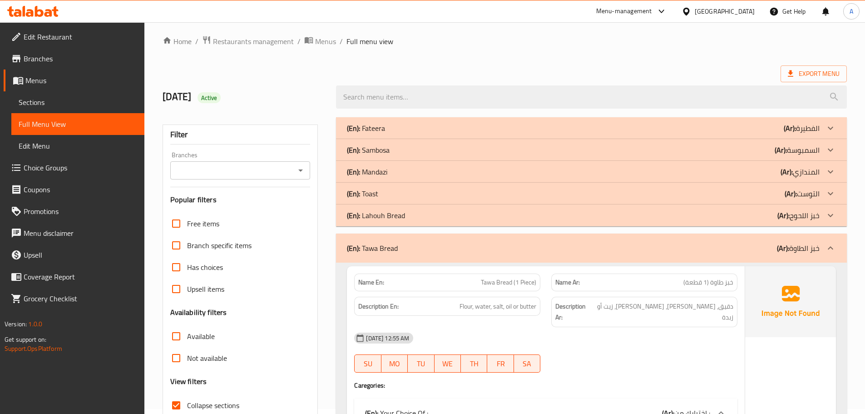
scroll to position [4, 0]
click at [415, 239] on div "(En): Tawa Bread (Ar): خبز الطاوة" at bounding box center [591, 248] width 511 height 29
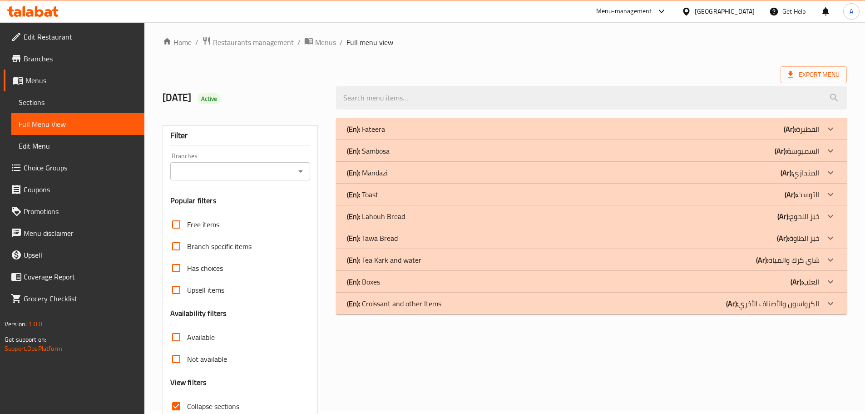
click at [400, 219] on p "(En): Lahouh Bread" at bounding box center [376, 216] width 58 height 11
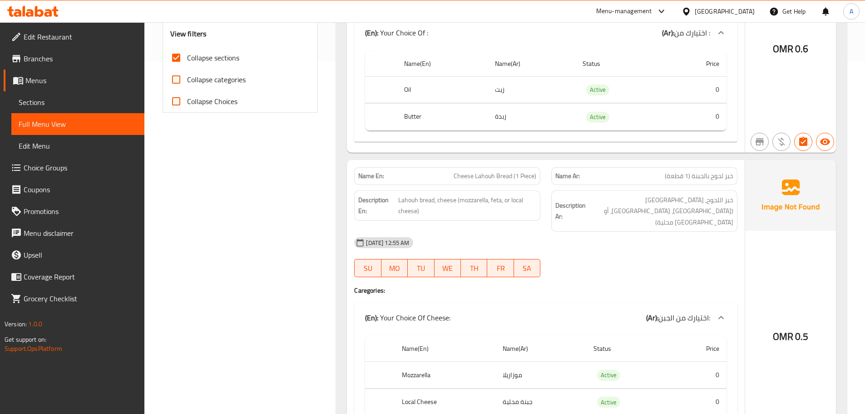
scroll to position [413, 0]
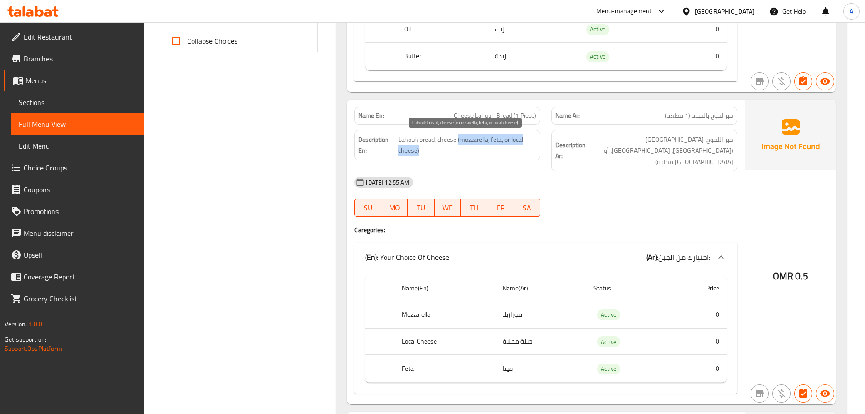
drag, startPoint x: 457, startPoint y: 140, endPoint x: 526, endPoint y: 148, distance: 69.0
click at [526, 148] on span "Lahouh bread, cheese (mozzarella, feta, or local cheese)" at bounding box center [467, 145] width 138 height 22
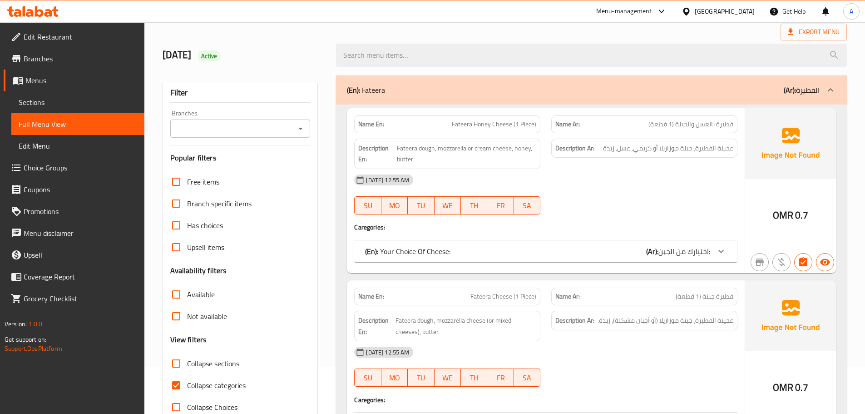
scroll to position [91, 0]
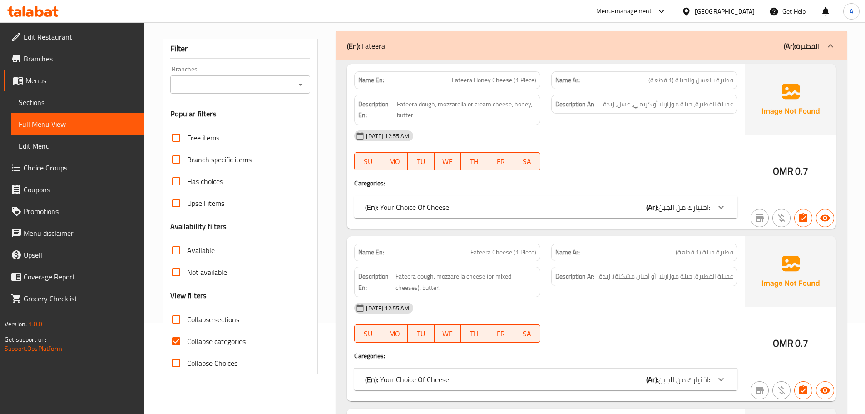
click at [179, 313] on input "Collapse sections" at bounding box center [176, 319] width 22 height 22
checkbox input "true"
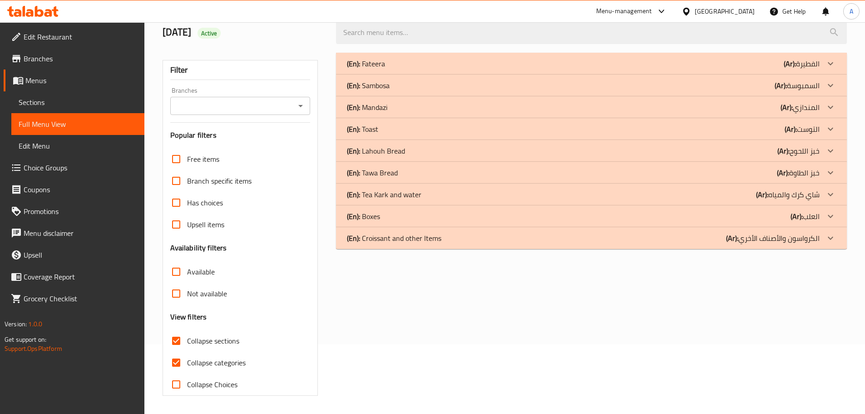
scroll to position [69, 0]
click at [405, 148] on div "(En): Lahouh Bread (Ar): خبز اللحوح" at bounding box center [583, 150] width 473 height 11
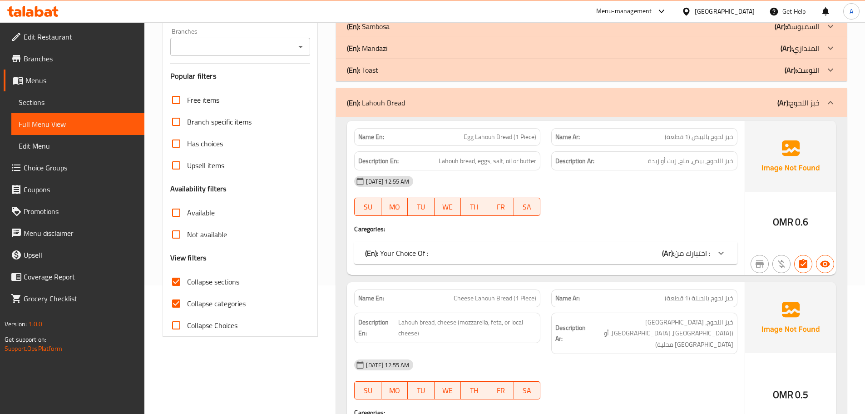
scroll to position [138, 0]
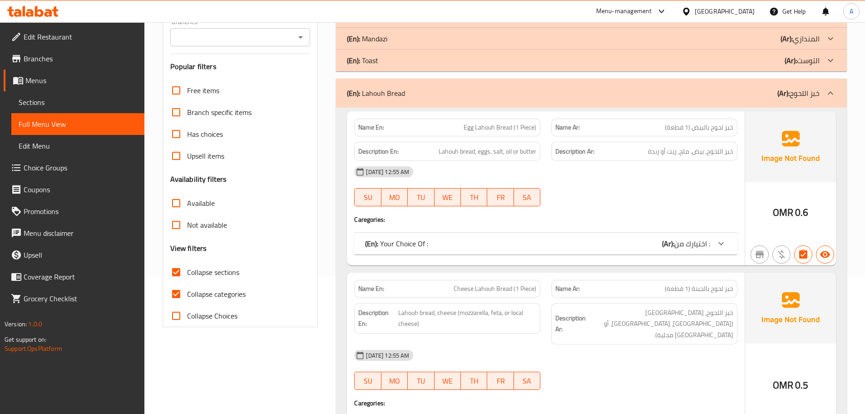
click at [183, 292] on input "Collapse categories" at bounding box center [176, 294] width 22 height 22
checkbox input "false"
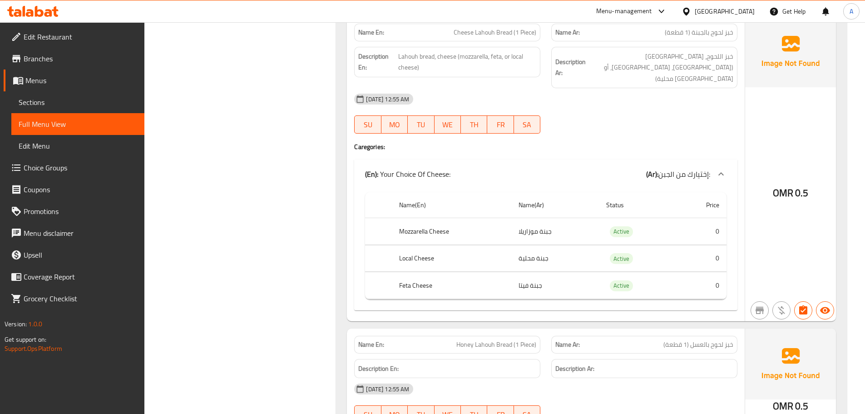
scroll to position [501, 0]
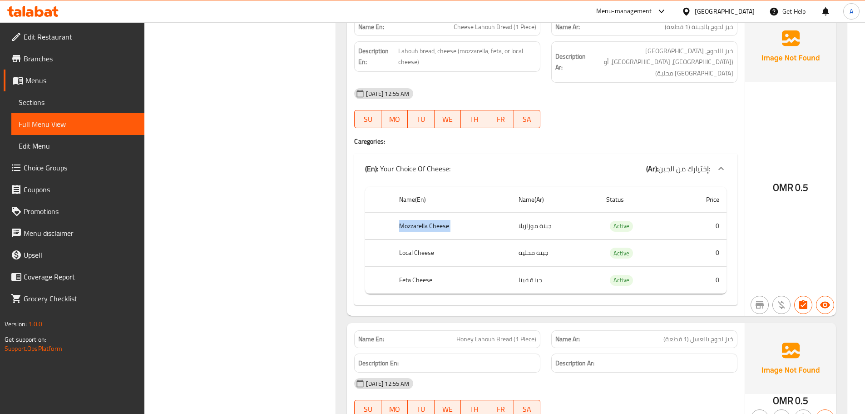
drag, startPoint x: 557, startPoint y: 211, endPoint x: 386, endPoint y: 214, distance: 170.8
click at [386, 214] on tr "Mozzarella Cheese جبنة موزاريلا Active 0" at bounding box center [545, 225] width 361 height 27
click at [298, 214] on div "Filter Branches Branches Popular filters Free items Branch specific items Has c…" at bounding box center [244, 81] width 174 height 932
drag, startPoint x: 391, startPoint y: 239, endPoint x: 569, endPoint y: 243, distance: 178.5
click at [569, 243] on tr "Local Cheese جبنة محلية Active 0" at bounding box center [545, 252] width 361 height 27
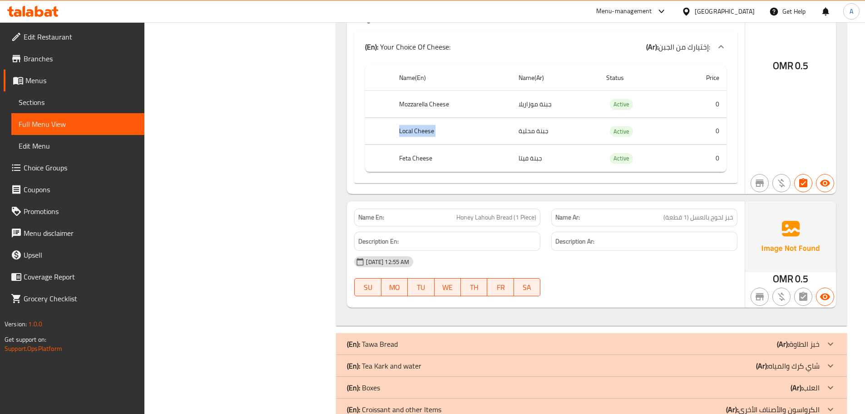
scroll to position [637, 0]
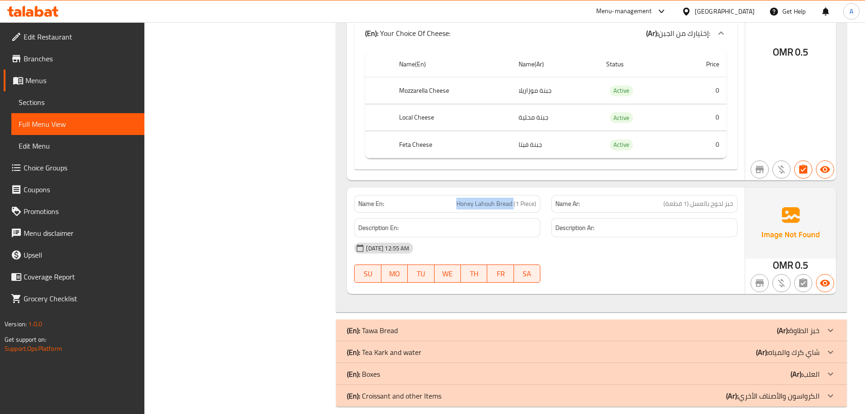
drag, startPoint x: 514, startPoint y: 191, endPoint x: 456, endPoint y: 153, distance: 68.5
click at [451, 195] on div "Name En: Honey Lahouh Bread (1 Piece)" at bounding box center [447, 204] width 186 height 18
copy span "Honey Lahouh Bread"
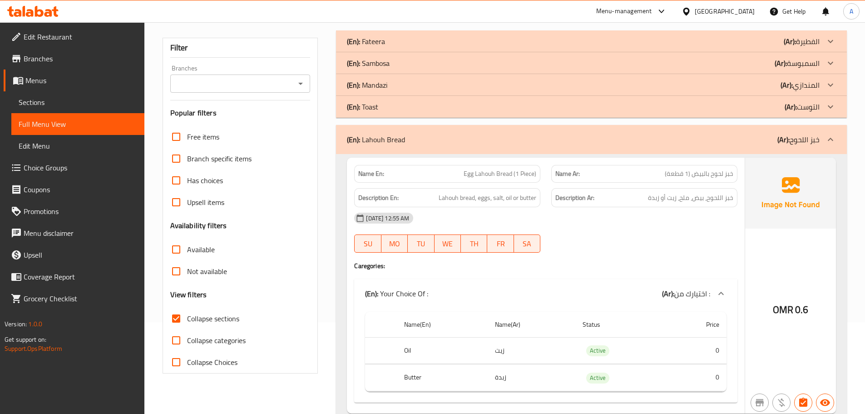
click at [446, 146] on div "(En): Lahouh Bread (Ar): خبز اللحوح" at bounding box center [591, 139] width 511 height 29
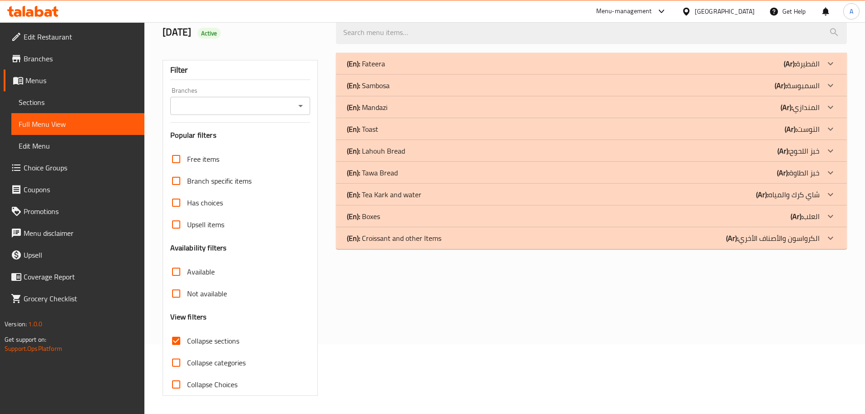
scroll to position [69, 0]
click at [391, 135] on div "(En): Toast (Ar): التوست" at bounding box center [591, 129] width 511 height 22
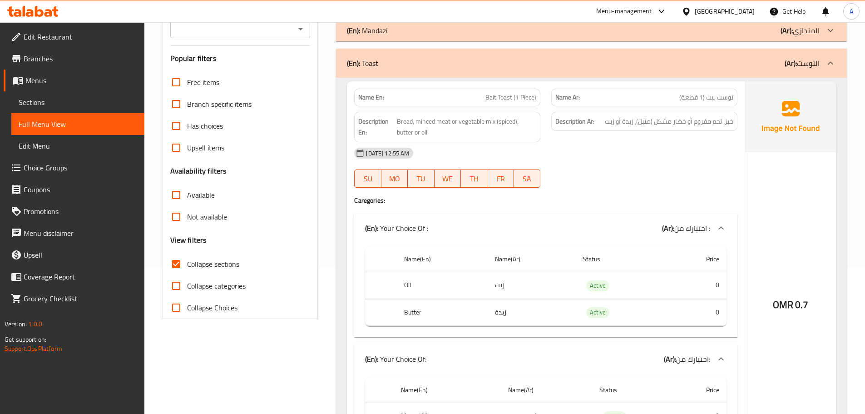
scroll to position [115, 0]
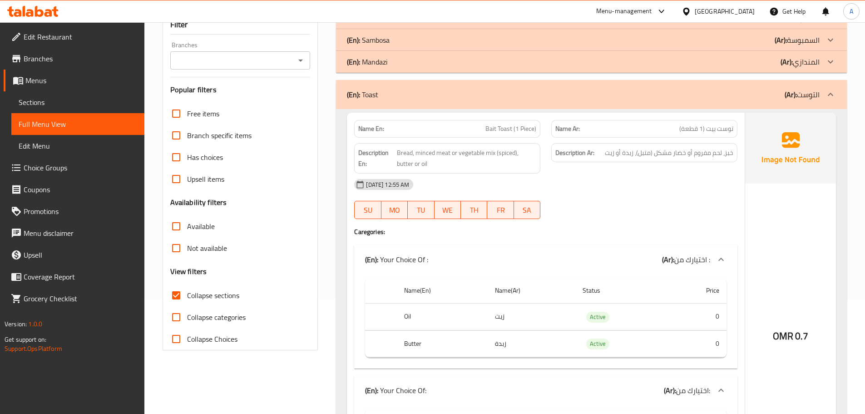
click at [436, 248] on div "(En): Your Choice Of : (Ar): اختيارك من :" at bounding box center [545, 259] width 383 height 29
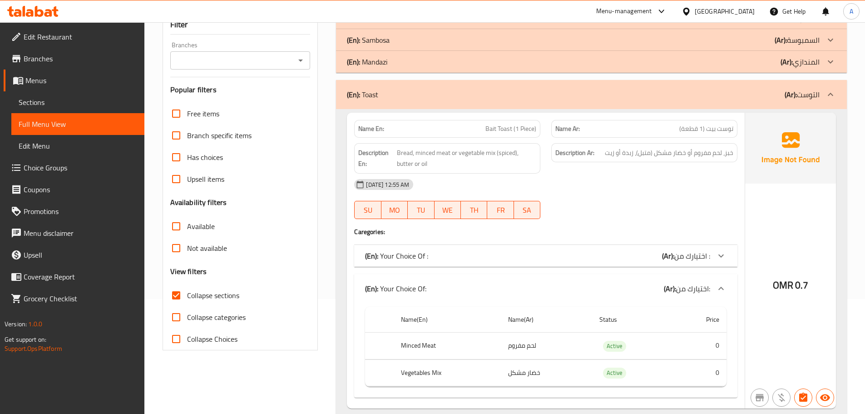
click at [429, 283] on div "(En): Your Choice Of: (Ar): اختيارك من:" at bounding box center [537, 288] width 345 height 11
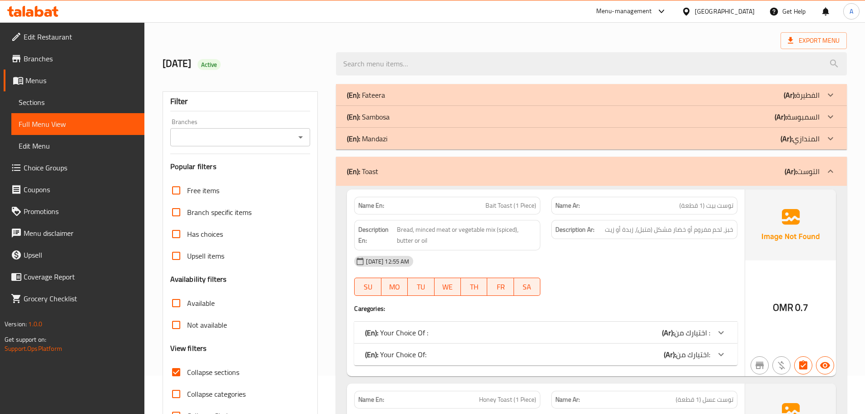
scroll to position [24, 0]
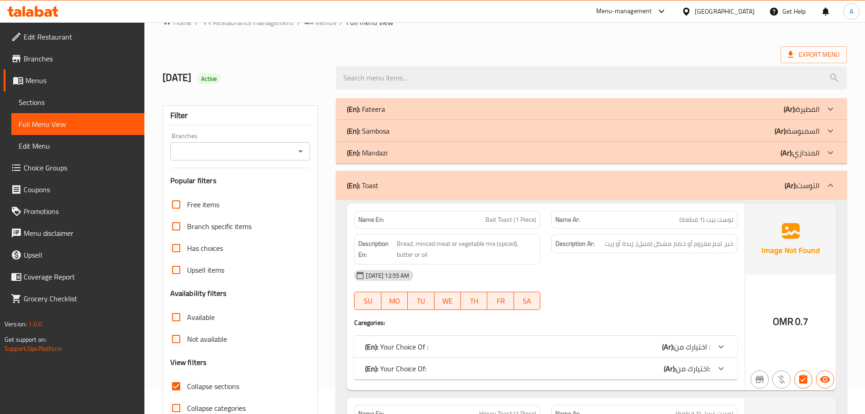
click at [415, 182] on div "(En): Toast (Ar): التوست" at bounding box center [583, 185] width 473 height 11
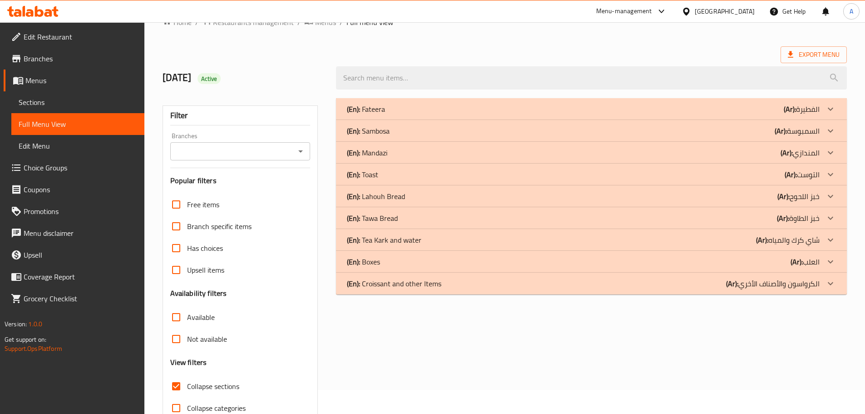
click at [389, 156] on div "(En): [PERSON_NAME] (Ar): المندازي" at bounding box center [583, 152] width 473 height 11
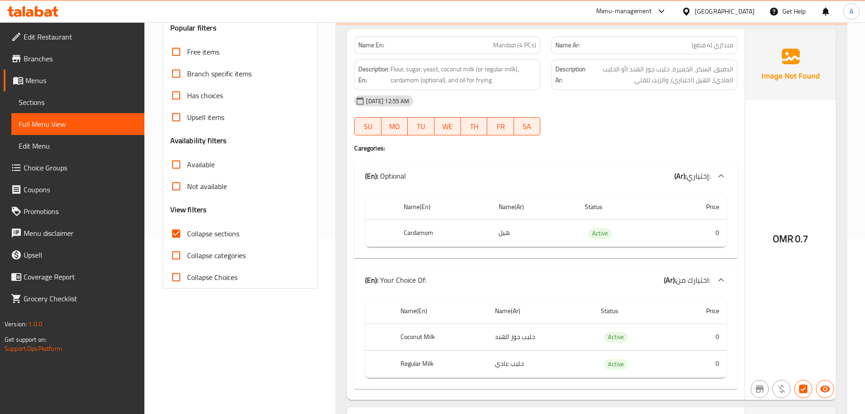
scroll to position [160, 0]
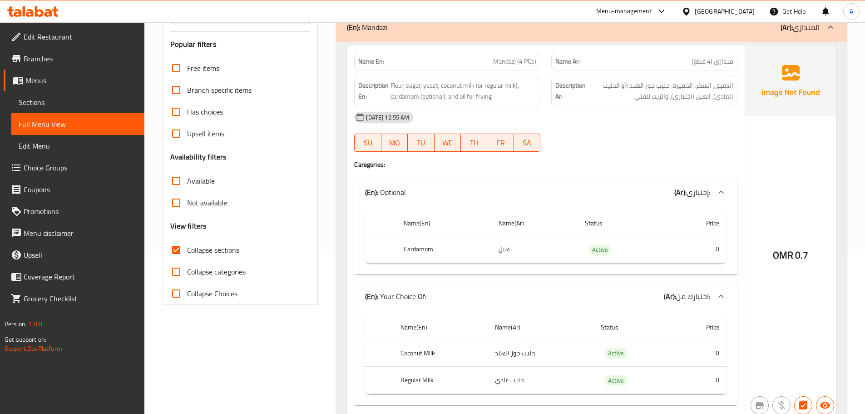
click at [516, 63] on span "Mandazi (4 PCs)" at bounding box center [514, 62] width 43 height 10
click at [426, 245] on th "Cardamom" at bounding box center [443, 249] width 95 height 27
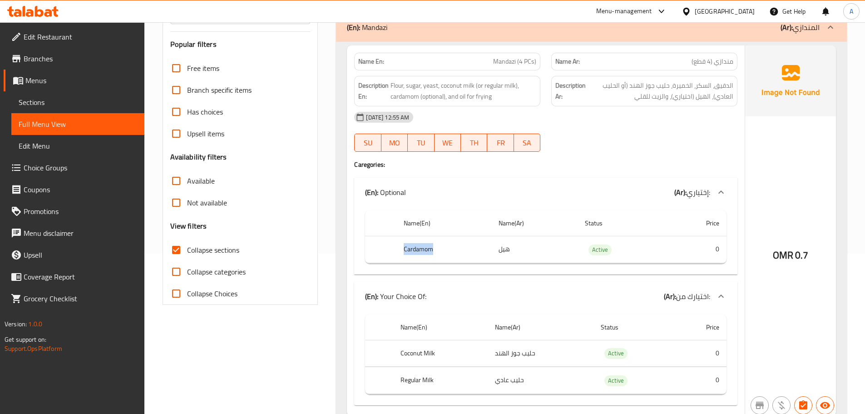
copy th "Cardamom"
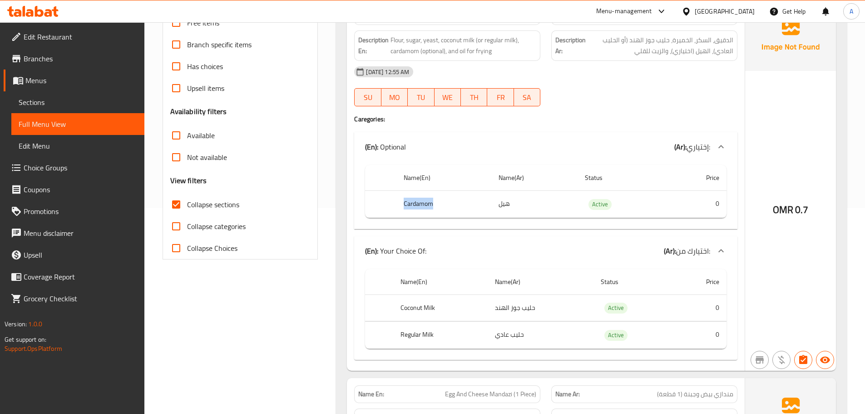
click at [411, 144] on div "(En): Optional (Ar): إختياري:" at bounding box center [537, 146] width 345 height 11
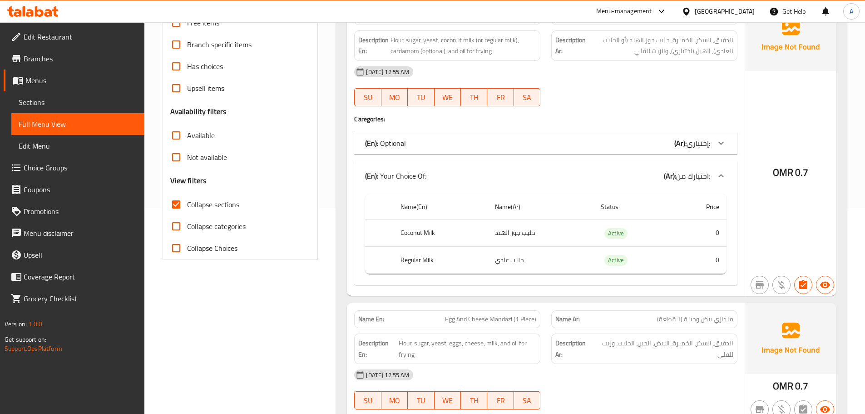
click at [421, 177] on p "(En): Your Choice Of:" at bounding box center [395, 175] width 61 height 11
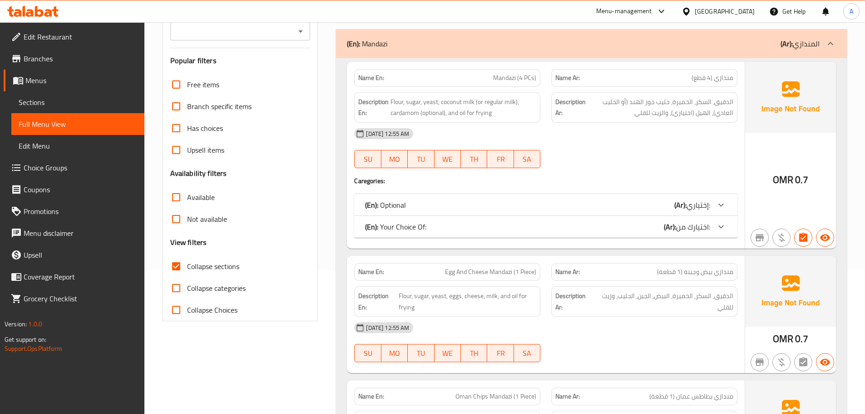
scroll to position [69, 0]
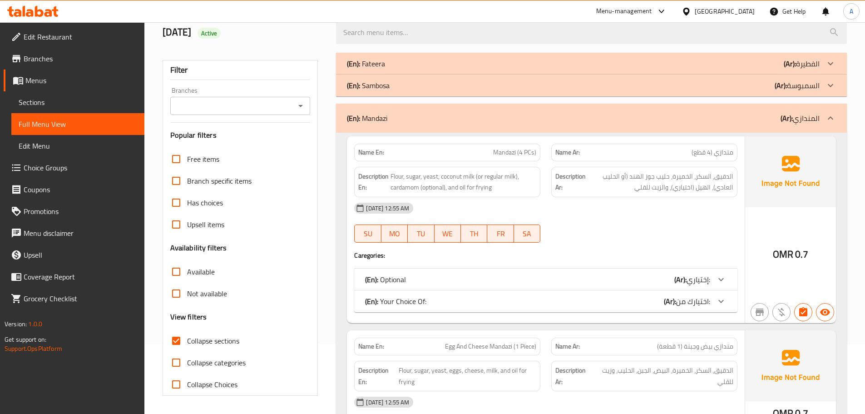
click at [413, 123] on div "(En): [PERSON_NAME] (Ar): المندازي" at bounding box center [591, 118] width 511 height 29
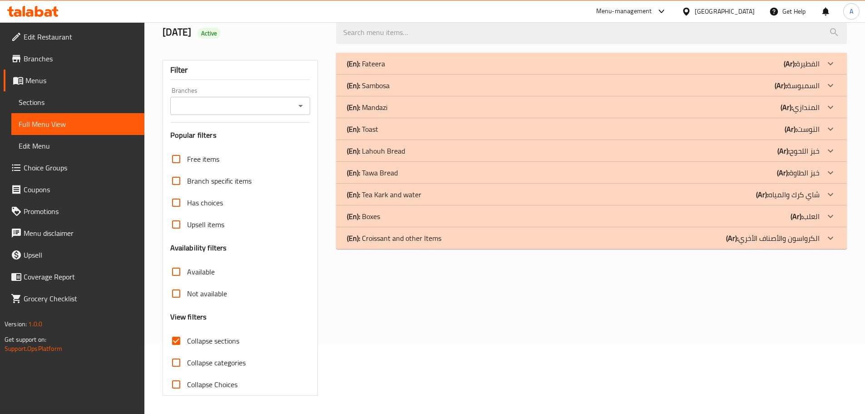
click at [407, 109] on div "(En): [PERSON_NAME] (Ar): المندازي" at bounding box center [583, 107] width 473 height 11
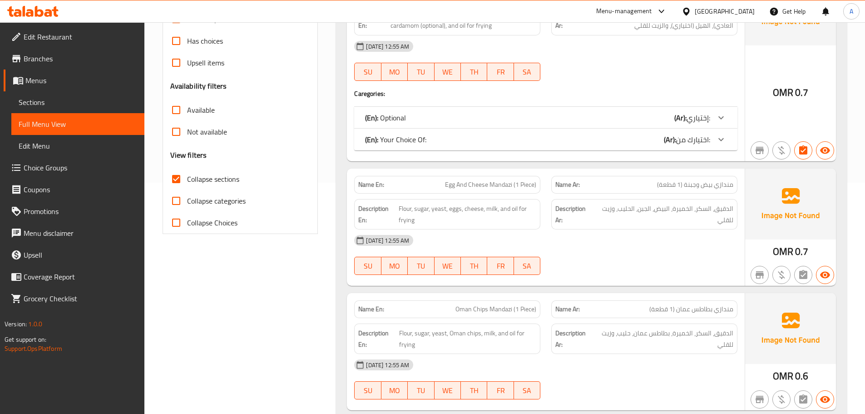
scroll to position [0, 0]
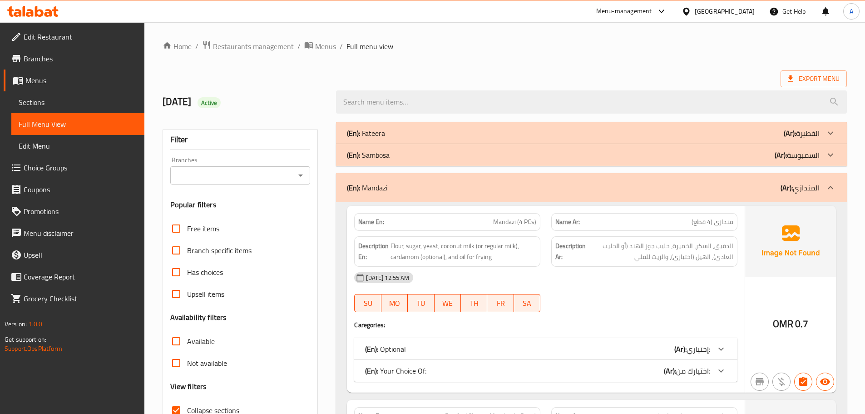
click at [395, 185] on div "(En): [PERSON_NAME] (Ar): المندازي" at bounding box center [583, 187] width 473 height 11
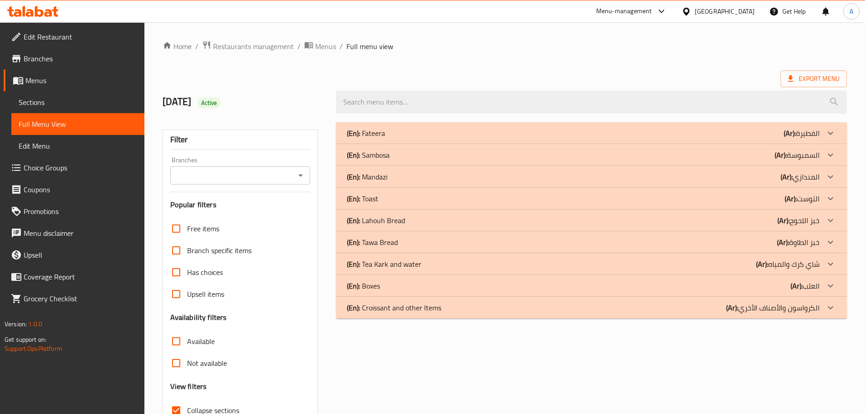
drag, startPoint x: 372, startPoint y: 168, endPoint x: 376, endPoint y: 163, distance: 6.5
click at [373, 168] on div "(En): [PERSON_NAME] (Ar): المندازي" at bounding box center [591, 177] width 511 height 22
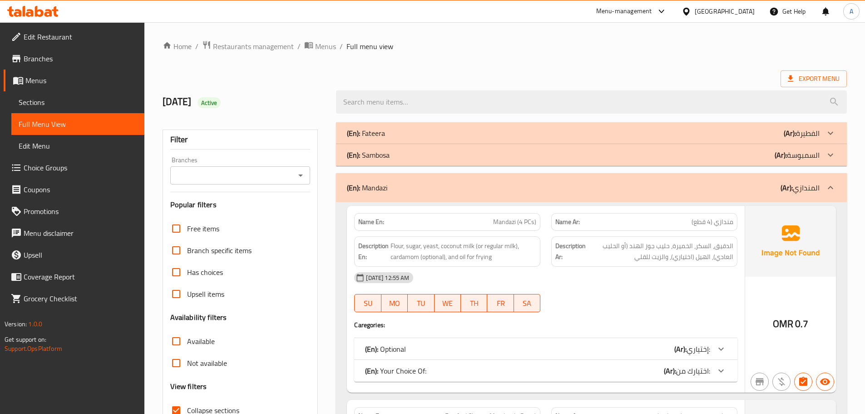
click at [388, 181] on div "(En): [PERSON_NAME] (Ar): المندازي" at bounding box center [591, 187] width 511 height 29
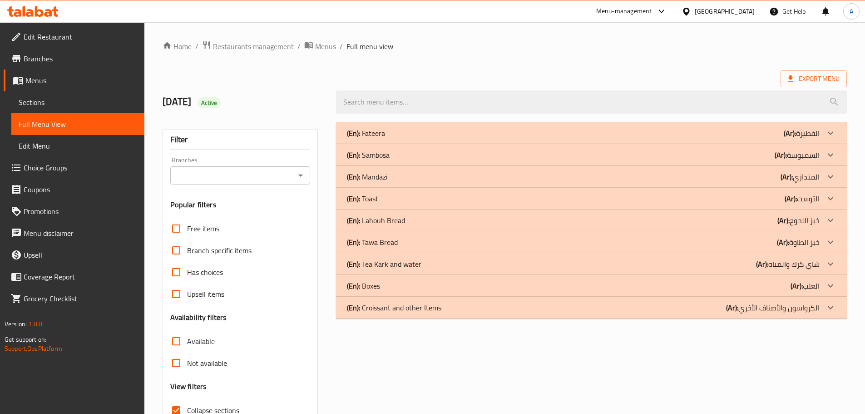
click at [388, 157] on p "(En): Sambosa" at bounding box center [368, 154] width 43 height 11
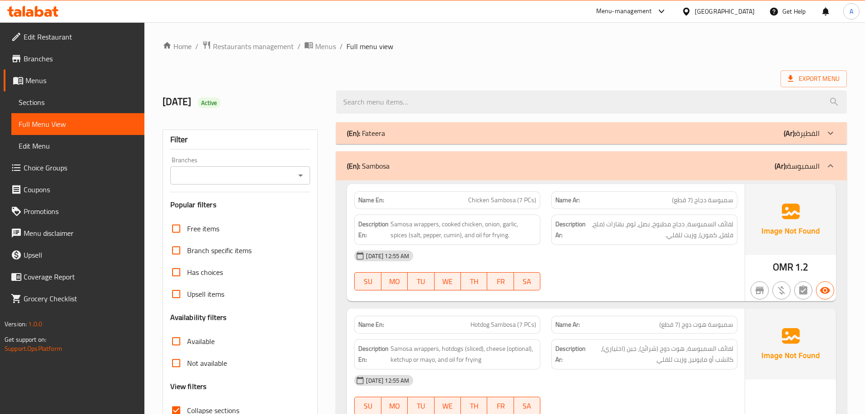
click at [478, 154] on div "(En): Sambosa (Ar): السمبوسة" at bounding box center [591, 165] width 511 height 29
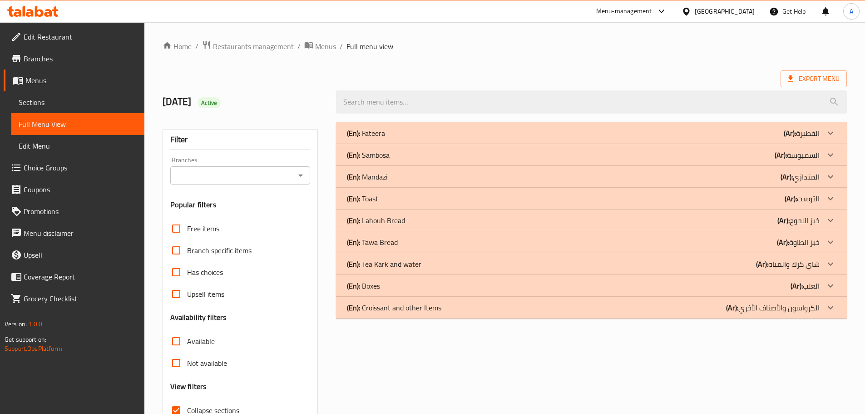
click at [449, 135] on div "(En): Fateera (Ar): الفطيرة" at bounding box center [583, 133] width 473 height 11
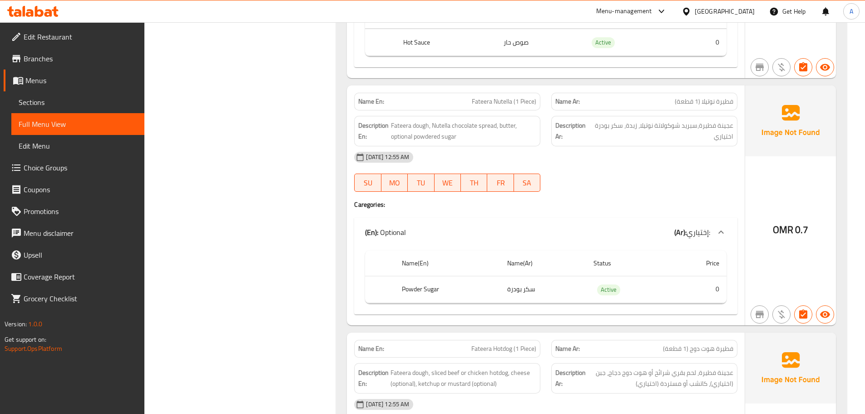
scroll to position [1181, 0]
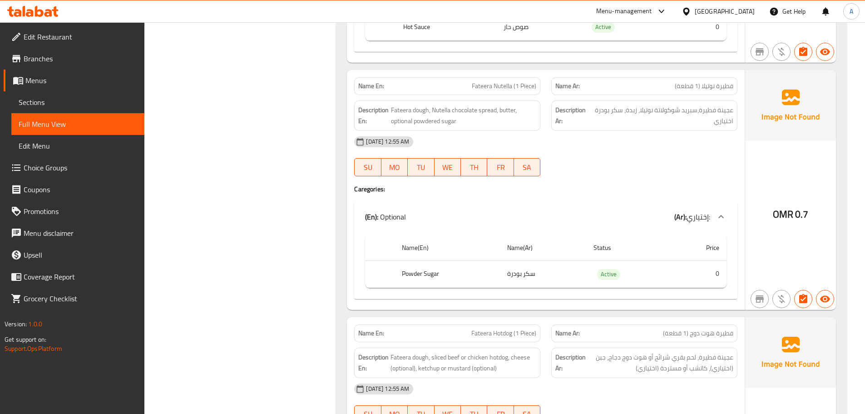
click at [430, 277] on th "Powder Sugar" at bounding box center [447, 274] width 105 height 27
copy th "Powder Sugar"
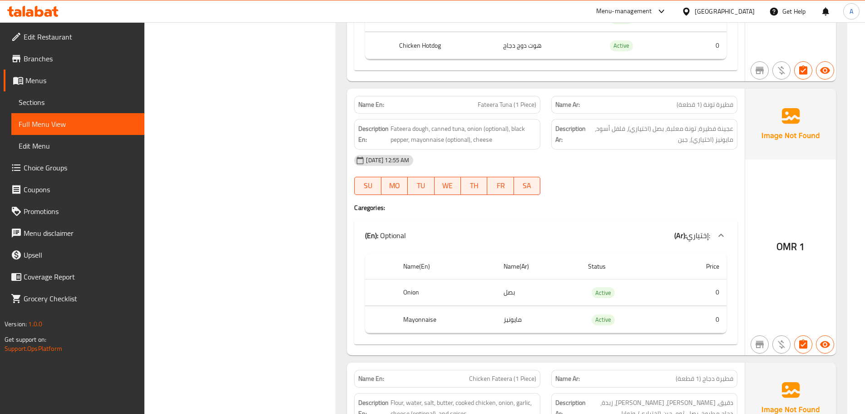
scroll to position [1952, 0]
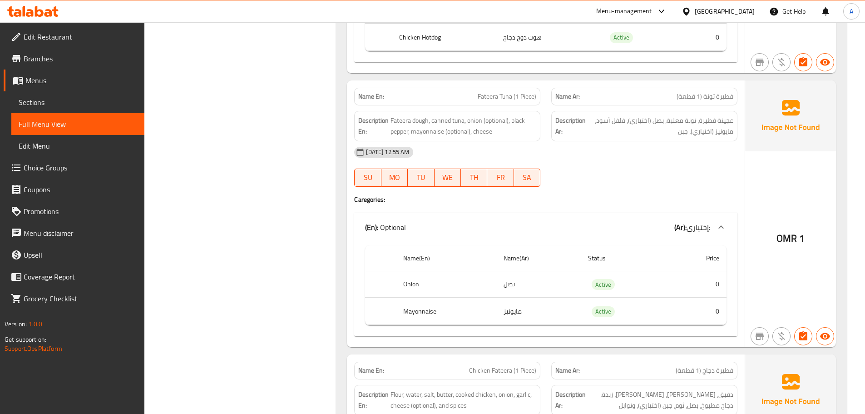
click at [507, 89] on div "Name En: Fateera Tuna (1 Piece)" at bounding box center [447, 97] width 186 height 18
click at [424, 307] on th "Mayonnaise" at bounding box center [446, 311] width 101 height 27
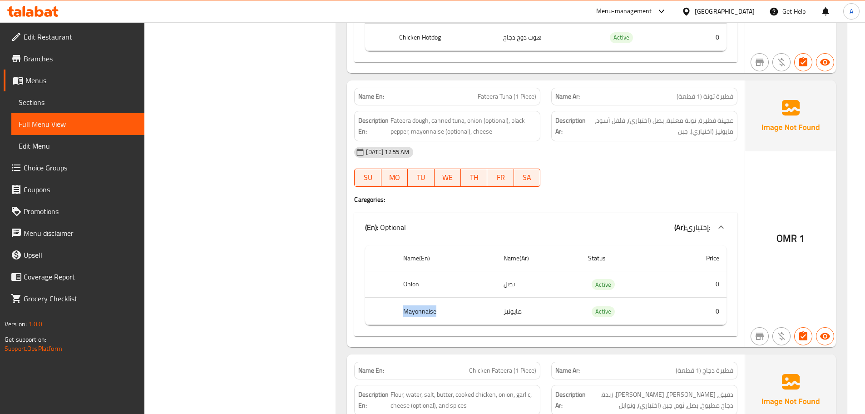
click at [424, 307] on th "Mayonnaise" at bounding box center [446, 311] width 101 height 27
click at [410, 288] on th "Onion" at bounding box center [446, 284] width 101 height 27
copy th "Onion"
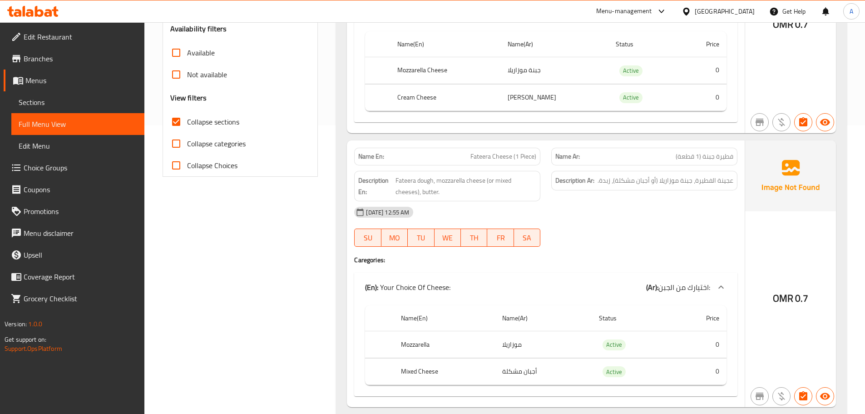
scroll to position [0, 0]
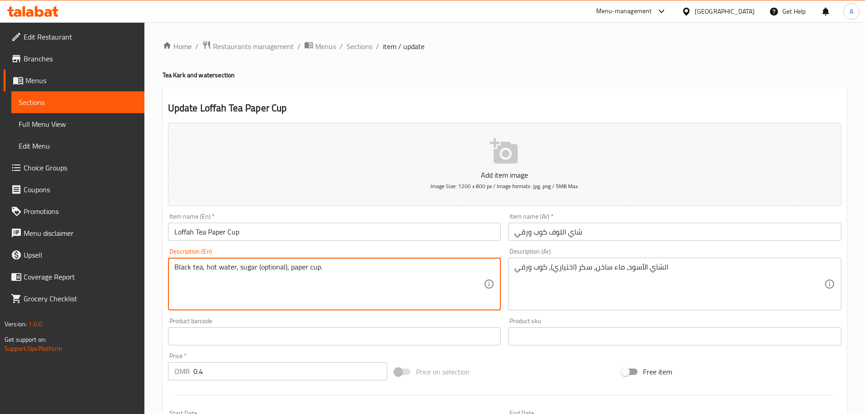
paste textarea "(1 Piece)"
drag, startPoint x: 318, startPoint y: 267, endPoint x: 373, endPoint y: 269, distance: 55.0
click at [373, 269] on textarea "Black tea, hot water, sugar (optional), paper cup. (1 Piece)" at bounding box center [329, 283] width 310 height 43
type textarea "Black tea, hot water, sugar (optional), paper cup. (1 Piece)"
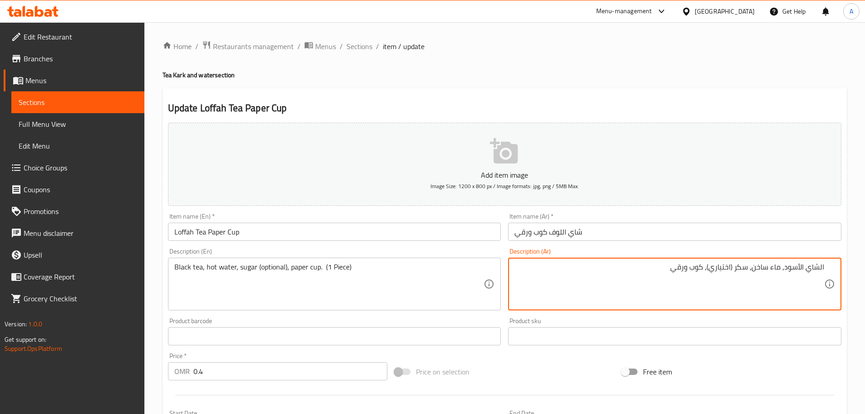
click at [566, 272] on textarea "الشاي الأسود، ماء ساخن، سكر (اختياري)، كوب ورقي" at bounding box center [669, 283] width 310 height 43
paste textarea ". (1 قطعة)"
type textarea "الشاي الأسود، ماء ساخن، سكر (اختياري)، كوب ورقي . (1 قطعة)"
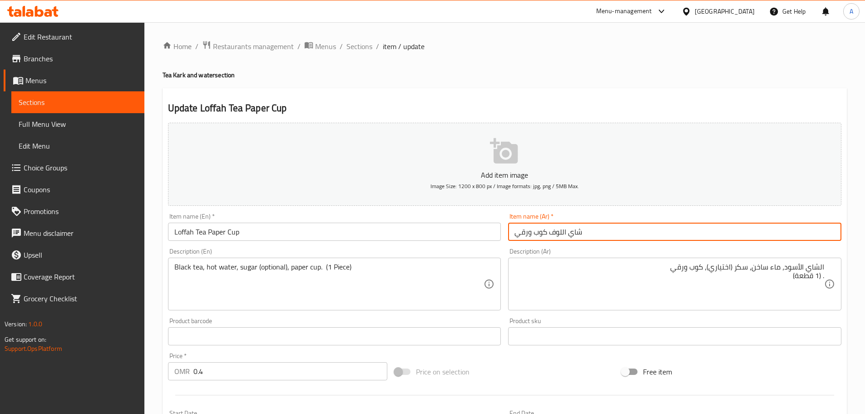
click at [596, 231] on input "شاي اللوف كوب ورقي" at bounding box center [674, 231] width 333 height 18
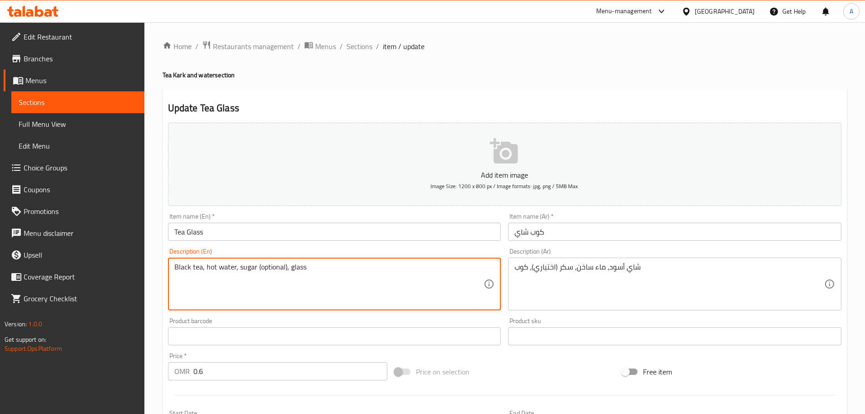
paste textarea ". (1 Piece)"
type textarea "Black tea, hot water, sugar (optional), glass. (1 Piece)"
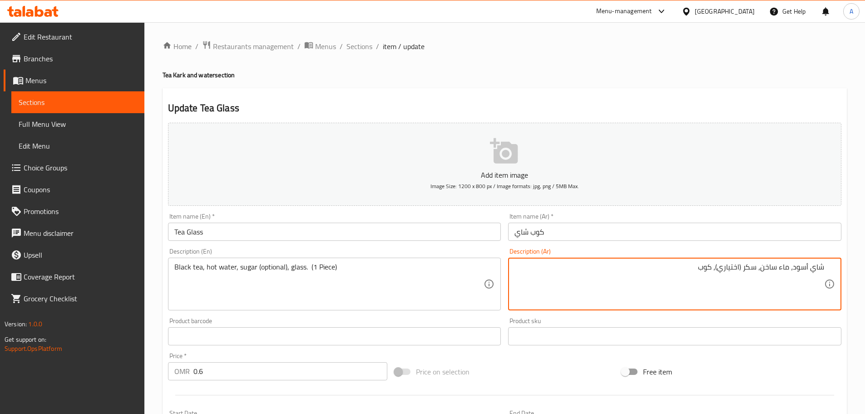
click at [583, 277] on textarea "شاي أسود، ماء ساخن، سكر (اختياري)، كوب" at bounding box center [669, 283] width 310 height 43
paste textarea ". (1 قطعة)"
type textarea "شاي أسود، ماء ساخن، سكر (اختياري)، كوب . (1 قطعة)"
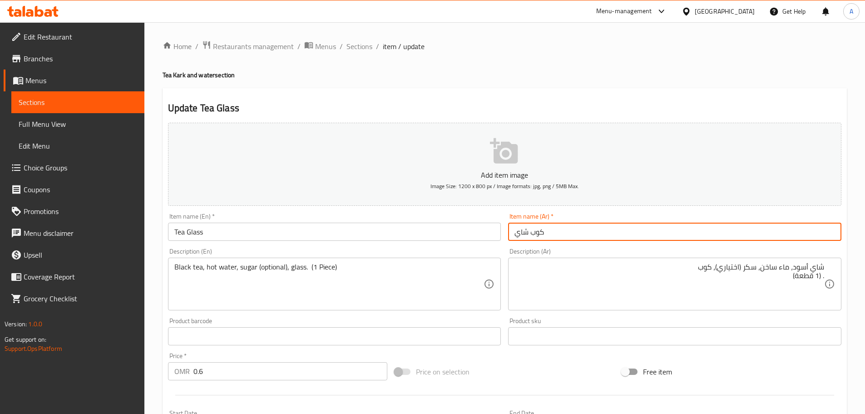
click at [604, 234] on input "كوب شاي" at bounding box center [674, 231] width 333 height 18
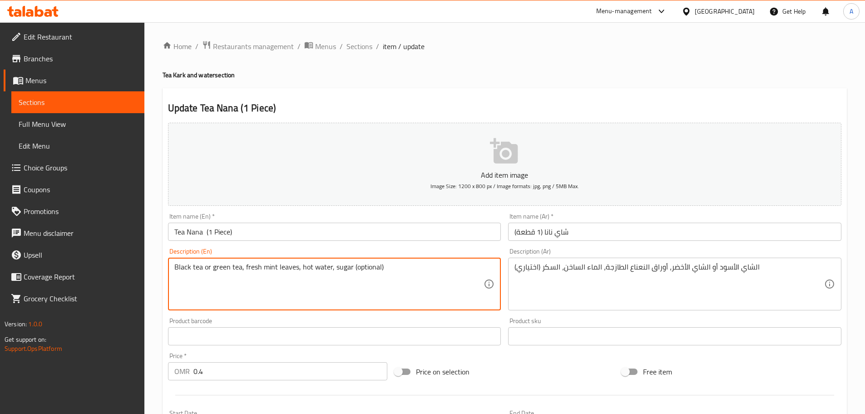
paste textarea ". (1 Piece)"
type textarea "Black tea or green tea, fresh mint leaves, hot water, sugar (optional). (1 Piec…"
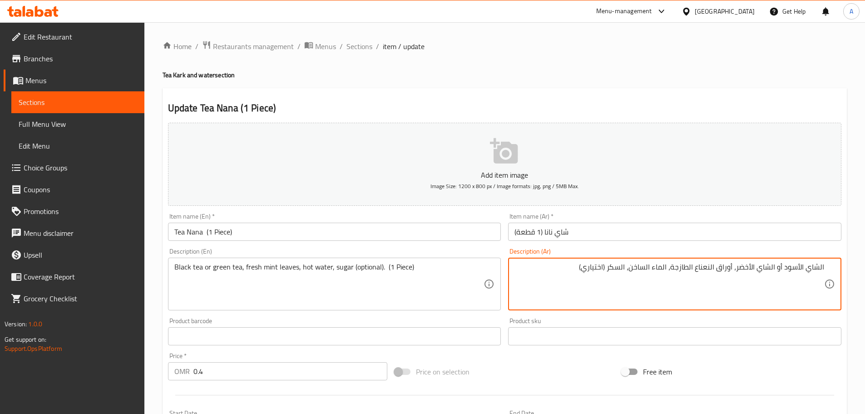
click at [578, 274] on textarea "الشاي الأسود أو الشاي الأخضر، أوراق النعناع الطازجة، الماء الساخن، السكر (اختيا…" at bounding box center [669, 283] width 310 height 43
paste textarea "(1 قطعة)"
click at [583, 267] on textarea "الشاي الأسود أو الشاي الأخضر، أوراق النعناع الطازجة، الماء الساخن، السكر (اختيا…" at bounding box center [669, 283] width 310 height 43
type textarea "الشاي الأسود أو الشاي الأخضر، أوراق النعناع الطازجة، الماء الساخن، السكر (اختيا…"
click at [592, 230] on input "شاي نانا (1 قطعة)" at bounding box center [674, 231] width 333 height 18
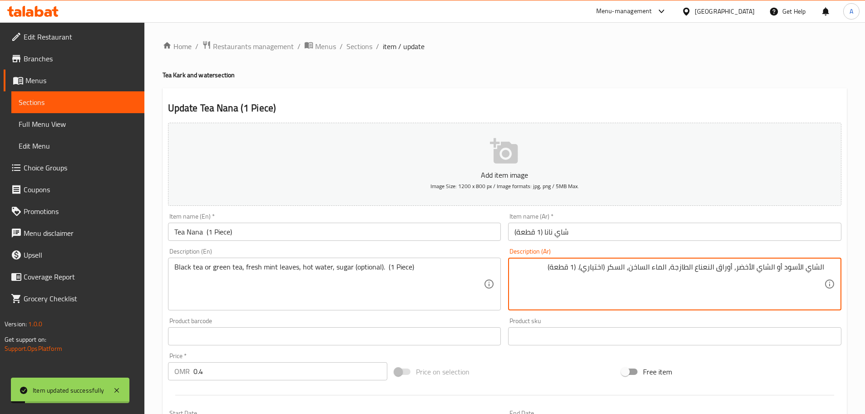
drag, startPoint x: 584, startPoint y: 270, endPoint x: 543, endPoint y: 268, distance: 40.9
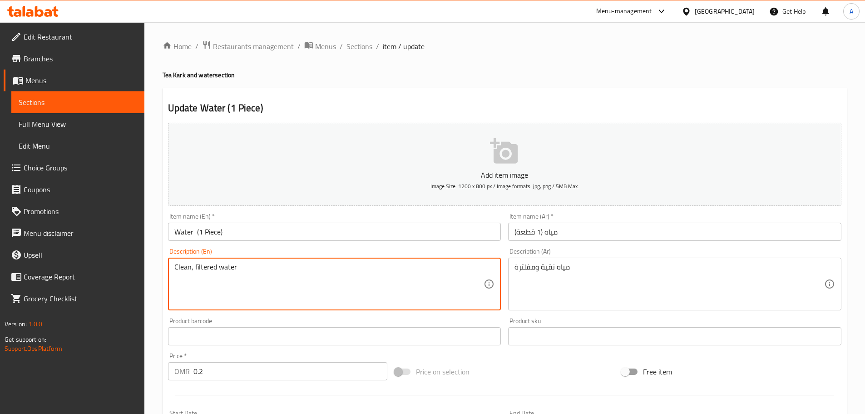
paste textarea ". (1 Piece)"
type textarea "Clean, filtered water. (1 Piece)"
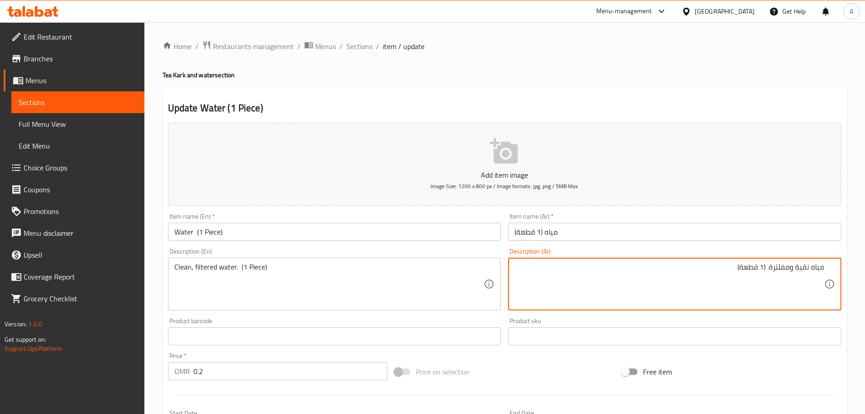
type textarea "مياه نقية ومفلترة. (1 قطعة)"
click at [607, 228] on input "مياه (1 قطعة)" at bounding box center [674, 231] width 333 height 18
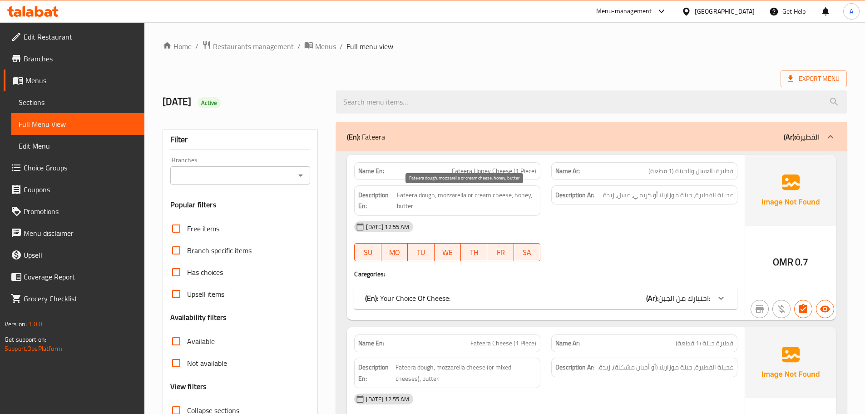
scroll to position [4699, 0]
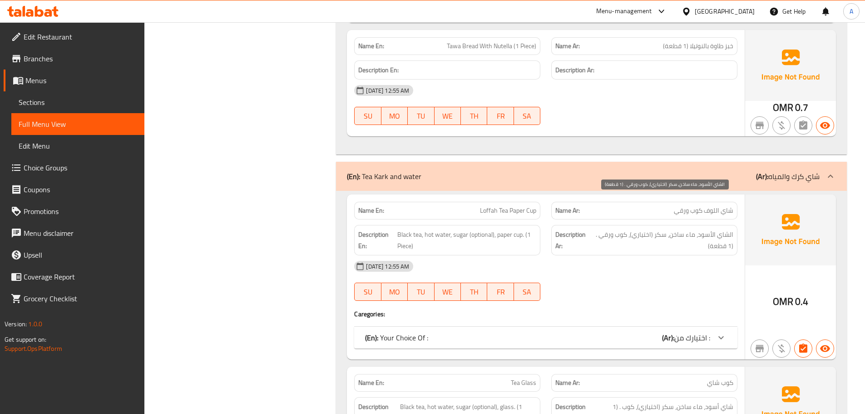
click at [672, 229] on span "الشاي الأسود، ماء ساخن، سكر (اختياري)، كوب ورقي . (1 قطعة)" at bounding box center [662, 240] width 142 height 22
drag, startPoint x: 674, startPoint y: 209, endPoint x: 725, endPoint y: 215, distance: 51.2
click at [675, 229] on span "الشاي الأسود، ماء ساخن، سكر (اختياري)، كوب ورقي . (1 قطعة)" at bounding box center [662, 240] width 142 height 22
click at [729, 229] on span "الشاي الأسود، ماء ساخن، سكر (اختياري)، كوب ورقي . (1 قطعة)" at bounding box center [662, 240] width 142 height 22
click at [715, 229] on span "الشاي الأسود، ماء ساخن، سكر (اختياري)، كوب ورقي . (1 قطعة)" at bounding box center [662, 240] width 142 height 22
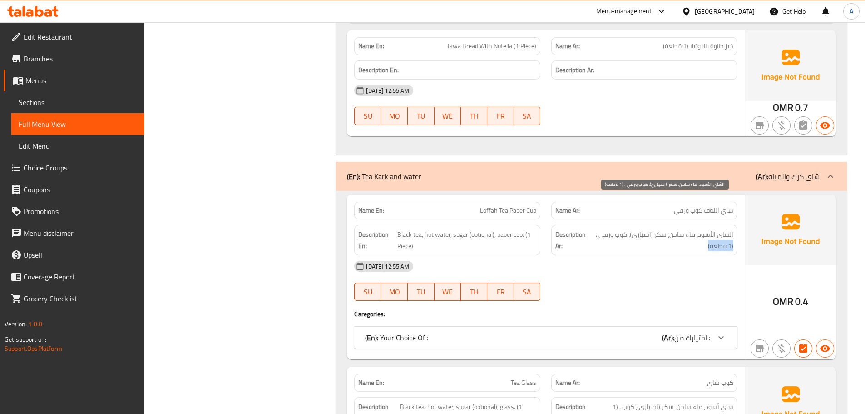
drag, startPoint x: 707, startPoint y: 210, endPoint x: 736, endPoint y: 211, distance: 28.2
click at [736, 225] on div "Description Ar: الشاي الأسود، ماء ساخن، سكر (اختياري)، كوب ورقي . (1 قطعة)" at bounding box center [644, 240] width 186 height 30
drag, startPoint x: 735, startPoint y: 211, endPoint x: 679, endPoint y: 221, distance: 56.7
click at [705, 225] on div "Description Ar: الشاي الأسود، ماء ساخن، سكر (اختياري)، كوب ورقي . (1 قطعة)" at bounding box center [644, 240] width 186 height 30
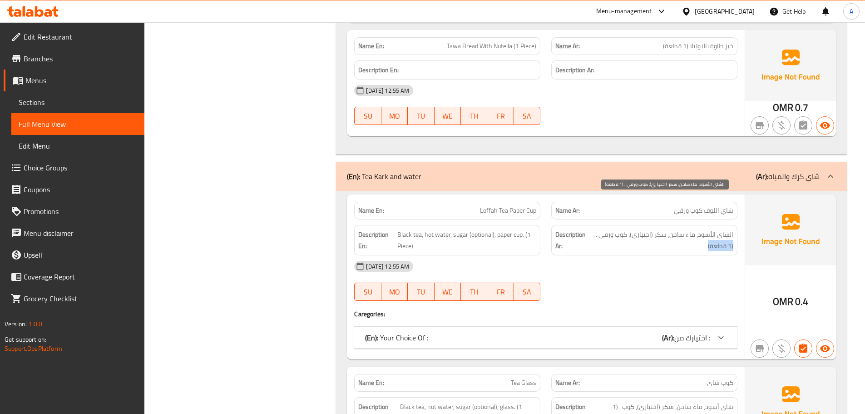
copy span "(1 قطعة)"
click at [677, 255] on div "[DATE] 12:55 AM" at bounding box center [546, 266] width 394 height 22
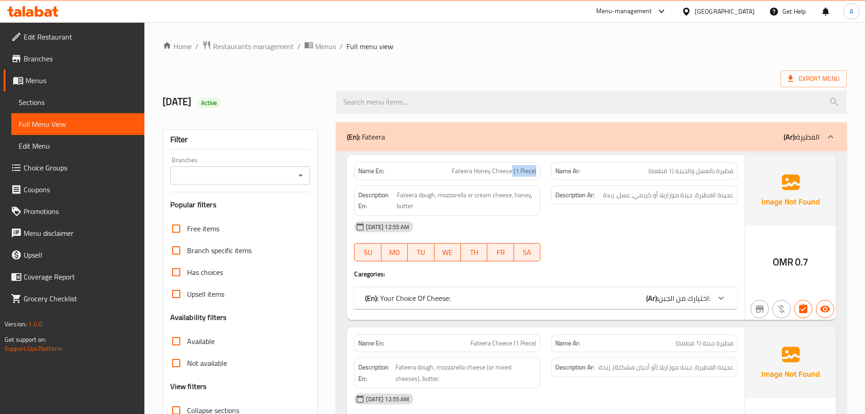
drag, startPoint x: 513, startPoint y: 170, endPoint x: 542, endPoint y: 170, distance: 29.1
click at [542, 170] on div "Name En: Fateera Honey Cheese (1 Piece)" at bounding box center [447, 171] width 197 height 29
copy span "(1 Piece)"
click at [551, 166] on div "Name Ar: فطيرة بالعسل والجبنة (1 قطعة)" at bounding box center [644, 171] width 197 height 29
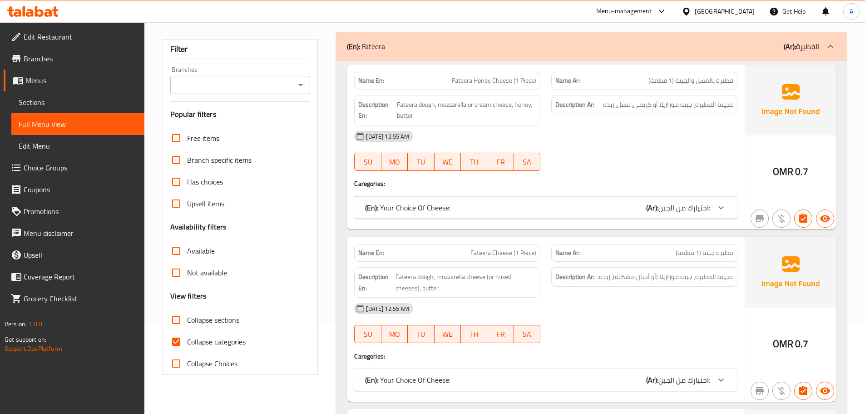
scroll to position [136, 0]
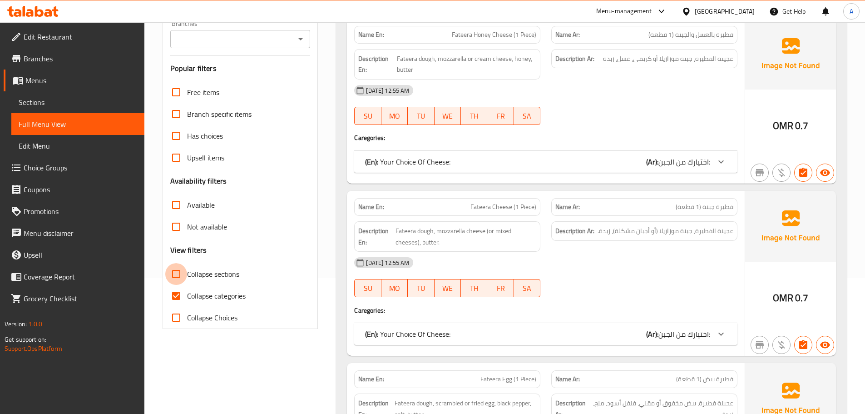
click at [187, 277] on input "Collapse sections" at bounding box center [176, 274] width 22 height 22
checkbox input "true"
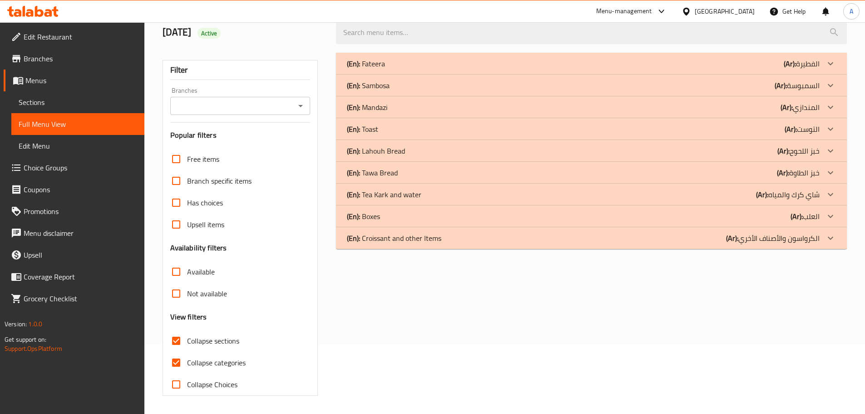
scroll to position [0, 0]
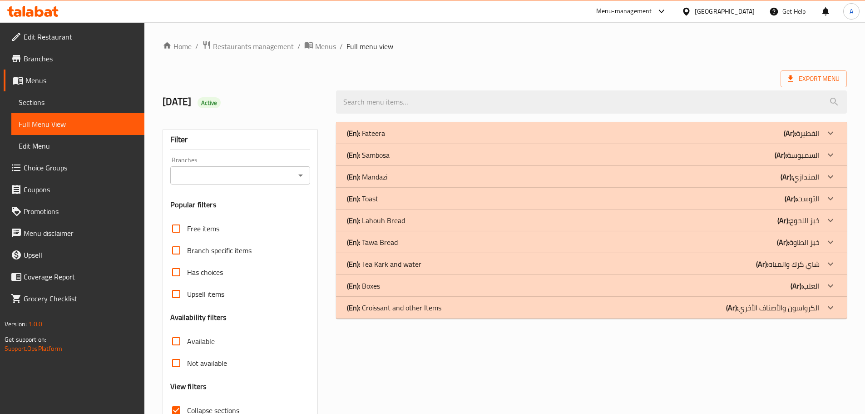
click at [425, 138] on div "(En): Fateera (Ar): الفطيرة" at bounding box center [591, 133] width 511 height 22
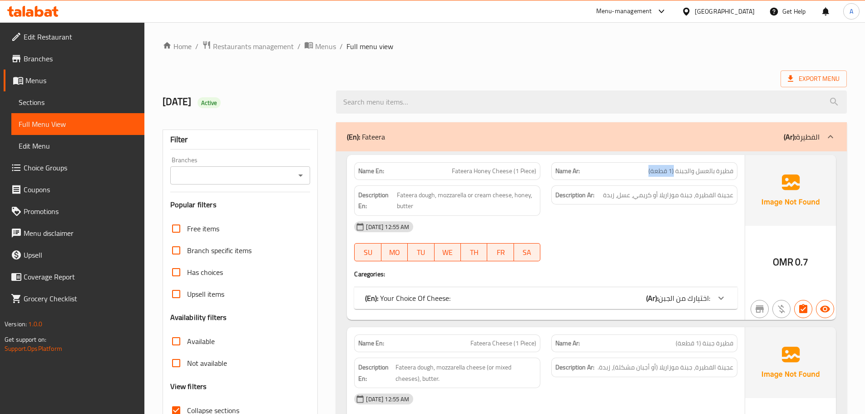
drag, startPoint x: 663, startPoint y: 171, endPoint x: 628, endPoint y: 172, distance: 34.5
click at [628, 172] on p "Name Ar: فطيرة بالعسل والجبنة (1 قطعة)" at bounding box center [644, 171] width 178 height 10
copy span "(1 قطعة)"
click at [608, 175] on p "Name Ar: فطيرة بالعسل والجبنة (1 قطعة)" at bounding box center [644, 171] width 178 height 10
click at [469, 129] on div "(En): Fateera (Ar): الفطيرة" at bounding box center [591, 136] width 511 height 29
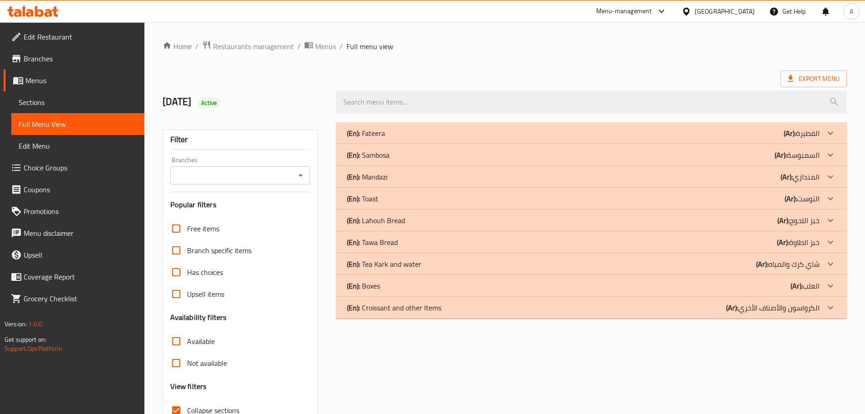
click at [409, 152] on div "(En): Sambosa (Ar): السمبوسة" at bounding box center [583, 154] width 473 height 11
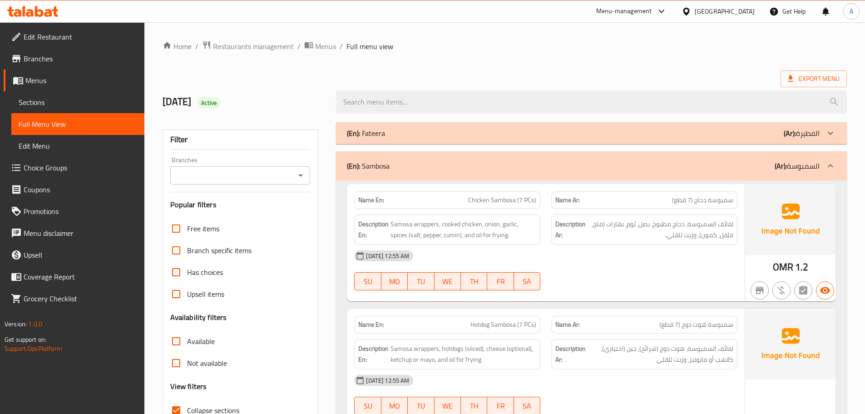
click at [407, 154] on div "(En): Sambosa (Ar): السمبوسة" at bounding box center [591, 165] width 511 height 29
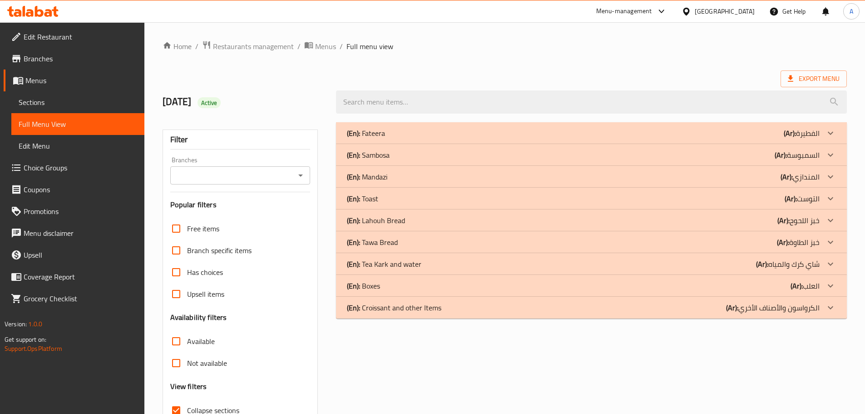
click at [401, 174] on div "(En): Mandazi (Ar): المندازي" at bounding box center [583, 176] width 473 height 11
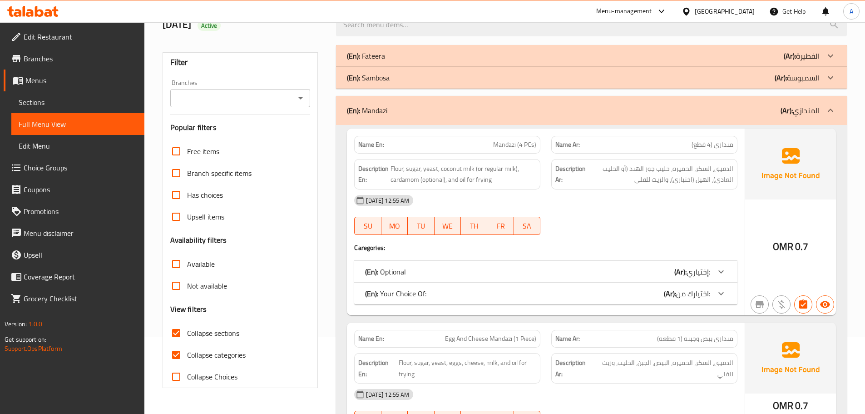
scroll to position [54, 0]
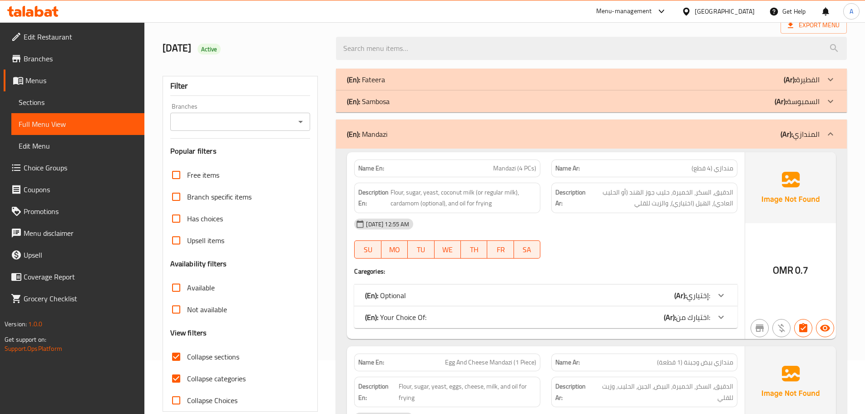
click at [593, 128] on div "(En): Mandazi (Ar): المندازي" at bounding box center [583, 133] width 473 height 11
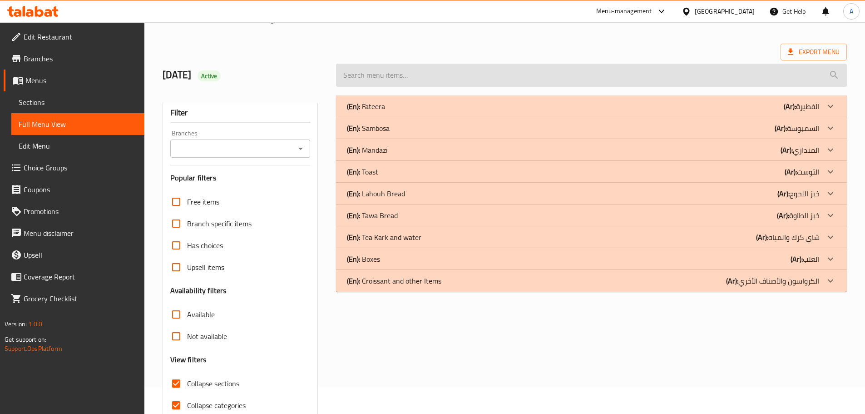
scroll to position [0, 0]
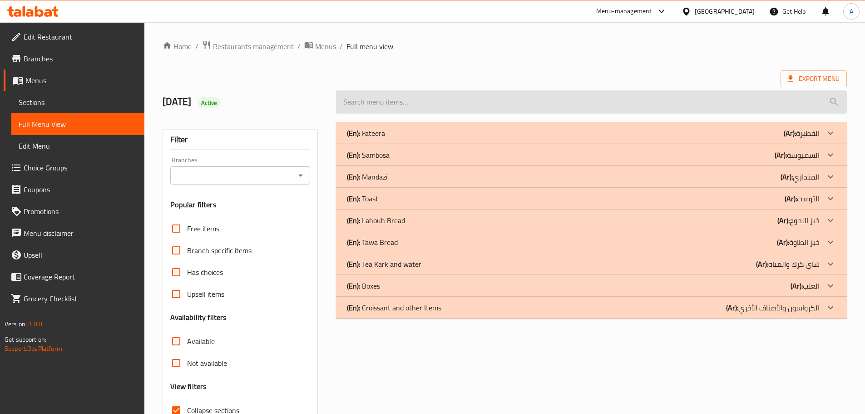
click at [426, 95] on input "search" at bounding box center [591, 101] width 511 height 23
paste input "BAIT TOAST"
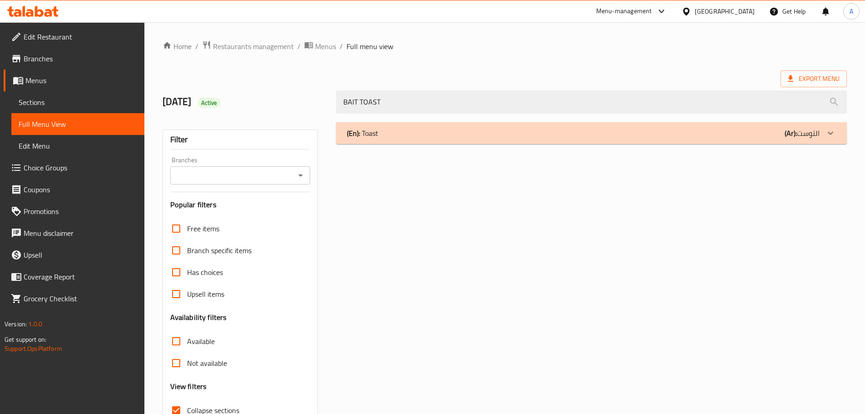
click at [410, 129] on div "(En): Toast (Ar): التوست" at bounding box center [583, 133] width 473 height 11
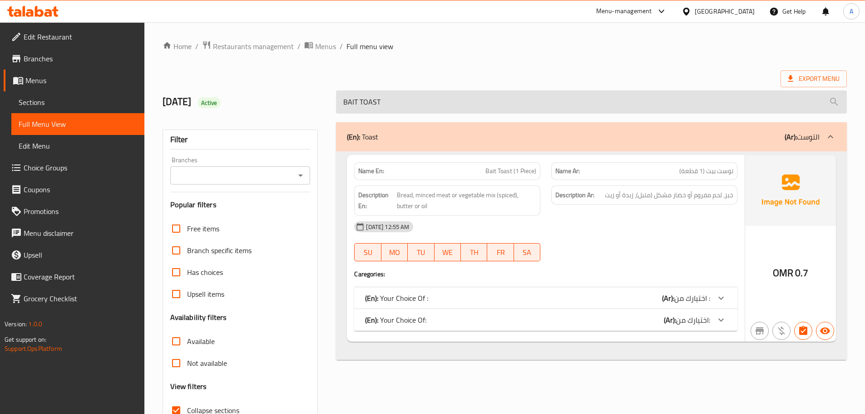
click at [435, 96] on input "BAIT TOAST" at bounding box center [591, 101] width 511 height 23
paste input "HONEY"
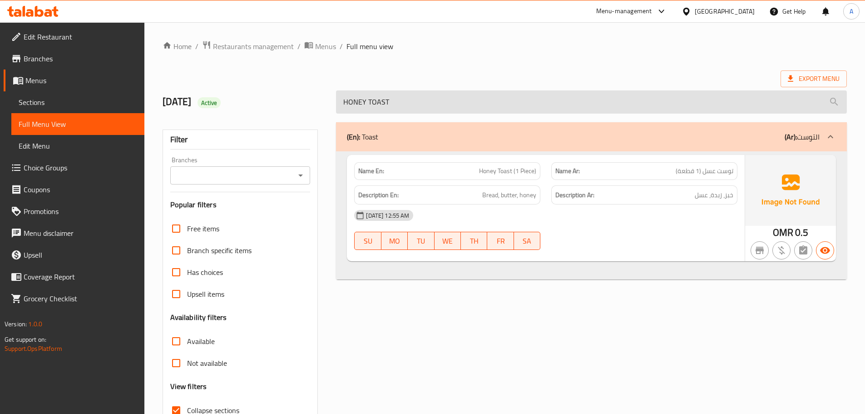
click at [435, 96] on input "HONEY TOAST" at bounding box center [591, 101] width 511 height 23
type input "BAIT TOAST"
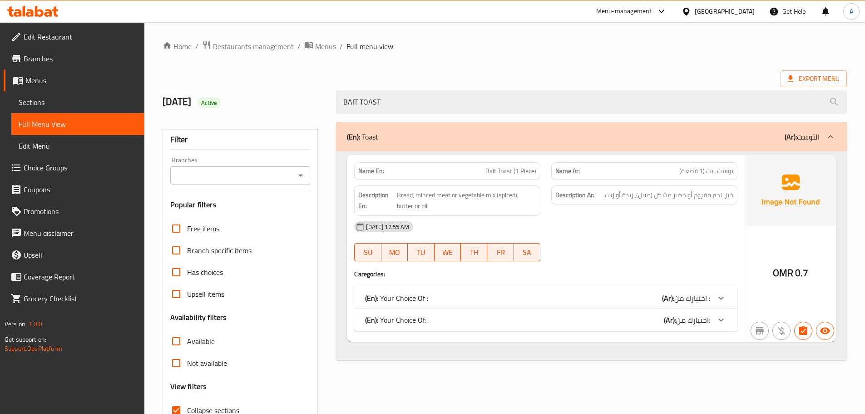
click at [423, 138] on div "(En): Toast (Ar): التوست" at bounding box center [583, 136] width 473 height 11
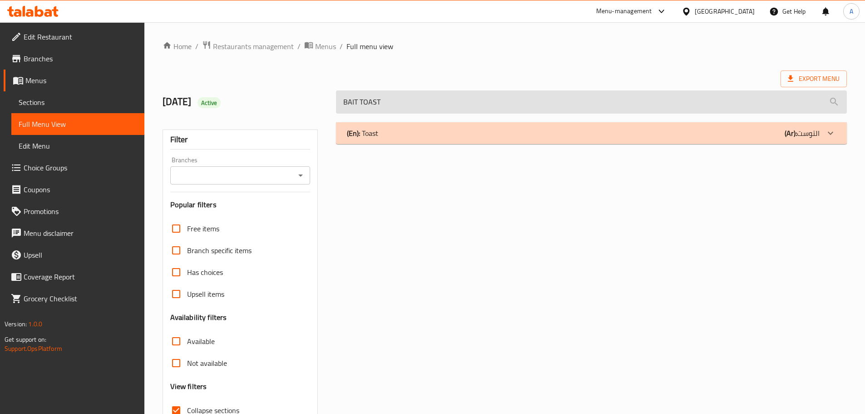
click at [420, 110] on input "BAIT TOAST" at bounding box center [591, 101] width 511 height 23
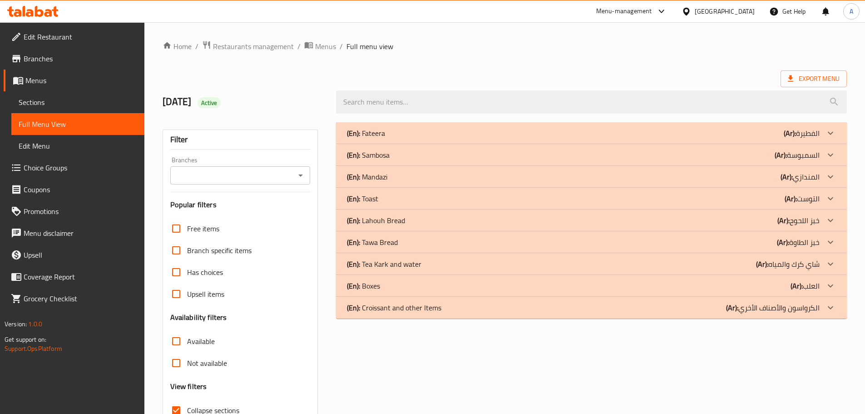
click at [391, 215] on p "(En): Lahouh Bread" at bounding box center [376, 220] width 58 height 11
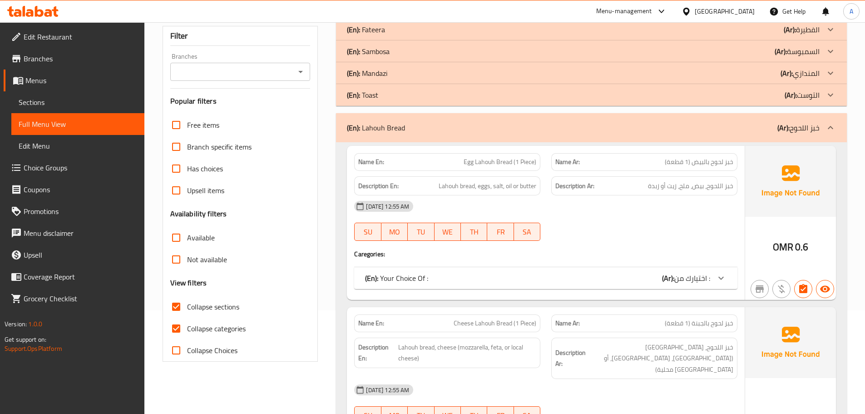
scroll to position [91, 0]
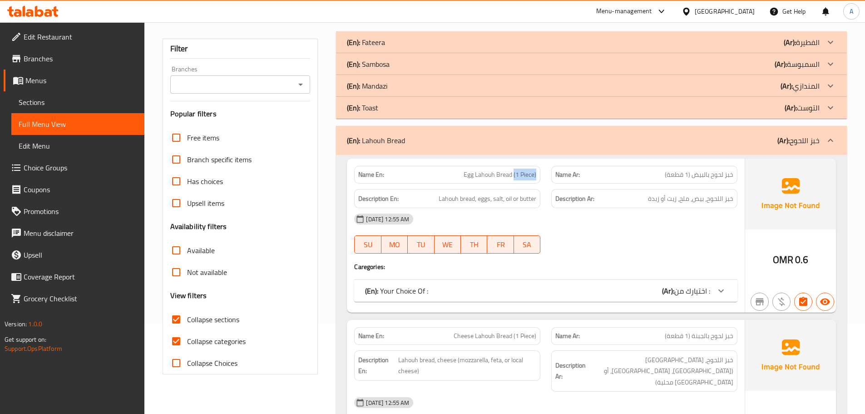
drag, startPoint x: 513, startPoint y: 173, endPoint x: 537, endPoint y: 174, distance: 24.1
click at [537, 174] on div "Name En: Egg Lahouh Bread (1 Piece)" at bounding box center [447, 175] width 186 height 18
copy span "(1 Piece)"
drag, startPoint x: 686, startPoint y: 177, endPoint x: 654, endPoint y: 177, distance: 32.2
click at [654, 177] on p "Name Ar: خبز لحوح بالبيض (1 قطعة)" at bounding box center [644, 175] width 178 height 10
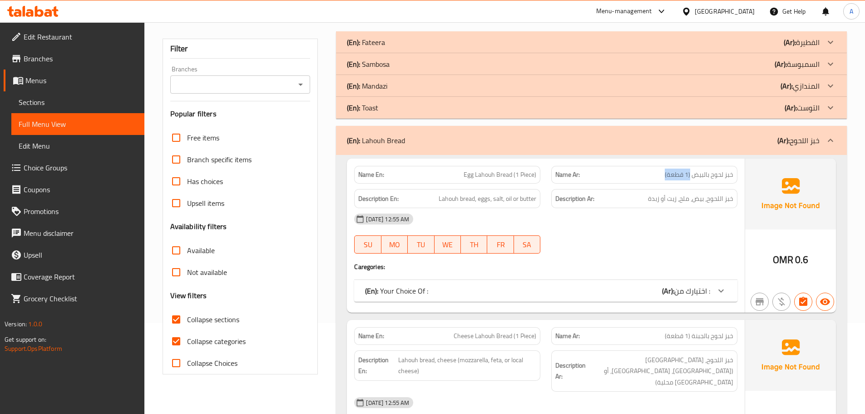
copy span "(1 قطعة)"
click at [627, 194] on h6 "Description Ar: خبز اللحوح، بيض، ملح، زيت أو زبدة" at bounding box center [644, 198] width 178 height 11
click at [526, 150] on div "(En): Lahouh Bread (Ar): خبز اللحوح" at bounding box center [591, 140] width 511 height 29
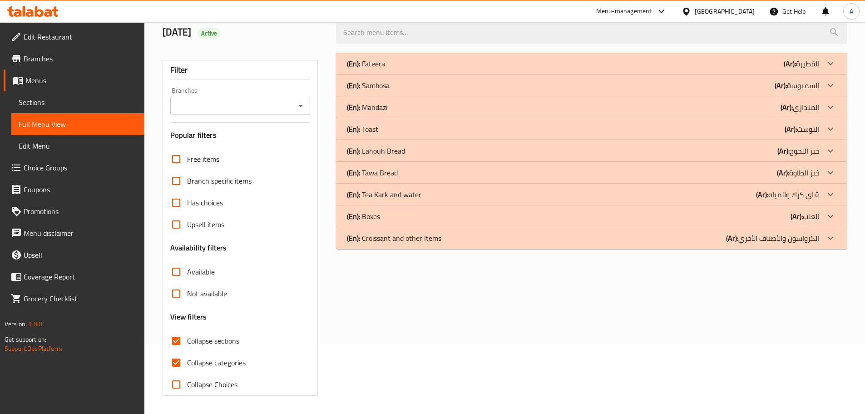
scroll to position [69, 0]
click at [408, 171] on div "(En): Tawa Bread (Ar): خبز الطاوة" at bounding box center [583, 172] width 473 height 11
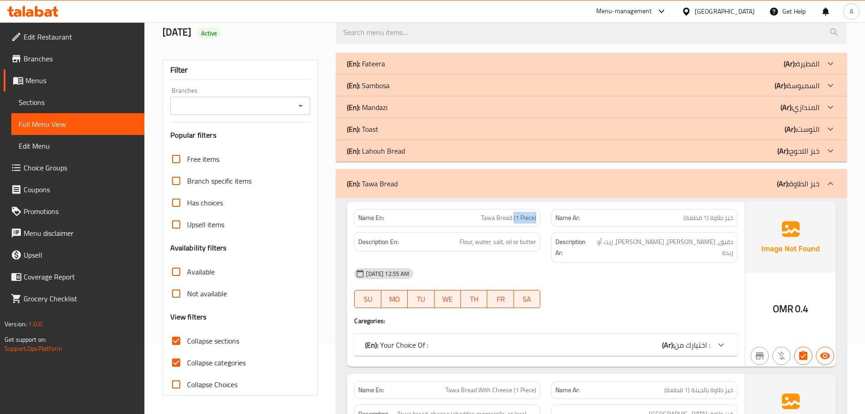
drag, startPoint x: 514, startPoint y: 219, endPoint x: 542, endPoint y: 219, distance: 27.2
click at [542, 219] on div "Name En: Tawa Bread (1 Piece)" at bounding box center [447, 217] width 197 height 29
copy span "(1 Piece)"
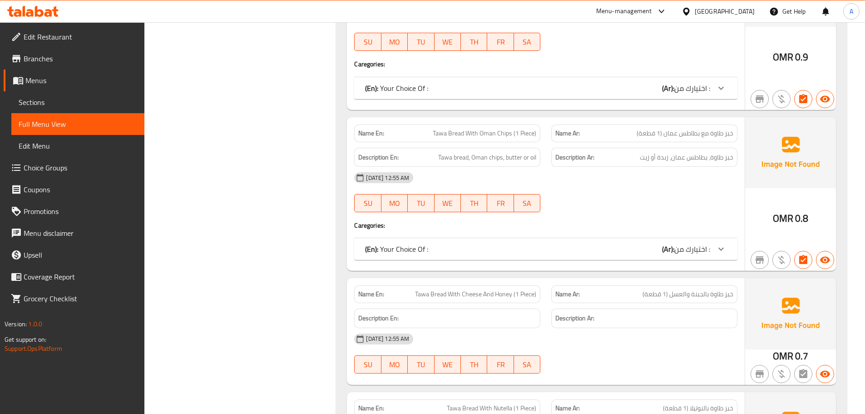
scroll to position [842, 0]
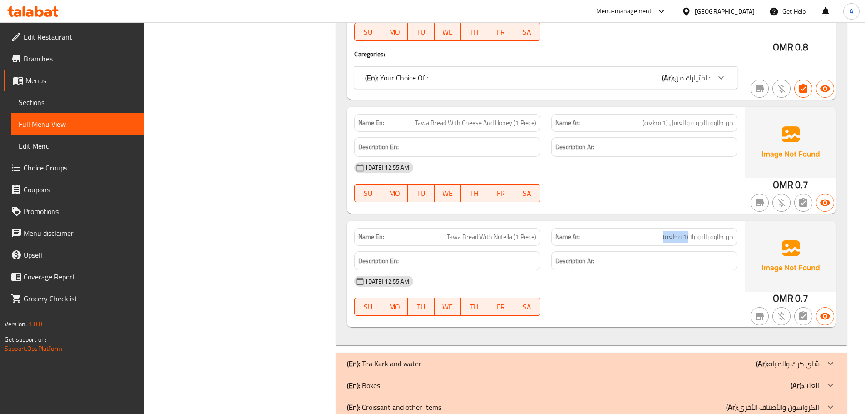
drag, startPoint x: 688, startPoint y: 210, endPoint x: 654, endPoint y: 209, distance: 34.1
click at [654, 232] on p "Name Ar: خبز طاوة بالنوتيلا (1 قطعة)" at bounding box center [644, 237] width 178 height 10
copy span "(1 قطعة)"
click at [632, 232] on p "Name Ar: خبز طاوة بالنوتيلا (1 قطعة)" at bounding box center [644, 237] width 178 height 10
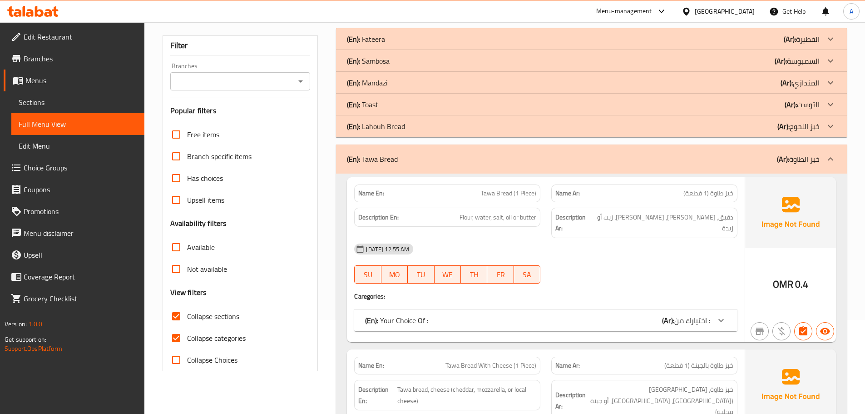
scroll to position [14, 0]
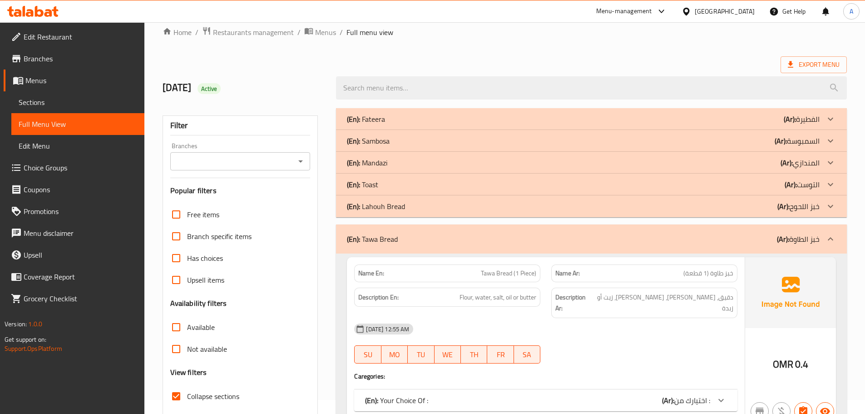
click at [534, 225] on div "(En): Tawa Bread (Ar): خبز الطاوة" at bounding box center [591, 238] width 511 height 29
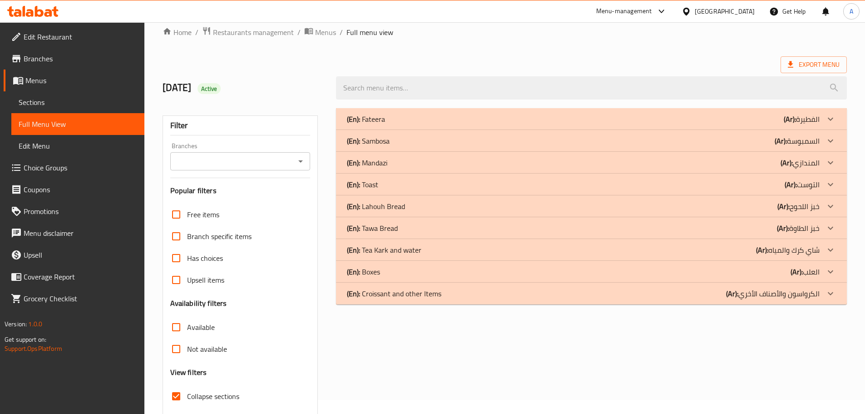
click at [386, 250] on p "(En): Tea Kark and water" at bounding box center [384, 249] width 74 height 11
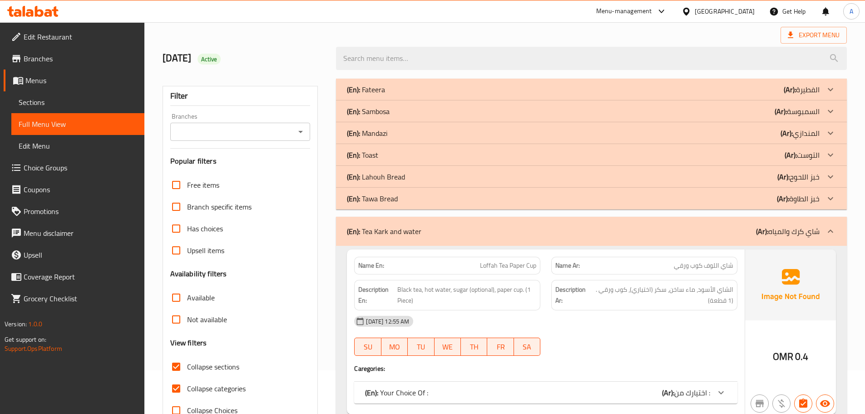
scroll to position [59, 0]
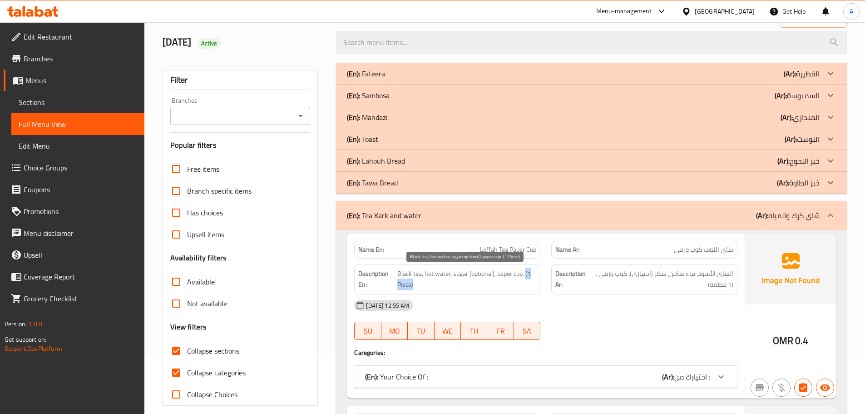
drag, startPoint x: 526, startPoint y: 273, endPoint x: 531, endPoint y: 279, distance: 8.1
click at [531, 279] on span "Black tea, hot water, sugar (optional), paper cup. (1 Piece)" at bounding box center [466, 279] width 139 height 22
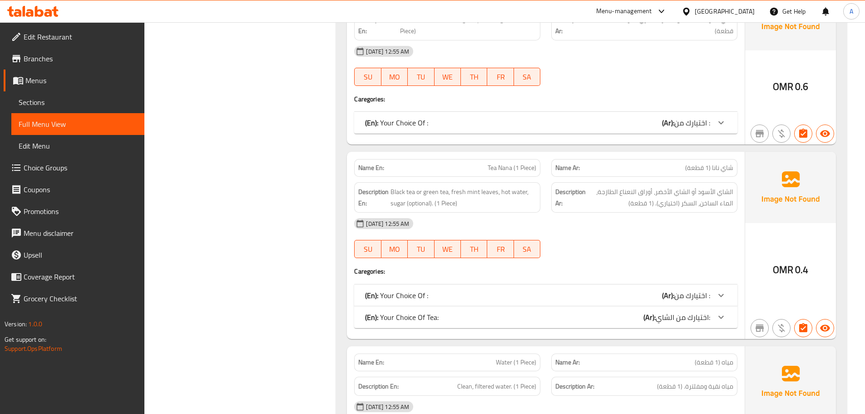
scroll to position [611, 0]
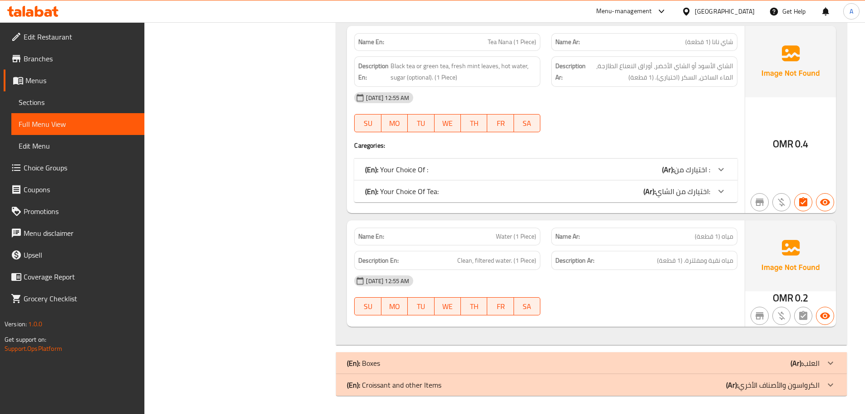
click at [494, 233] on p "Name En: Water (1 Piece)" at bounding box center [447, 237] width 178 height 10
copy span "Water (1 Piece)"
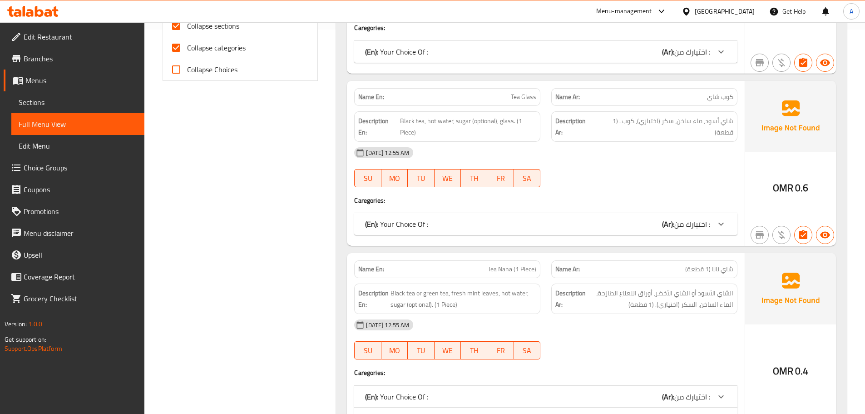
scroll to position [430, 0]
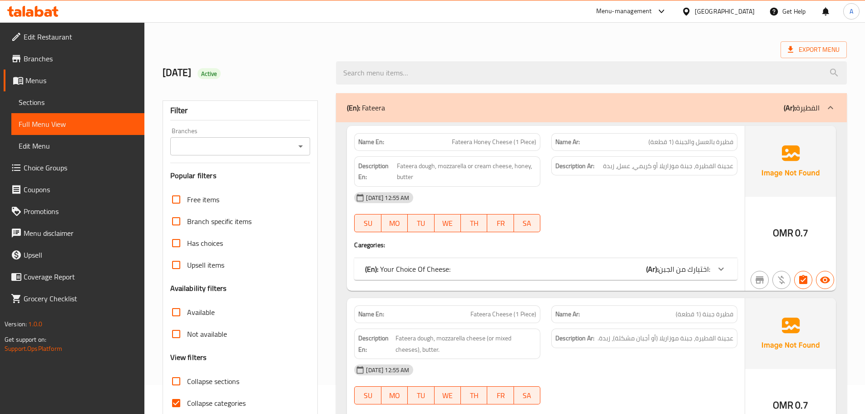
scroll to position [45, 0]
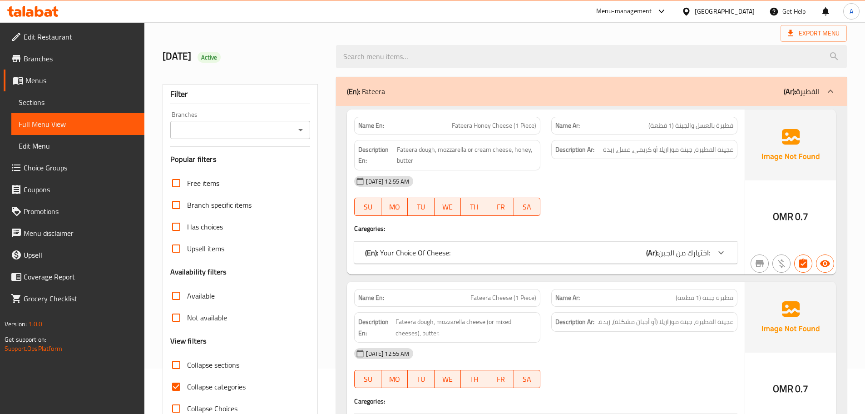
click at [178, 358] on input "Collapse sections" at bounding box center [176, 365] width 22 height 22
checkbox input "true"
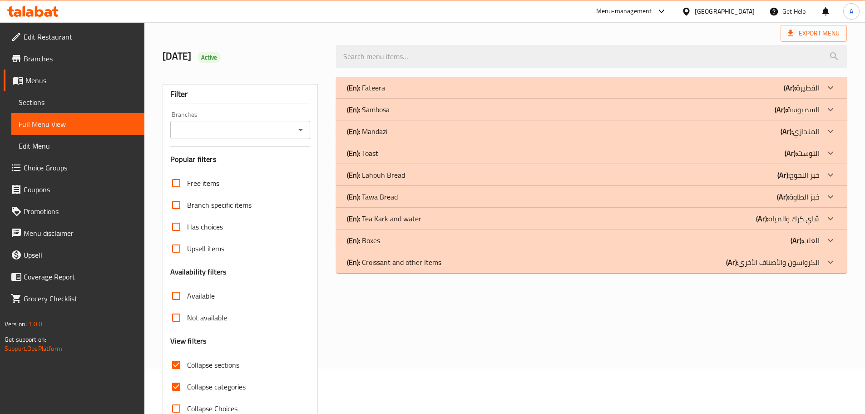
click at [405, 214] on p "(En): Tea Kark and water" at bounding box center [384, 218] width 74 height 11
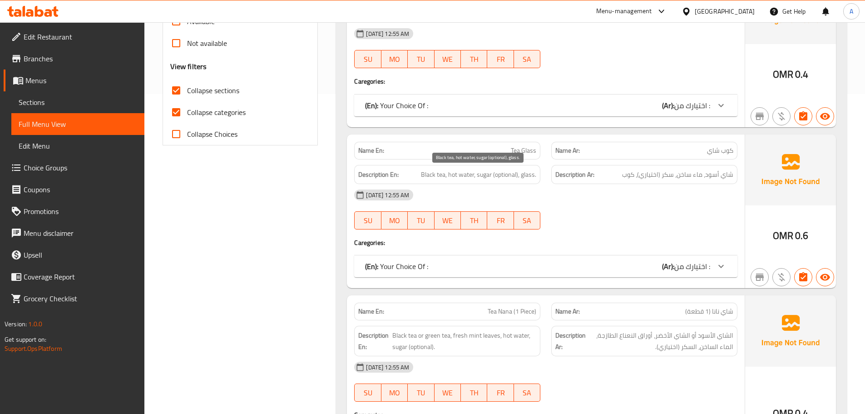
scroll to position [363, 0]
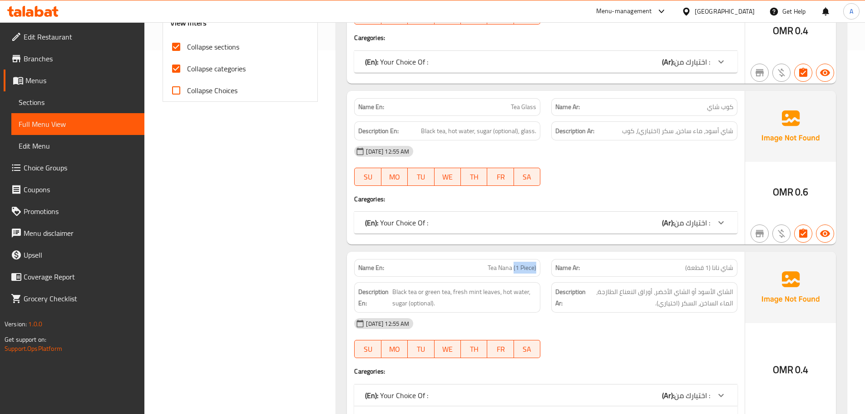
drag, startPoint x: 514, startPoint y: 267, endPoint x: 538, endPoint y: 267, distance: 24.5
click at [538, 267] on div "Name En: [PERSON_NAME] (1 Piece)" at bounding box center [447, 268] width 186 height 18
copy span "(1 Piece)"
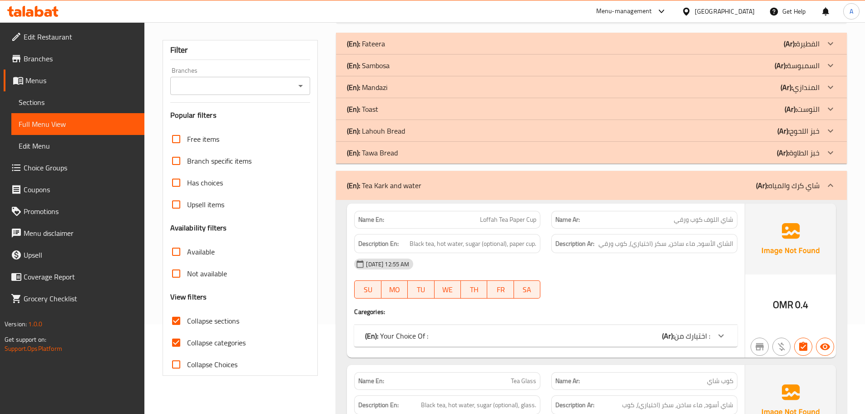
click at [515, 172] on div "(En): Tea Kark and water (Ar): شاي كرك والمياه" at bounding box center [591, 185] width 511 height 29
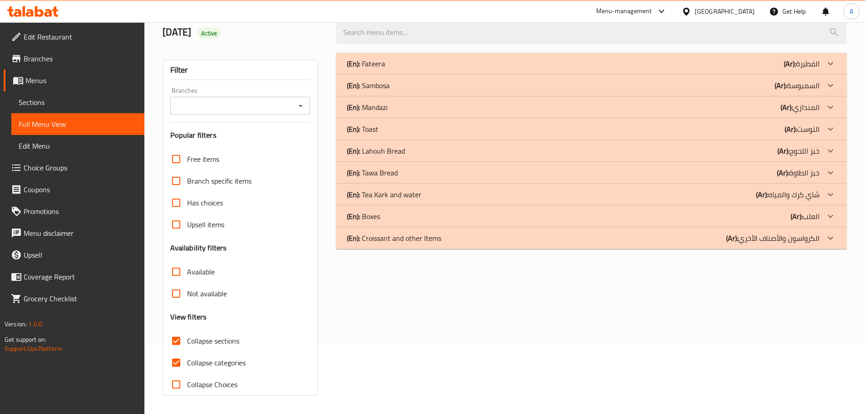
scroll to position [69, 0]
click at [438, 213] on div "(En): Boxes (Ar): العلب" at bounding box center [583, 216] width 473 height 11
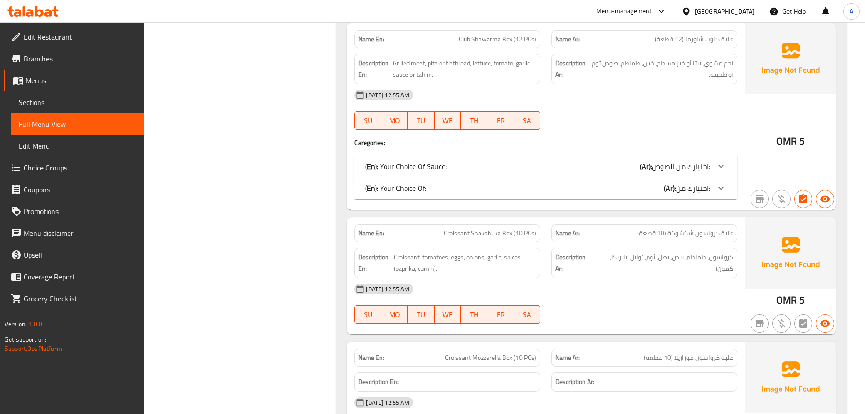
scroll to position [812, 0]
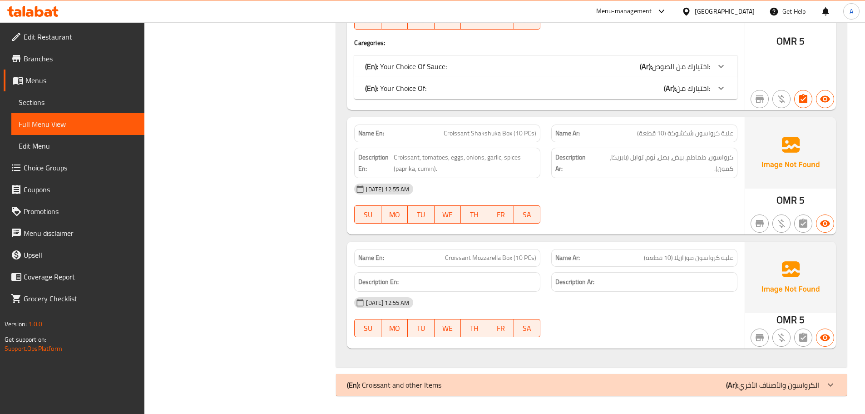
click at [441, 387] on div "(En): Croissant and other Items (Ar): الكرواسون والأصناف الأخري" at bounding box center [583, 384] width 473 height 11
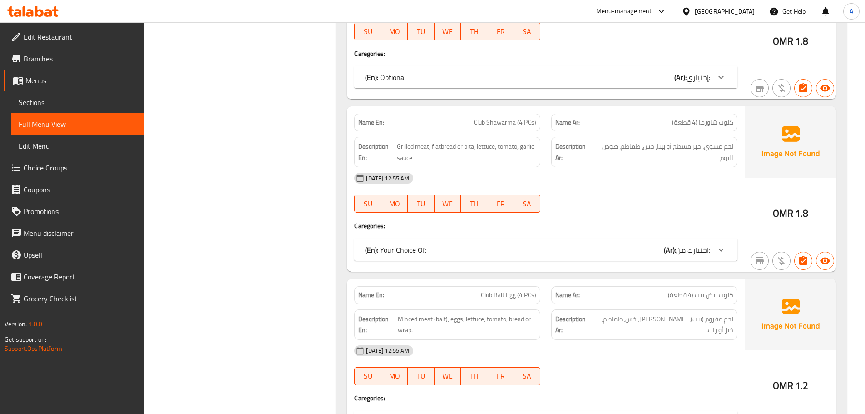
scroll to position [1625, 0]
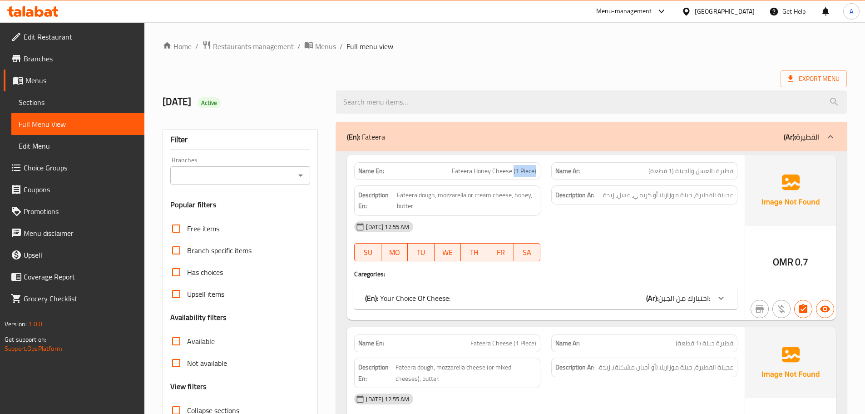
drag, startPoint x: 514, startPoint y: 172, endPoint x: 543, endPoint y: 170, distance: 29.1
click at [543, 170] on div "Name En: Fateera Honey Cheese (1 Piece)" at bounding box center [447, 171] width 197 height 29
copy span "(1 Piece)"
drag, startPoint x: 674, startPoint y: 171, endPoint x: 617, endPoint y: 174, distance: 56.8
click at [637, 169] on p "Name Ar: فطيرة بالعسل والجبنة (1 قطعة)" at bounding box center [644, 171] width 178 height 10
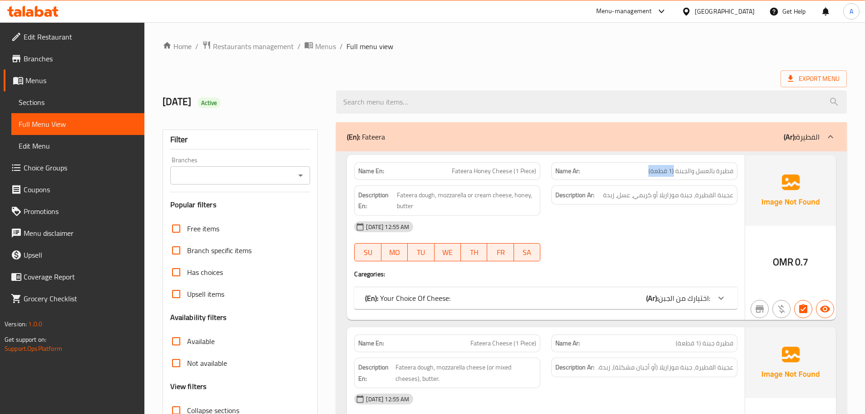
copy span "(1 قطعة)"
click at [610, 177] on div "Name Ar: فطيرة بالعسل والجبنة (1 قطعة)" at bounding box center [644, 171] width 186 height 18
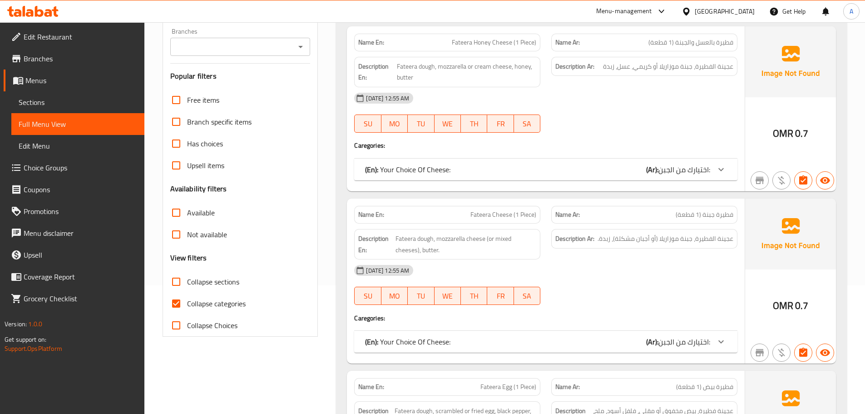
scroll to position [182, 0]
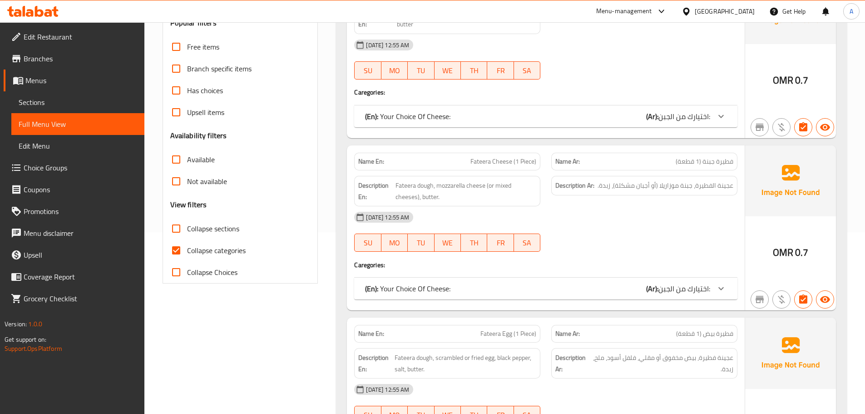
click at [207, 226] on span "Collapse sections" at bounding box center [213, 228] width 52 height 11
click at [187, 226] on input "Collapse sections" at bounding box center [176, 228] width 22 height 22
checkbox input "true"
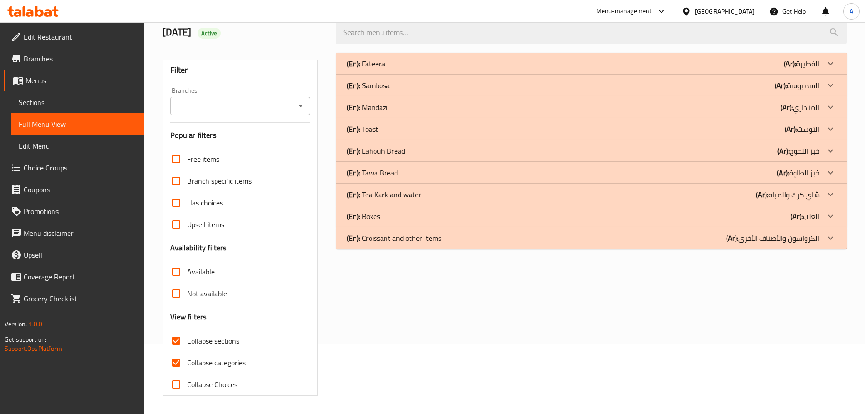
scroll to position [69, 0]
click at [393, 115] on div "(En): [PERSON_NAME] (Ar): المندازي" at bounding box center [591, 107] width 511 height 22
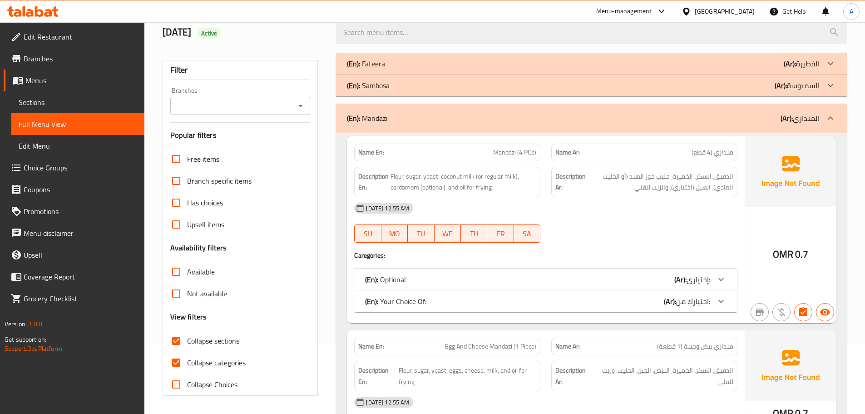
click at [394, 114] on div "(En): [PERSON_NAME] (Ar): المندازي" at bounding box center [583, 118] width 473 height 11
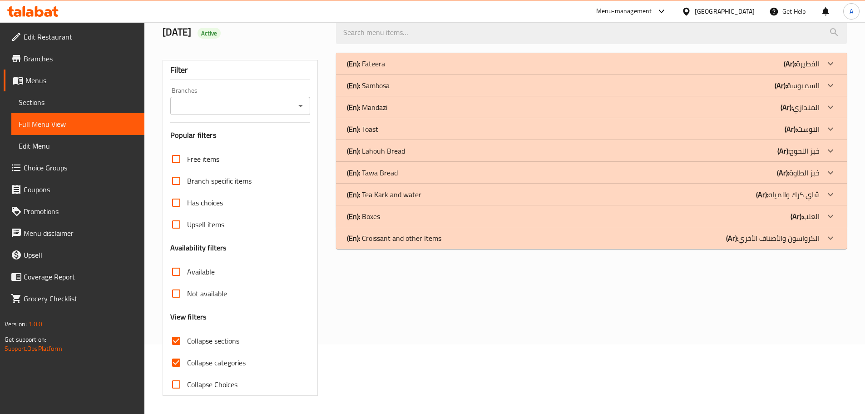
click at [387, 77] on div "(En): Sambosa (Ar): السمبوسة" at bounding box center [591, 85] width 511 height 22
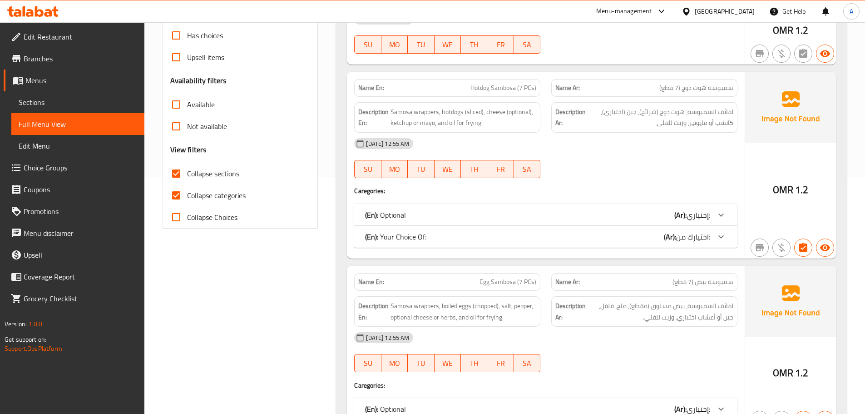
scroll to position [123, 0]
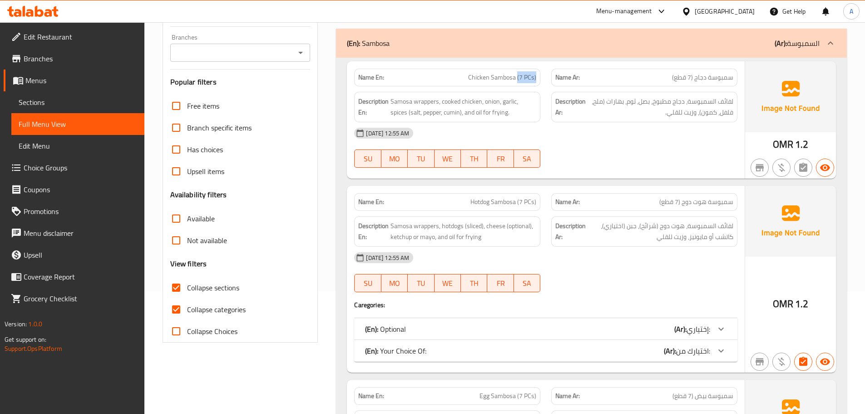
drag, startPoint x: 518, startPoint y: 79, endPoint x: 545, endPoint y: 79, distance: 27.7
click at [545, 79] on div "Name En: Chicken Sambosa (7 PCs)" at bounding box center [447, 77] width 197 height 29
copy span "(7 PCs)"
copy span "(7 قطع)"
drag, startPoint x: 693, startPoint y: 77, endPoint x: 639, endPoint y: 76, distance: 54.5
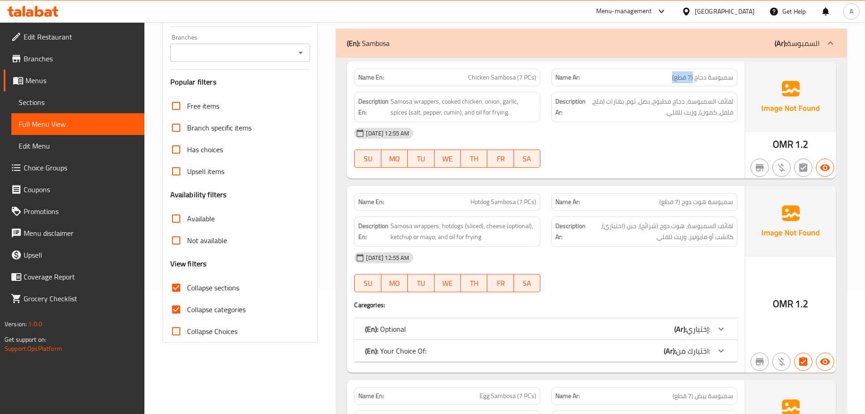
click at [639, 76] on p "Name Ar: سمبوسة دجاج (7 قطع)" at bounding box center [644, 78] width 178 height 10
click at [504, 54] on div "(En): Sambosa (Ar): السمبوسة" at bounding box center [591, 43] width 511 height 29
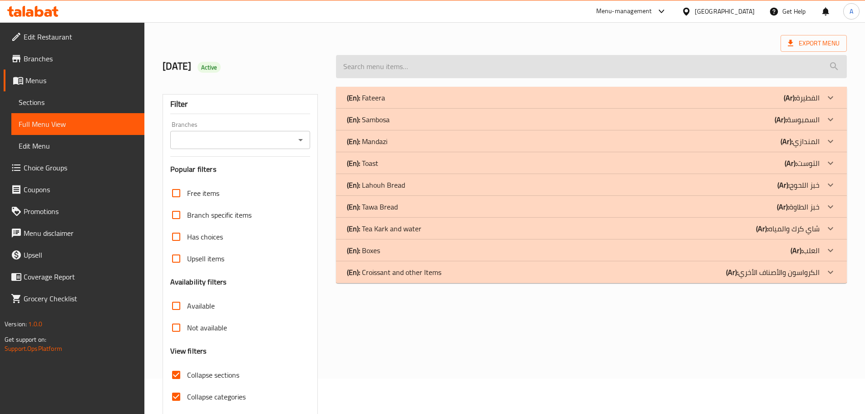
scroll to position [0, 0]
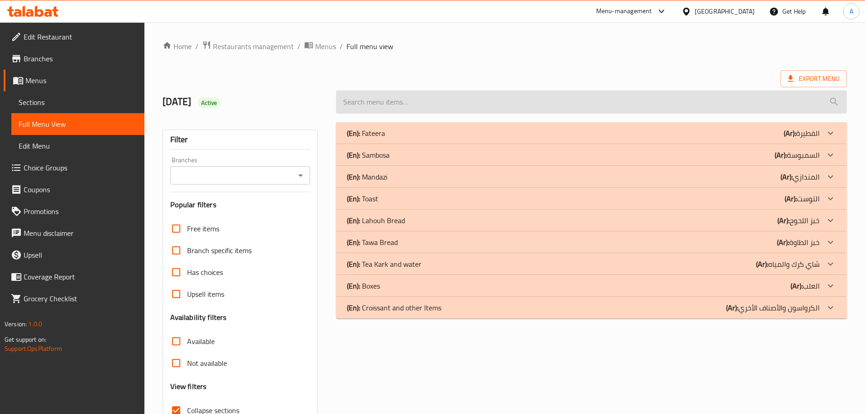
click at [419, 94] on input "search" at bounding box center [591, 101] width 511 height 23
paste input "SAMBOSA BOX"
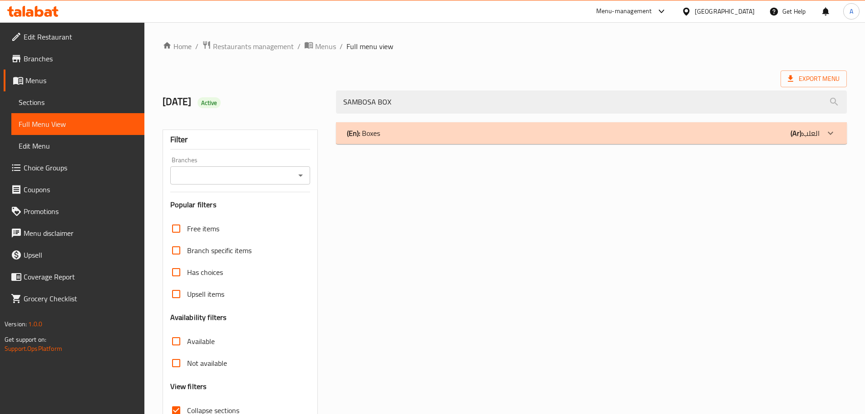
click at [410, 124] on div "(En): Boxes (Ar): العلب" at bounding box center [591, 133] width 511 height 22
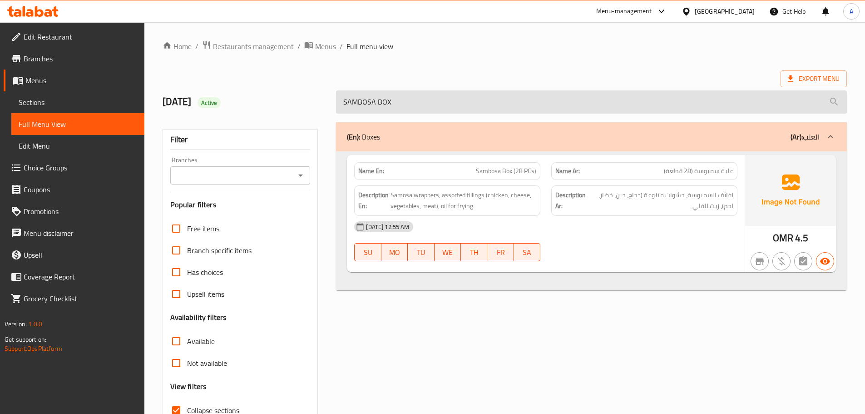
click at [429, 96] on input "SAMBOSA BOX" at bounding box center [591, 101] width 511 height 23
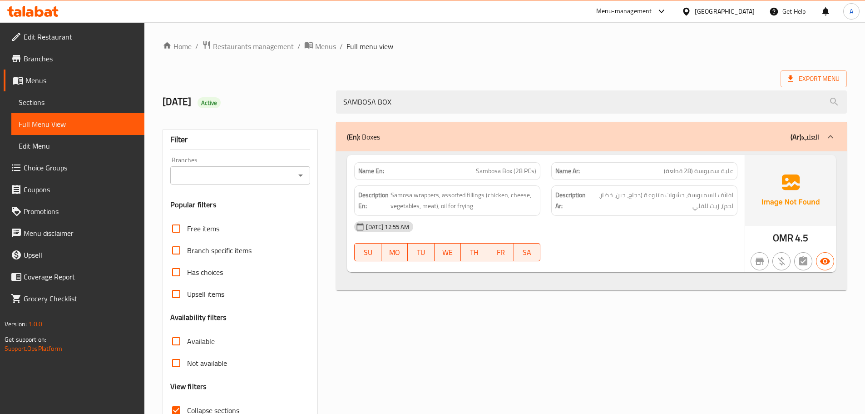
paste input "CLUB ZINGER"
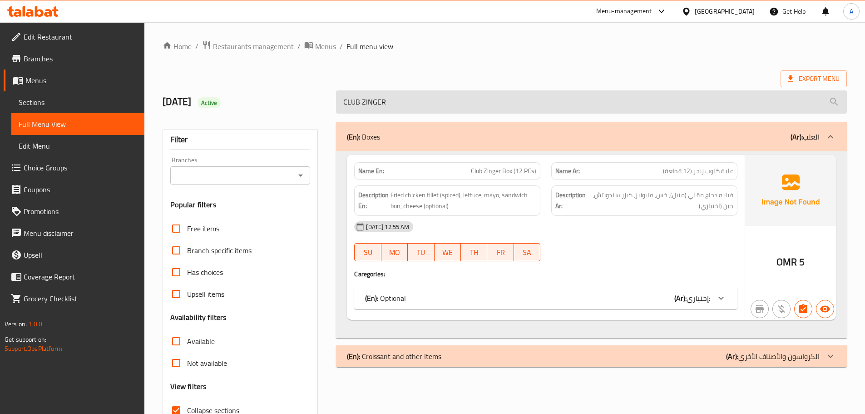
click at [419, 100] on input "CLUB ZINGER" at bounding box center [591, 101] width 511 height 23
paste input "SHOWRMA"
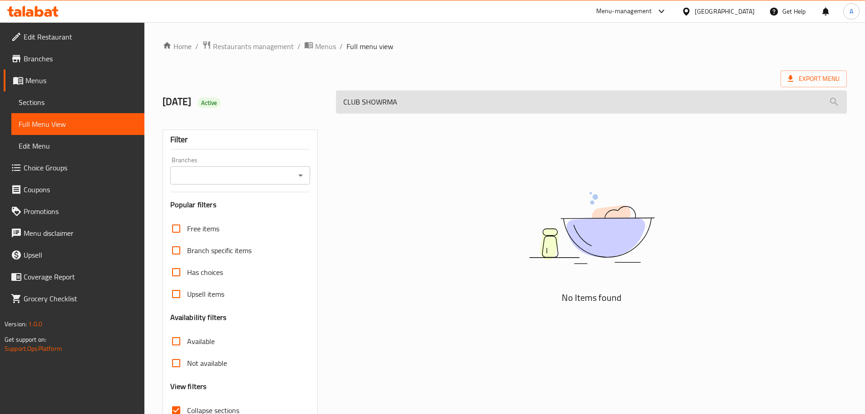
drag, startPoint x: 371, startPoint y: 100, endPoint x: 444, endPoint y: 101, distance: 72.7
click at [444, 101] on input "CLUB SHOWRMA" at bounding box center [591, 101] width 511 height 23
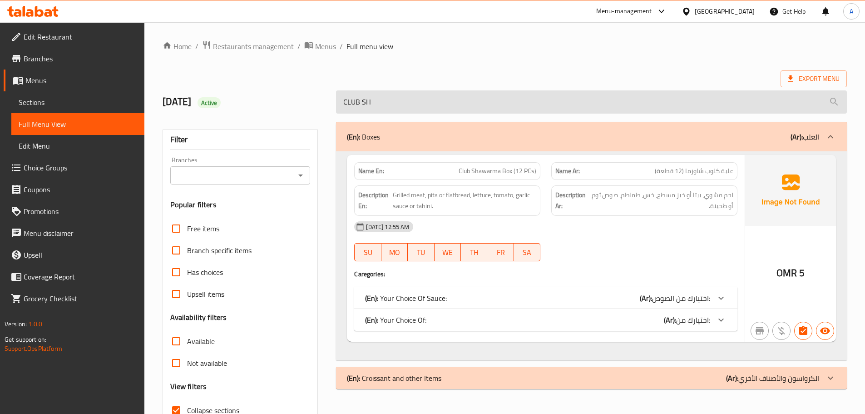
click at [399, 99] on input "CLUB SH" at bounding box center [591, 101] width 511 height 23
paste input "ROISSANT SHAKSHUKA"
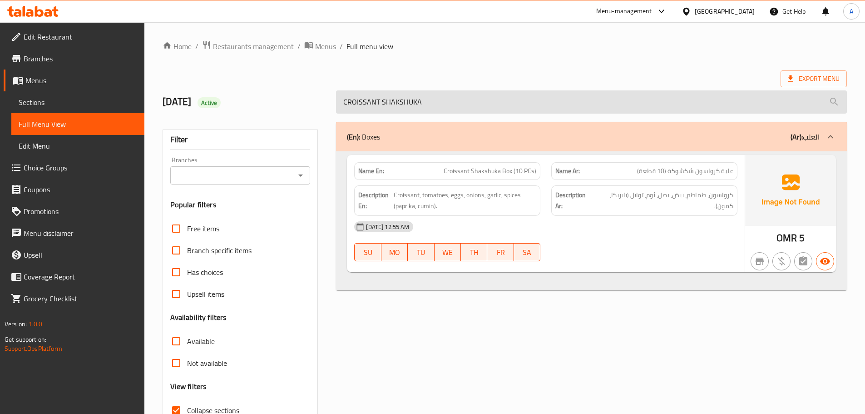
click at [425, 96] on input "CROISSANT SHAKSHUKA" at bounding box center [591, 101] width 511 height 23
paste input "MOZZARELL"
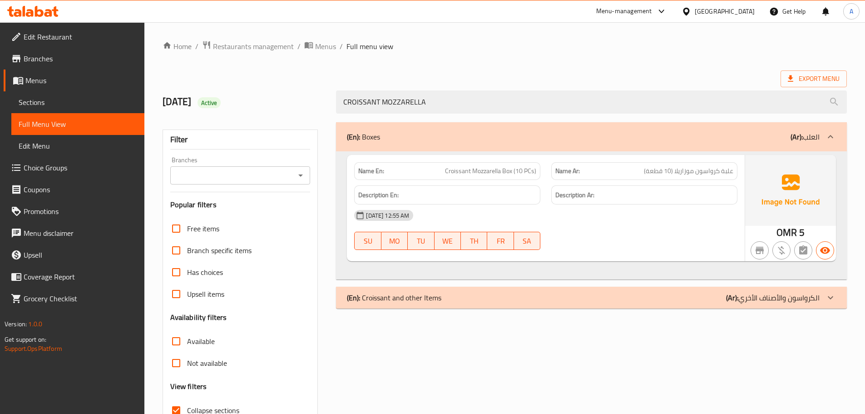
type input "CROISSANT MOZZARELLA"
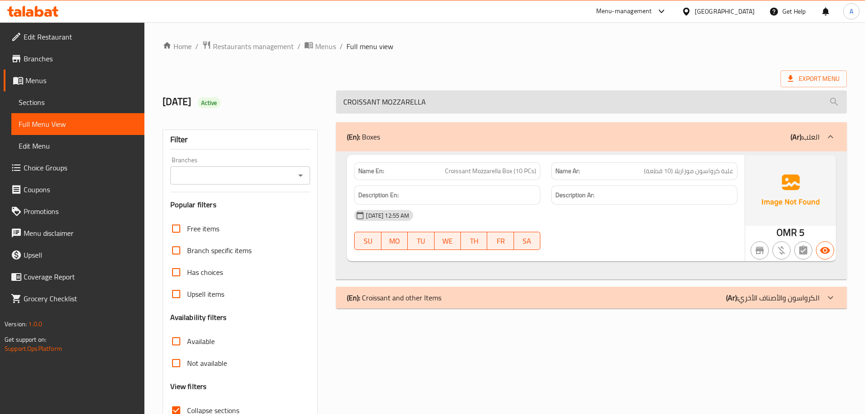
click at [435, 97] on input "CROISSANT MOZZARELLA" at bounding box center [591, 101] width 511 height 23
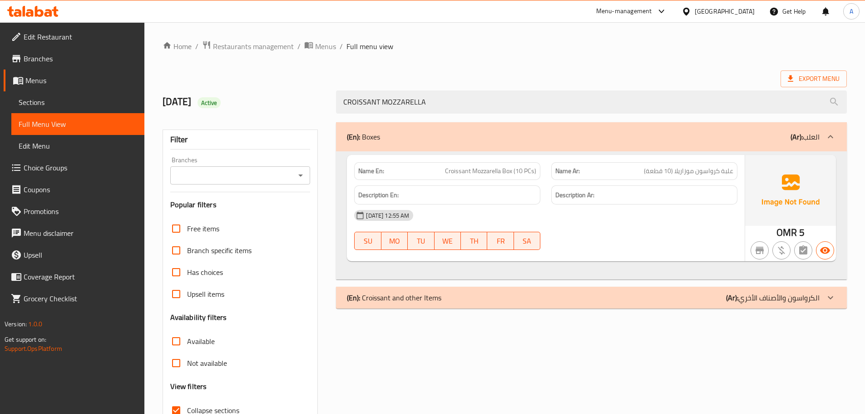
click at [413, 143] on div "(En): Boxes (Ar): العلب" at bounding box center [591, 136] width 511 height 29
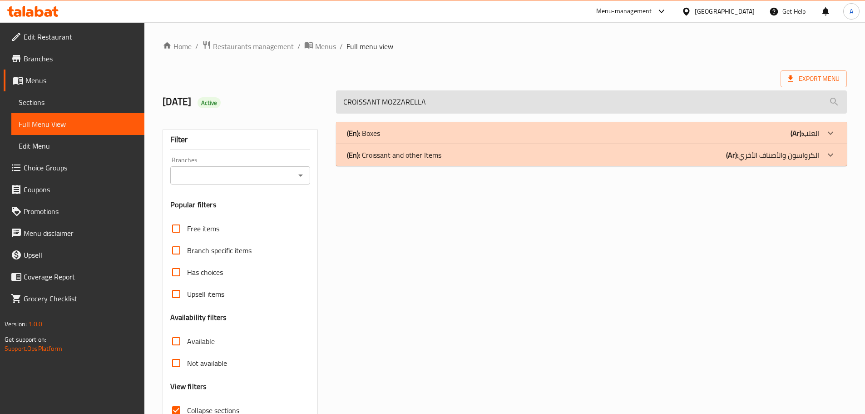
click at [433, 100] on input "CROISSANT MOZZARELLA" at bounding box center [591, 101] width 511 height 23
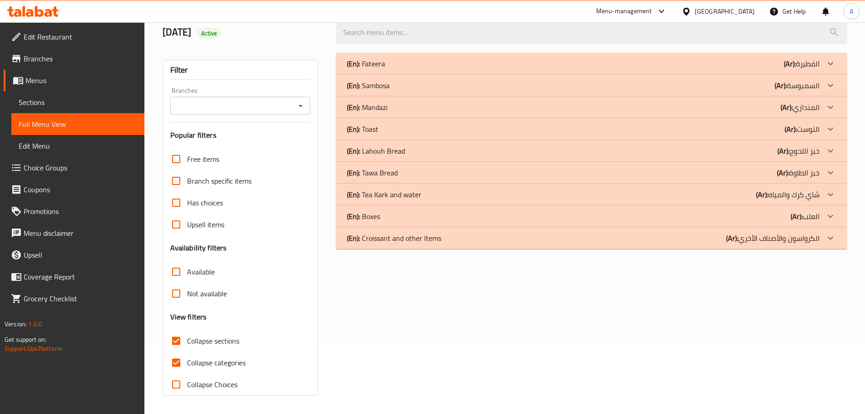
click at [431, 237] on p "(En): Croissant and other Items" at bounding box center [394, 237] width 94 height 11
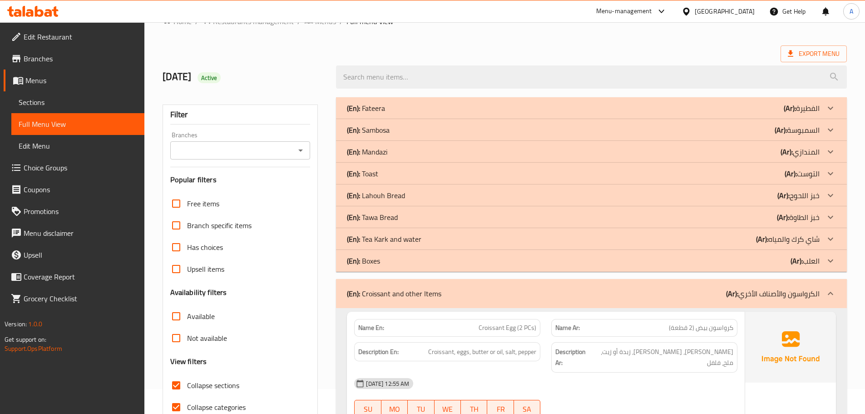
scroll to position [17, 0]
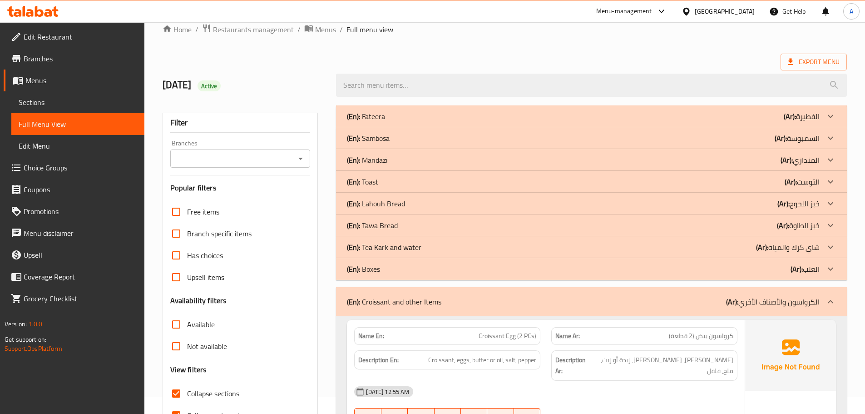
click at [405, 305] on p "(En): Croissant and other Items" at bounding box center [394, 301] width 94 height 11
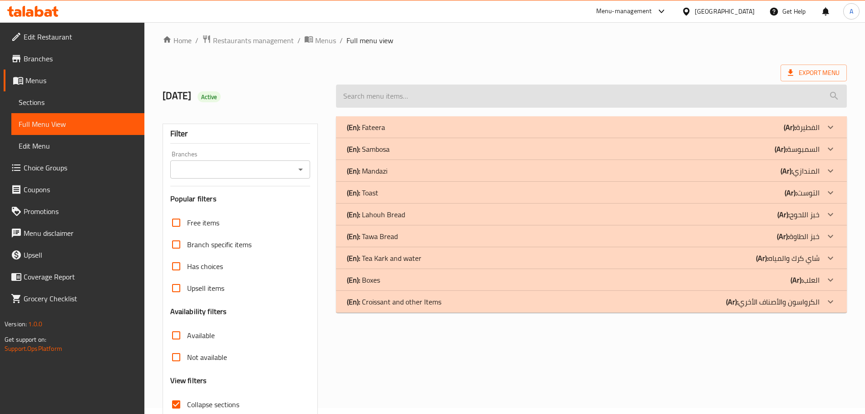
scroll to position [0, 0]
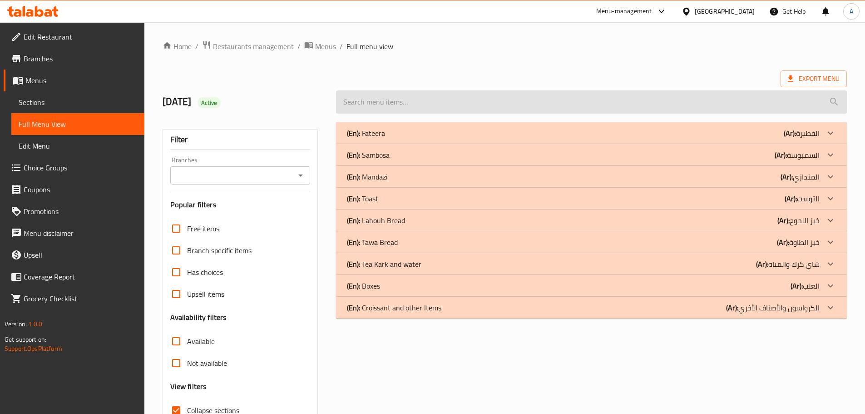
click at [388, 102] on input "search" at bounding box center [591, 101] width 511 height 23
paste input "Tawa Bread With Cheese (1 Piece)"
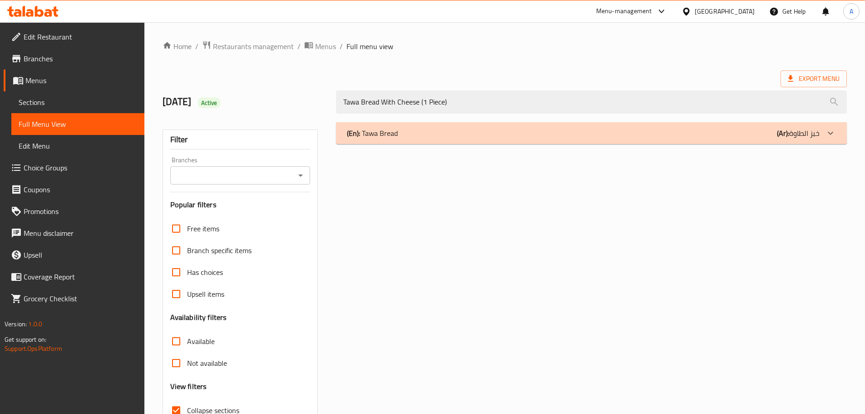
type input "Tawa Bread With Cheese (1 Piece)"
click at [401, 144] on div "(En): Tawa Bread (Ar): خبز الطاوة Name En: Tawa Bread With Cheese (1 Piece) Nam…" at bounding box center [592, 294] width 522 height 354
click at [402, 133] on div "(En): Tawa Bread (Ar): خبز الطاوة" at bounding box center [583, 133] width 473 height 11
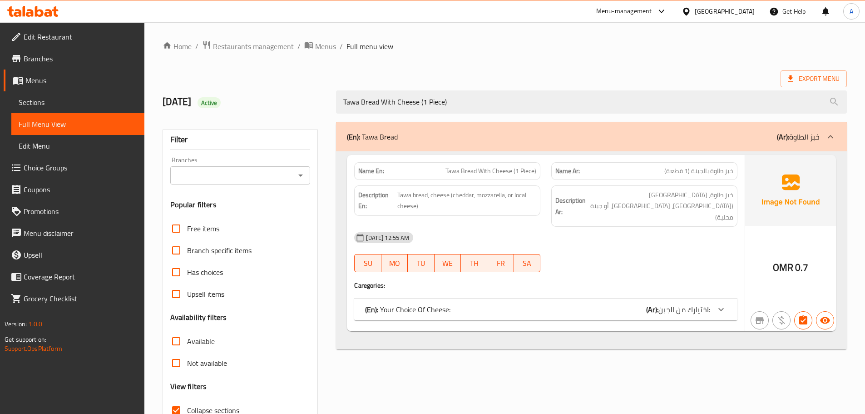
scroll to position [69, 0]
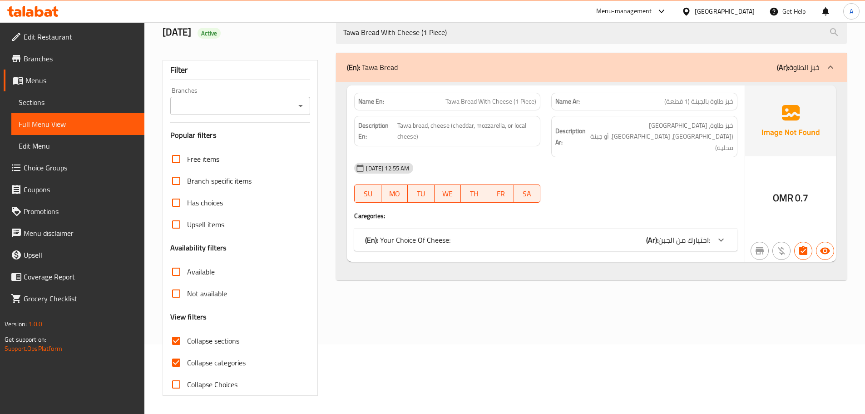
click at [431, 234] on p "(En): Your Choice Of Cheese:" at bounding box center [407, 239] width 85 height 11
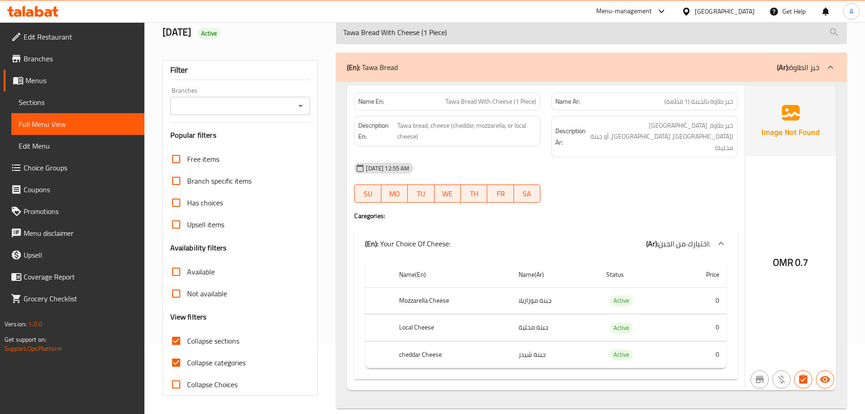
click at [474, 31] on input "Tawa Bread With Cheese (1 Piece)" at bounding box center [591, 32] width 511 height 23
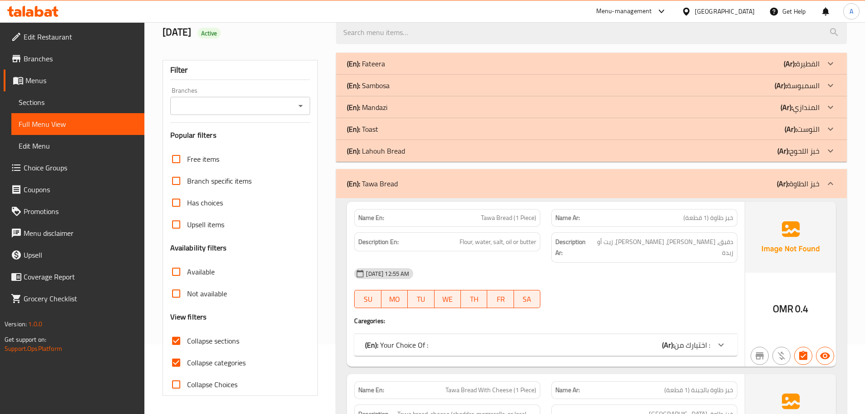
click at [451, 61] on div "(En): Fateera (Ar): الفطيرة" at bounding box center [583, 63] width 473 height 11
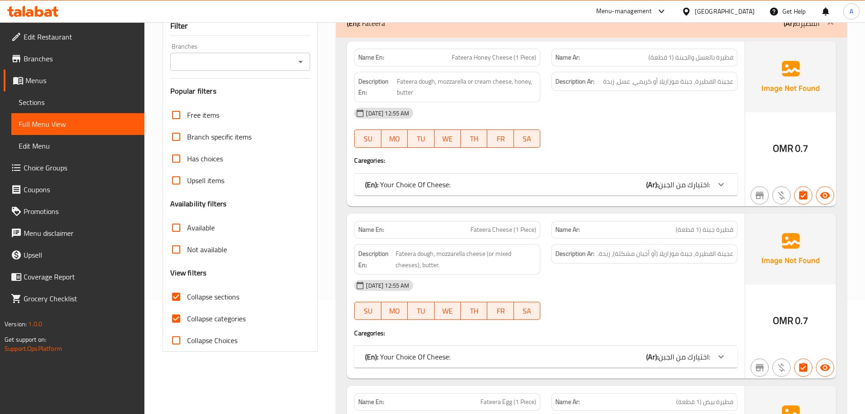
scroll to position [115, 0]
click at [417, 10] on div "Menu-management Oman Get Help A" at bounding box center [432, 11] width 865 height 22
click at [416, 35] on div "(En): Fateera (Ar): الفطيرة" at bounding box center [591, 21] width 511 height 29
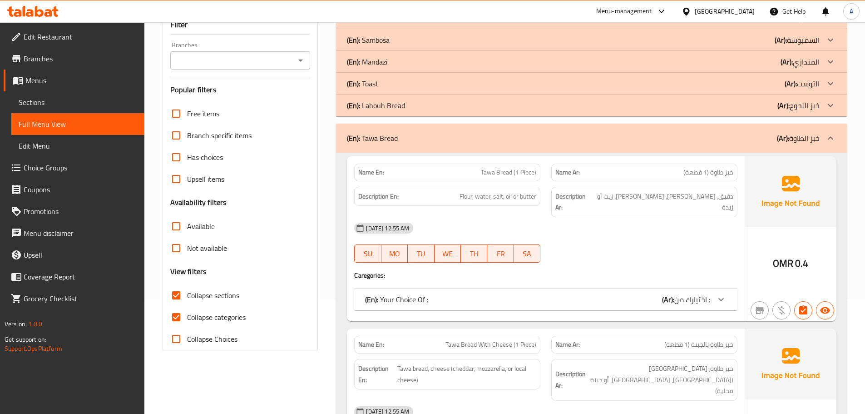
click at [407, 143] on div "(En): Tawa Bread (Ar): خبز الطاوة" at bounding box center [591, 137] width 511 height 29
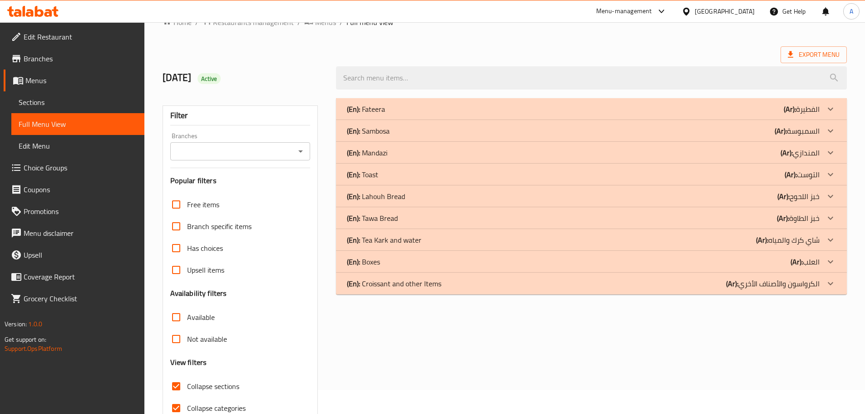
click at [393, 112] on div "(En): Fateera (Ar): الفطيرة" at bounding box center [583, 109] width 473 height 11
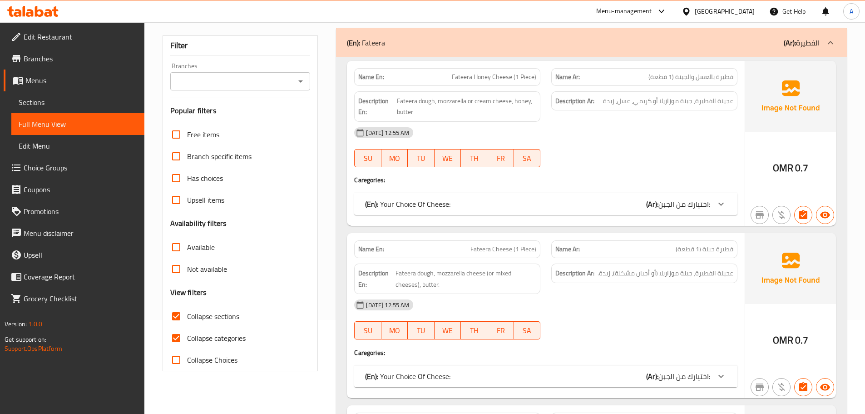
scroll to position [0, 0]
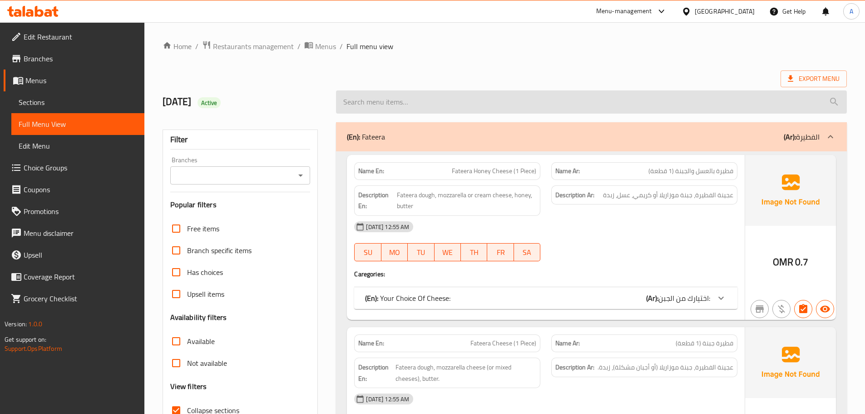
click at [409, 113] on input "search" at bounding box center [591, 101] width 511 height 23
click at [409, 109] on input "search" at bounding box center [591, 101] width 511 height 23
paste input "Cheese Sambosa (7 PCs)"
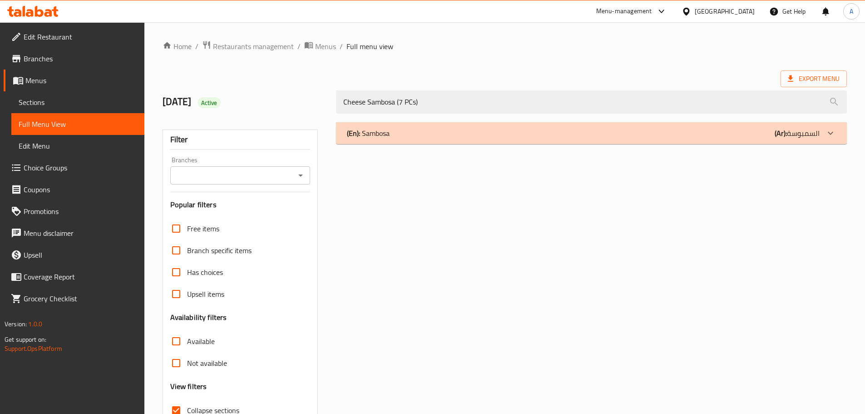
click at [406, 136] on div "(En): Sambosa (Ar): السمبوسة" at bounding box center [583, 133] width 473 height 11
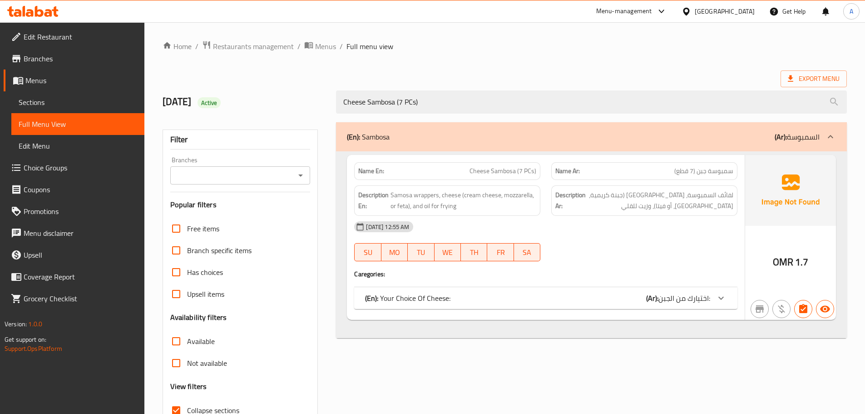
click at [435, 284] on div "Name En: Cheese Sambosa (7 PCs) Name Ar: سمبوسة جبن (7 قطع) Description En: Sam…" at bounding box center [546, 237] width 398 height 165
click at [437, 290] on div "(En): Your Choice Of Cheese: (Ar): اختيارك من الجبن:" at bounding box center [545, 298] width 383 height 22
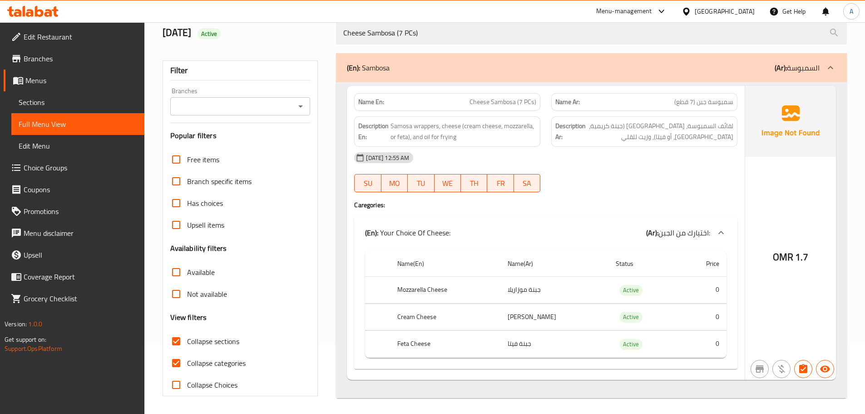
scroll to position [71, 0]
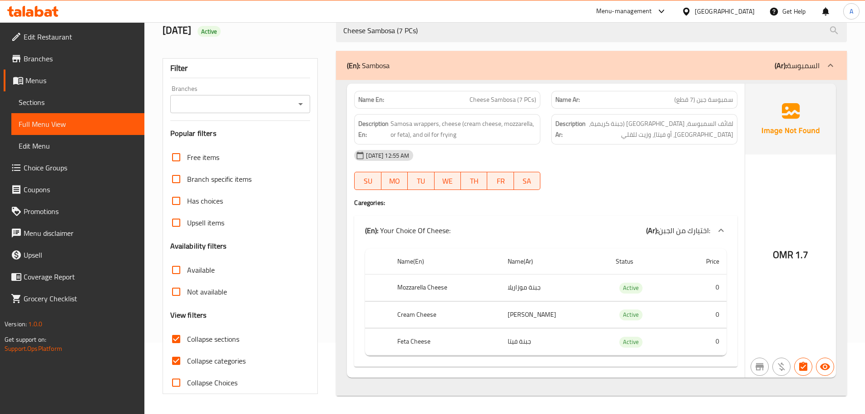
click at [412, 46] on div "(En): Sambosa (Ar): السمبوسة Name En: Cheese Sambosa (7 PCs) Name Ar: سمبوسة جب…" at bounding box center [592, 223] width 522 height 356
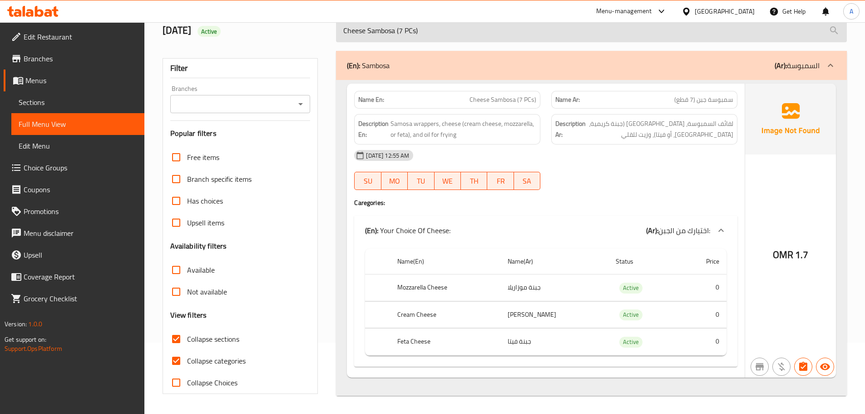
click at [409, 34] on input "Cheese Sambosa (7 PCs)" at bounding box center [591, 30] width 511 height 23
paste input "Lahouh Bread (1 Piece"
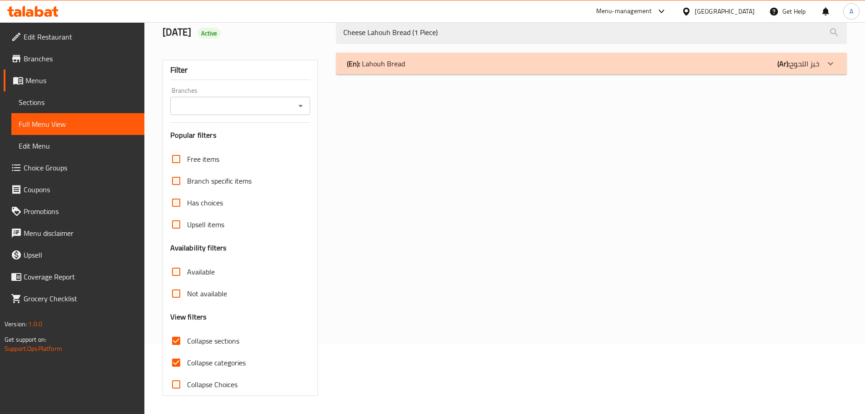
click at [407, 77] on div "(En): Lahouh Bread (Ar): خبز اللحوح Name En: Cheese Lahouh Bread (1 Piece) Name…" at bounding box center [592, 224] width 522 height 354
click at [404, 64] on p "(En): Lahouh Bread" at bounding box center [376, 63] width 58 height 11
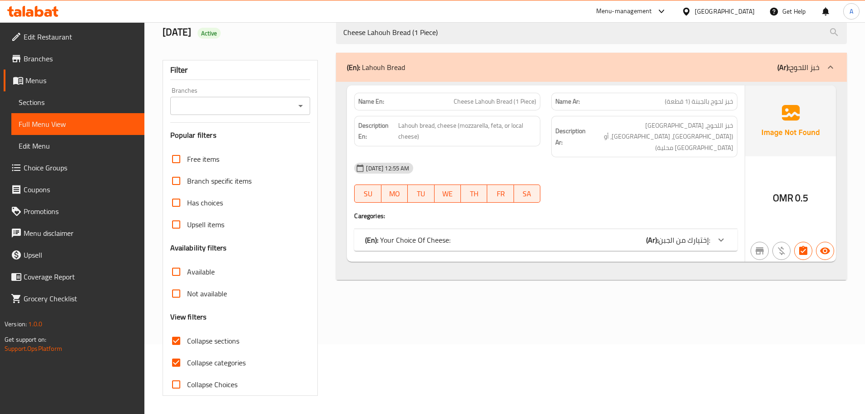
click at [427, 214] on div "Name En: Cheese Lahouh Bread (1 Piece) Name Ar: خبز لحوح بالجبنة (1 قطعة) Descr…" at bounding box center [546, 173] width 398 height 176
click at [427, 234] on p "(En): Your Choice Of Cheese:" at bounding box center [407, 239] width 85 height 11
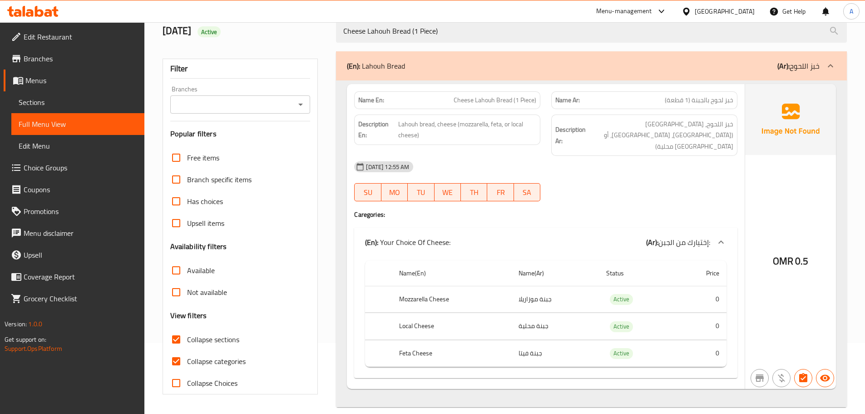
scroll to position [71, 0]
click at [441, 36] on input "Cheese Lahouh Bread (1 Piece)" at bounding box center [591, 30] width 511 height 23
paste input "Sambosa (7 PCs"
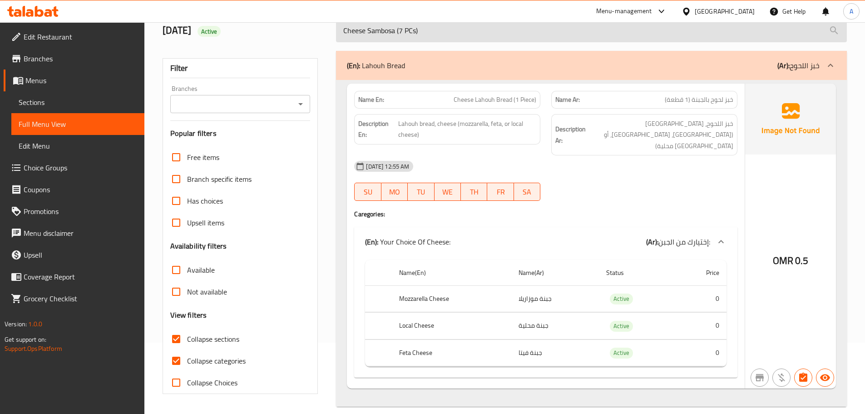
scroll to position [69, 0]
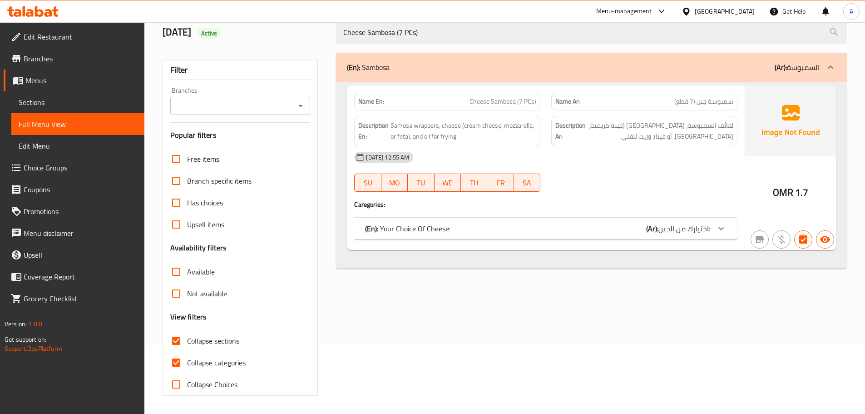
click at [442, 233] on p "(En): Your Choice Of Cheese:" at bounding box center [407, 228] width 85 height 11
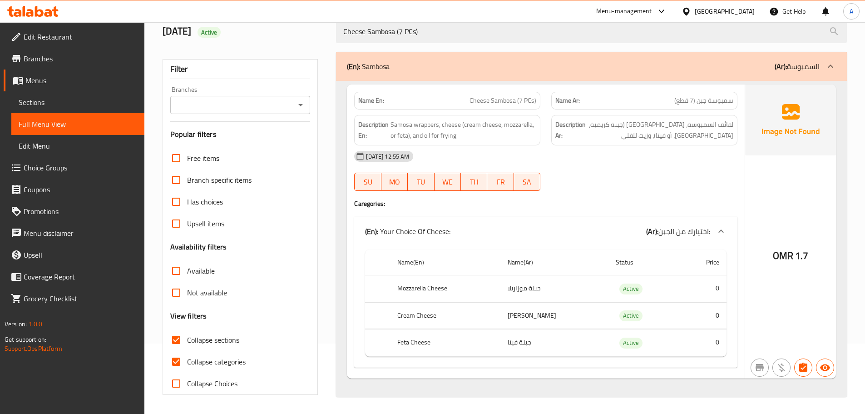
scroll to position [71, 0]
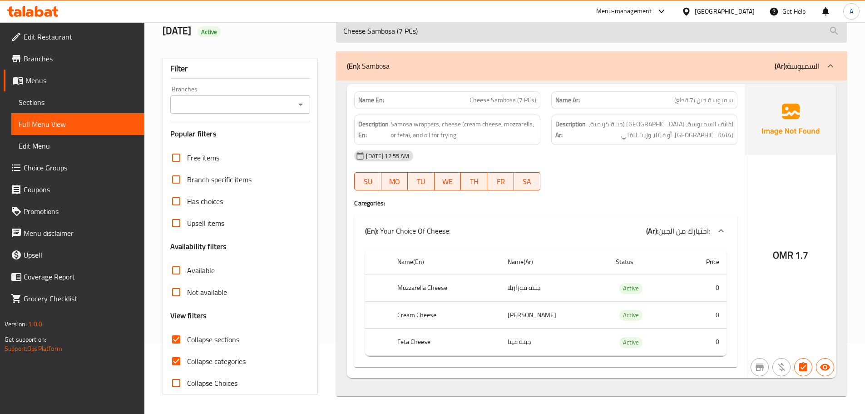
click at [426, 33] on input "Cheese Sambosa (7 PCs)" at bounding box center [591, 31] width 511 height 23
paste input "Lahouh Bread (1 Piece"
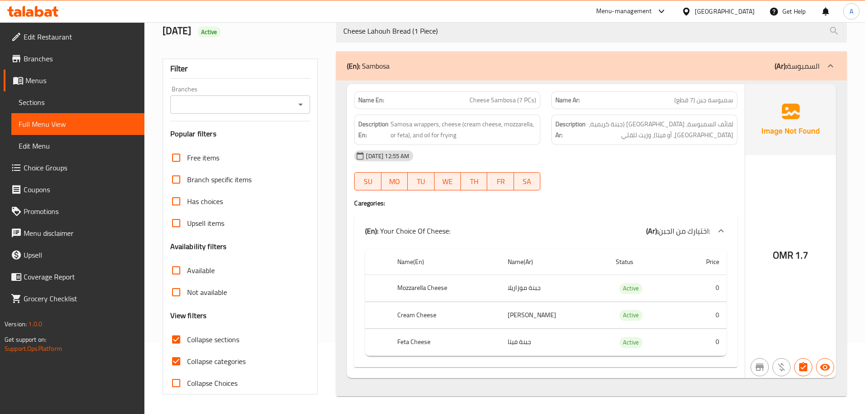
scroll to position [69, 0]
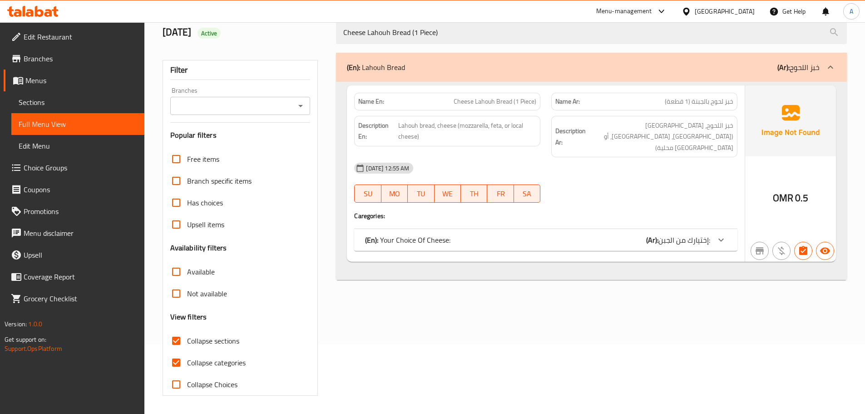
click at [432, 234] on p "(En): Your Choice Of Cheese:" at bounding box center [407, 239] width 85 height 11
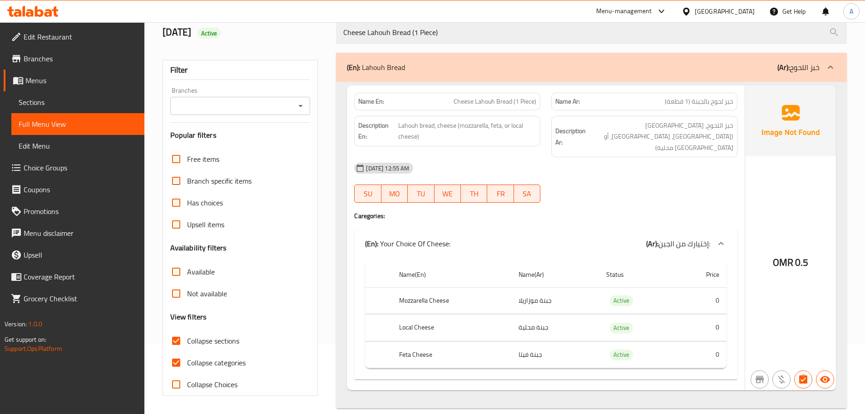
scroll to position [71, 0]
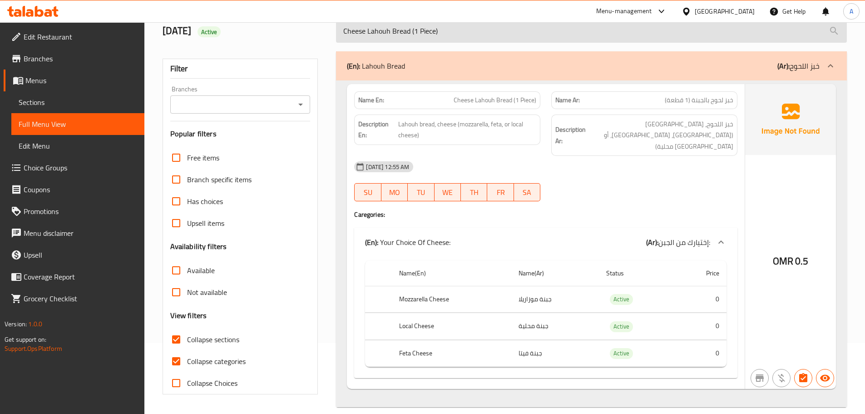
click at [400, 25] on input "Cheese Lahouh Bread (1 Piece)" at bounding box center [591, 31] width 511 height 23
paste input "Tawa Bread With Cheese"
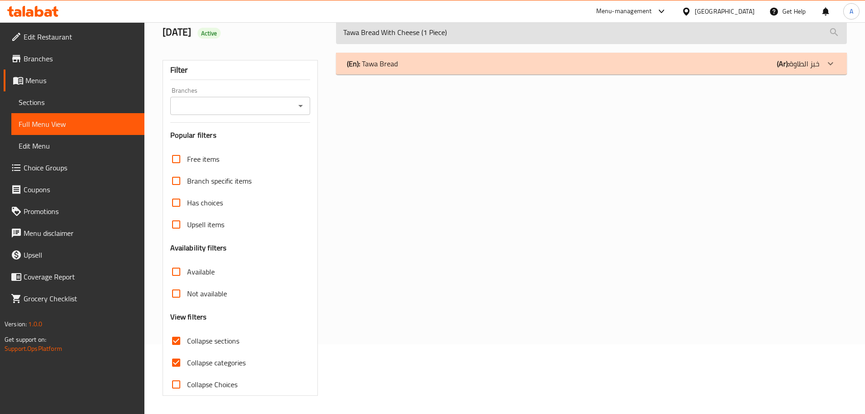
scroll to position [69, 0]
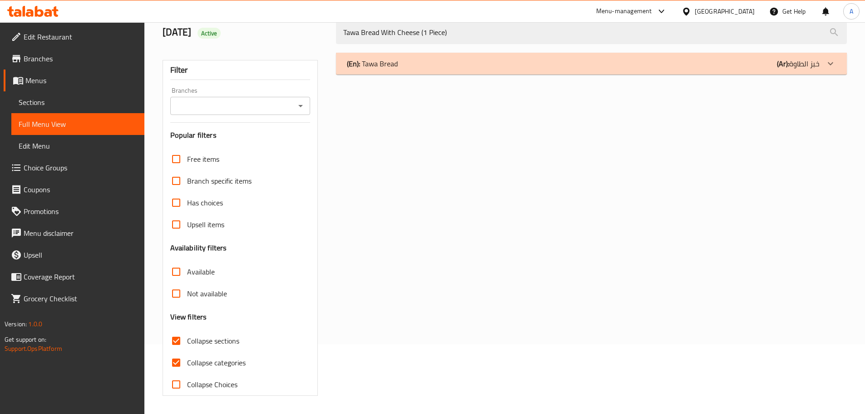
type input "Tawa Bread With Cheese (1 Piece)"
click at [433, 81] on div "(En): Tawa Bread (Ar): خبز الطاوة Name En: Tawa Bread With Cheese (1 Piece) Nam…" at bounding box center [592, 224] width 522 height 354
click at [433, 69] on div "(En): Tawa Bread (Ar): خبز الطاوة" at bounding box center [583, 63] width 473 height 11
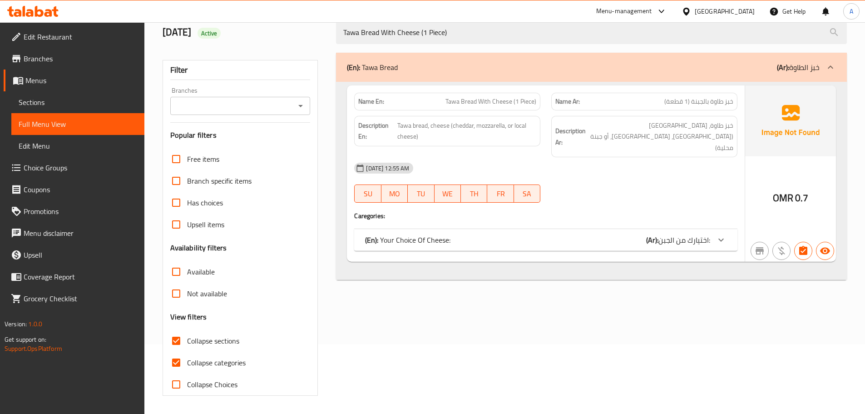
click at [410, 234] on p "(En): Your Choice Of Cheese:" at bounding box center [407, 239] width 85 height 11
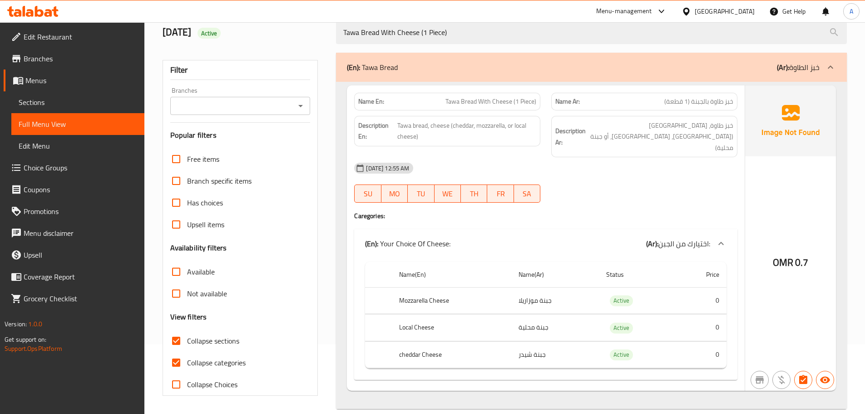
scroll to position [70, 0]
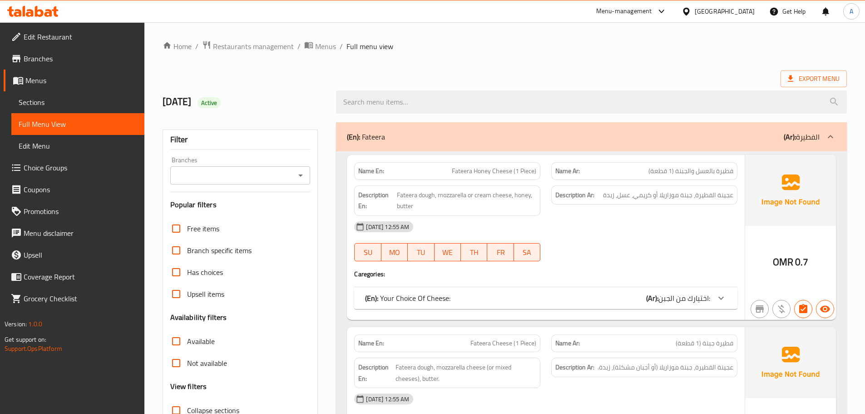
scroll to position [515, 0]
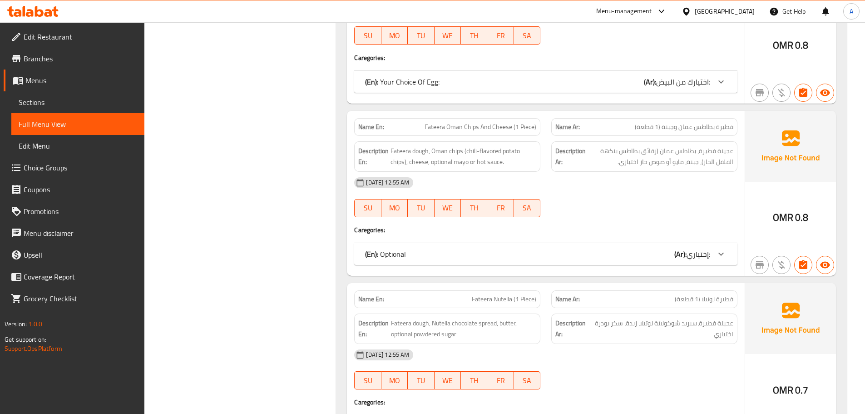
click at [415, 247] on div "(En): Optional (Ar): إختياري:" at bounding box center [545, 254] width 383 height 22
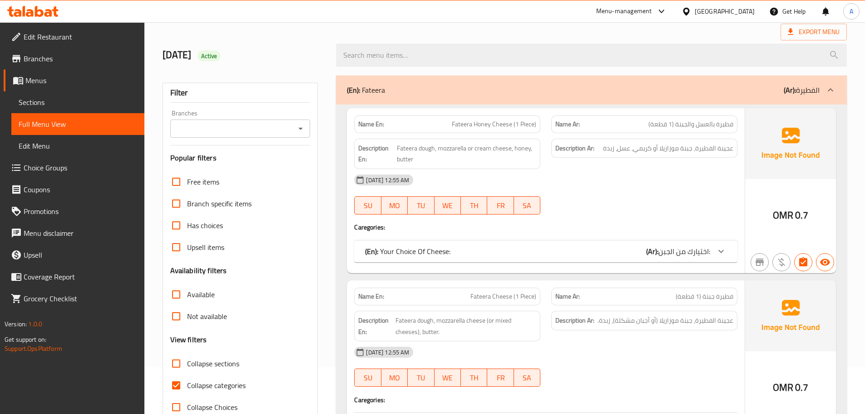
scroll to position [94, 0]
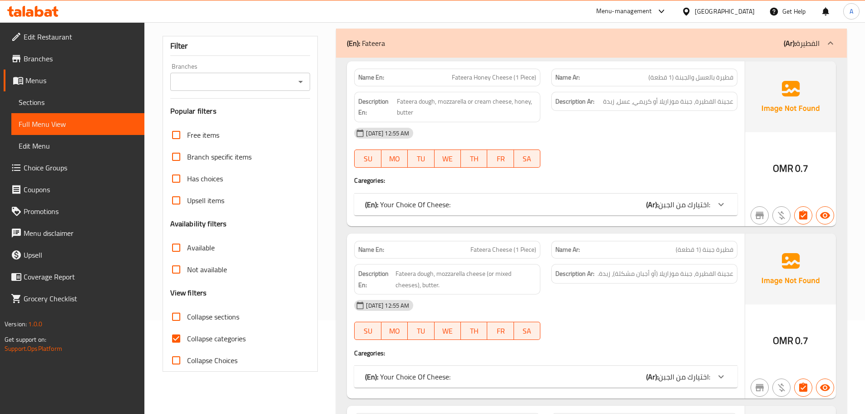
drag, startPoint x: 183, startPoint y: 306, endPoint x: 177, endPoint y: 311, distance: 8.4
click at [183, 306] on input "Collapse sections" at bounding box center [176, 317] width 22 height 22
checkbox input "true"
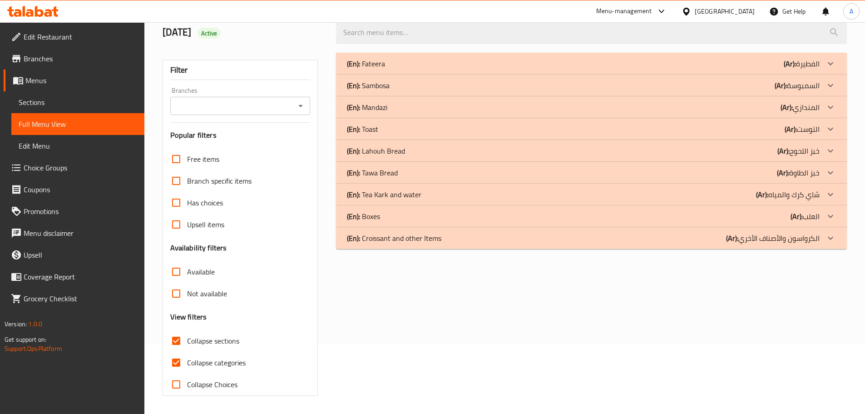
scroll to position [69, 0]
click at [178, 357] on input "Collapse categories" at bounding box center [176, 362] width 22 height 22
checkbox input "false"
click at [400, 51] on div "(En): Fateera (Ar): الفطيرة Name En: Fateera Honey Cheese (1 Piece) Name Ar: فط…" at bounding box center [592, 224] width 522 height 354
click at [400, 59] on div "(En): Fateera (Ar): الفطيرة" at bounding box center [583, 63] width 473 height 11
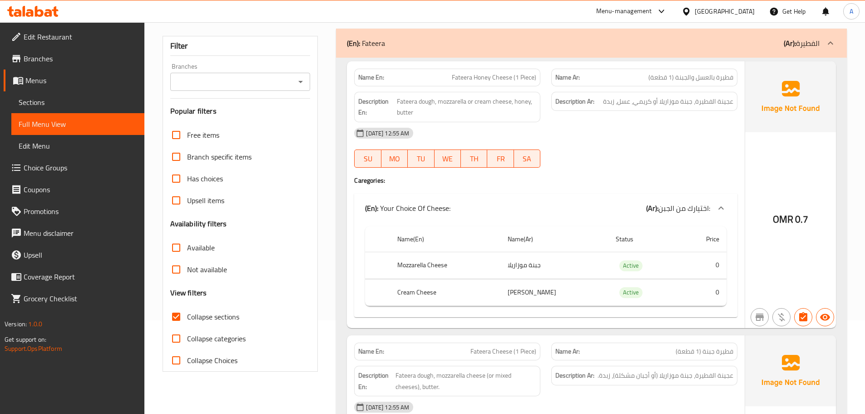
scroll to position [20, 0]
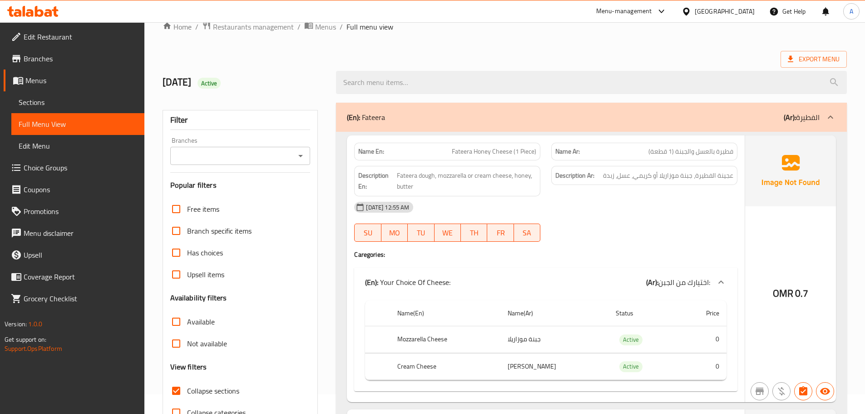
drag, startPoint x: 699, startPoint y: 131, endPoint x: 697, endPoint y: 122, distance: 9.6
click at [699, 131] on div "(En): Fateera (Ar): الفطيرة" at bounding box center [591, 117] width 511 height 29
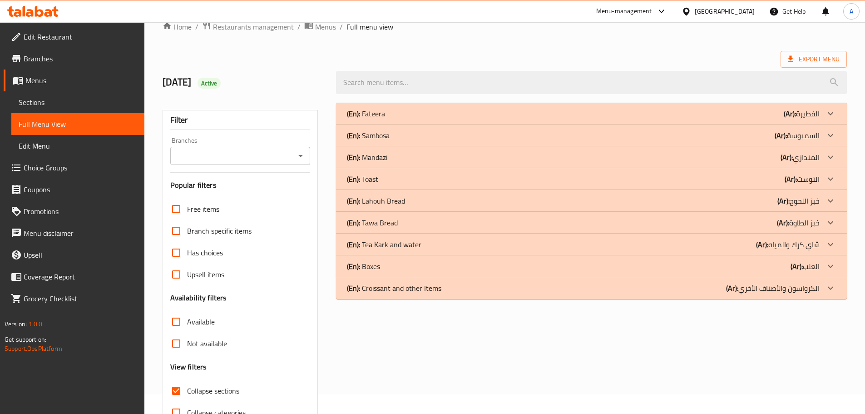
drag, startPoint x: 393, startPoint y: 132, endPoint x: 405, endPoint y: 110, distance: 24.8
click at [393, 132] on div "(En): Sambosa (Ar): السمبوسة" at bounding box center [583, 135] width 473 height 11
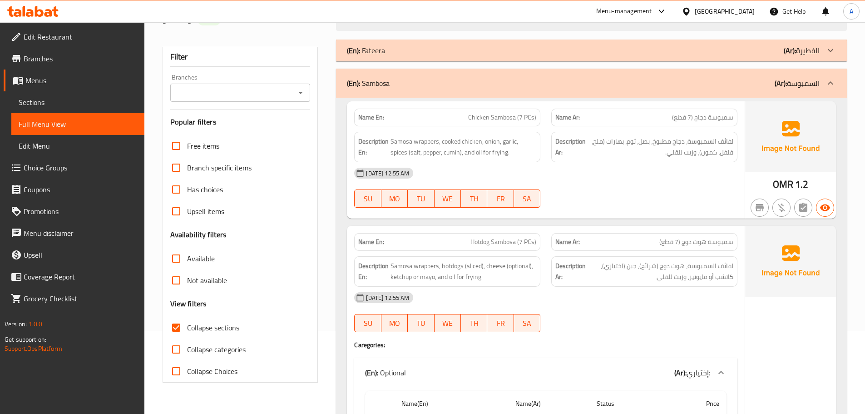
scroll to position [0, 0]
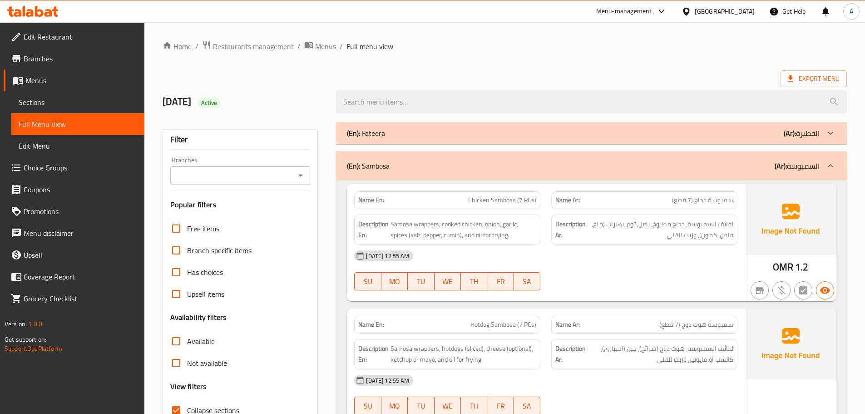
click at [707, 152] on div "(En): Sambosa (Ar): السمبوسة" at bounding box center [591, 165] width 511 height 29
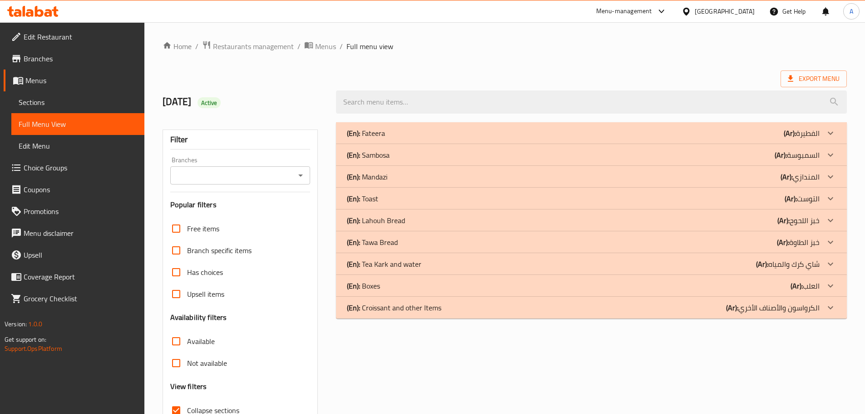
click at [708, 131] on div "(En): Fateera (Ar): الفطيرة" at bounding box center [583, 133] width 473 height 11
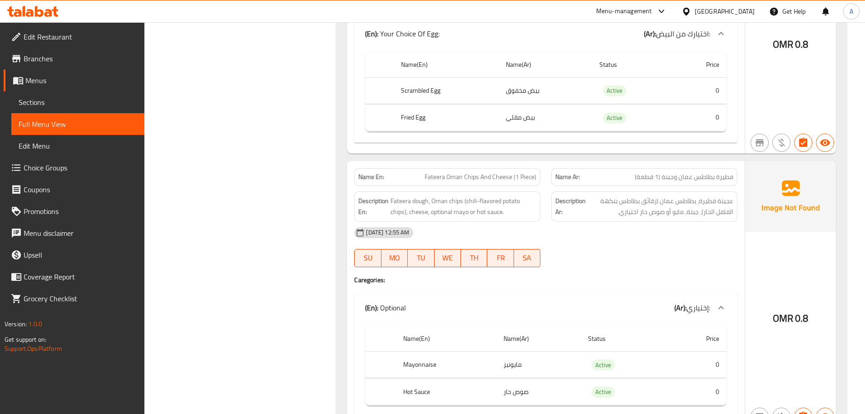
scroll to position [858, 0]
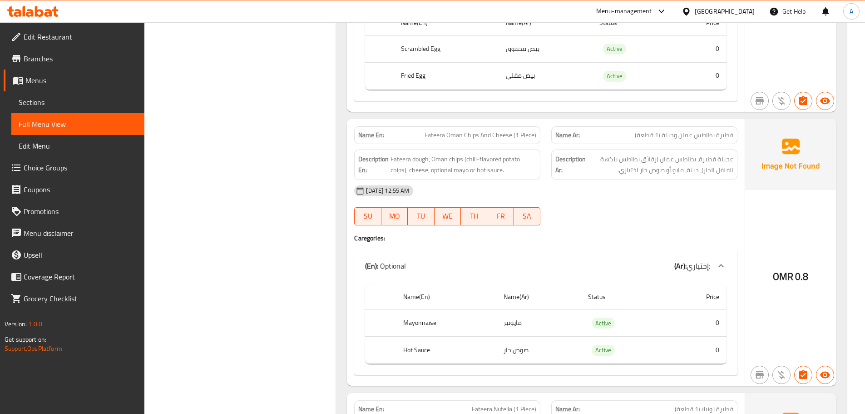
click at [493, 137] on span "Fateera Oman Chips And Cheese (1 Piece)" at bounding box center [481, 135] width 112 height 10
click at [429, 323] on th "Mayonnaise" at bounding box center [446, 322] width 101 height 27
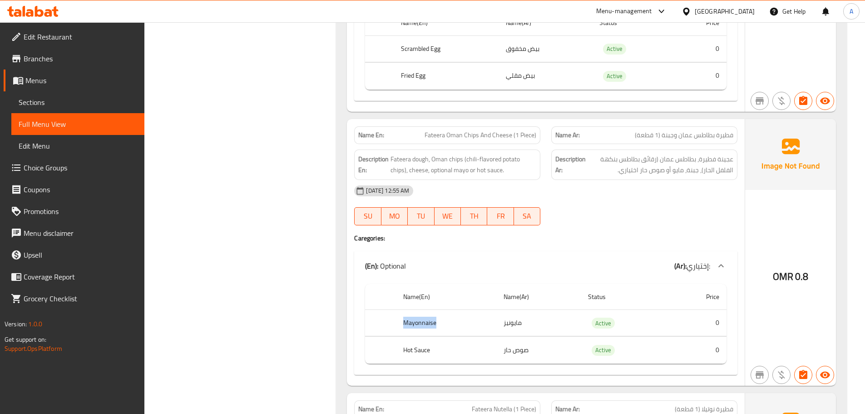
copy th "Mayonnaise"
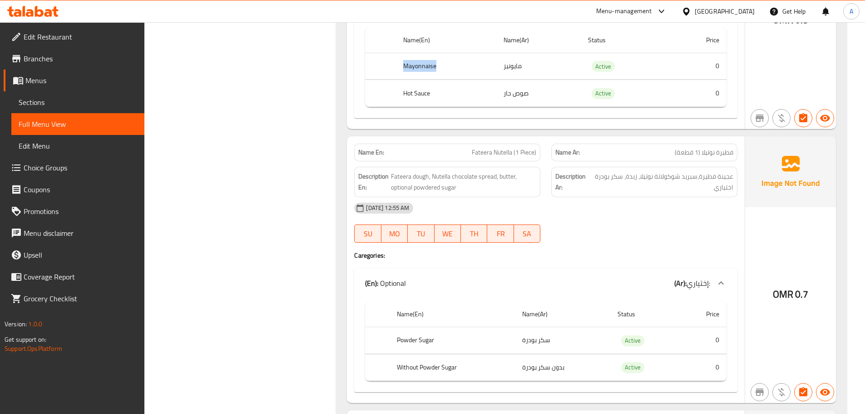
scroll to position [1130, 0]
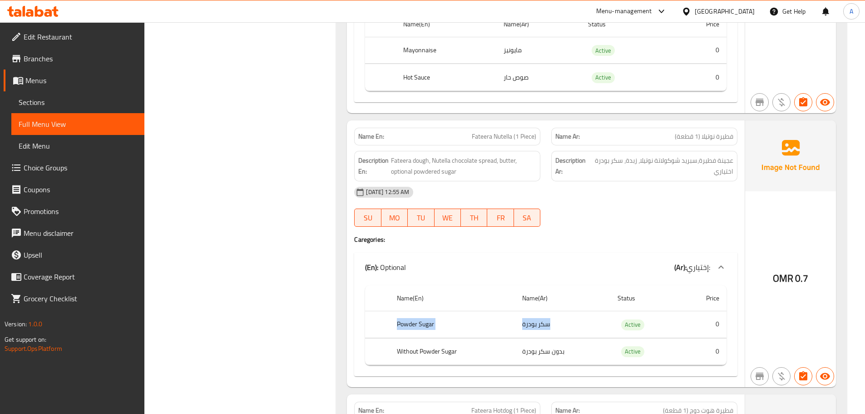
drag, startPoint x: 391, startPoint y: 326, endPoint x: 523, endPoint y: 325, distance: 131.2
click at [523, 325] on tr "Powder Sugar سكر بودرة Active 0" at bounding box center [545, 324] width 361 height 27
drag, startPoint x: 395, startPoint y: 348, endPoint x: 576, endPoint y: 349, distance: 180.3
click at [576, 349] on tr "Without Powder Sugar بدون سكر بودرة Active 0" at bounding box center [545, 351] width 361 height 27
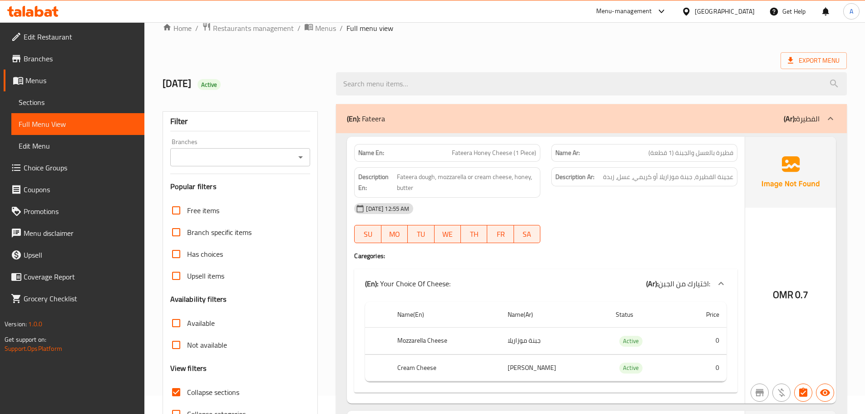
scroll to position [0, 0]
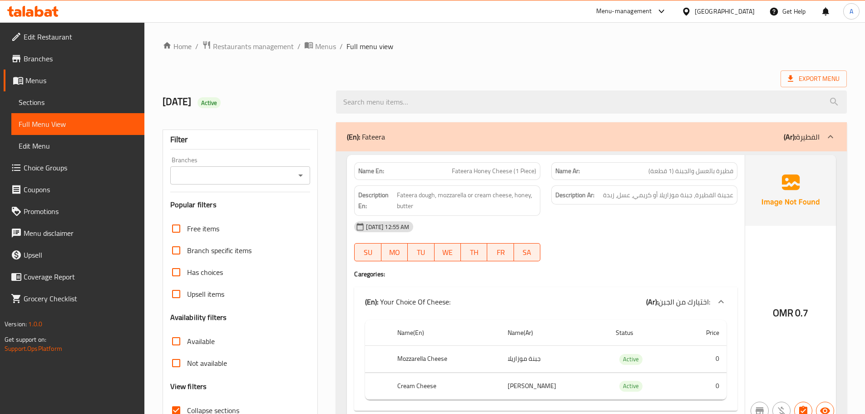
click at [817, 140] on p "(Ar): الفطيرة" at bounding box center [802, 136] width 36 height 11
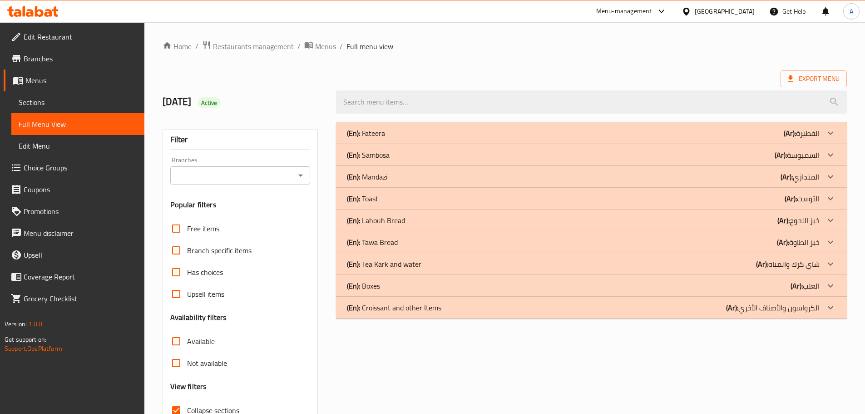
click at [463, 173] on div "(En): Mandazi (Ar): المندازي" at bounding box center [583, 176] width 473 height 11
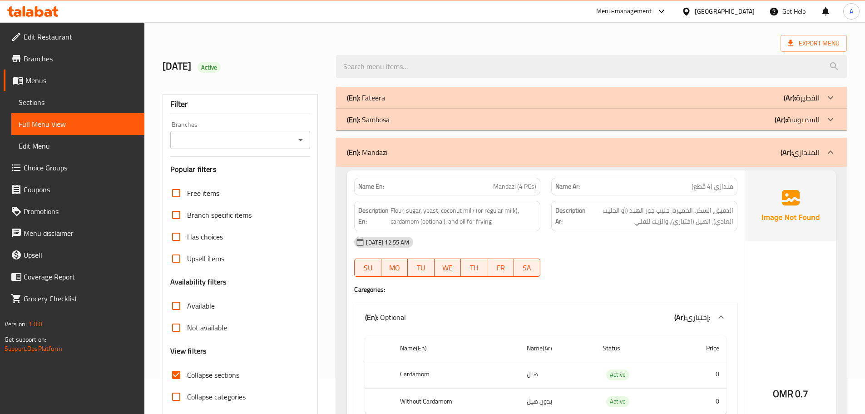
scroll to position [33, 0]
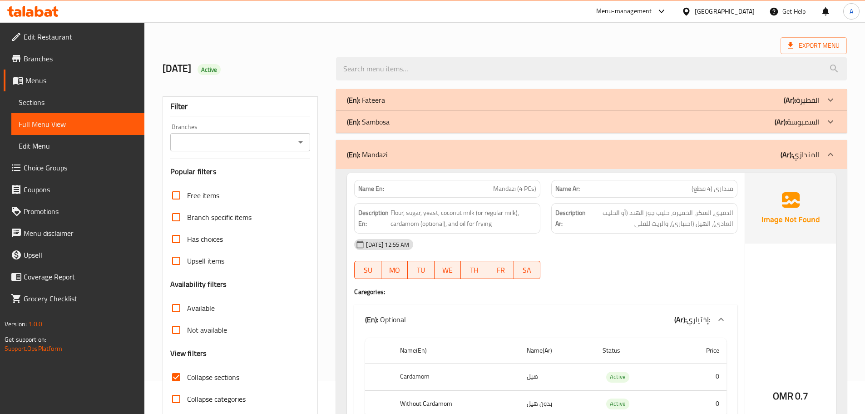
click at [427, 147] on div "(En): Mandazi (Ar): المندازي" at bounding box center [591, 154] width 511 height 29
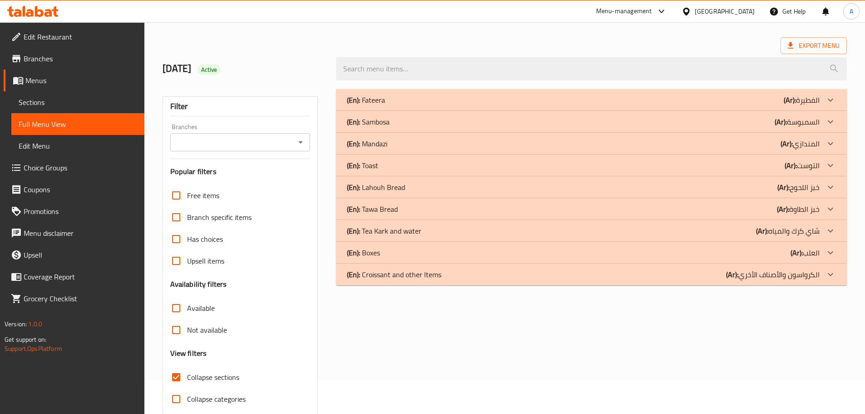
click at [412, 168] on div "(En): Toast (Ar): التوست" at bounding box center [583, 165] width 473 height 11
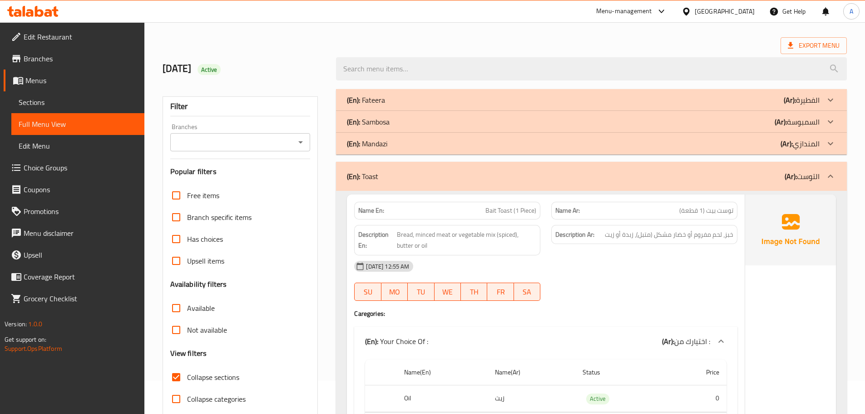
click at [538, 184] on div "(En): Toast (Ar): التوست" at bounding box center [591, 176] width 511 height 29
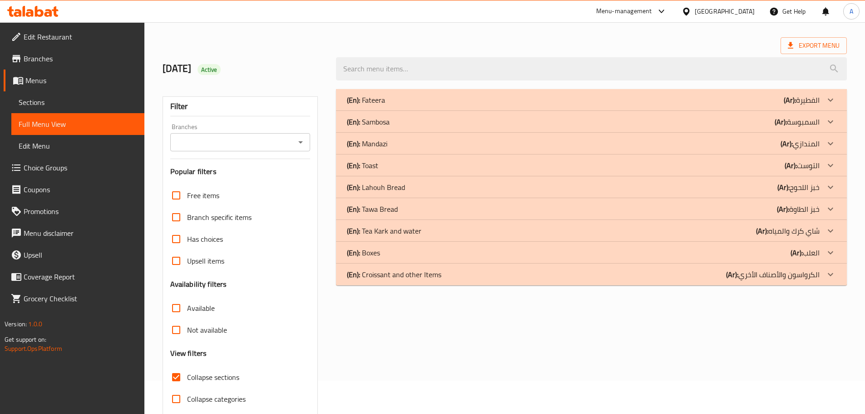
click at [432, 188] on div "(En): Lahouh Bread (Ar): خبز اللحوح" at bounding box center [583, 187] width 473 height 11
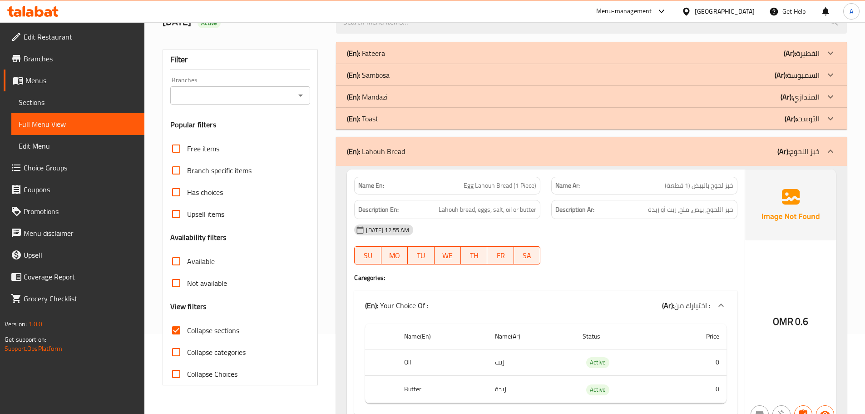
scroll to position [124, 0]
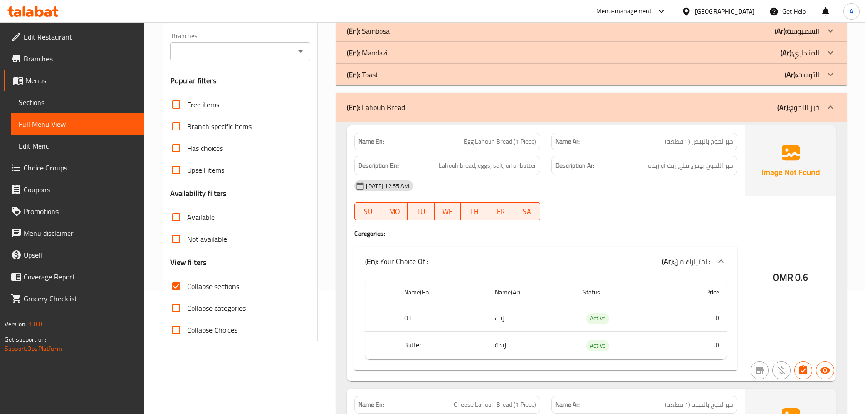
click at [568, 120] on div "(En): Lahouh Bread (Ar): خبز اللحوح" at bounding box center [591, 107] width 511 height 29
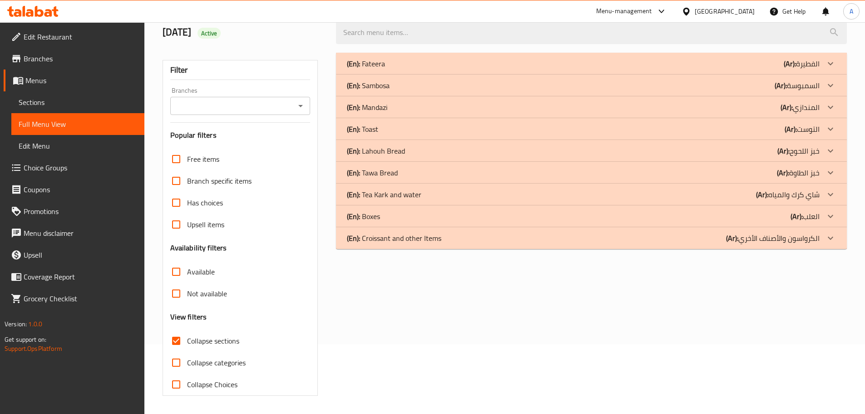
scroll to position [69, 0]
click at [445, 174] on div "(En): Tawa Bread (Ar): خبز الطاوة" at bounding box center [583, 172] width 473 height 11
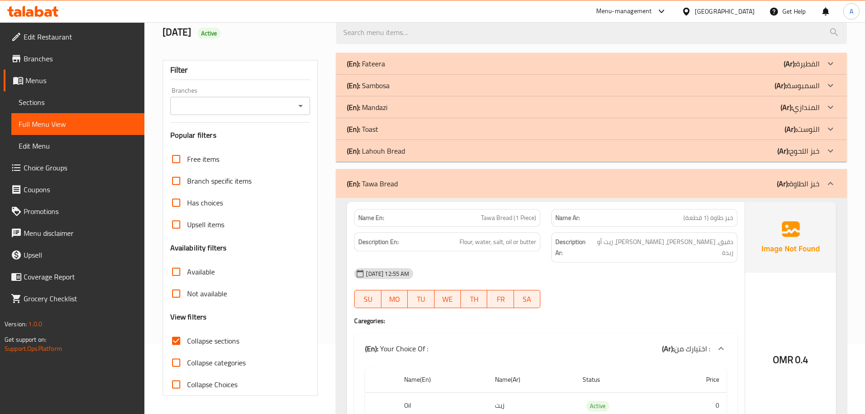
click at [500, 182] on div "(En): Tawa Bread (Ar): خبز الطاوة" at bounding box center [583, 183] width 473 height 11
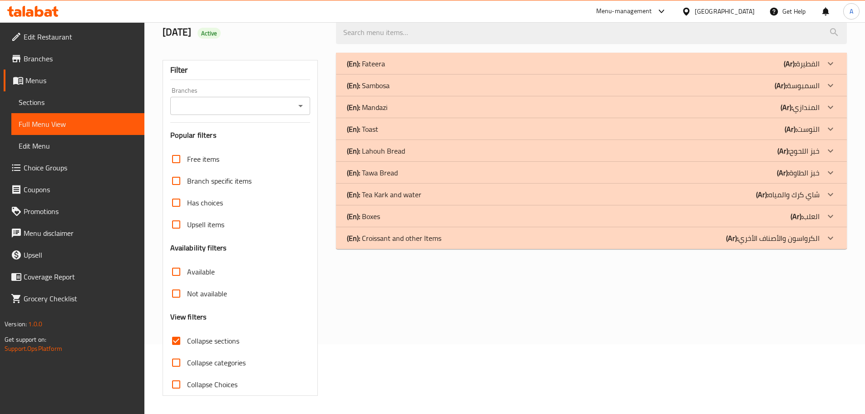
click at [434, 193] on div "(En): Tea Kark and water (Ar): شاي كرك والمياه" at bounding box center [583, 194] width 473 height 11
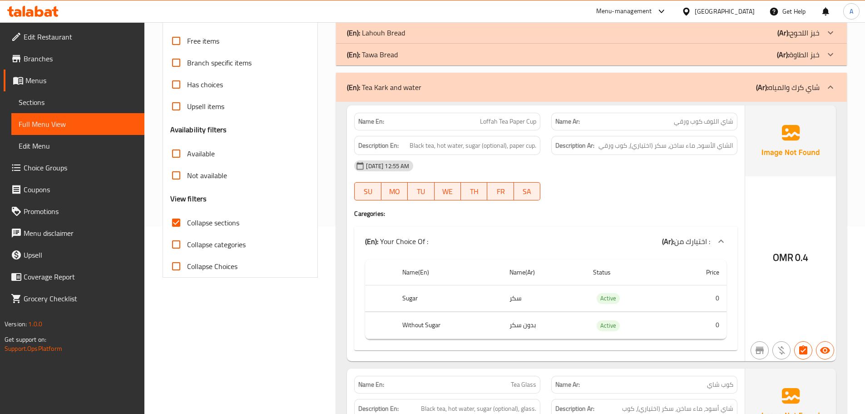
scroll to position [186, 0]
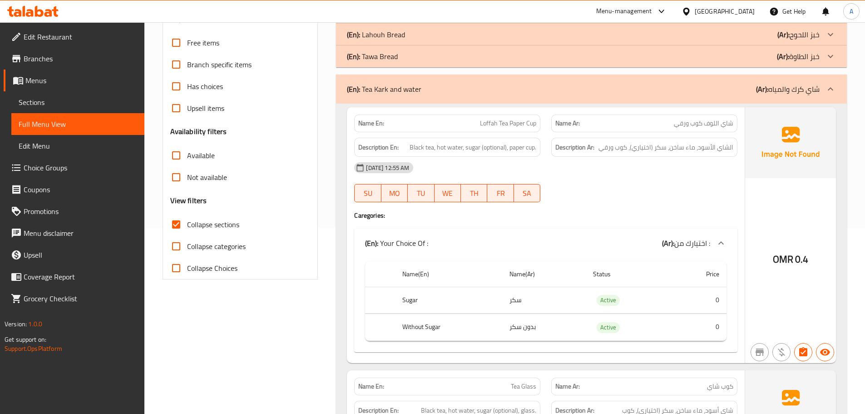
click at [555, 89] on div "(En): Tea Kark and water (Ar): شاي كرك والمياه" at bounding box center [583, 89] width 473 height 11
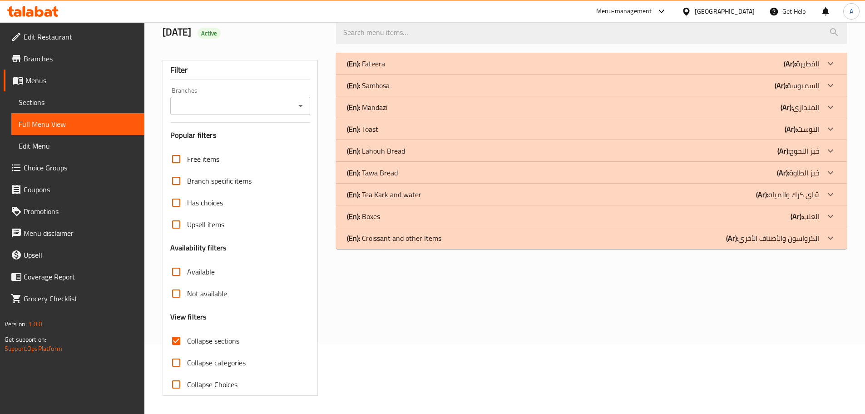
scroll to position [69, 0]
drag, startPoint x: 445, startPoint y: 217, endPoint x: 450, endPoint y: 209, distance: 9.2
click at [445, 216] on div "(En): Boxes (Ar): العلب" at bounding box center [583, 216] width 473 height 11
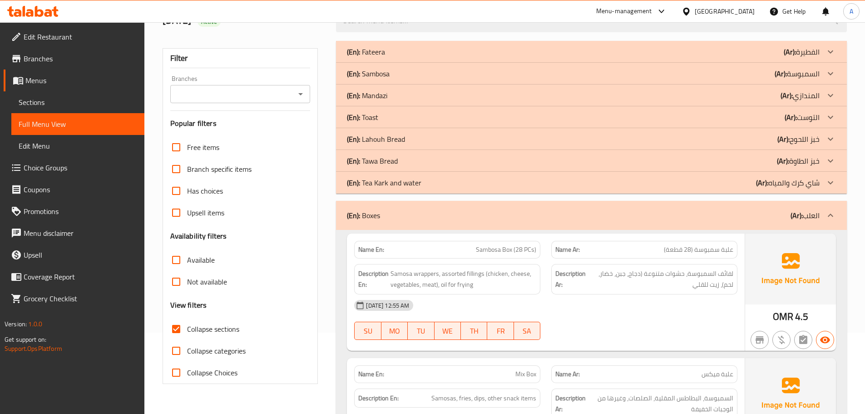
scroll to position [0, 0]
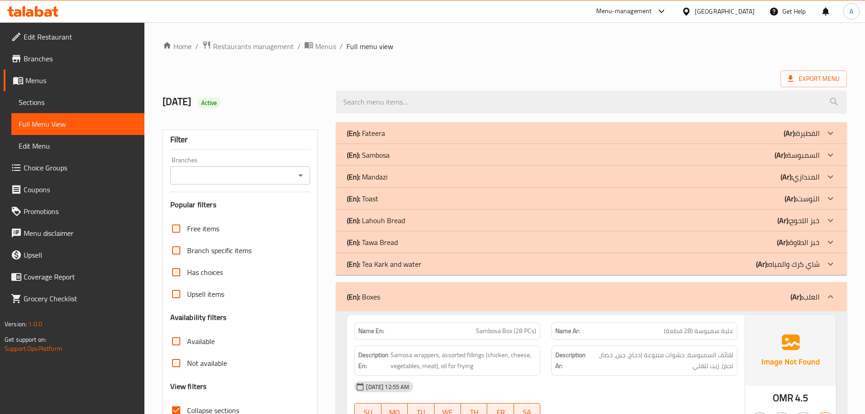
click at [598, 294] on div "(En): Boxes (Ar): العلب" at bounding box center [583, 296] width 473 height 11
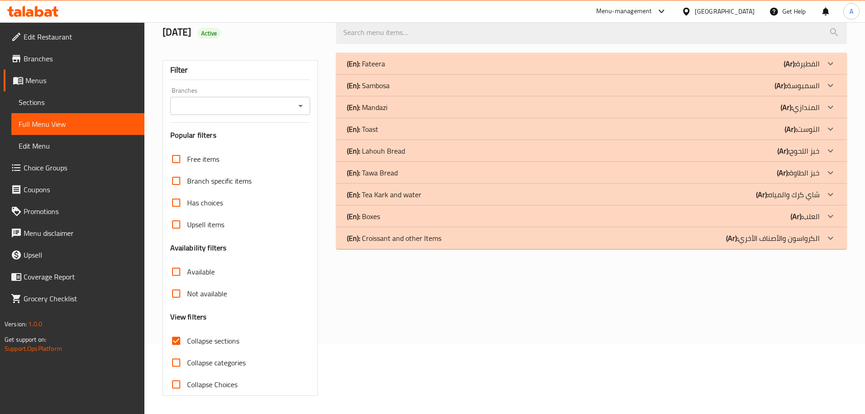
scroll to position [69, 0]
click at [448, 237] on div "(En): Croissant and other Items (Ar): الكرواسون والأصناف الأخري" at bounding box center [583, 237] width 473 height 11
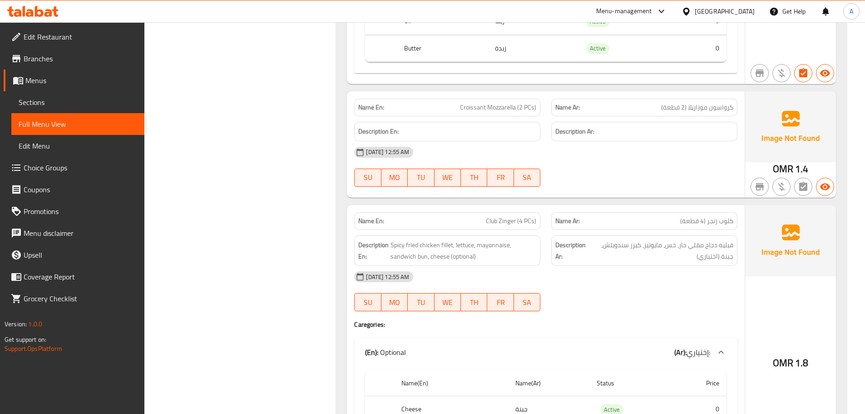
scroll to position [375, 0]
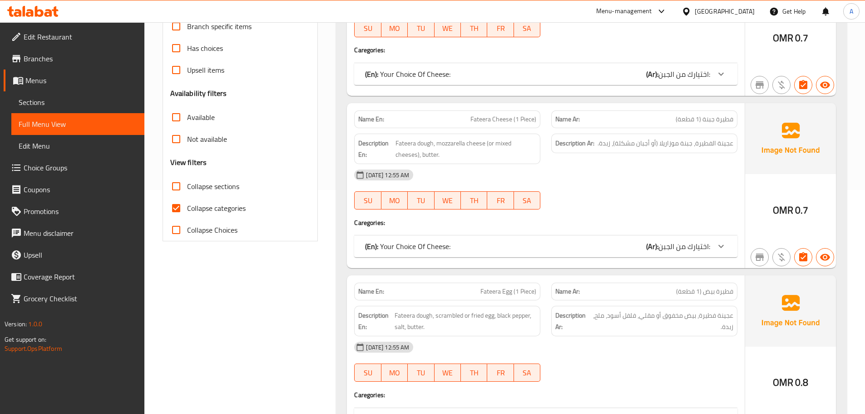
scroll to position [227, 0]
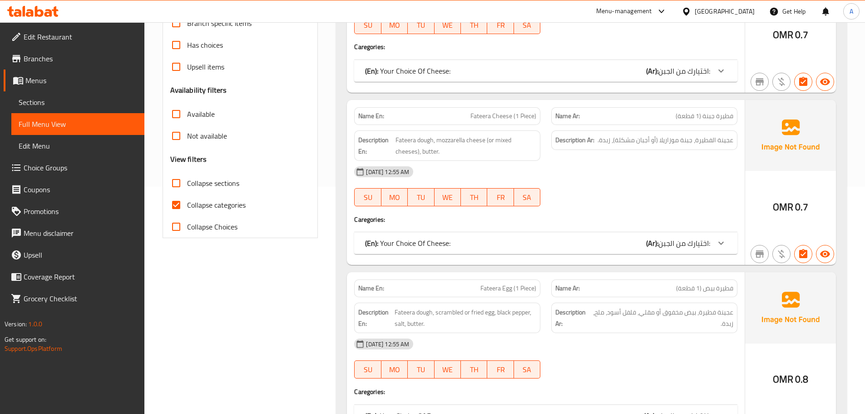
click at [179, 201] on input "Collapse categories" at bounding box center [176, 205] width 22 height 22
checkbox input "false"
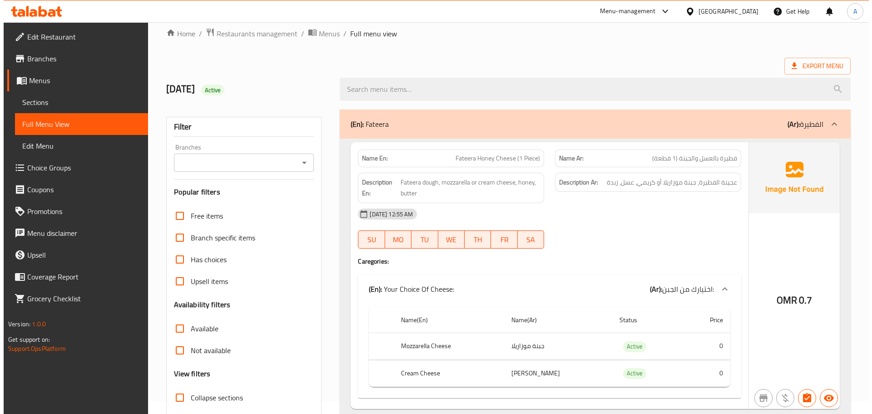
scroll to position [0, 0]
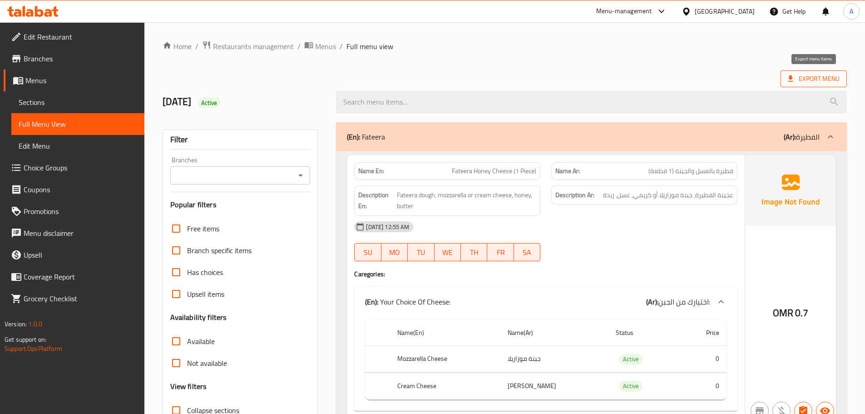
click at [825, 84] on span "Export Menu" at bounding box center [814, 78] width 52 height 11
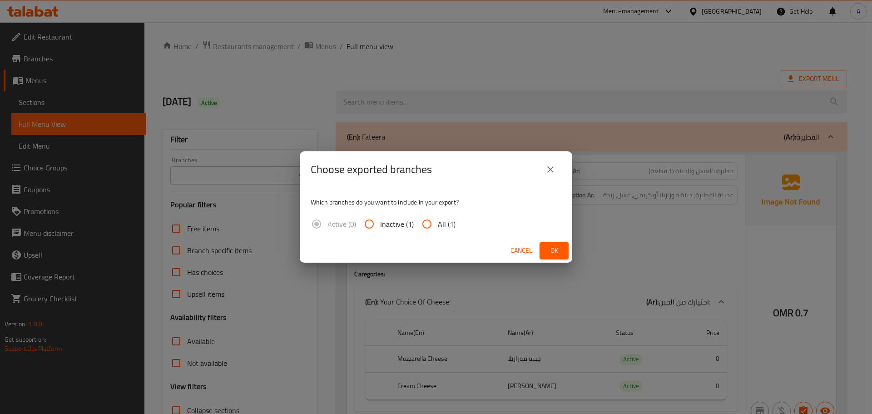
click at [445, 215] on label "All (1)" at bounding box center [436, 224] width 40 height 22
click at [438, 215] on input "All (1)" at bounding box center [427, 224] width 22 height 22
radio input "true"
click at [551, 248] on span "Ok" at bounding box center [554, 250] width 15 height 11
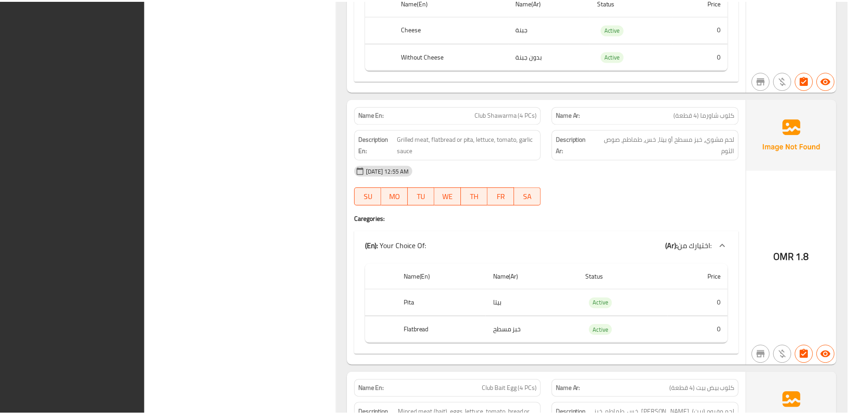
scroll to position [10545, 0]
